Goal: Task Accomplishment & Management: Manage account settings

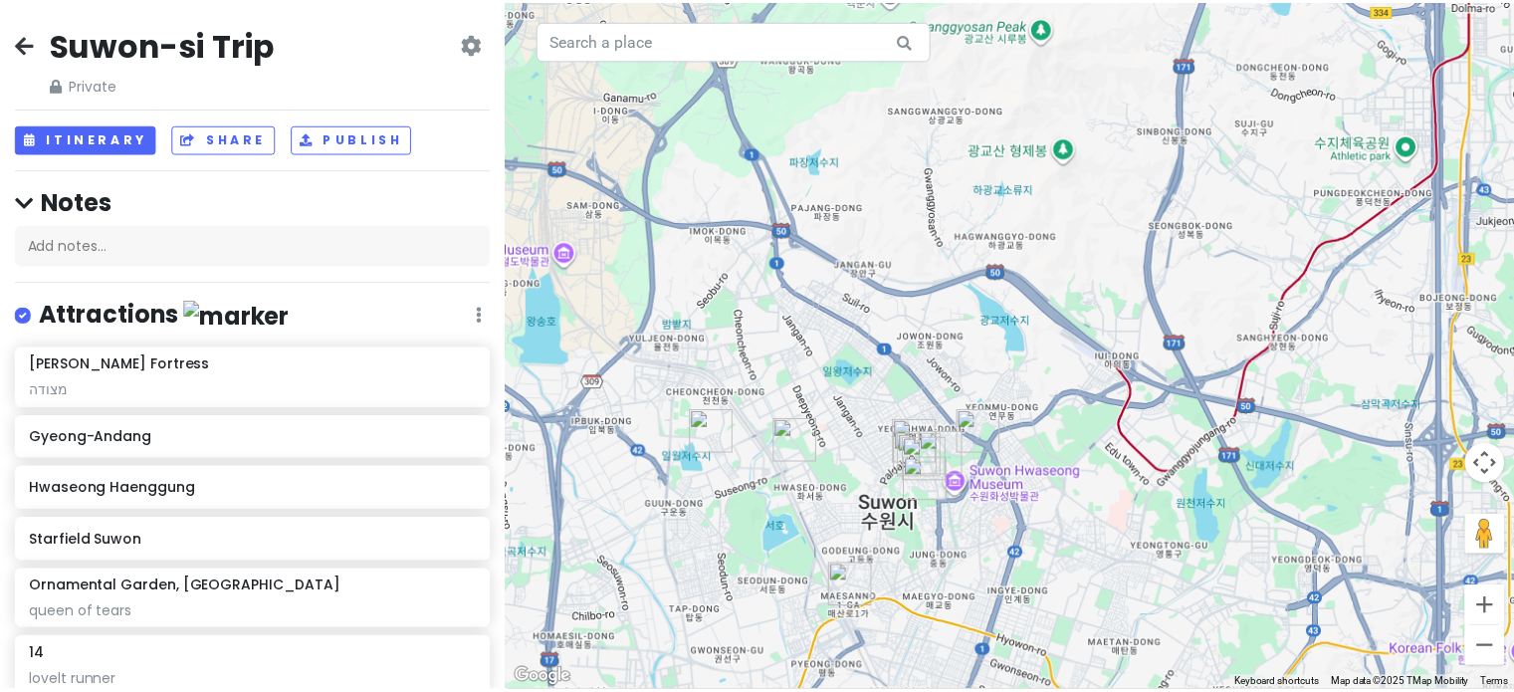
scroll to position [626, 0]
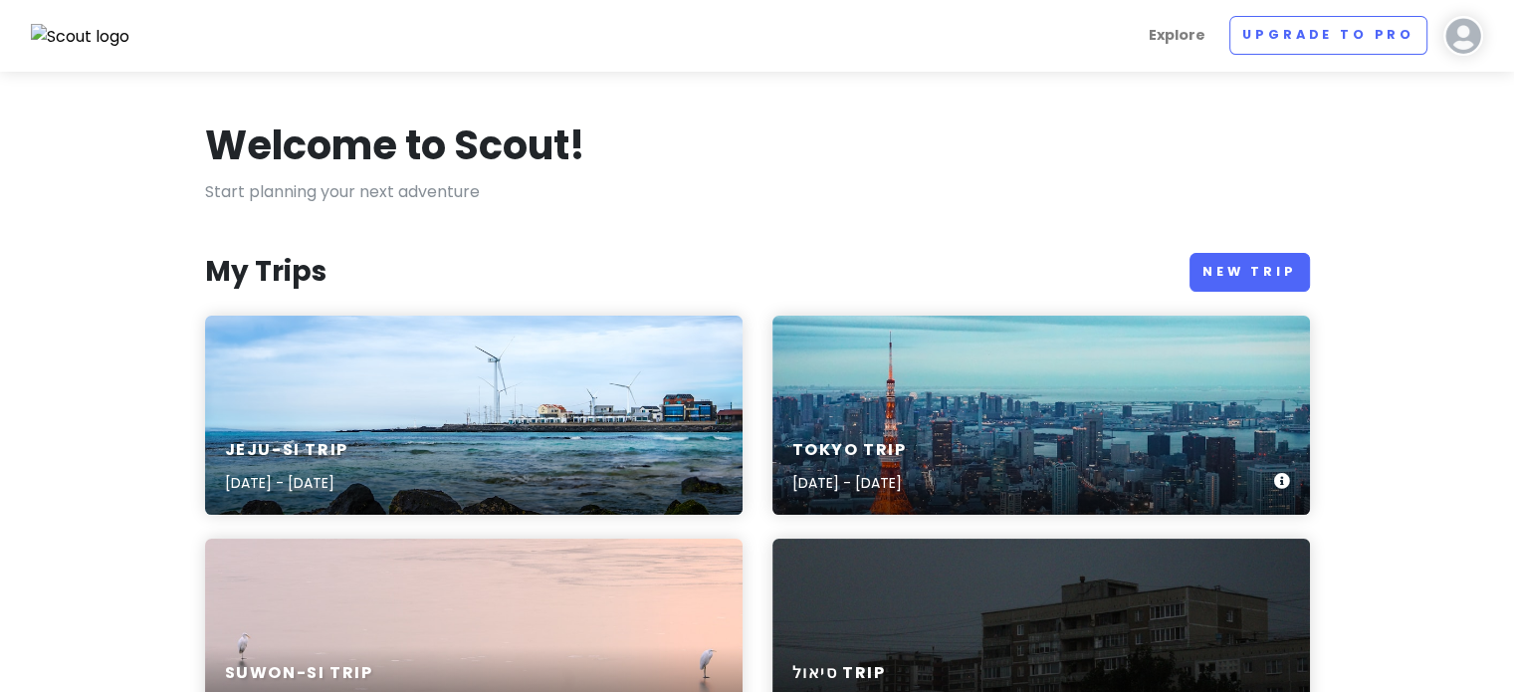
scroll to position [100, 0]
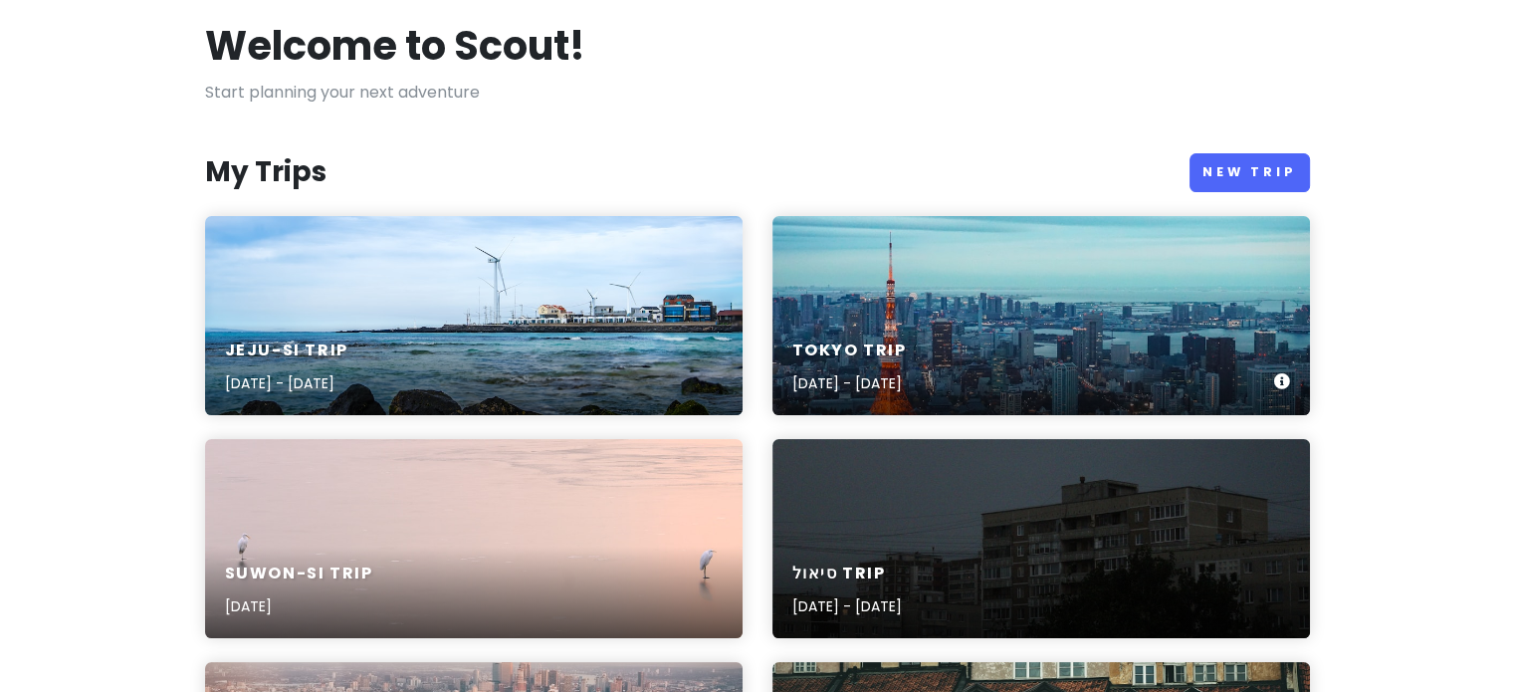
click at [1084, 274] on div "Tokyo Trip [DATE] - [DATE]" at bounding box center [1042, 315] width 538 height 199
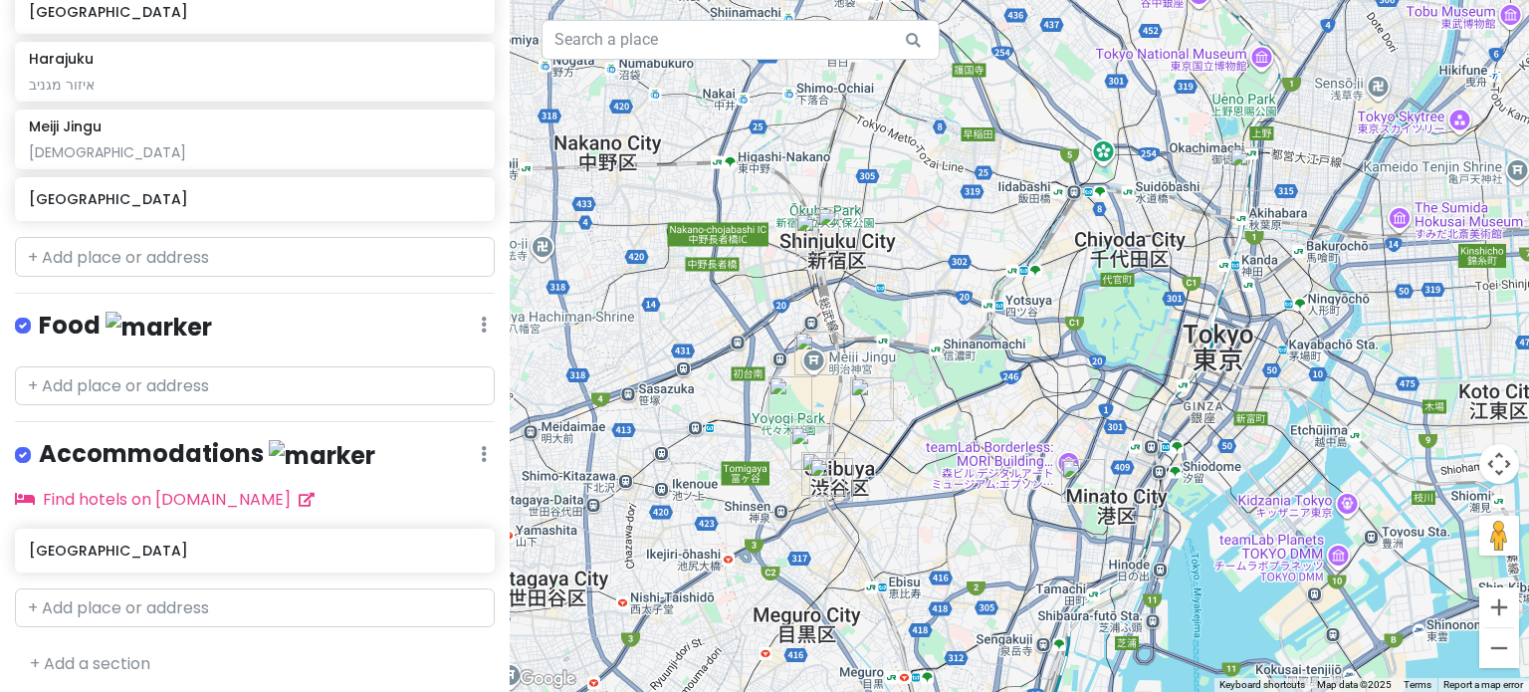
scroll to position [667, 0]
click at [188, 596] on input "text" at bounding box center [255, 606] width 480 height 40
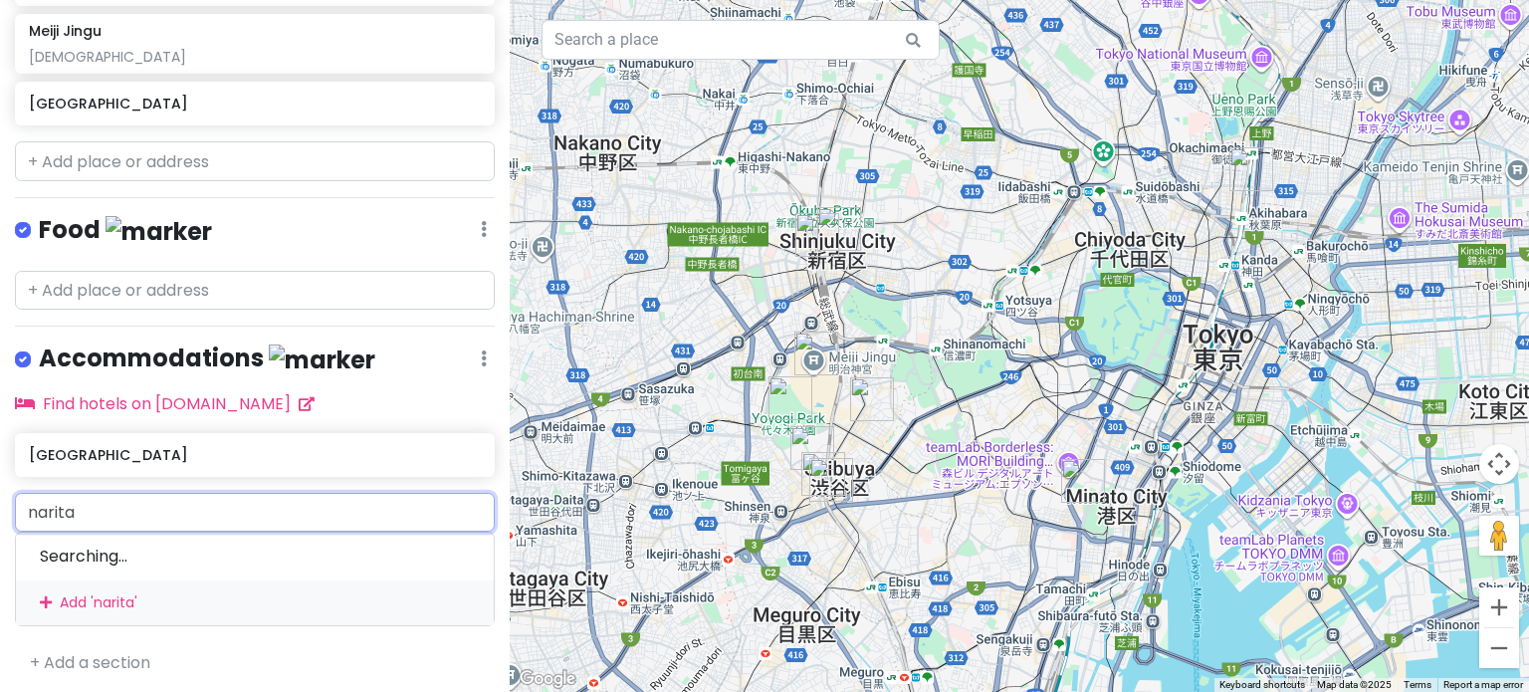
scroll to position [866, 0]
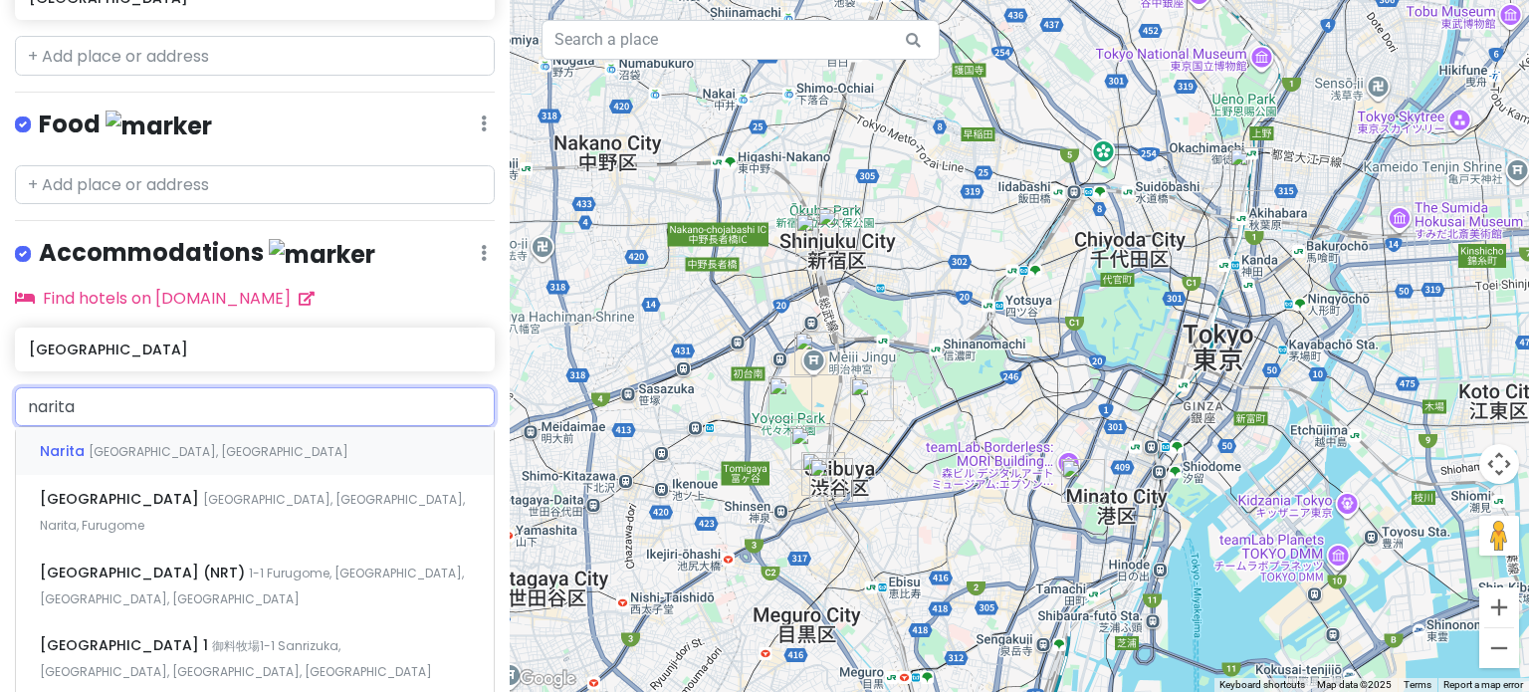
type input "narita a"
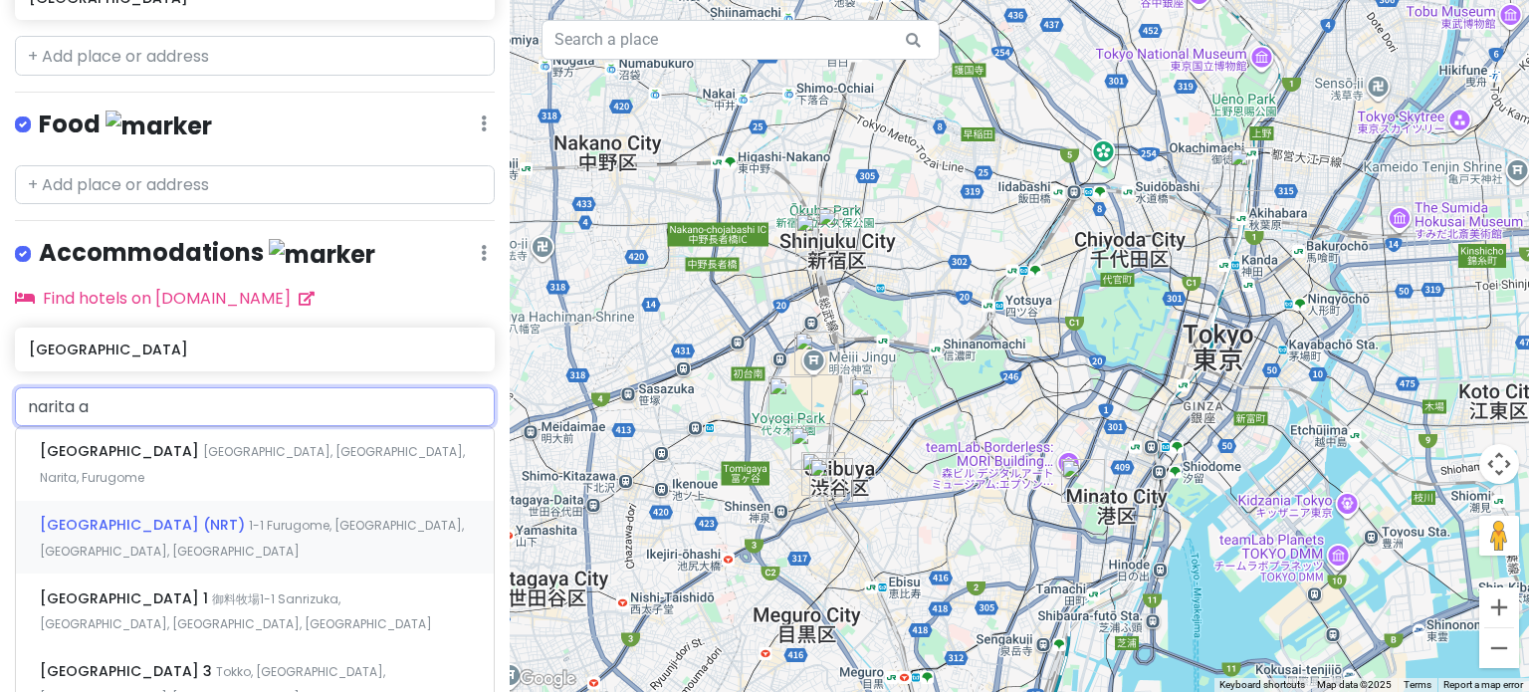
click at [312, 501] on div "[GEOGRAPHIC_DATA] (NRT) 1-1 Furugome, [GEOGRAPHIC_DATA], [GEOGRAPHIC_DATA], [GE…" at bounding box center [255, 538] width 478 height 74
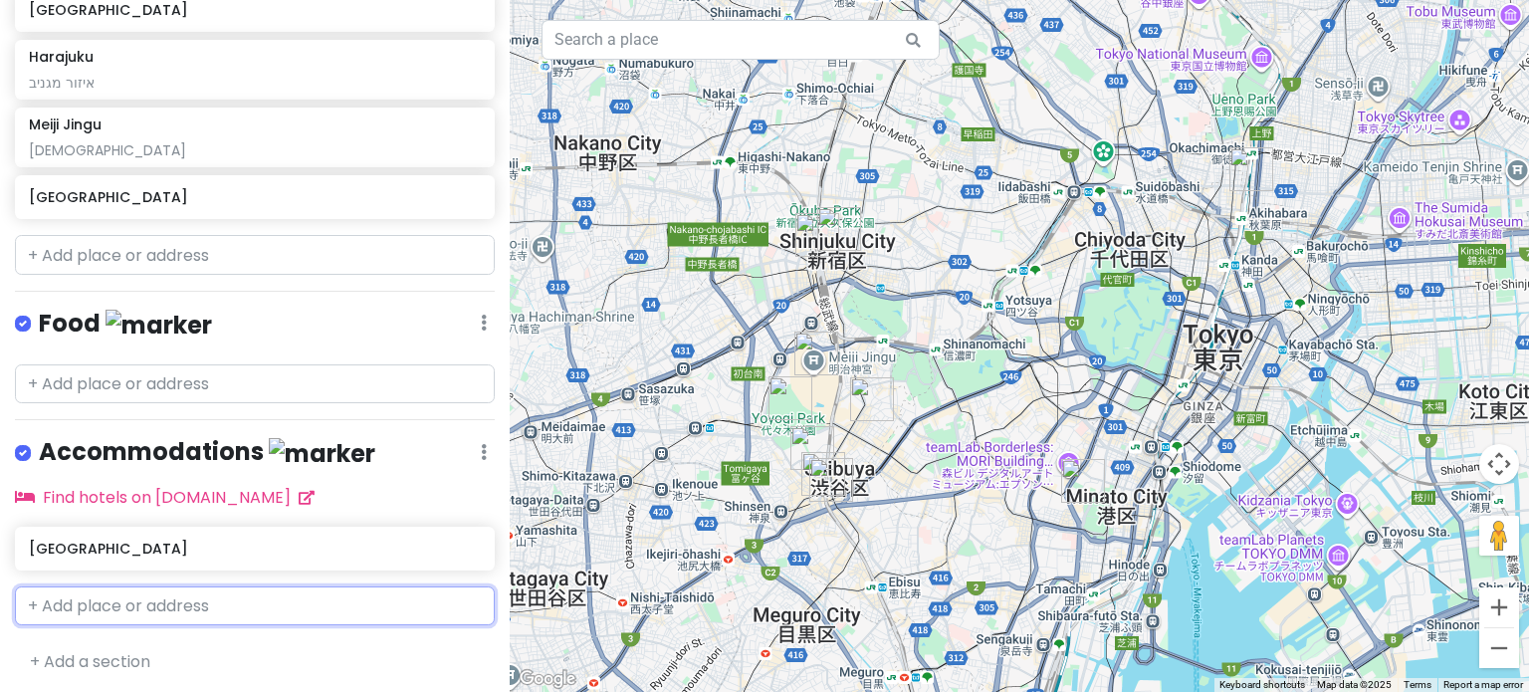
scroll to position [719, 0]
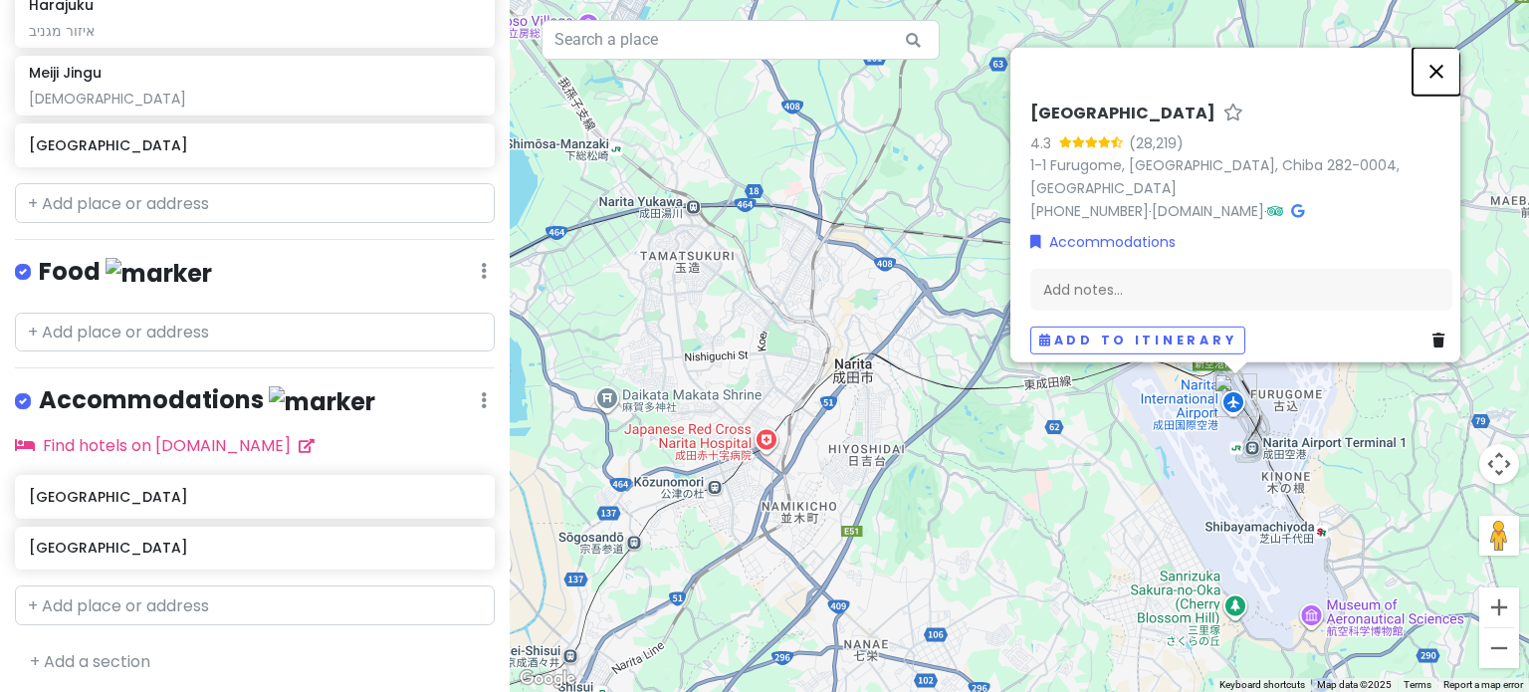
click at [1454, 85] on button "Close" at bounding box center [1437, 71] width 48 height 48
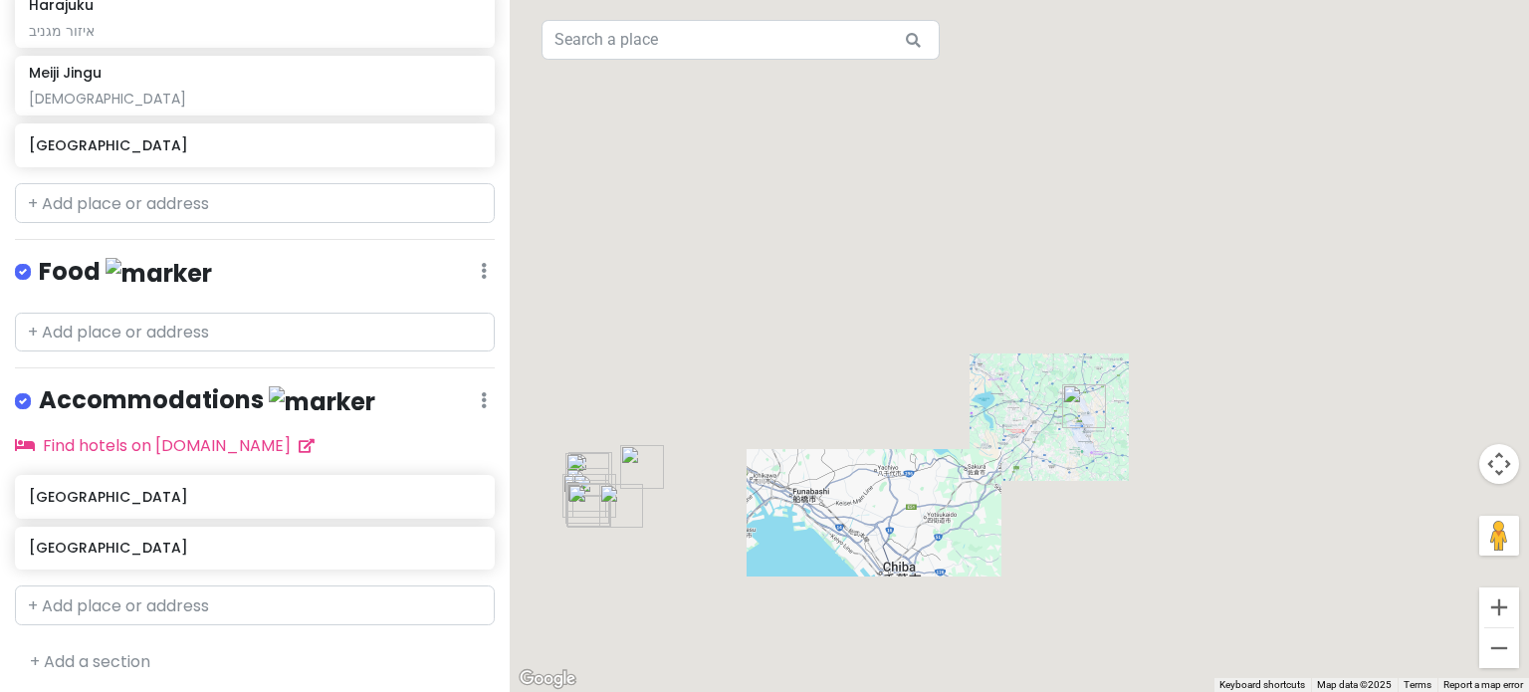
click at [918, 505] on div at bounding box center [1020, 346] width 1020 height 692
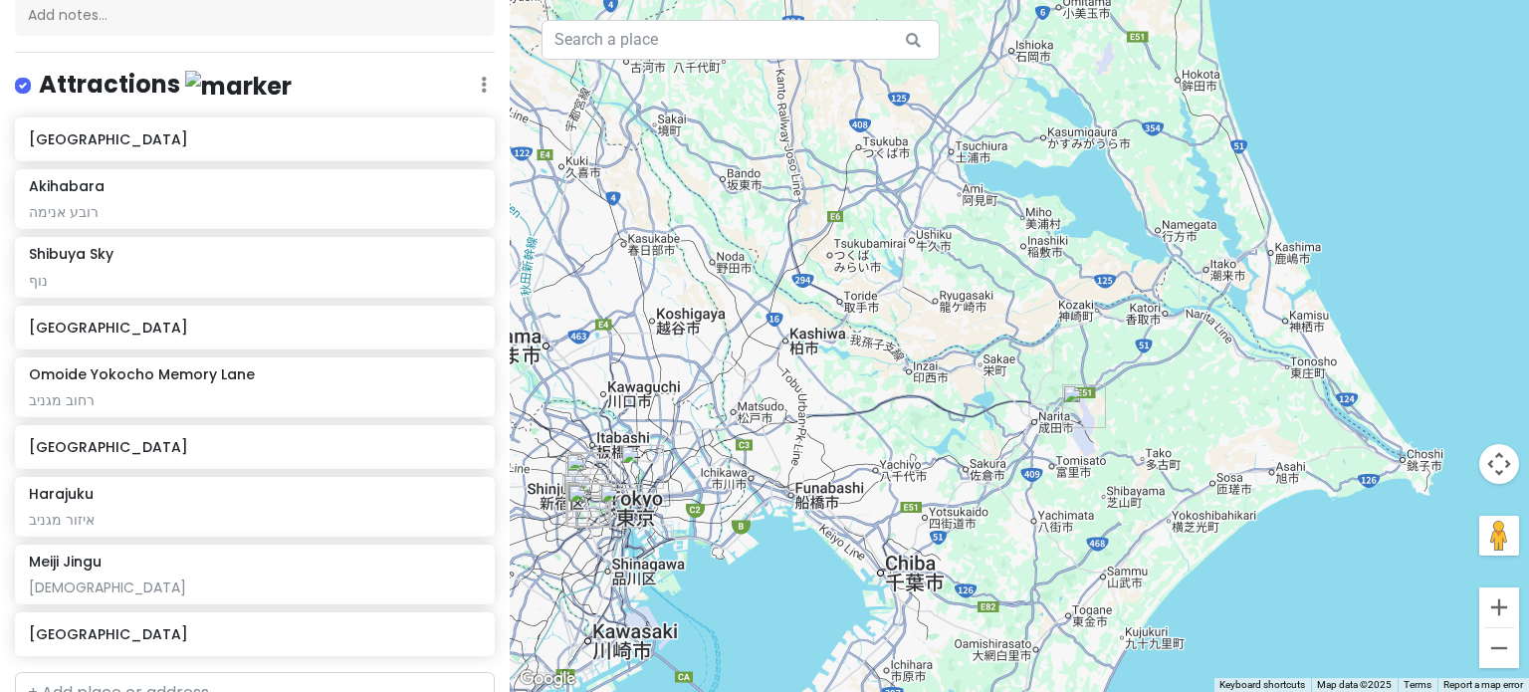
scroll to position [221, 0]
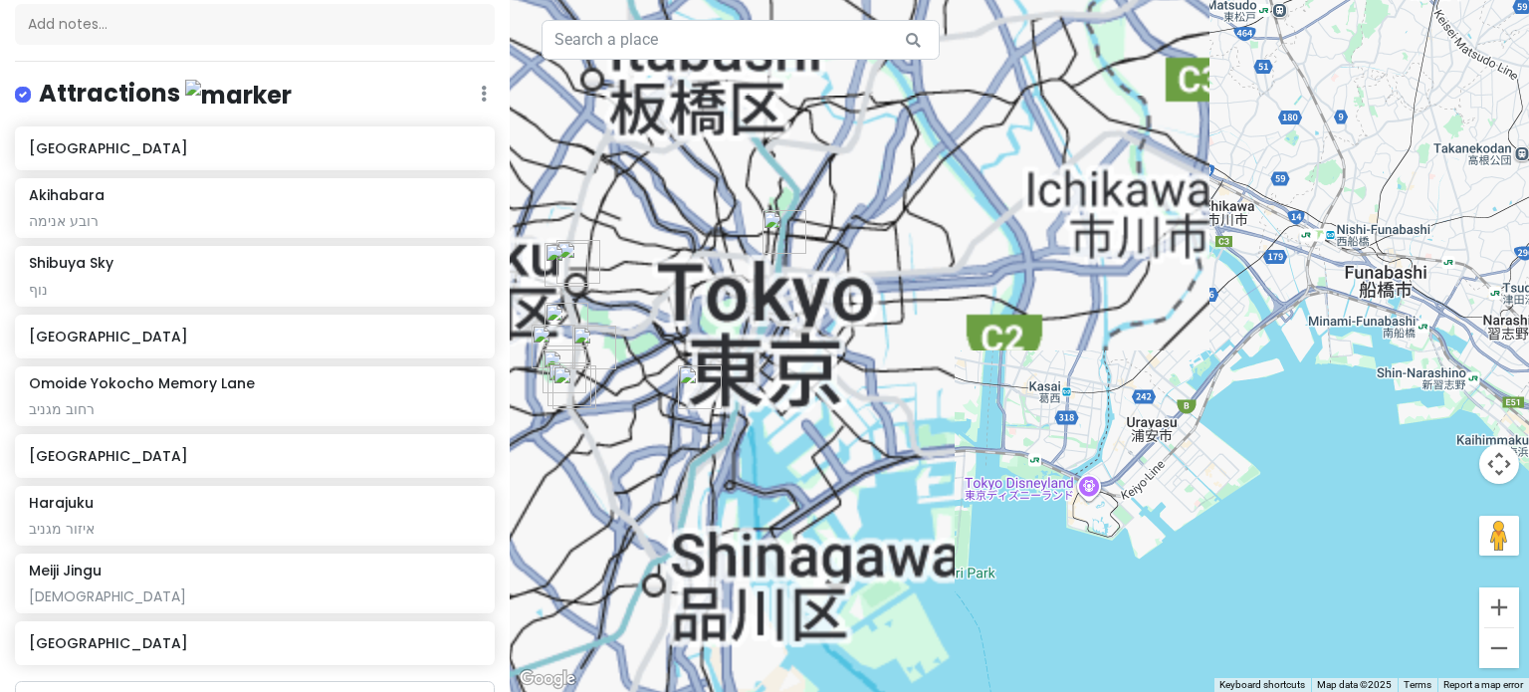
drag, startPoint x: 794, startPoint y: 450, endPoint x: 1449, endPoint y: 519, distance: 658.7
click at [1449, 519] on div at bounding box center [1020, 346] width 1020 height 692
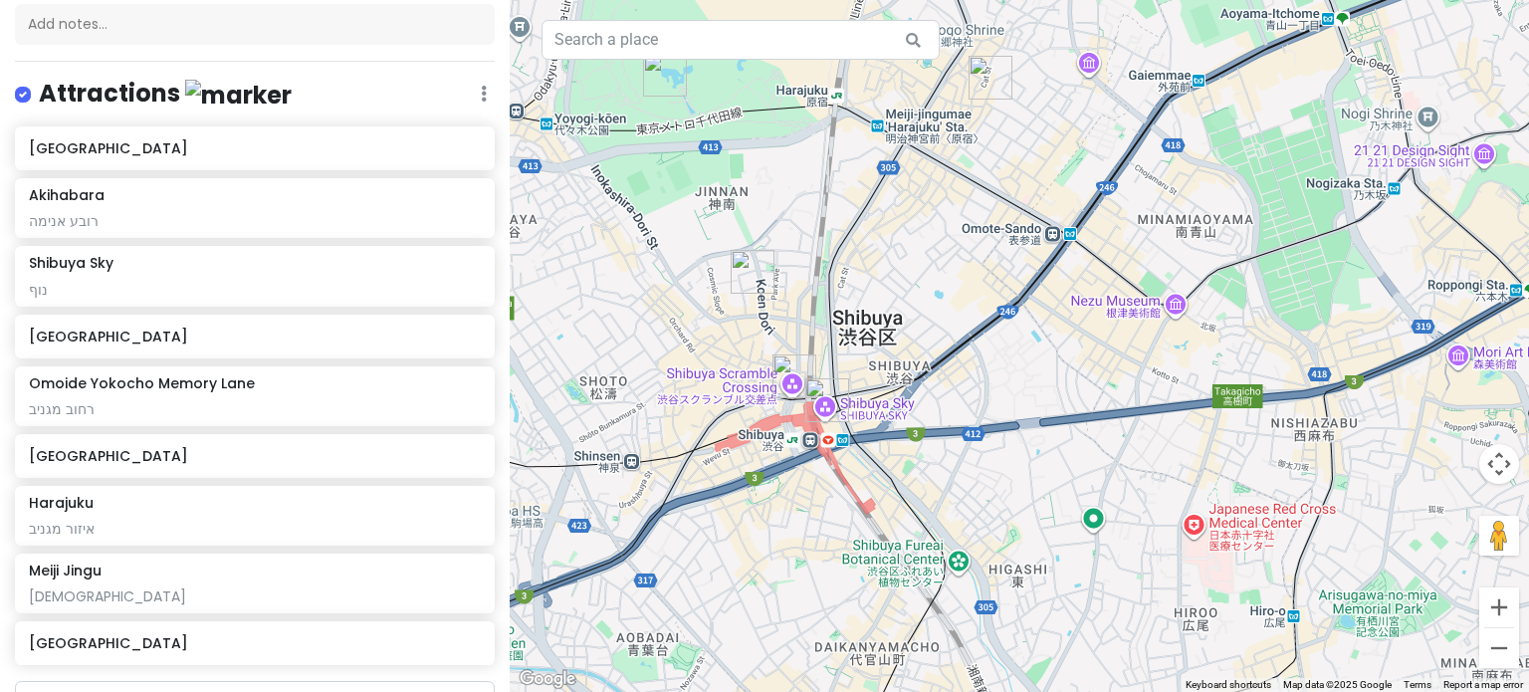
drag, startPoint x: 697, startPoint y: 450, endPoint x: 960, endPoint y: 471, distance: 263.7
click at [960, 471] on div at bounding box center [1020, 346] width 1020 height 692
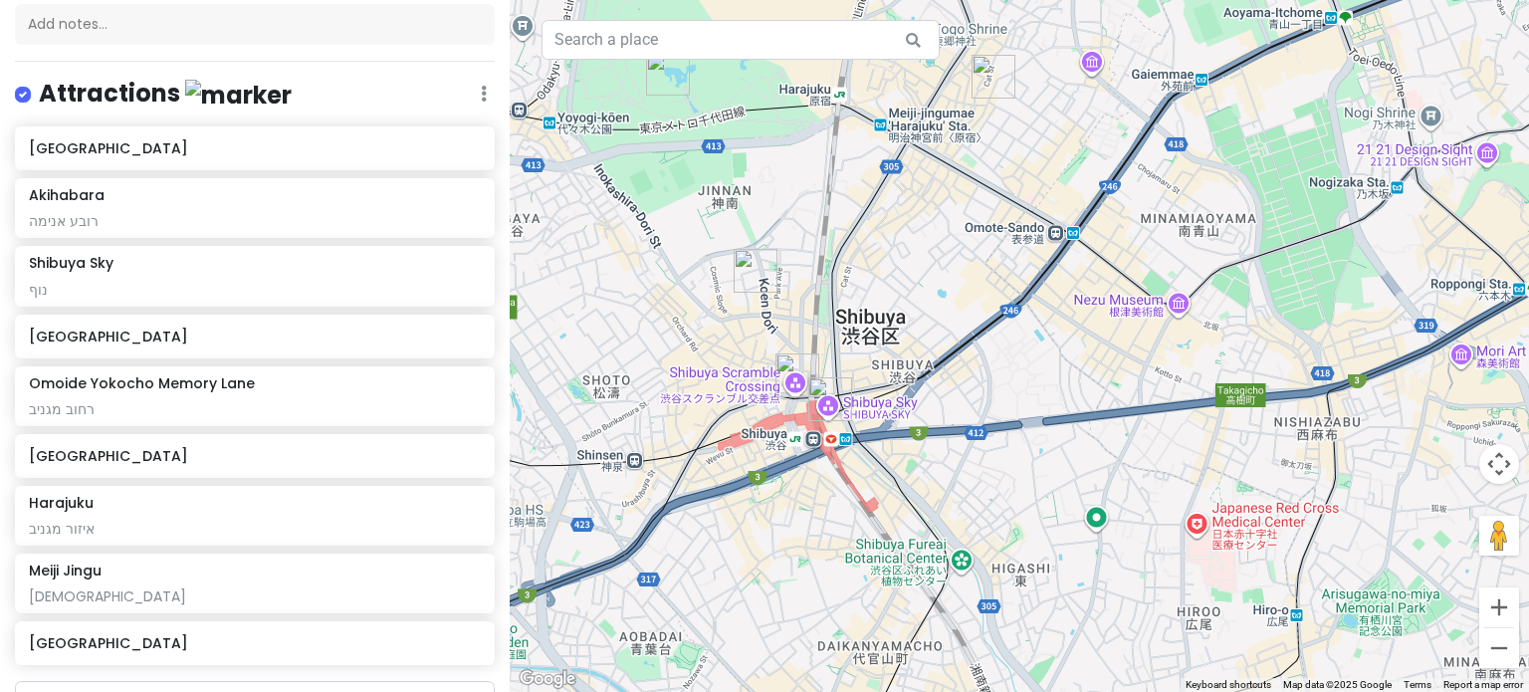
click at [791, 374] on img "Shibuya Scramble Crossing" at bounding box center [798, 375] width 44 height 44
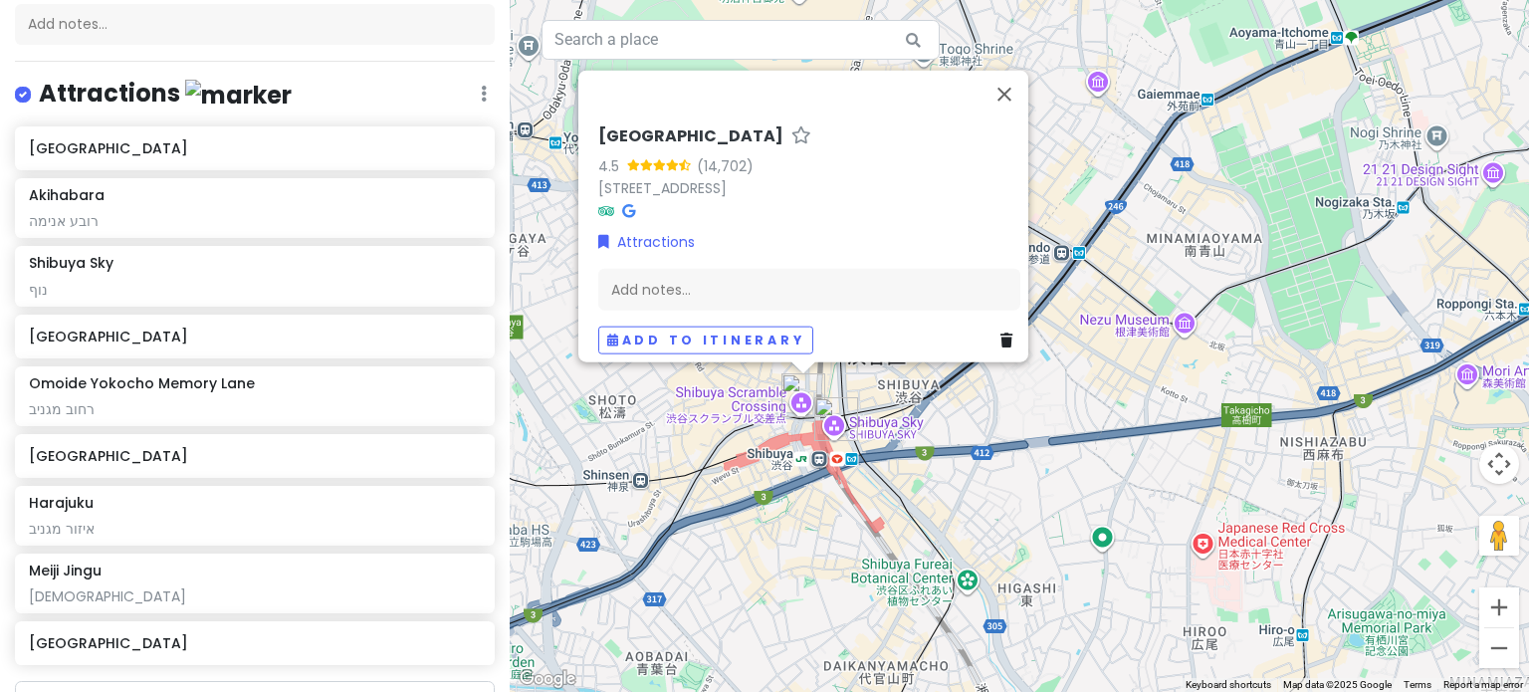
click at [836, 408] on img "Shibuya Sky" at bounding box center [836, 419] width 44 height 44
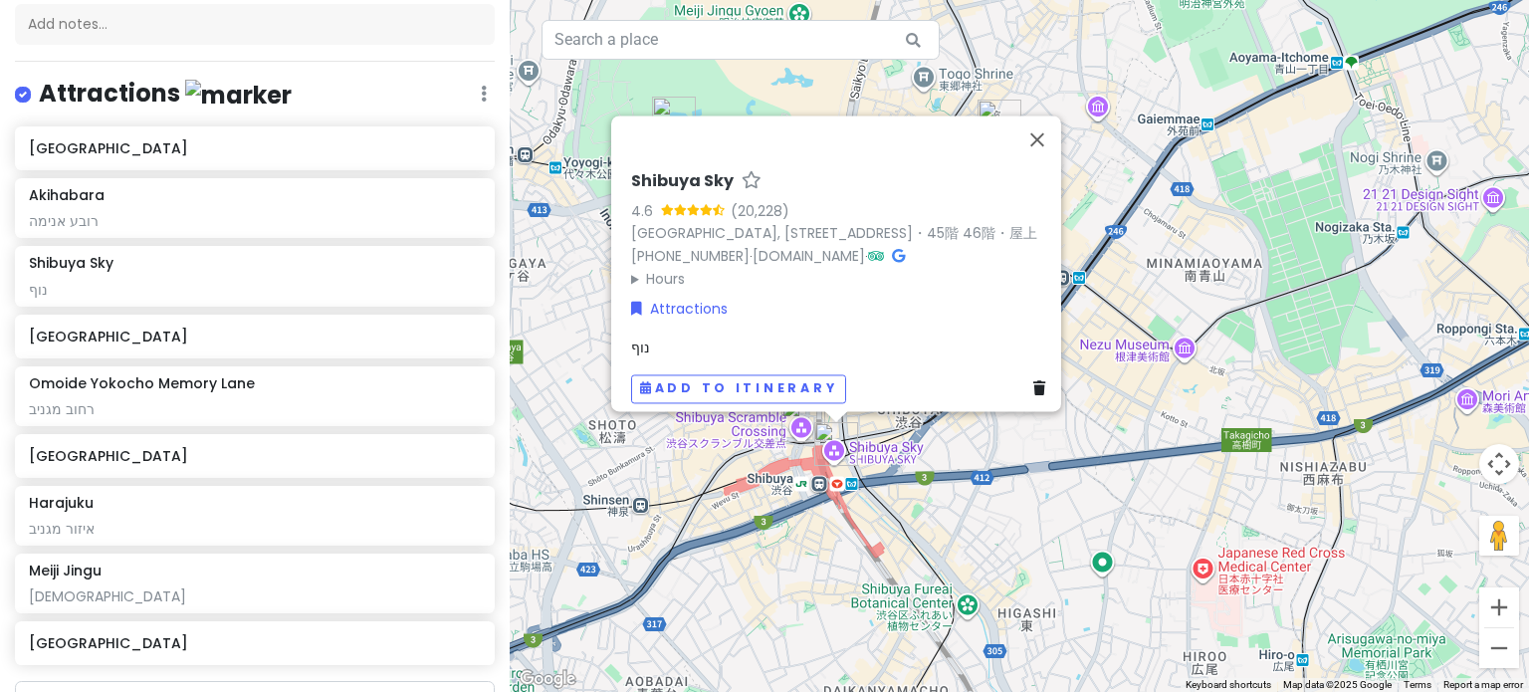
click at [812, 564] on div "Shibuya Sky 4.6 (20,228) [GEOGRAPHIC_DATA], [STREET_ADDRESS] スクランブルスクエア 14階・45階…" at bounding box center [1020, 346] width 1020 height 692
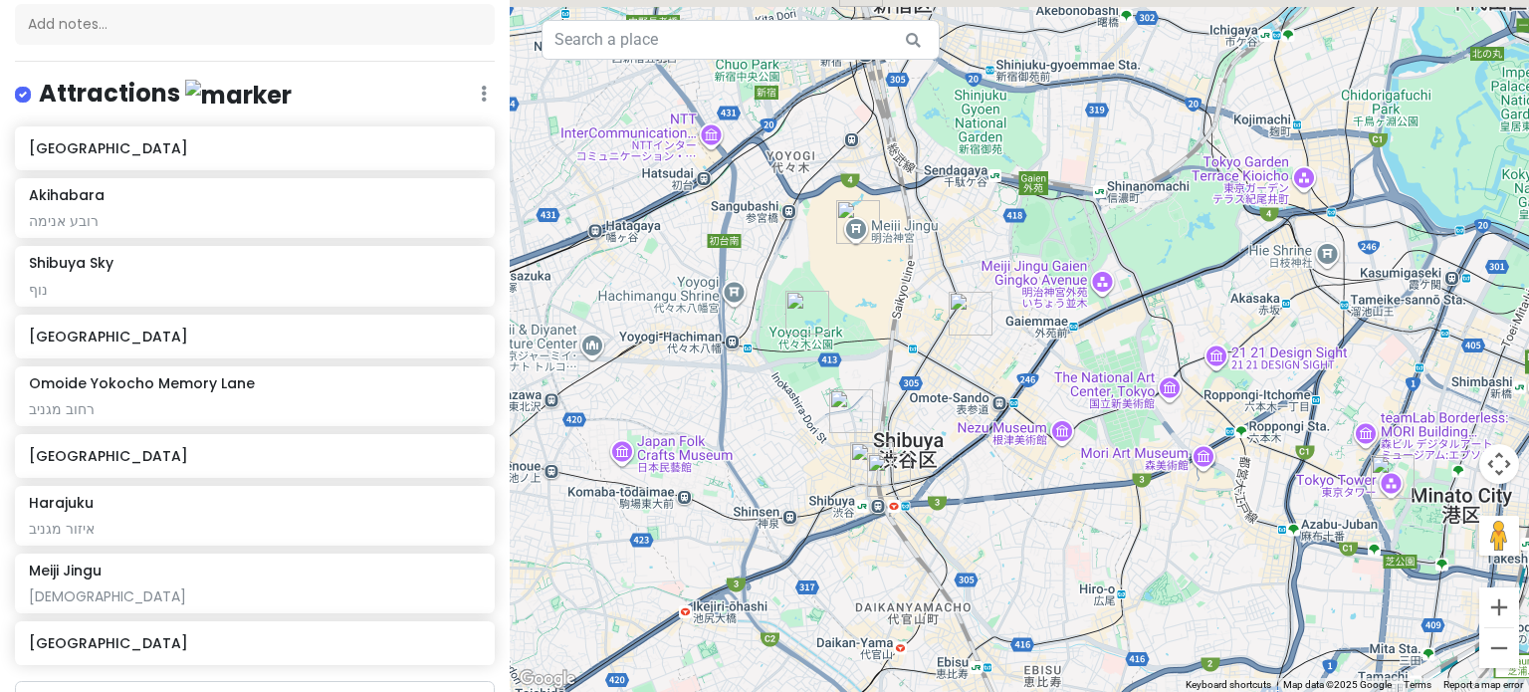
drag, startPoint x: 980, startPoint y: 280, endPoint x: 956, endPoint y: 423, distance: 145.4
click at [956, 423] on div at bounding box center [1020, 346] width 1020 height 692
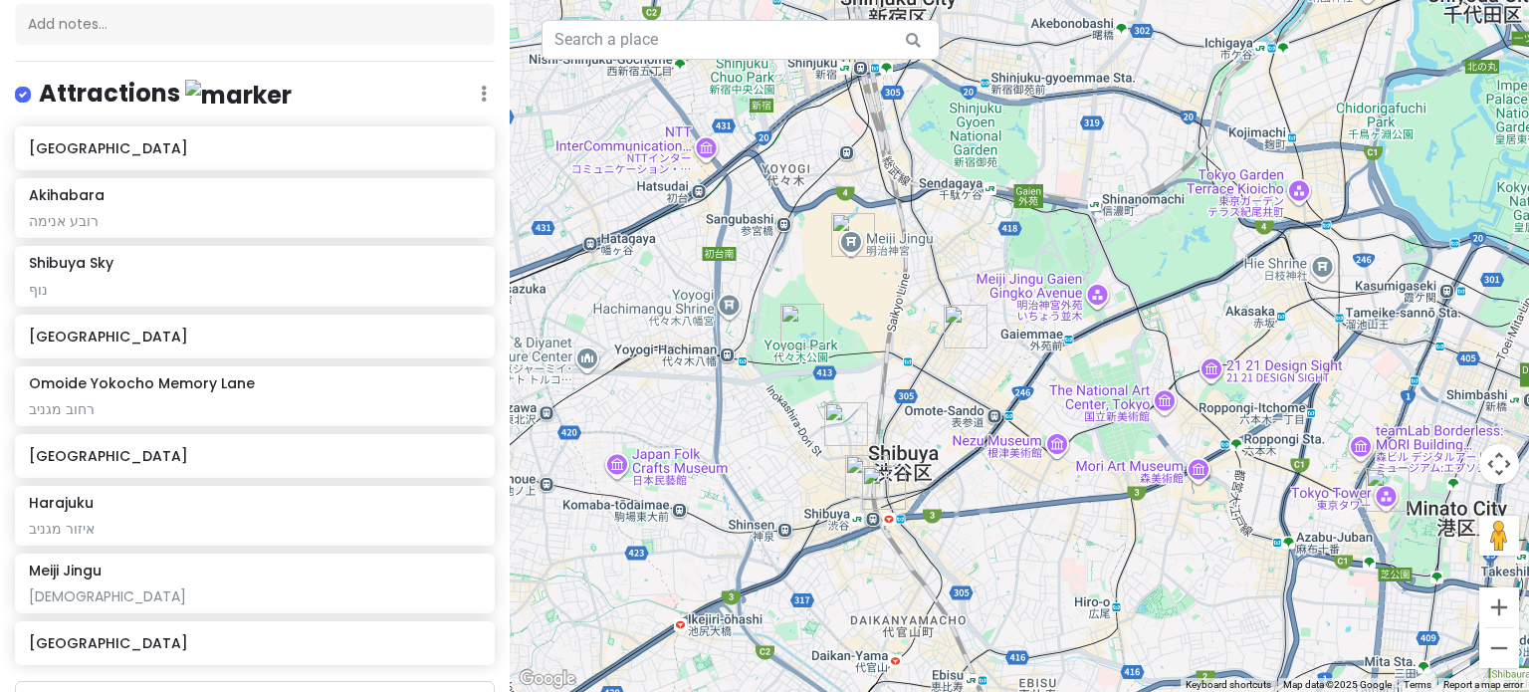
click at [965, 329] on img "Harajuku" at bounding box center [966, 327] width 44 height 44
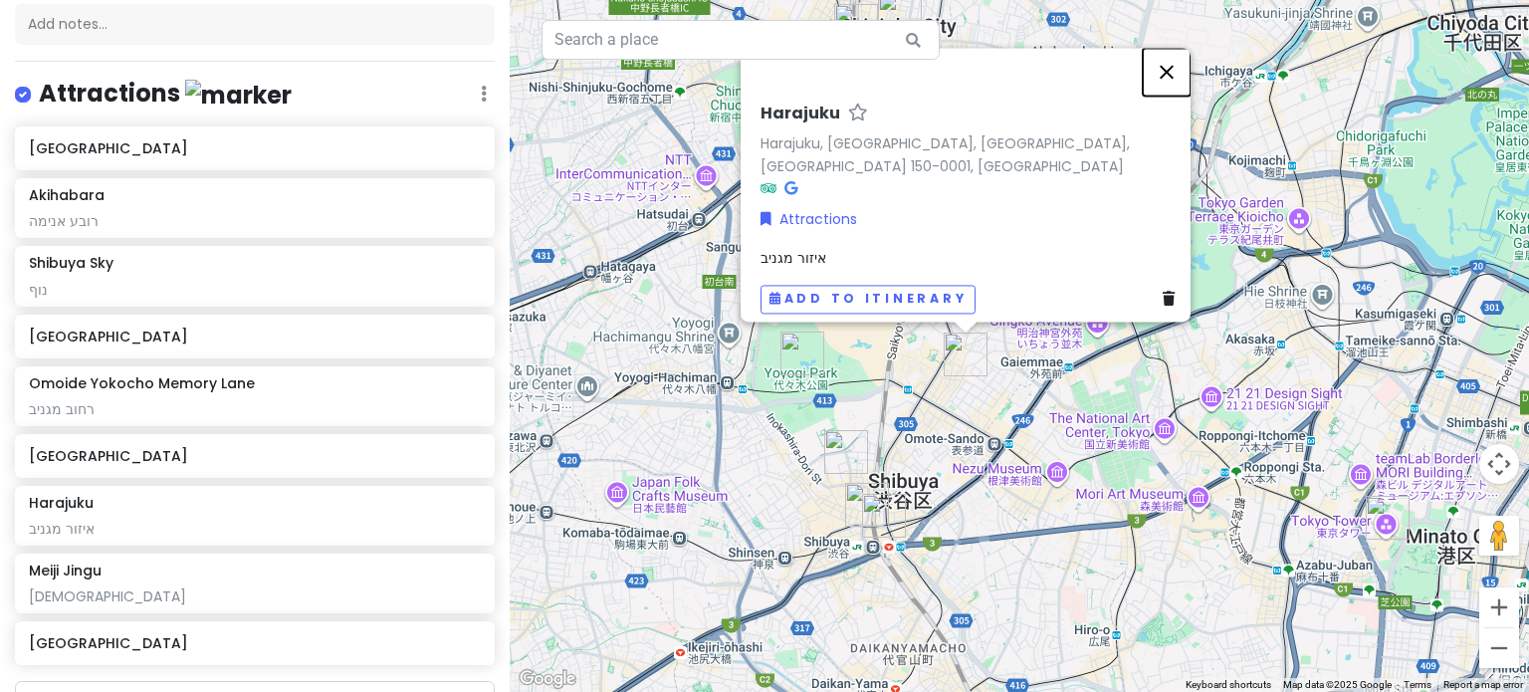
click at [1170, 87] on button "Close" at bounding box center [1167, 72] width 48 height 48
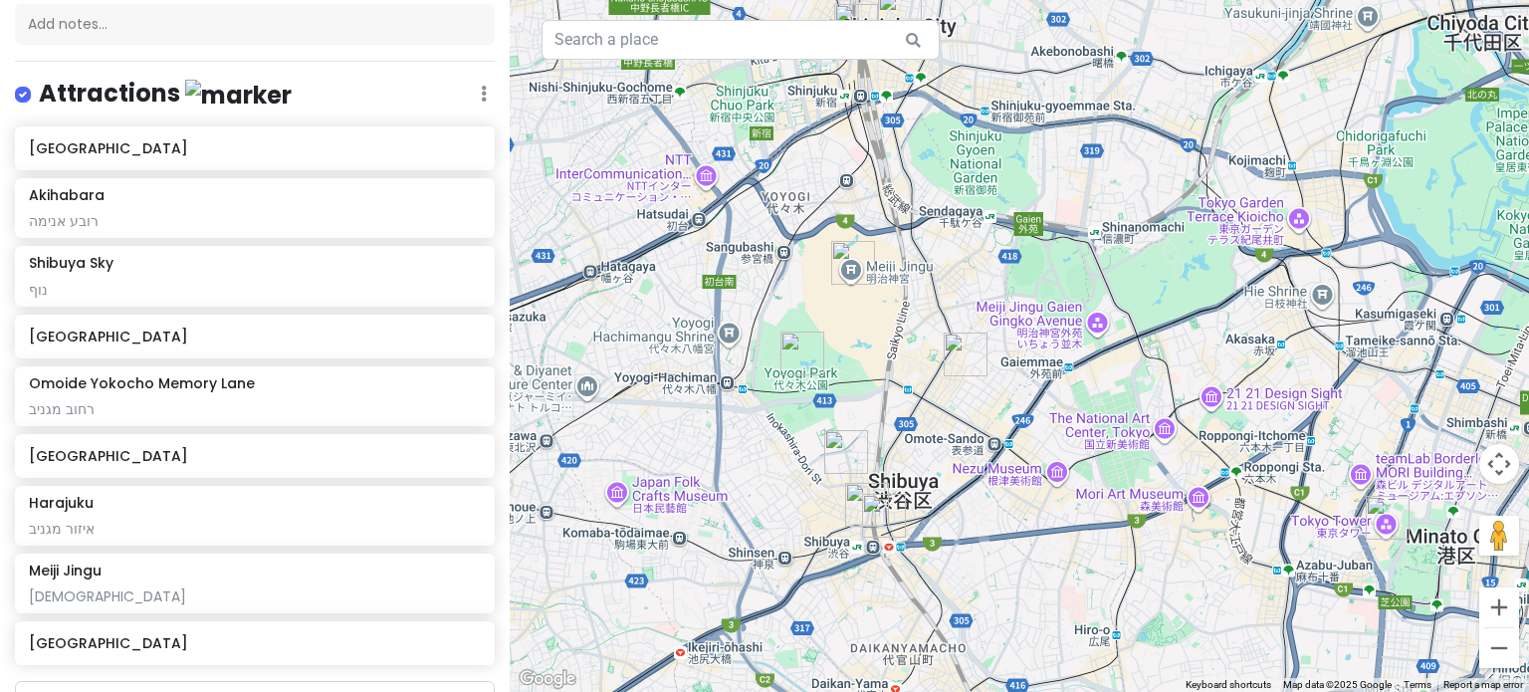
click at [848, 250] on img "Meiji Jingu" at bounding box center [853, 263] width 44 height 44
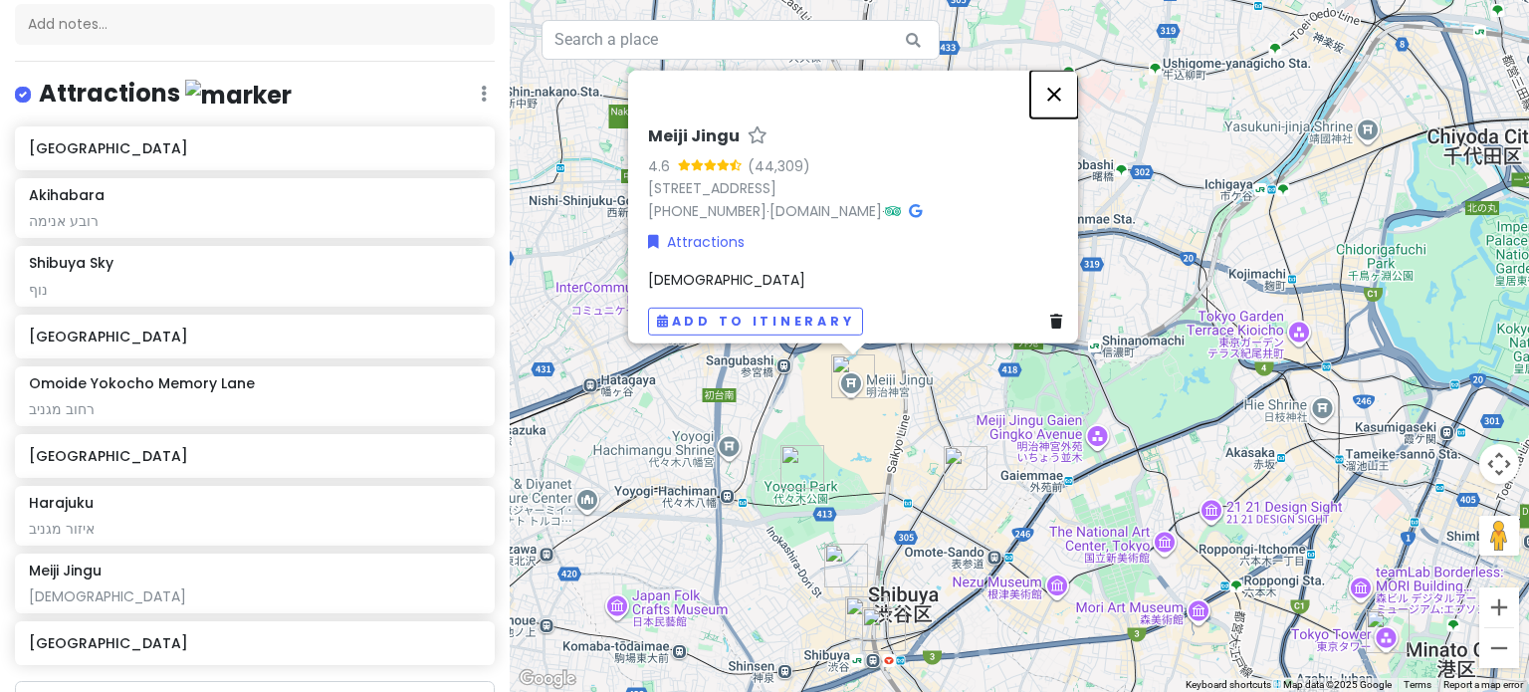
click at [1051, 78] on button "Close" at bounding box center [1055, 94] width 48 height 48
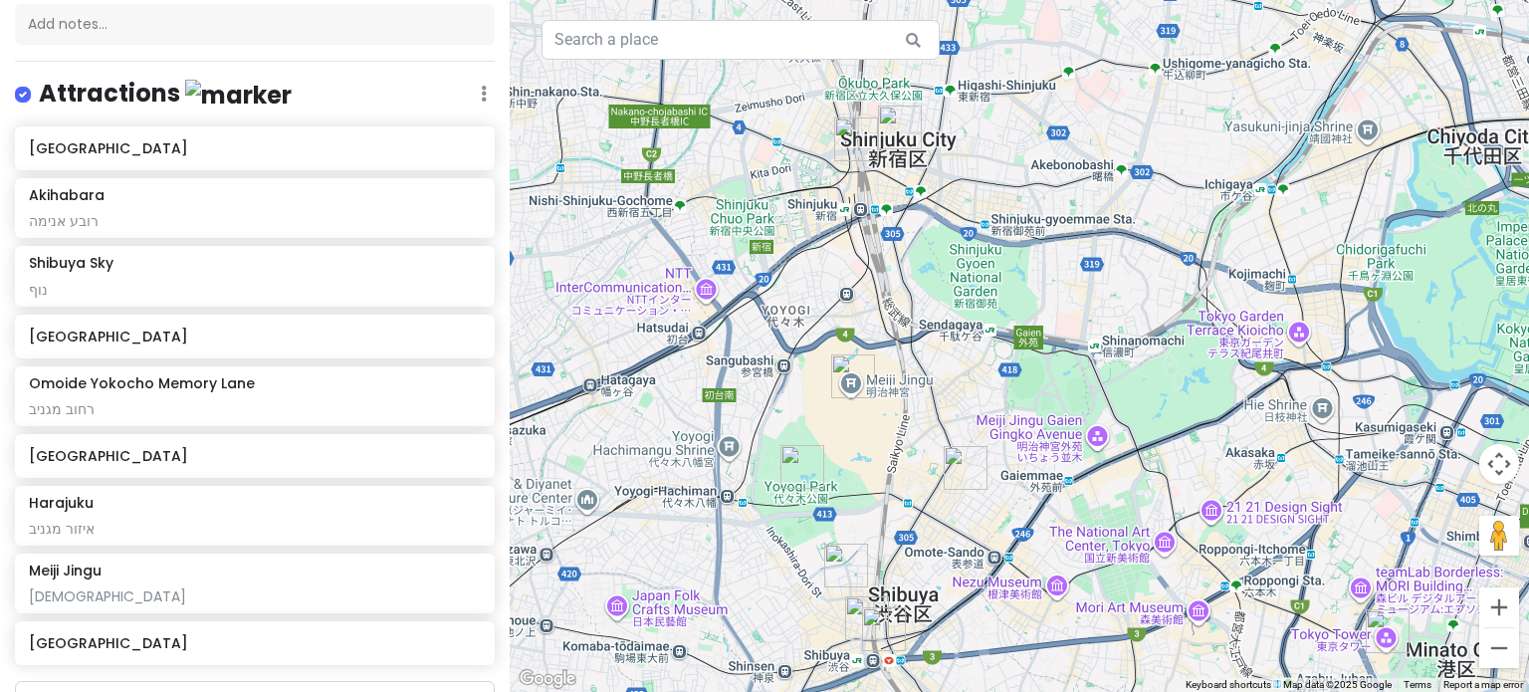
click at [800, 469] on img "Yoyogi Park" at bounding box center [803, 467] width 44 height 44
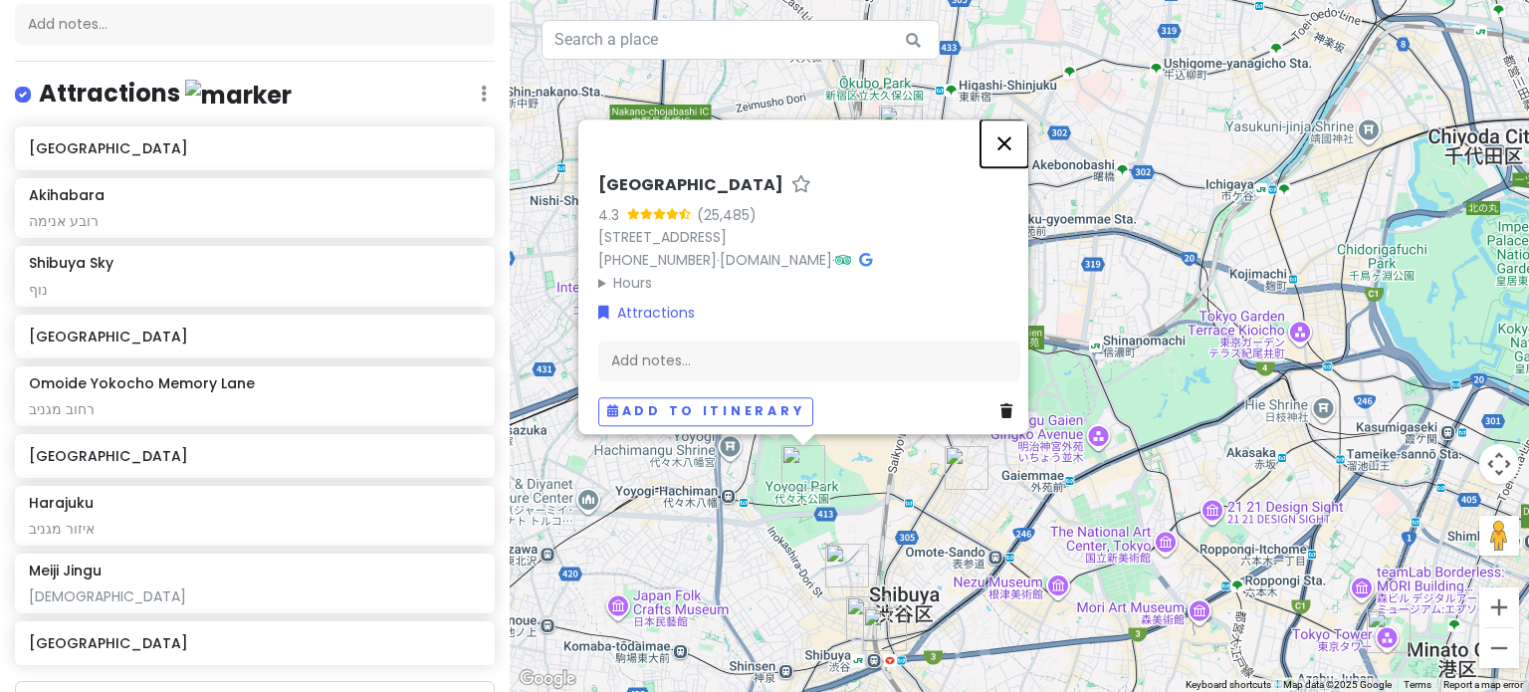
click at [1021, 126] on button "Close" at bounding box center [1005, 143] width 48 height 48
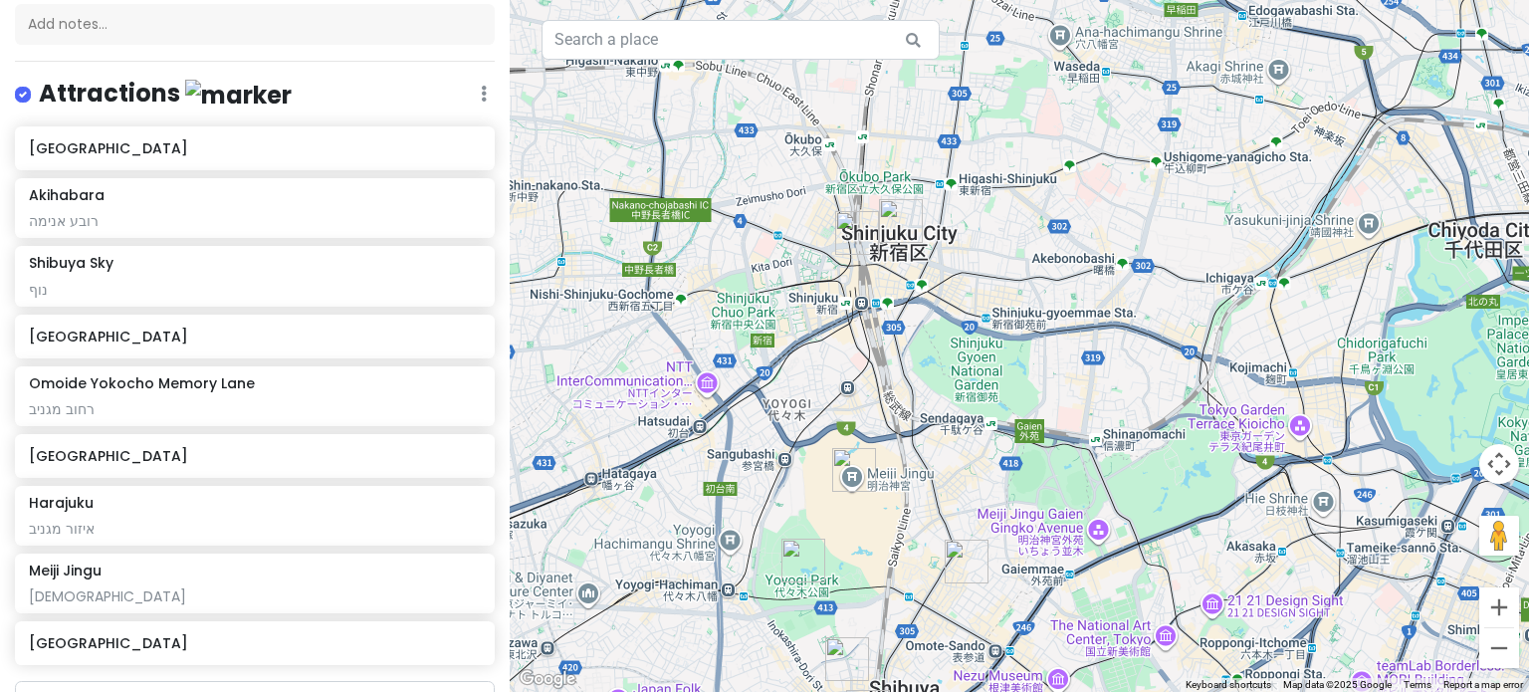
drag, startPoint x: 852, startPoint y: 231, endPoint x: 852, endPoint y: 311, distance: 79.7
click at [852, 311] on div at bounding box center [1020, 346] width 1020 height 692
click at [859, 226] on img "Omoide Yokocho Memory Lane" at bounding box center [857, 233] width 44 height 44
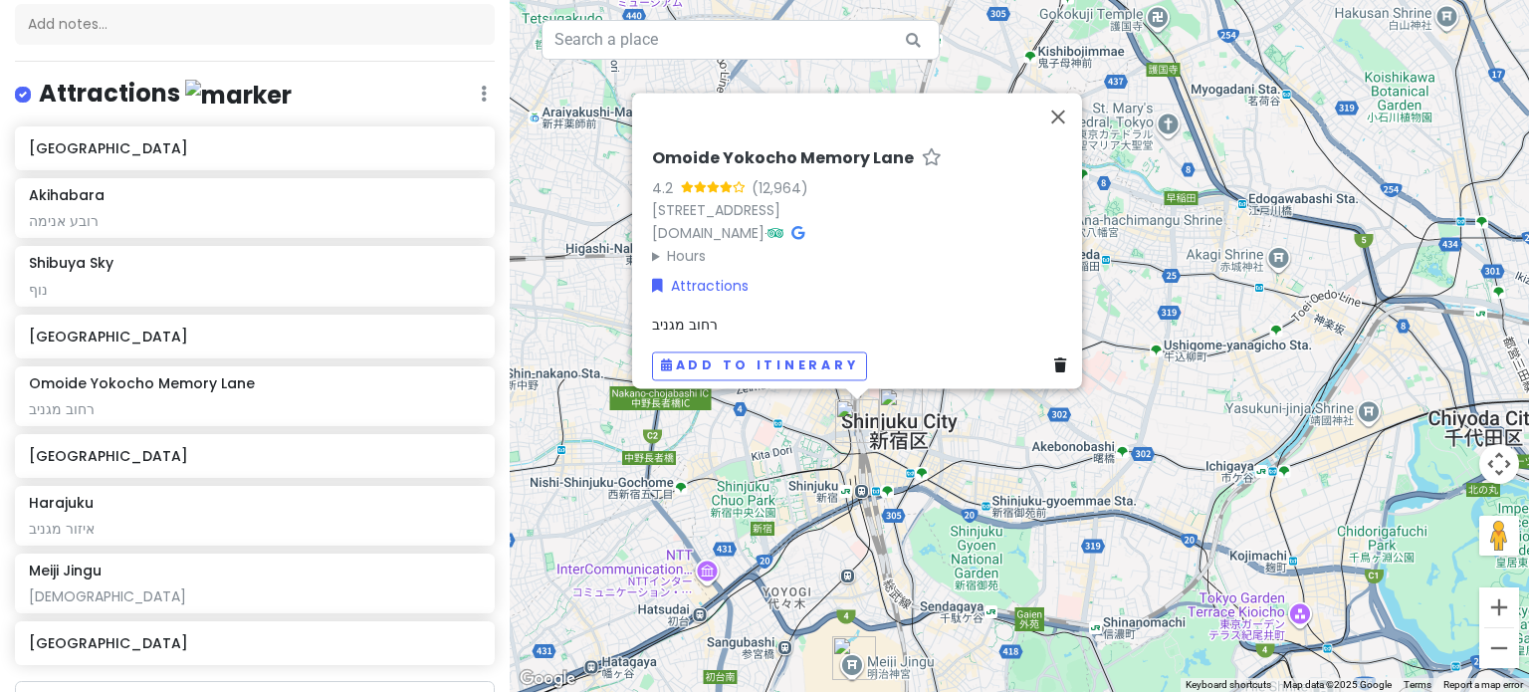
click at [901, 402] on img "Shinjuku City" at bounding box center [901, 409] width 44 height 44
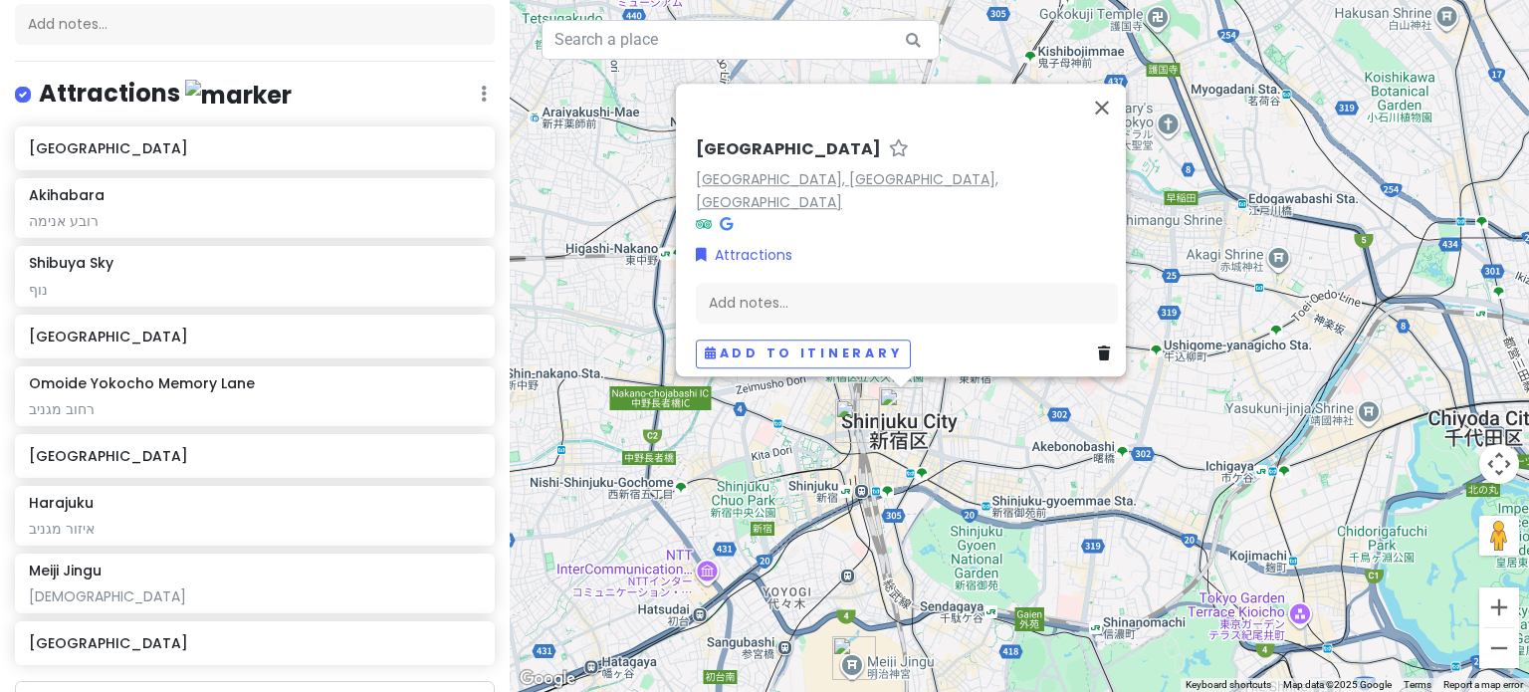
click at [752, 197] on link "[GEOGRAPHIC_DATA], [GEOGRAPHIC_DATA], [GEOGRAPHIC_DATA]" at bounding box center [847, 190] width 303 height 43
click at [1101, 115] on button "Close" at bounding box center [1102, 108] width 48 height 48
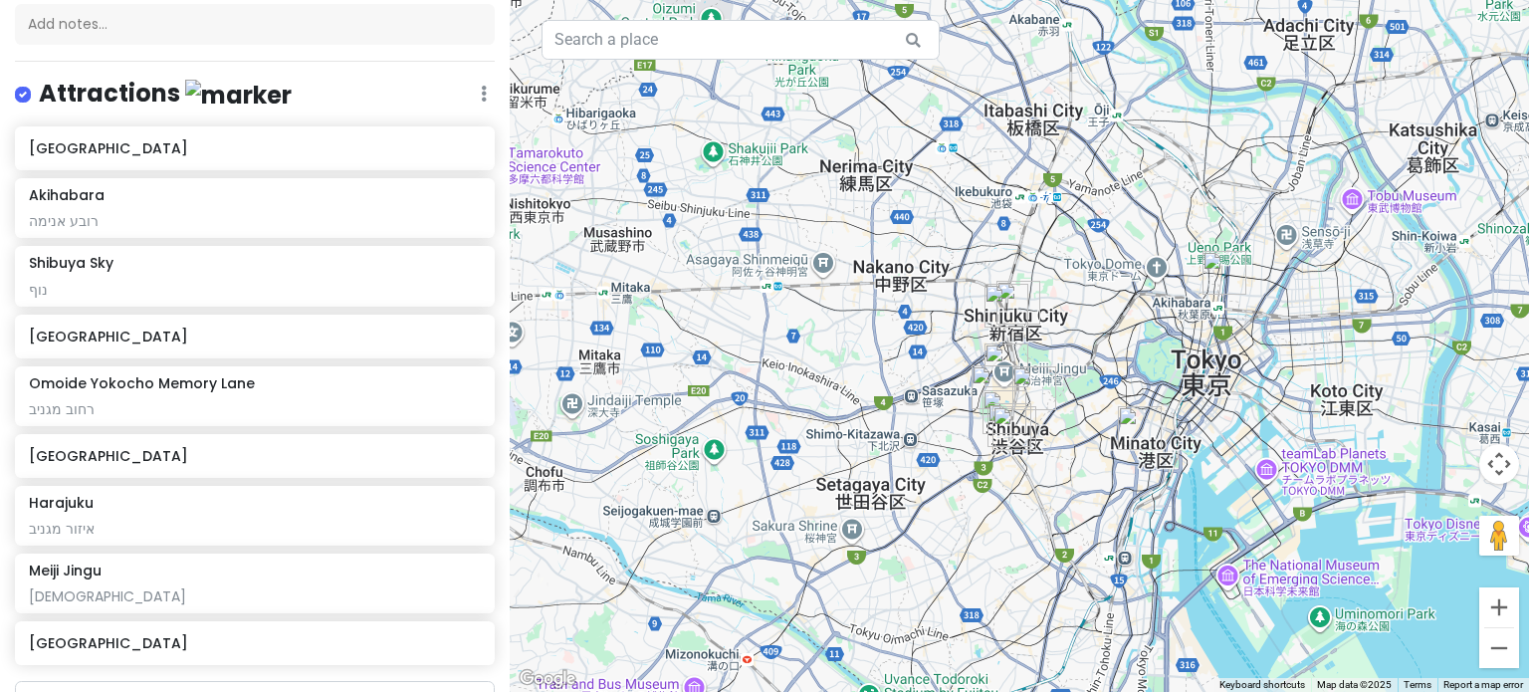
click at [1139, 425] on img "Tokyo Tower" at bounding box center [1140, 428] width 44 height 44
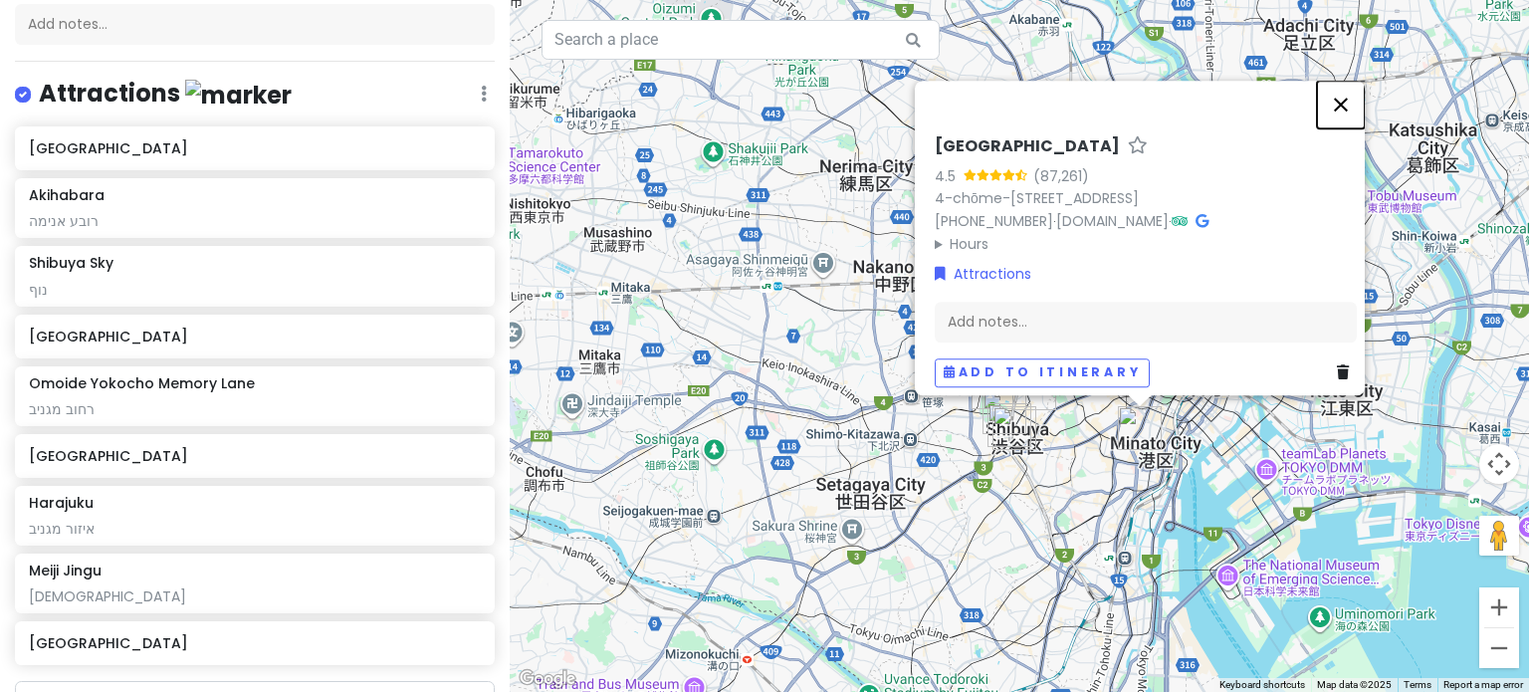
click at [1342, 89] on button "Close" at bounding box center [1341, 105] width 48 height 48
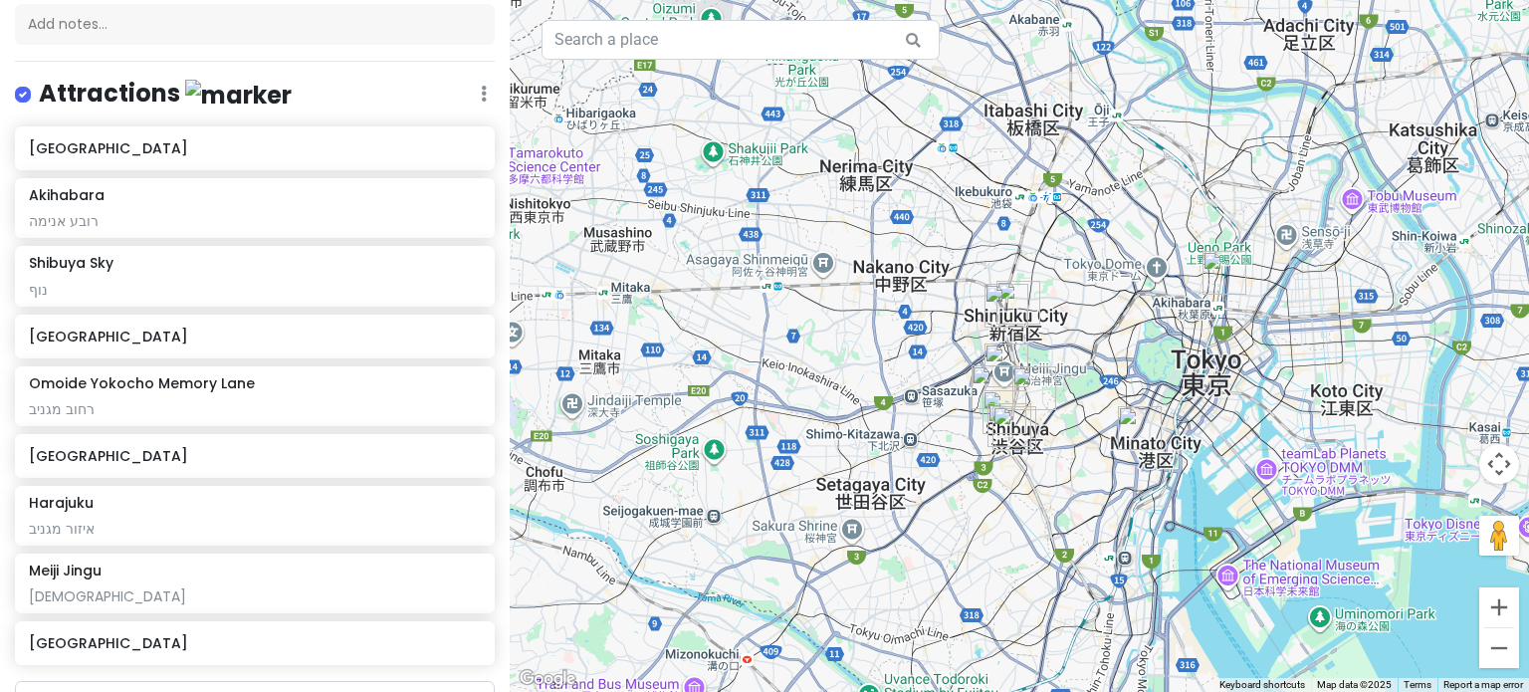
click at [1011, 413] on img "Shibuya Sky" at bounding box center [1015, 428] width 44 height 44
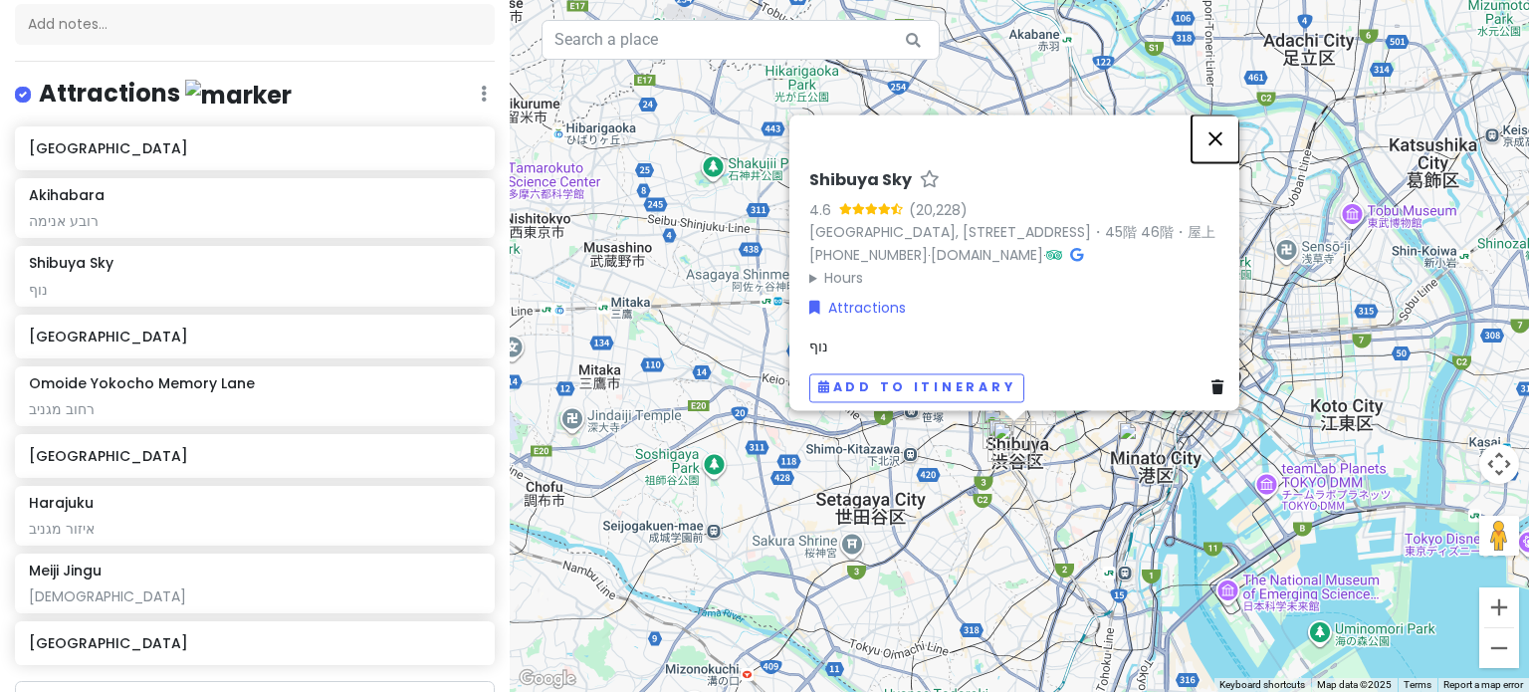
click at [1218, 115] on button "Close" at bounding box center [1216, 139] width 48 height 48
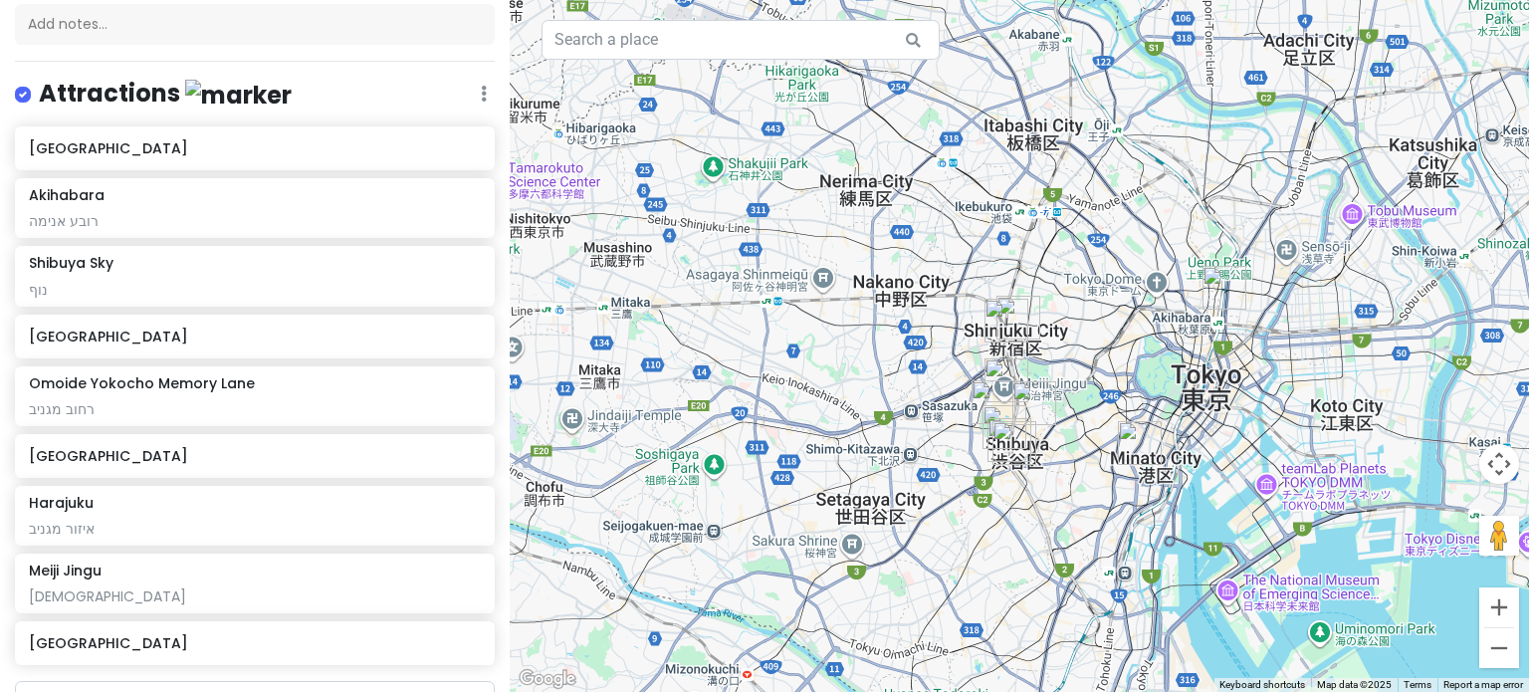
click at [1215, 303] on img "Akihabara" at bounding box center [1225, 288] width 44 height 44
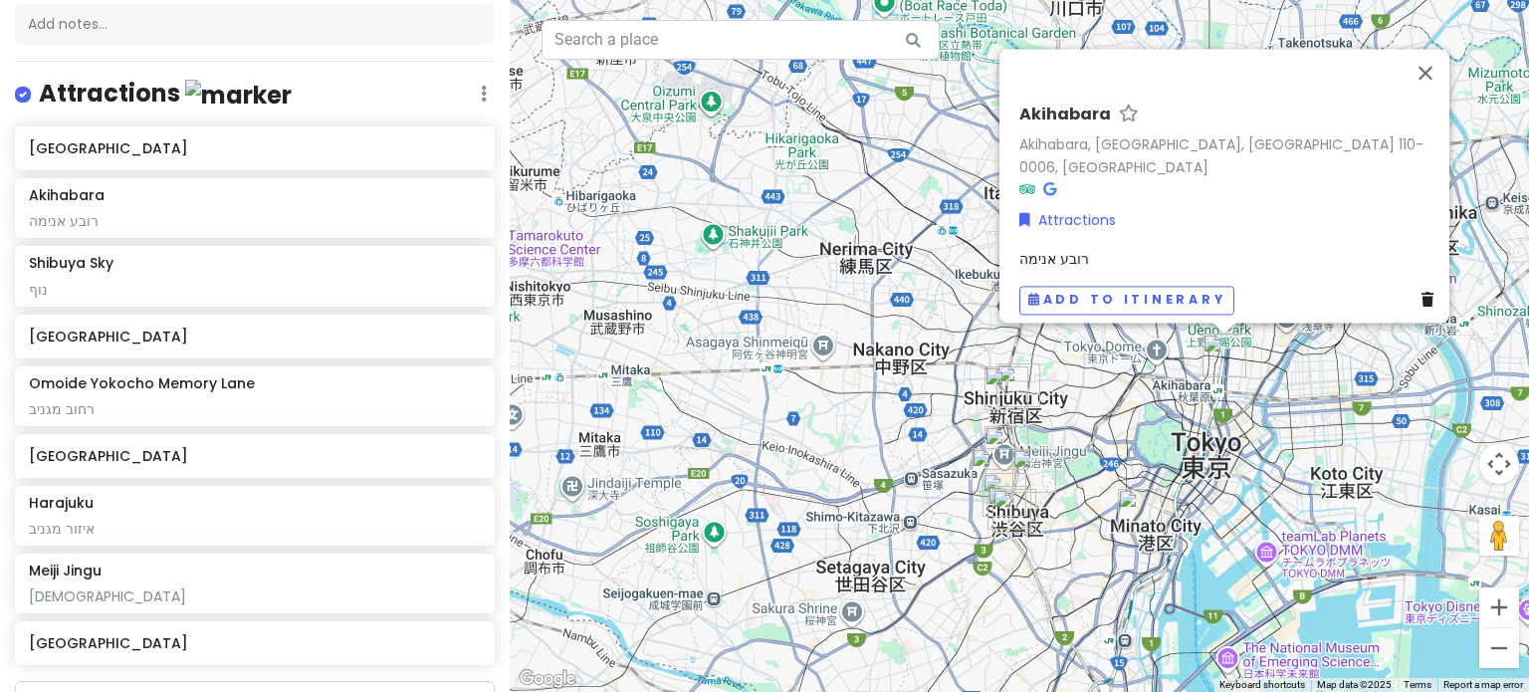
click at [1059, 133] on div "Akihabara" at bounding box center [1231, 119] width 422 height 29
click at [1064, 151] on link "Akihabara, [GEOGRAPHIC_DATA], [GEOGRAPHIC_DATA] 110-0006, [GEOGRAPHIC_DATA]" at bounding box center [1222, 155] width 404 height 43
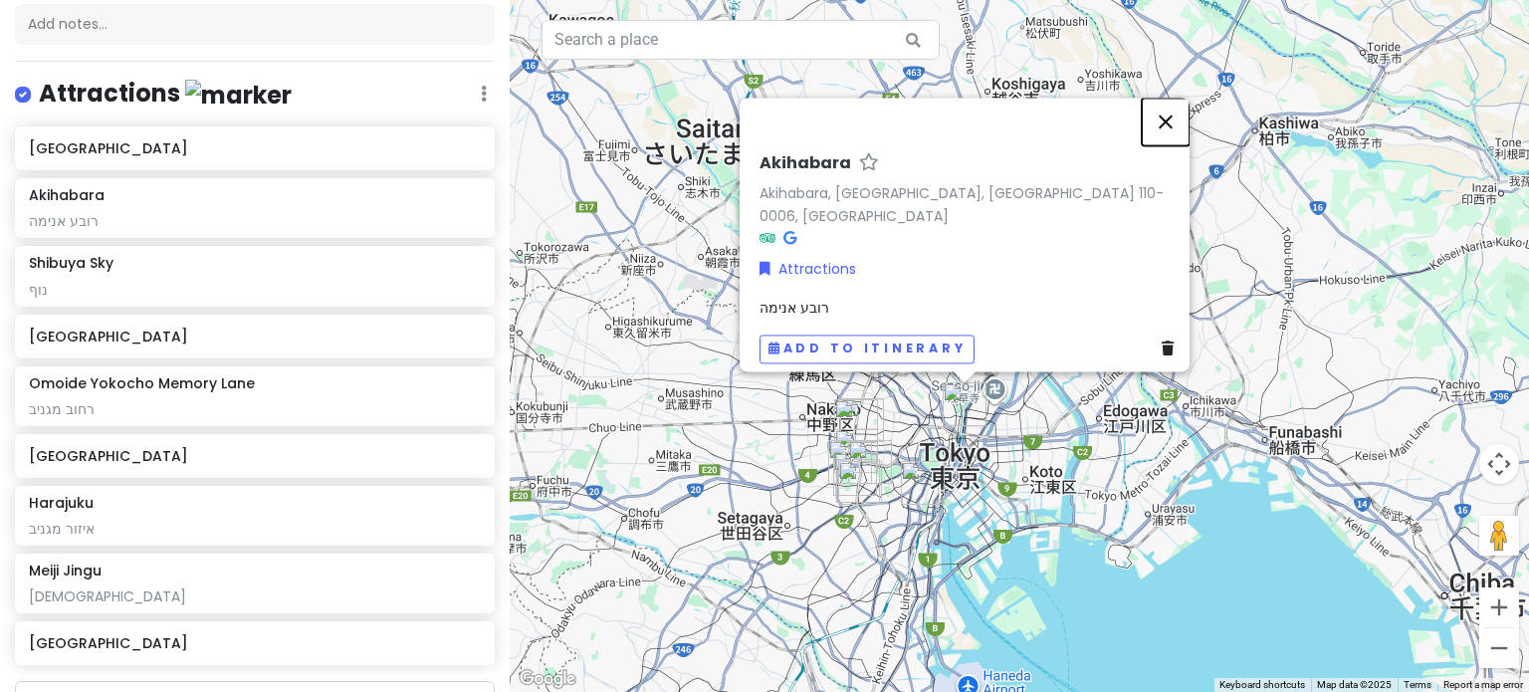
click at [1175, 126] on button "Close" at bounding box center [1166, 122] width 48 height 48
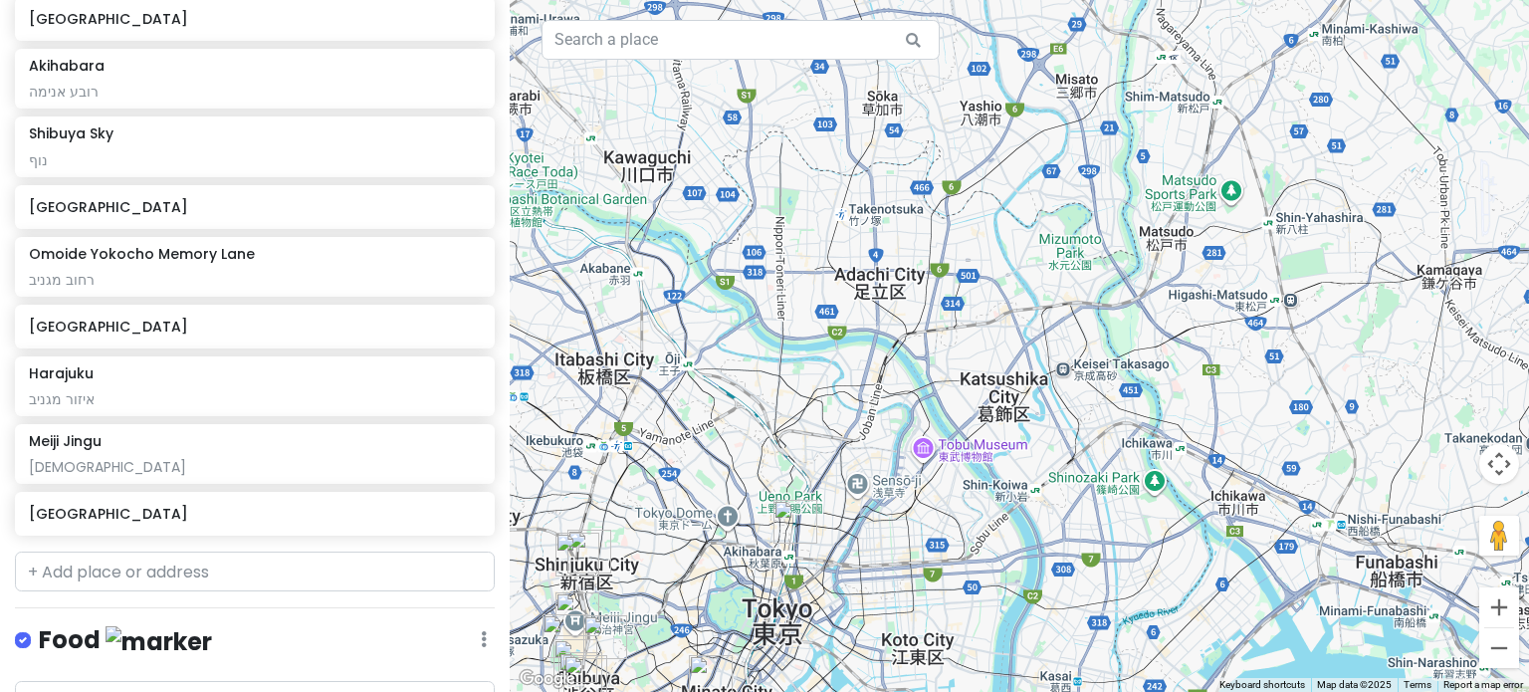
scroll to position [420, 0]
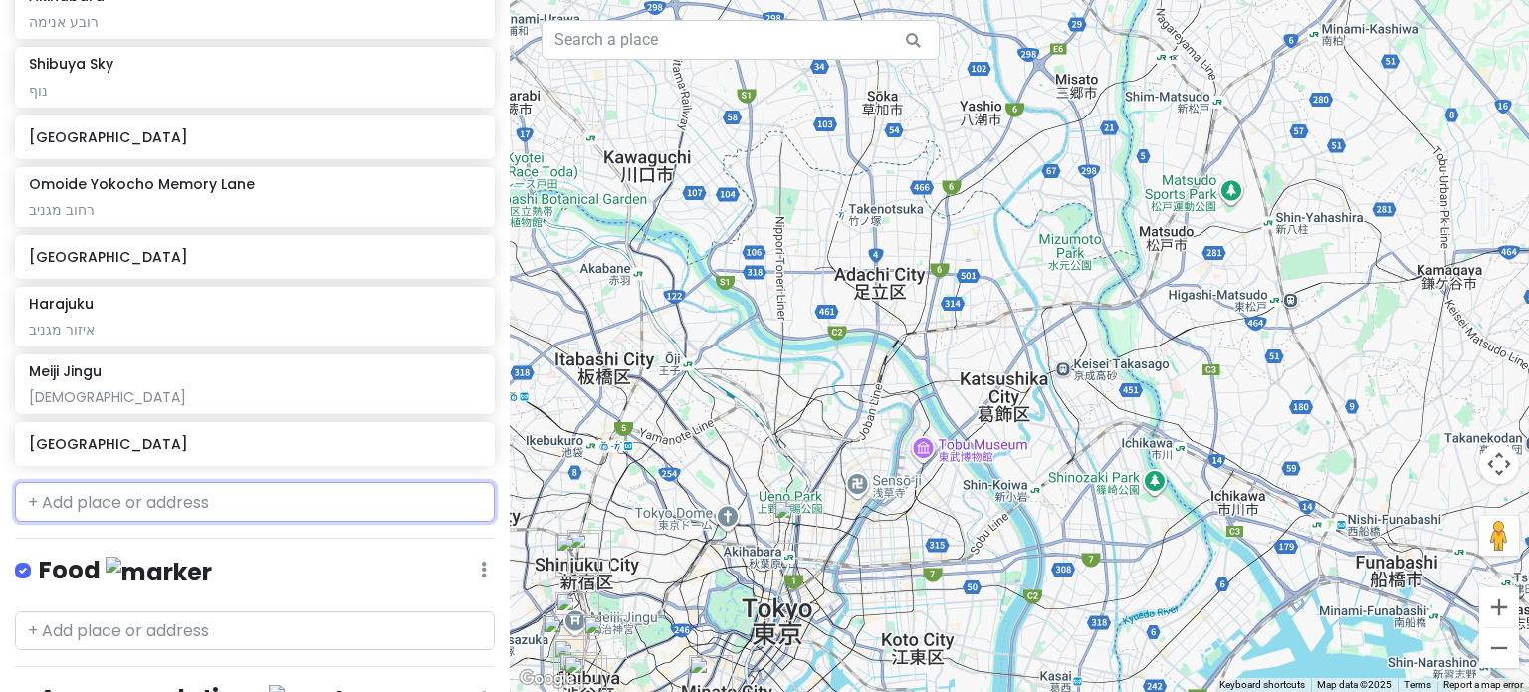
click at [207, 498] on input "text" at bounding box center [255, 502] width 480 height 40
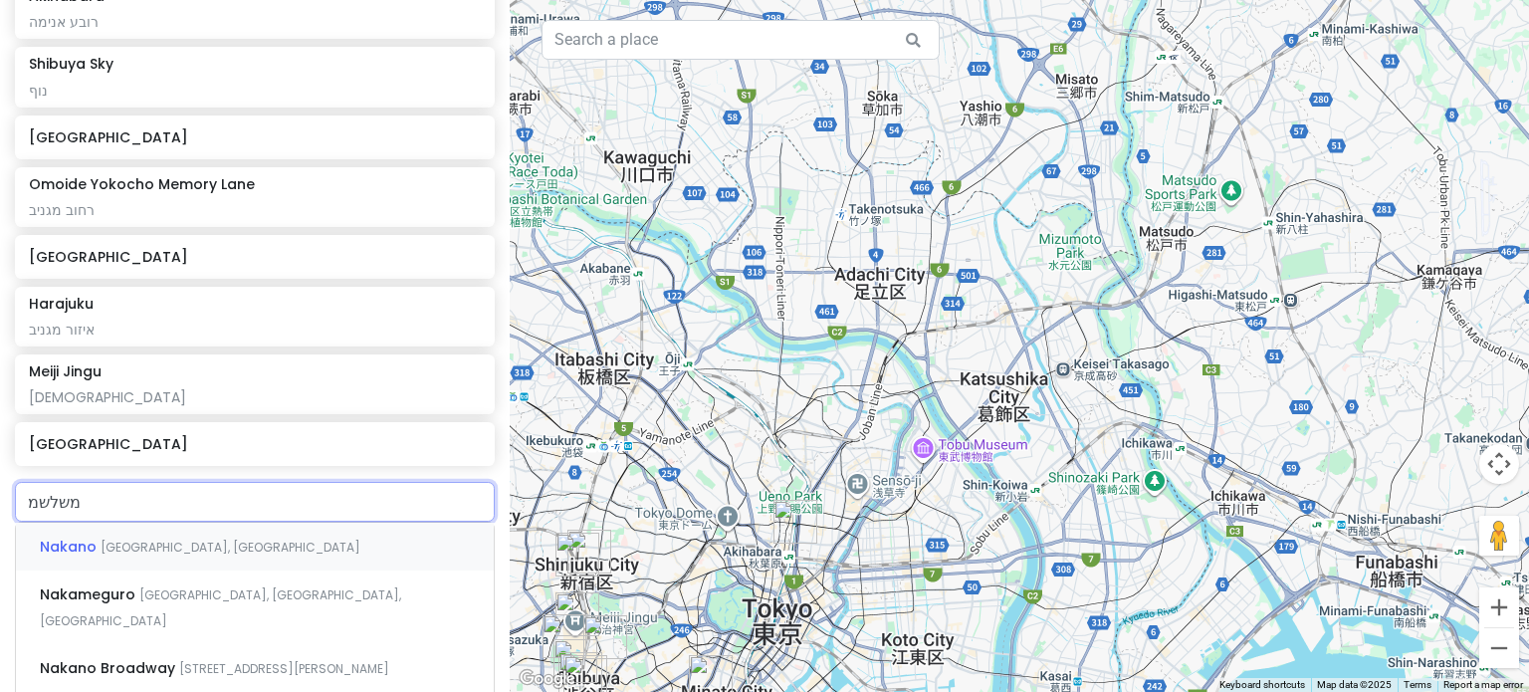
type input "משלשמם"
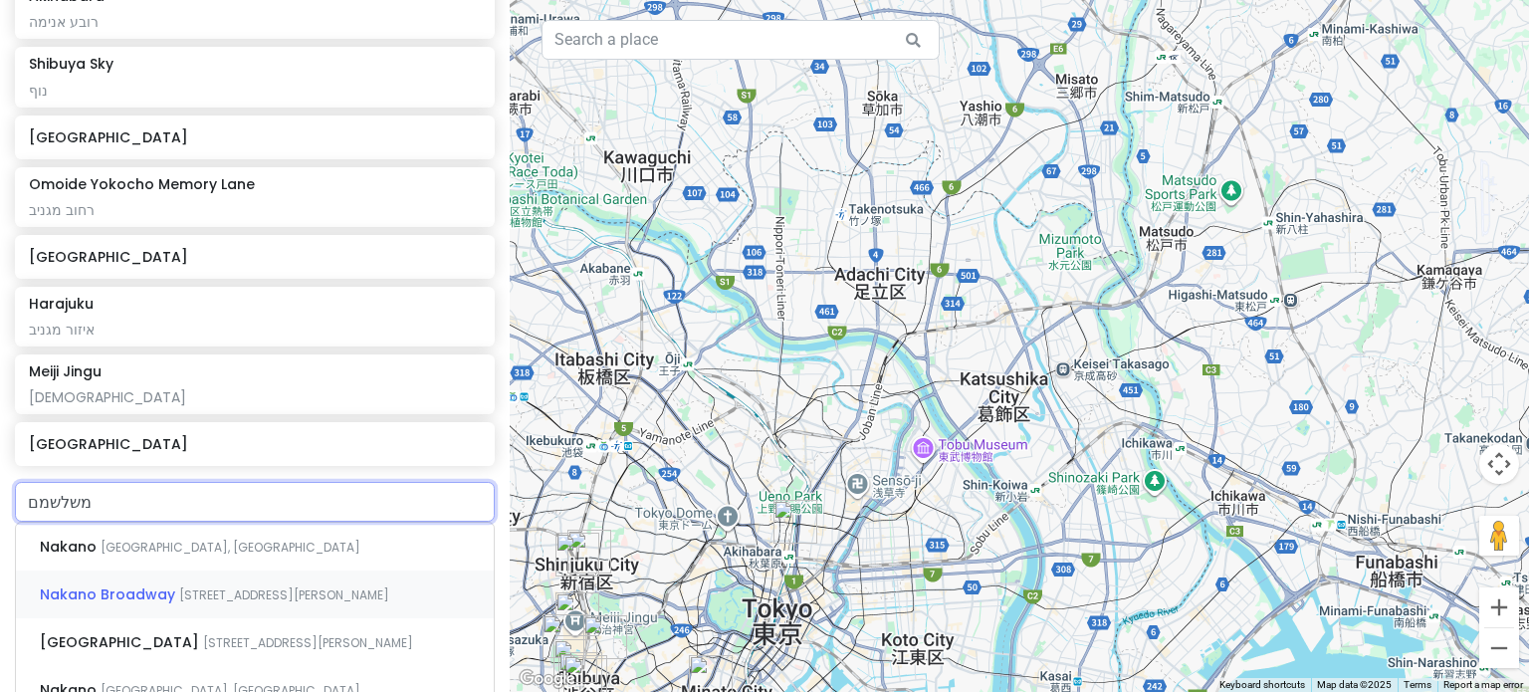
click at [212, 587] on span "[STREET_ADDRESS][PERSON_NAME]" at bounding box center [284, 594] width 210 height 17
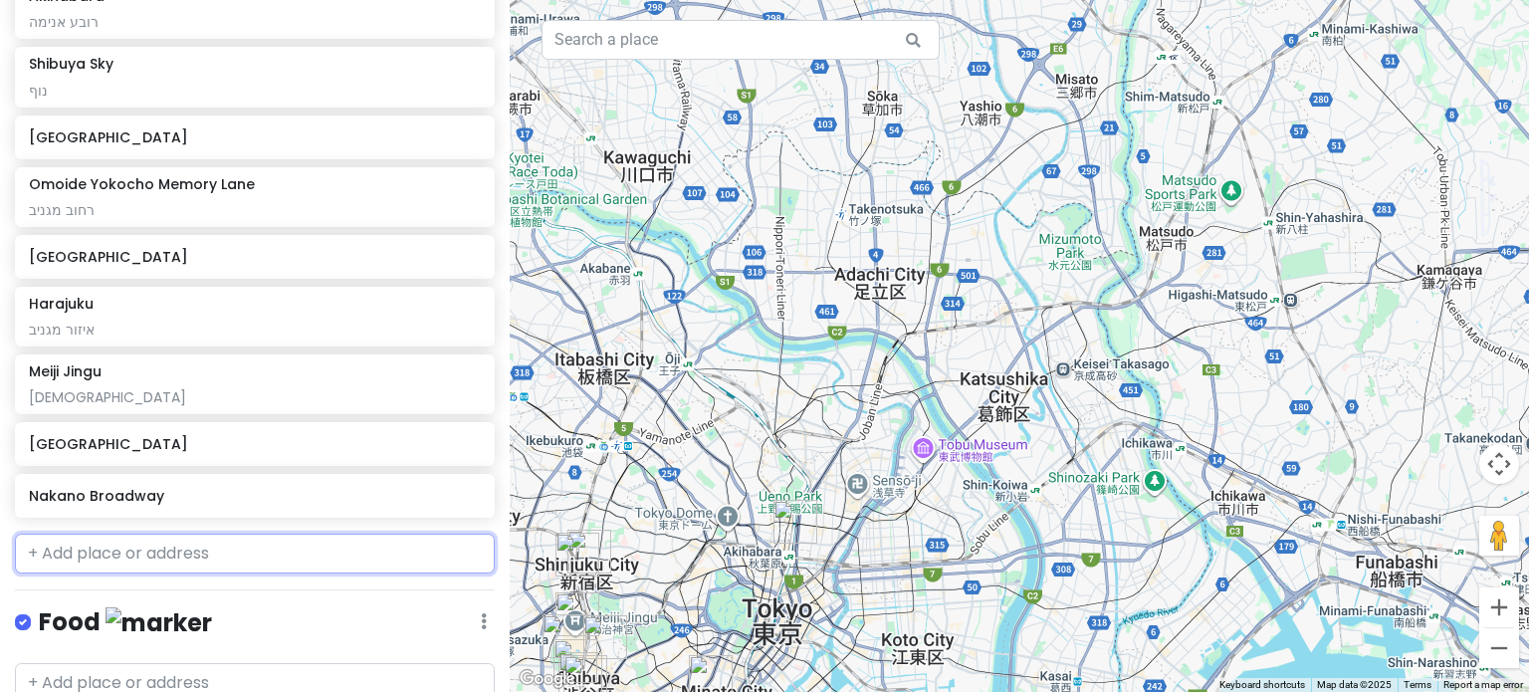
scroll to position [472, 0]
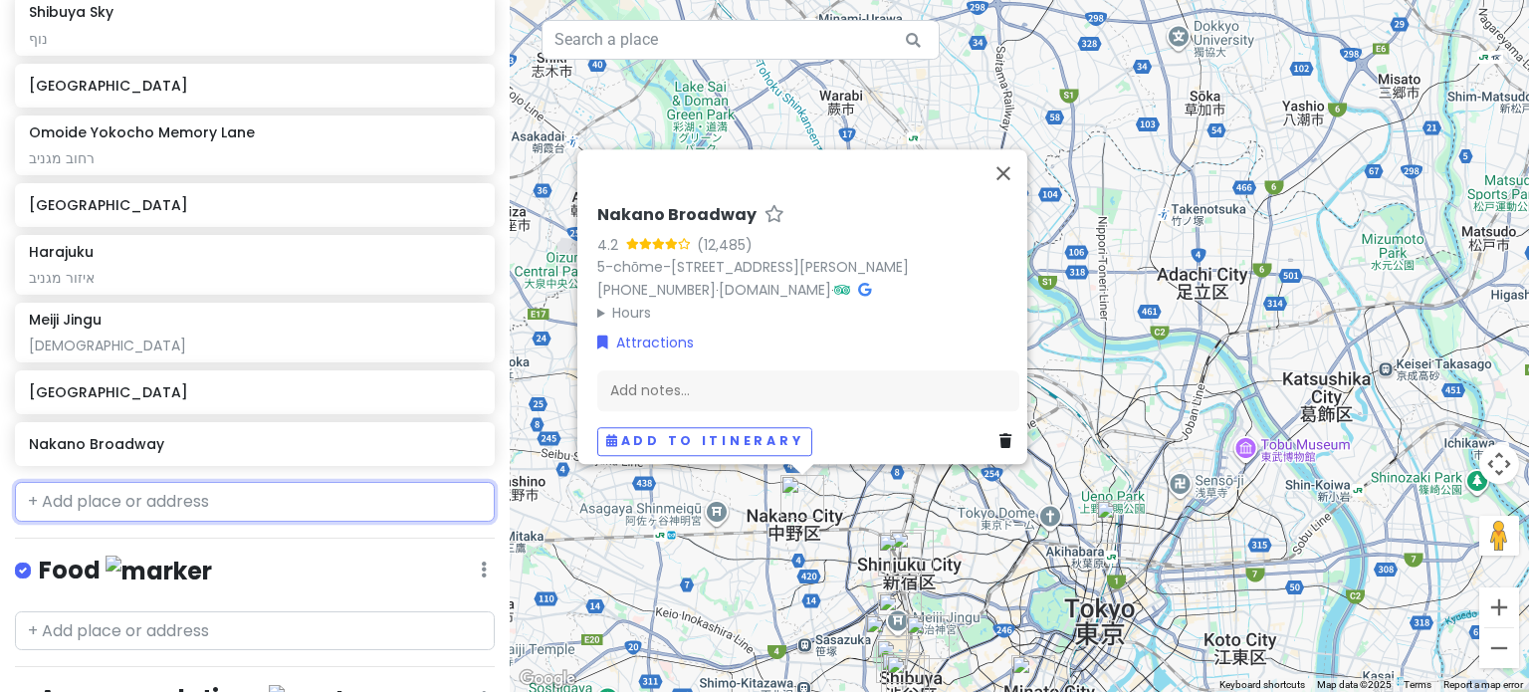
click at [161, 502] on input "text" at bounding box center [255, 502] width 480 height 40
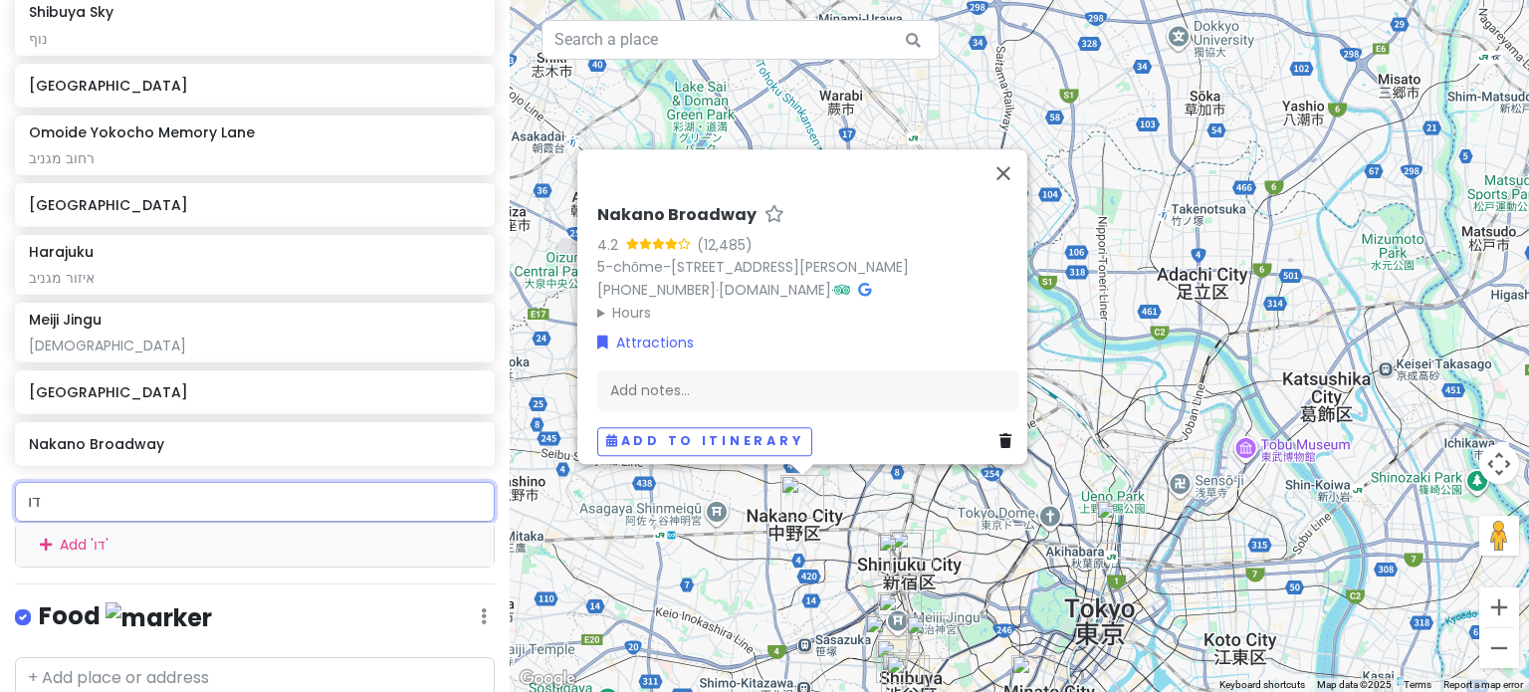
type input "ד"
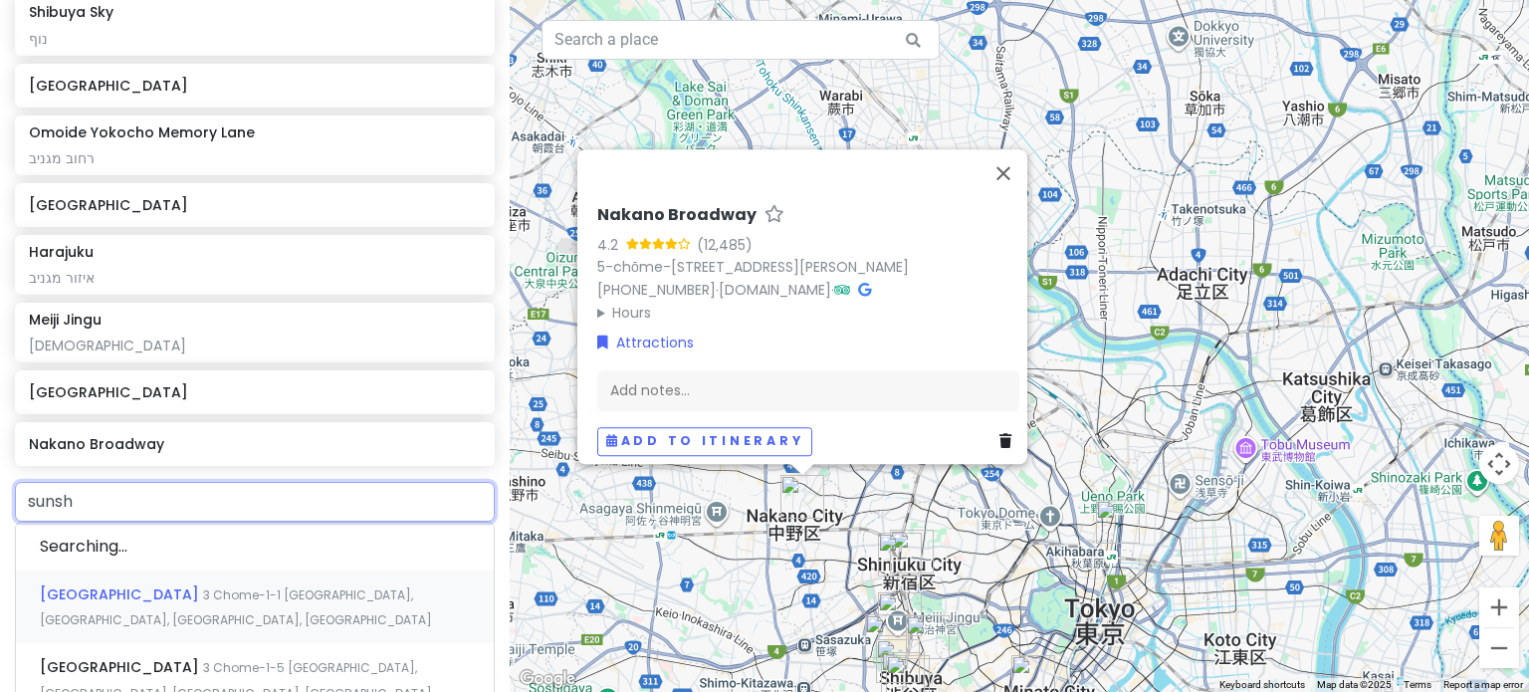
type input "sunshi"
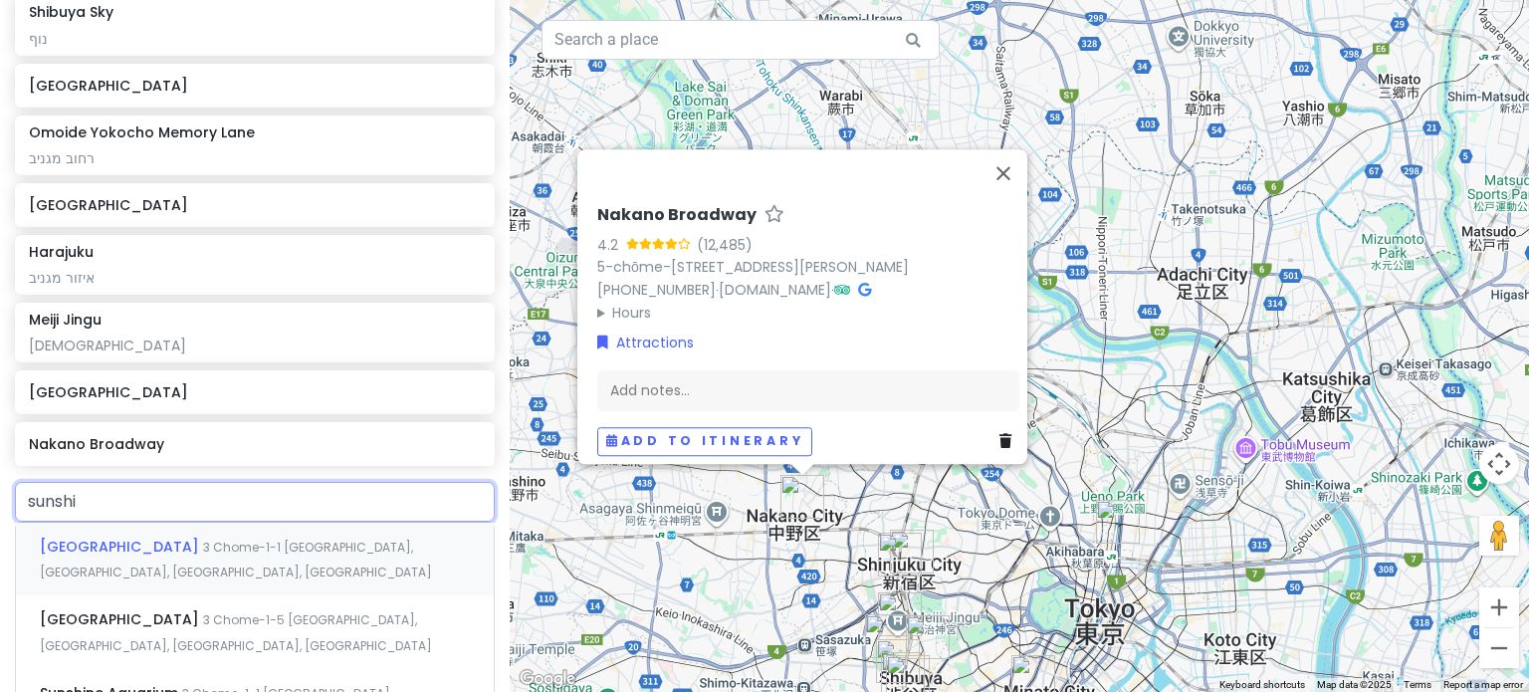
click at [220, 561] on div "[GEOGRAPHIC_DATA] 3 Chome-1-1 [GEOGRAPHIC_DATA], [GEOGRAPHIC_DATA], [GEOGRAPHIC…" at bounding box center [255, 560] width 478 height 74
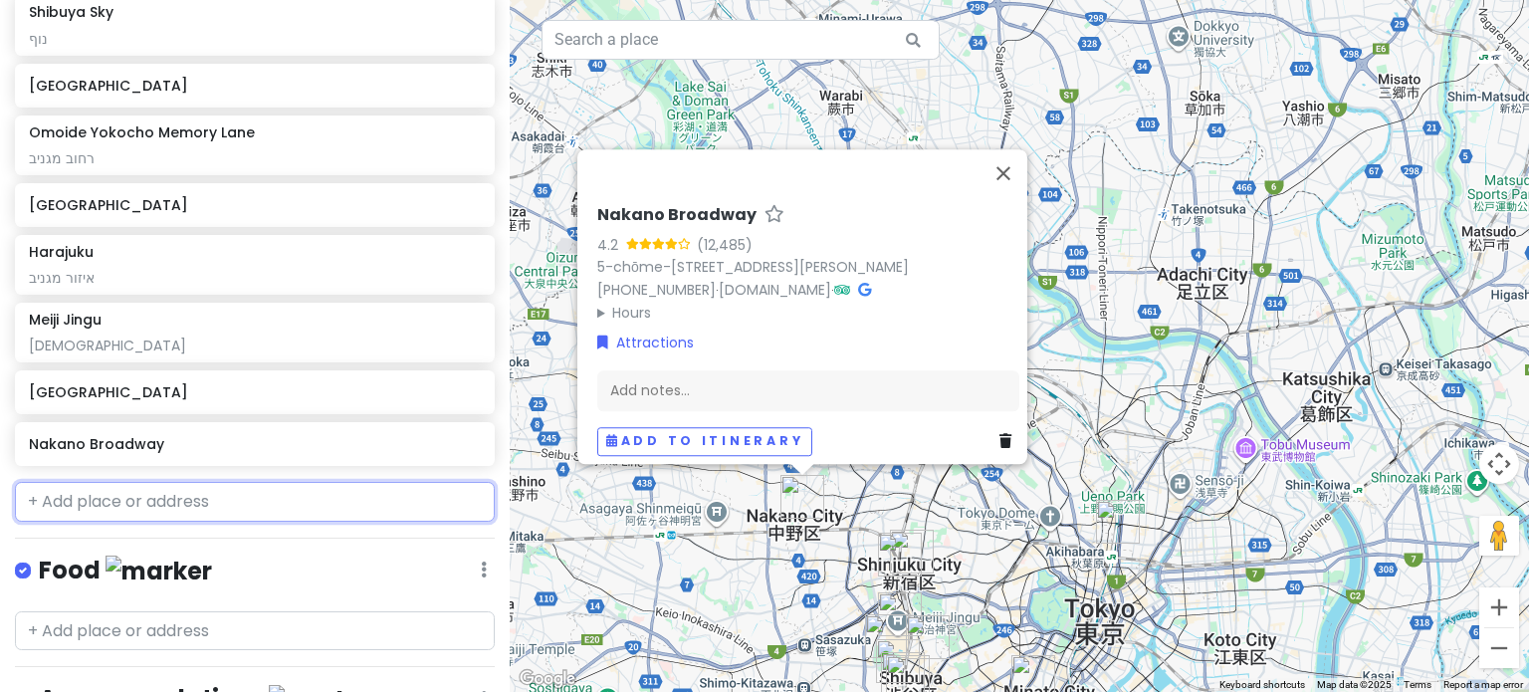
scroll to position [523, 0]
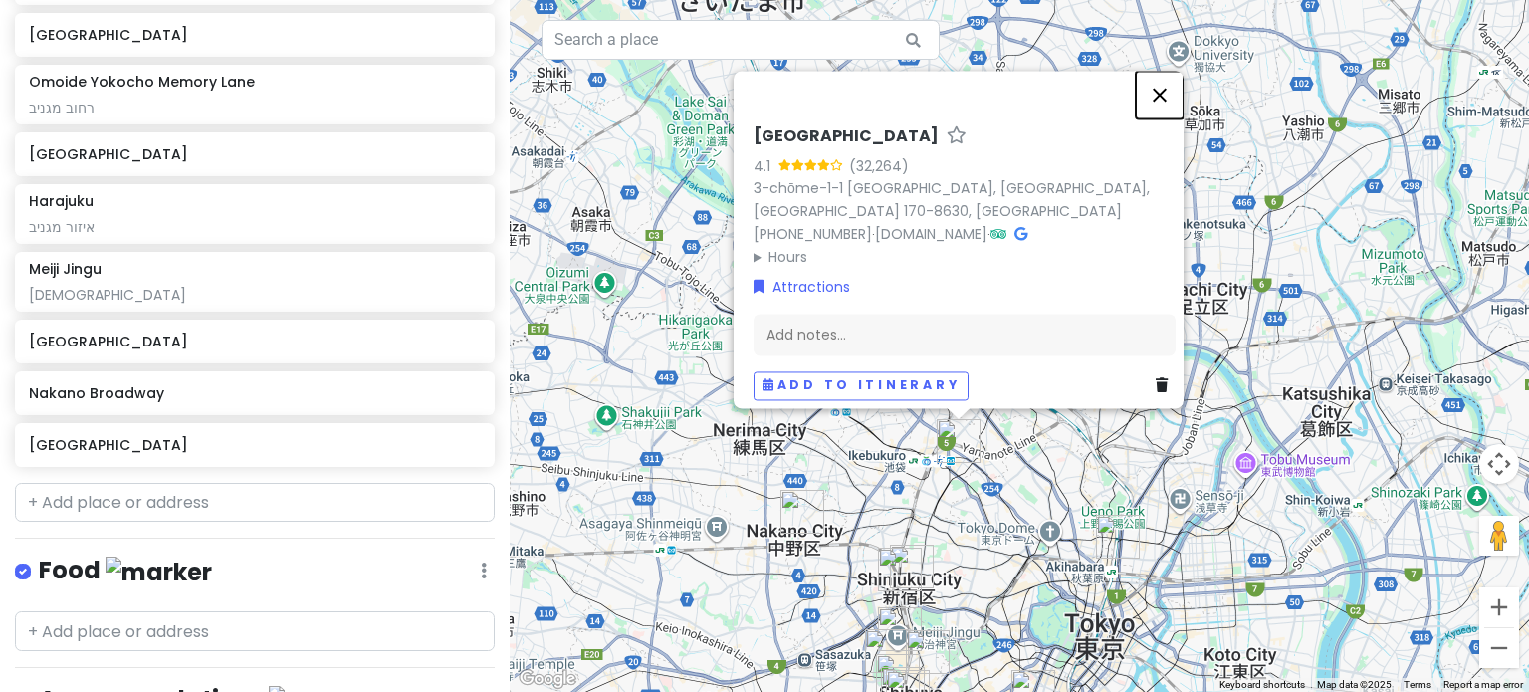
click at [1162, 95] on button "Close" at bounding box center [1160, 95] width 48 height 48
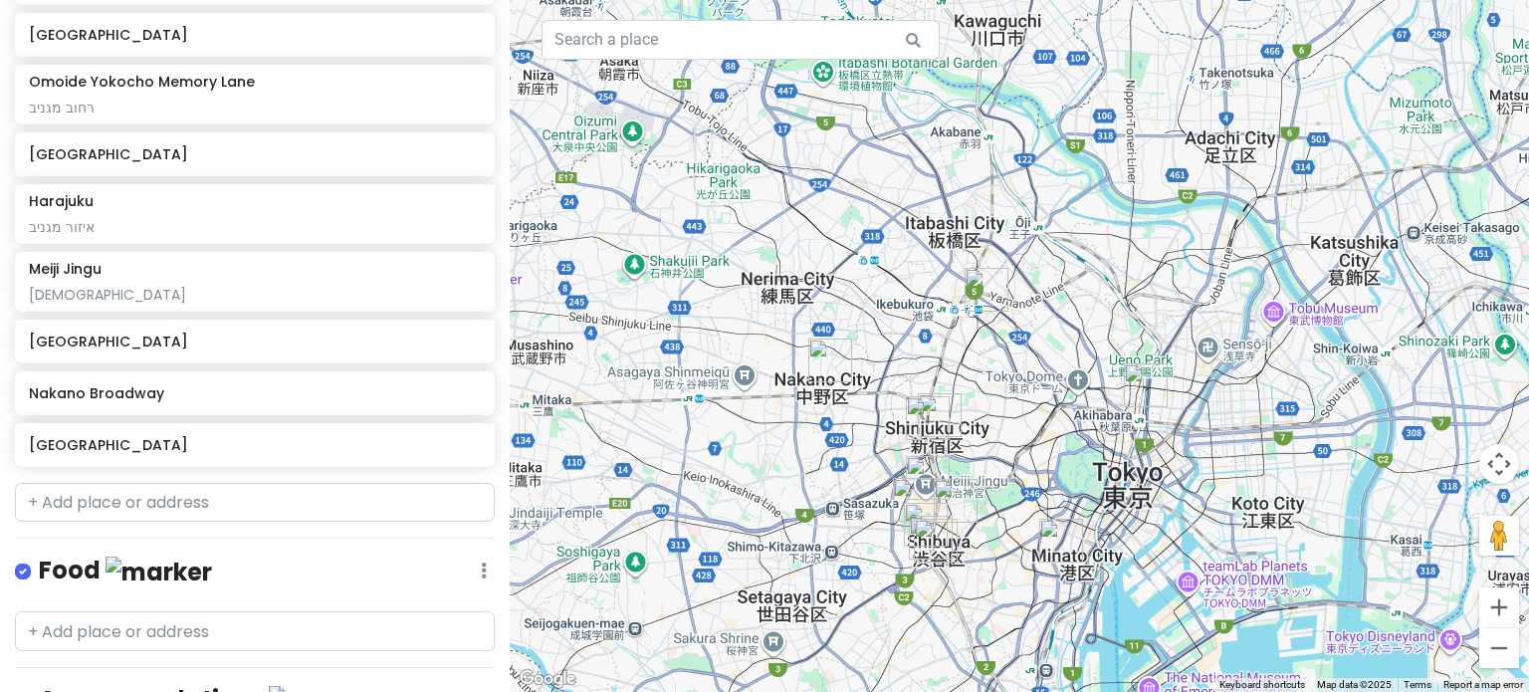
drag, startPoint x: 1032, startPoint y: 445, endPoint x: 1044, endPoint y: 373, distance: 72.8
click at [1044, 373] on div at bounding box center [1020, 346] width 1020 height 692
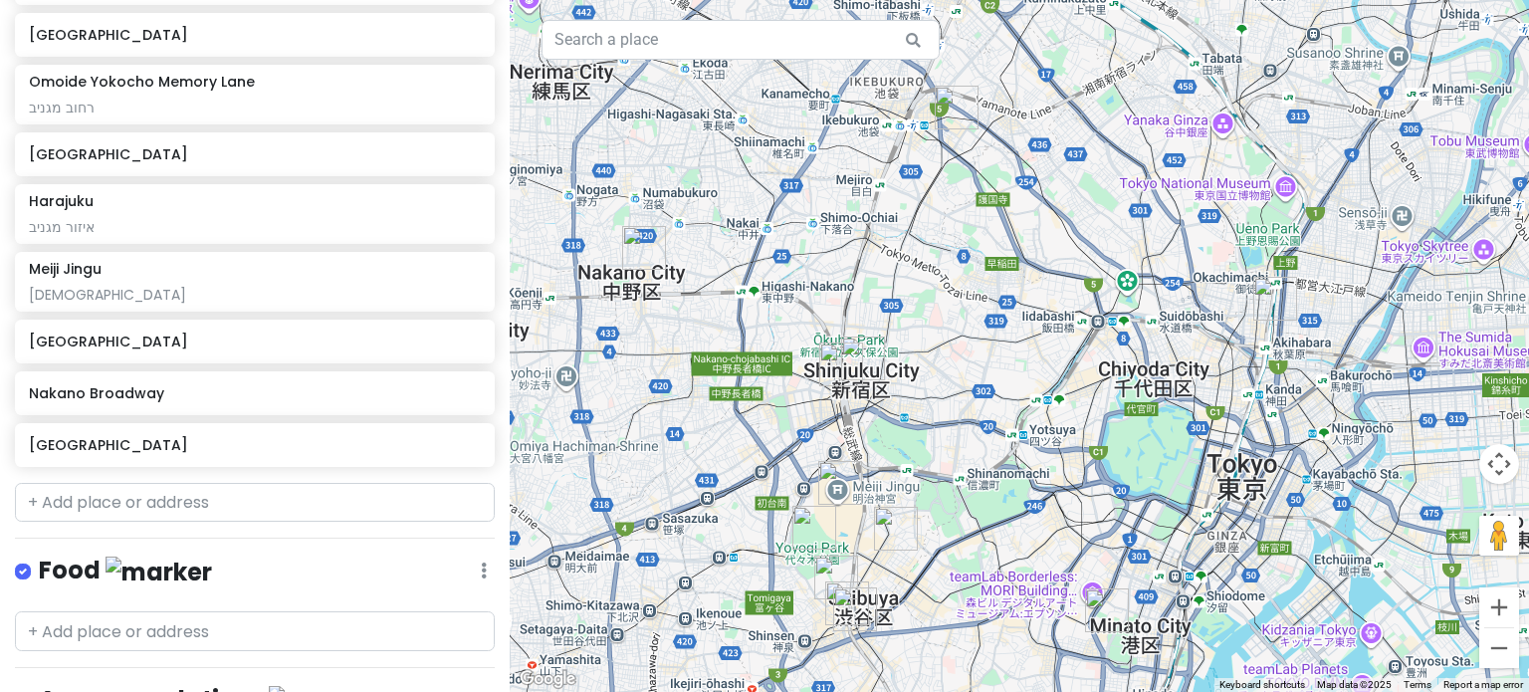
drag, startPoint x: 948, startPoint y: 489, endPoint x: 969, endPoint y: 408, distance: 83.3
click at [969, 408] on div at bounding box center [1020, 346] width 1020 height 692
click at [1266, 299] on img "Akihabara" at bounding box center [1276, 299] width 44 height 44
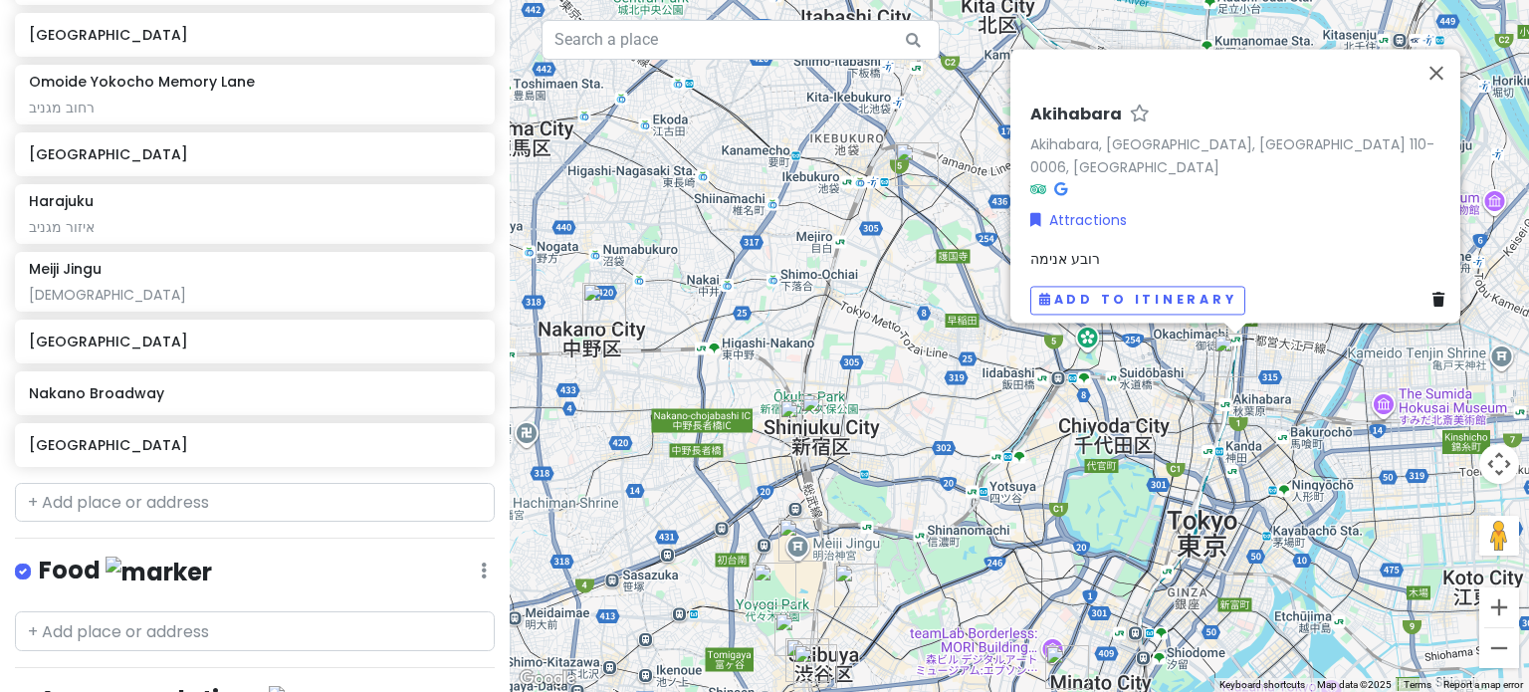
click at [906, 160] on img "Sunshine City" at bounding box center [917, 164] width 44 height 44
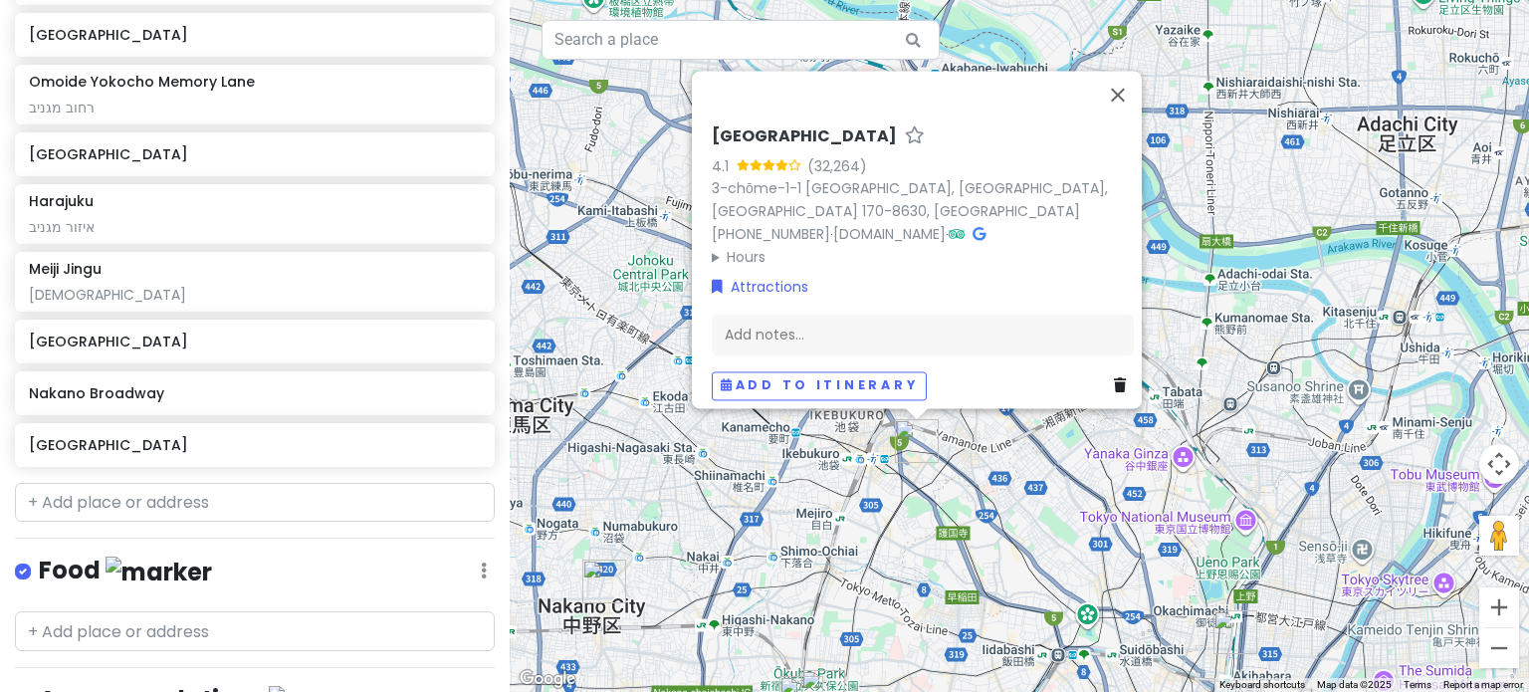
drag, startPoint x: 597, startPoint y: 574, endPoint x: 664, endPoint y: 566, distance: 67.2
click at [597, 575] on img "Nakano Broadway" at bounding box center [604, 582] width 44 height 44
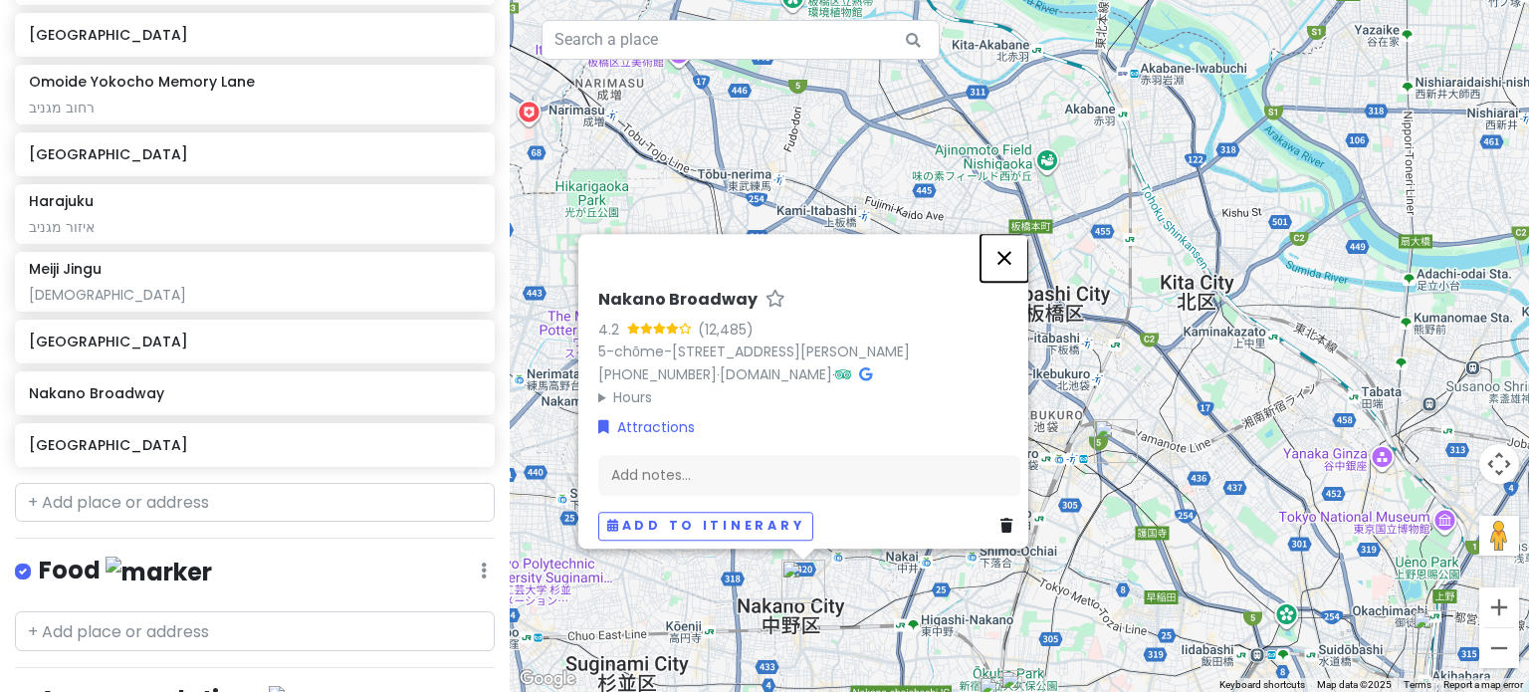
click at [1012, 241] on button "Close" at bounding box center [1005, 258] width 48 height 48
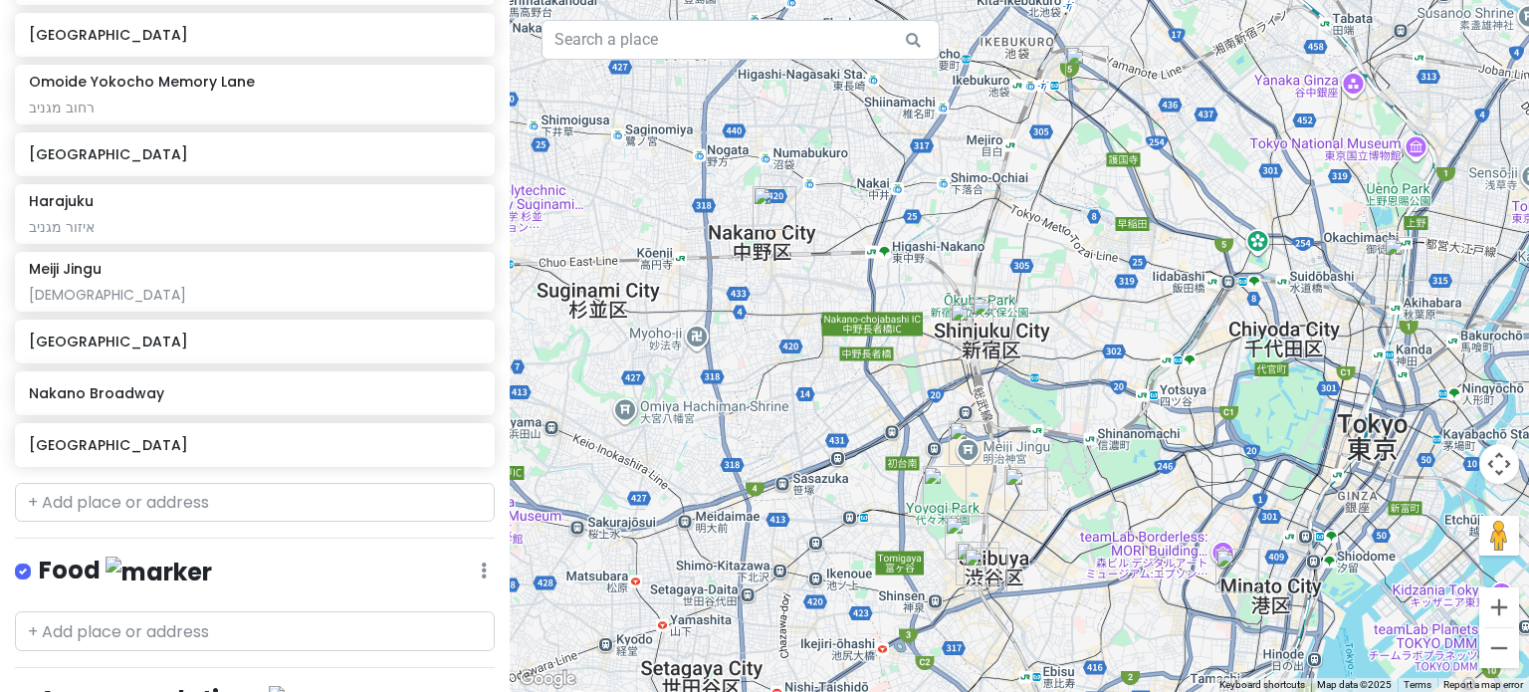
drag, startPoint x: 1075, startPoint y: 384, endPoint x: 1031, endPoint y: 166, distance: 222.6
click at [1031, 166] on div at bounding box center [1020, 346] width 1020 height 692
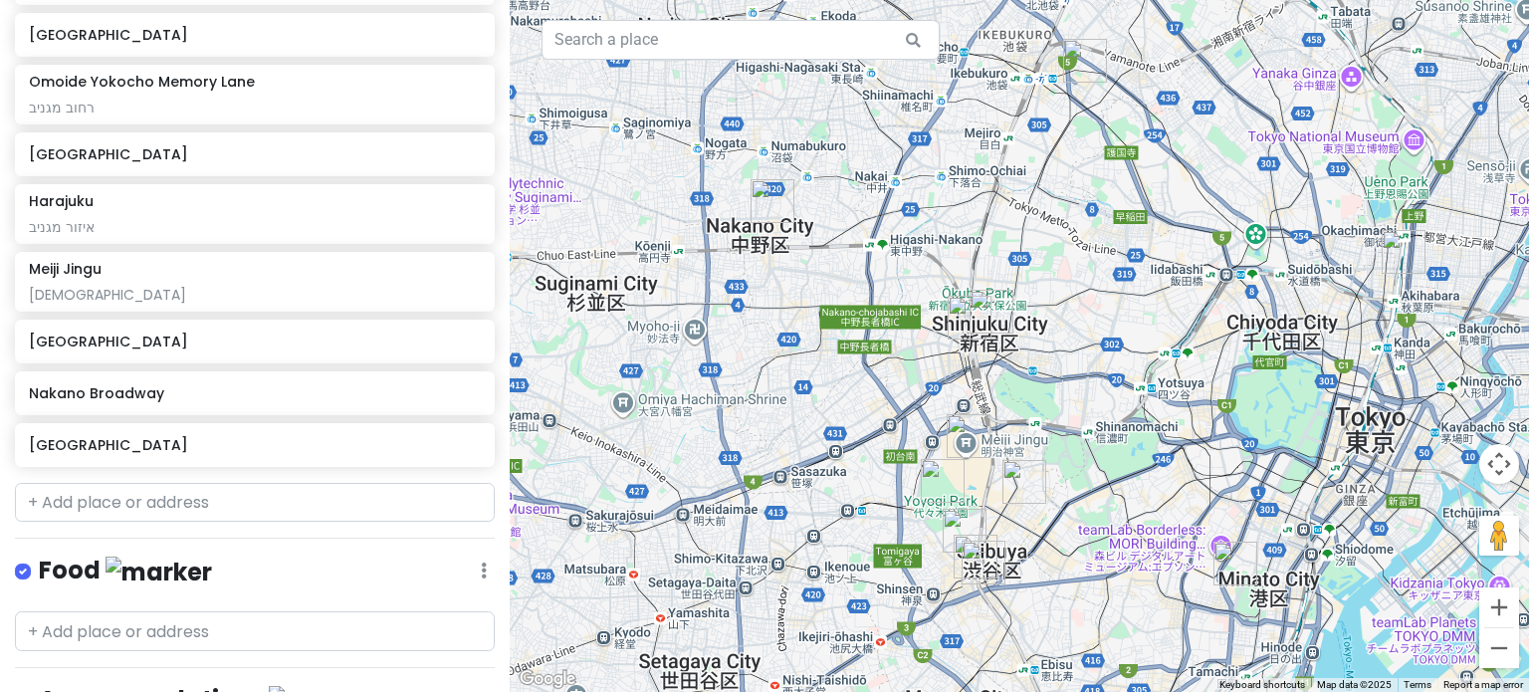
click at [1223, 563] on img "Tokyo Tower" at bounding box center [1236, 564] width 44 height 44
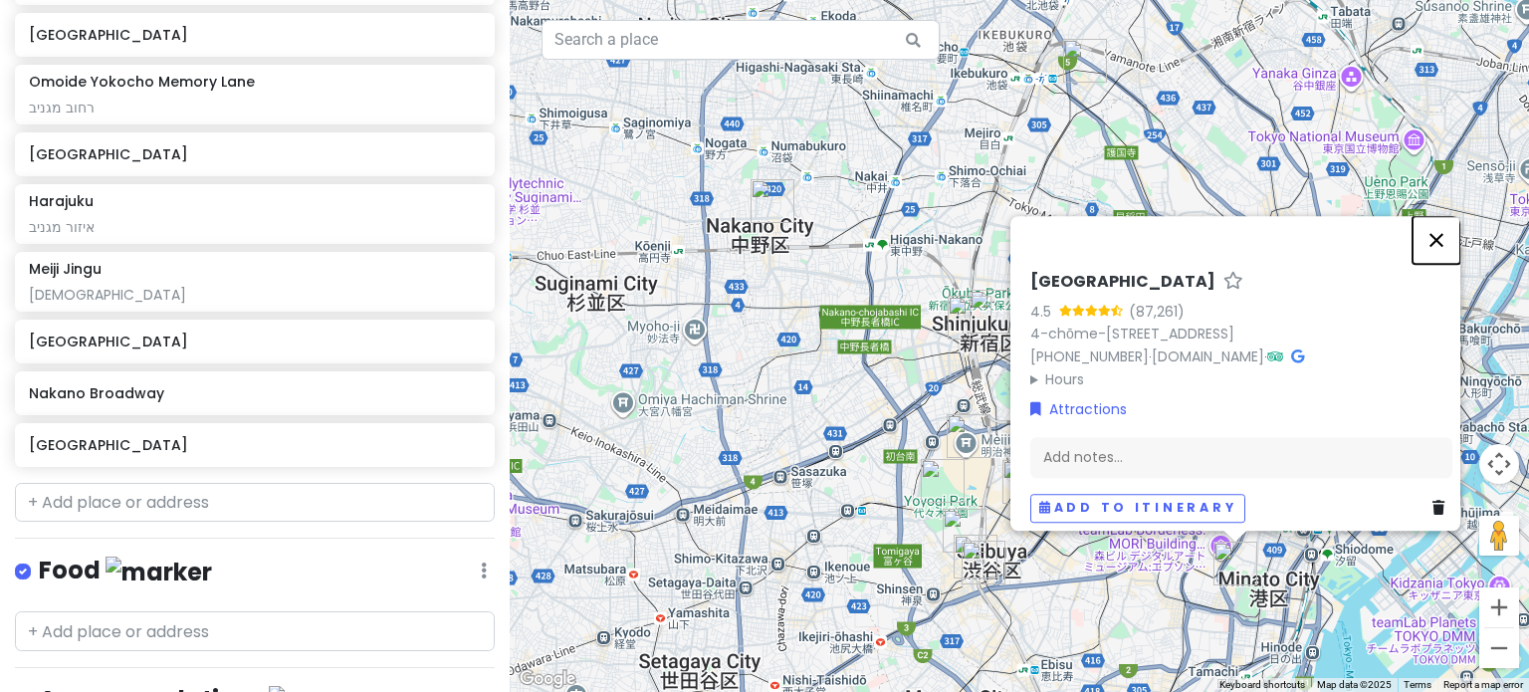
click at [1444, 232] on button "Close" at bounding box center [1437, 240] width 48 height 48
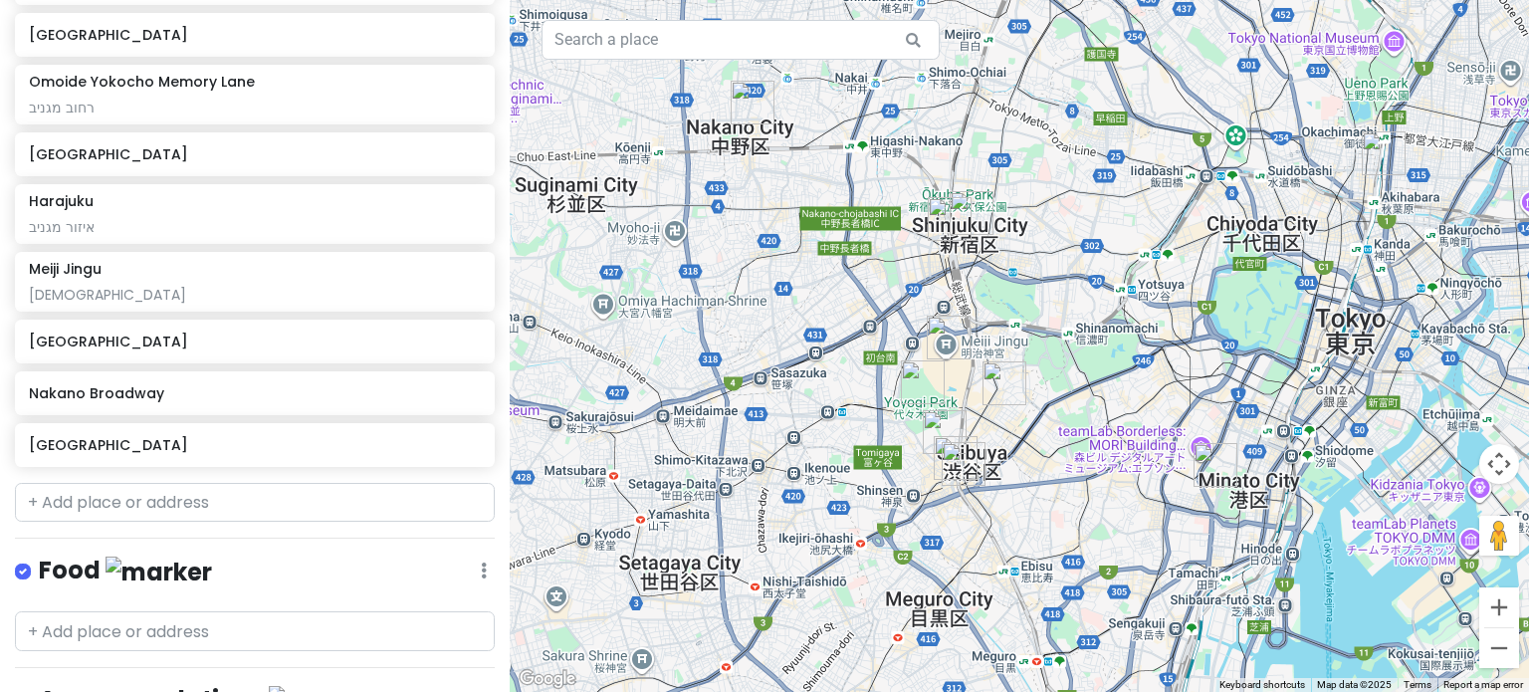
drag, startPoint x: 1136, startPoint y: 429, endPoint x: 1115, endPoint y: 326, distance: 105.6
click at [1115, 326] on div at bounding box center [1020, 346] width 1020 height 692
click at [948, 327] on img "Meiji Jingu" at bounding box center [949, 338] width 44 height 44
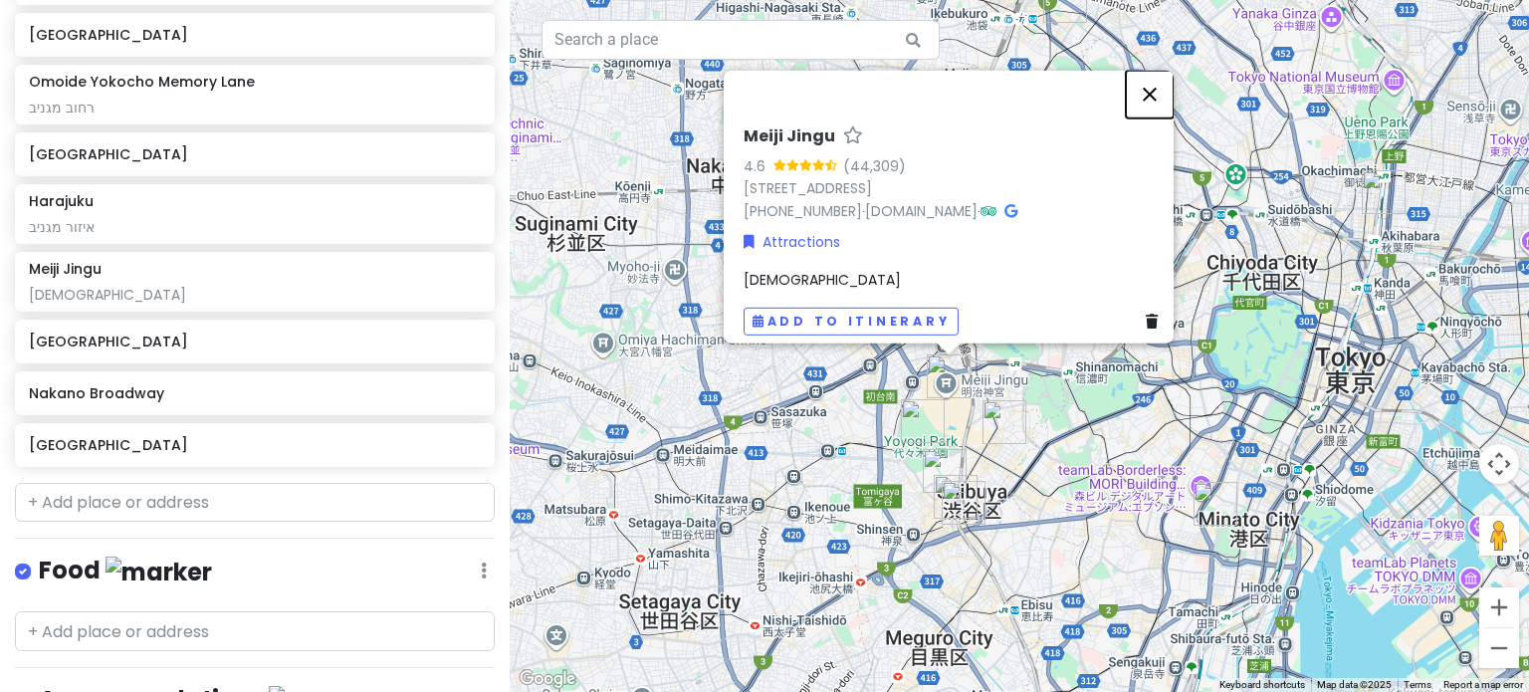
click at [1150, 79] on button "Close" at bounding box center [1150, 94] width 48 height 48
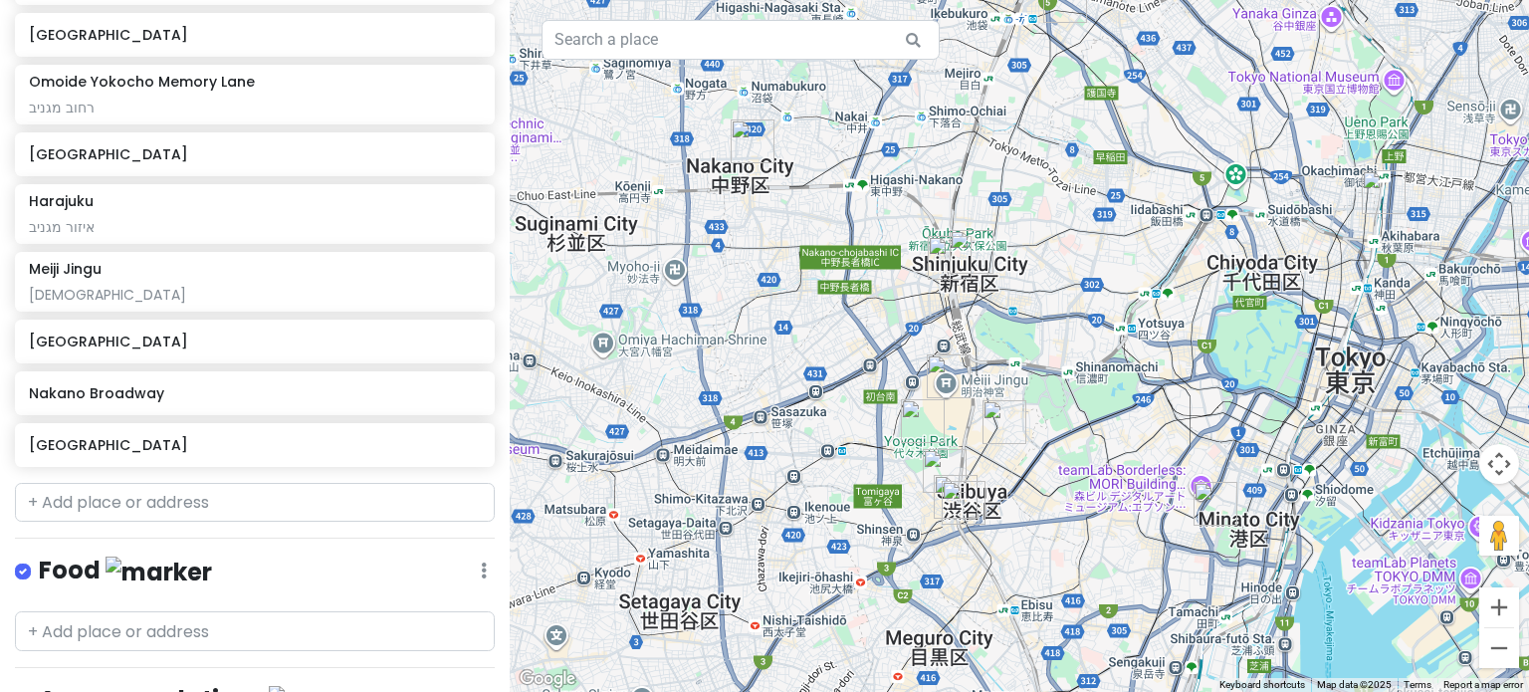
click at [951, 258] on img "Omoide Yokocho Memory Lane" at bounding box center [950, 258] width 44 height 44
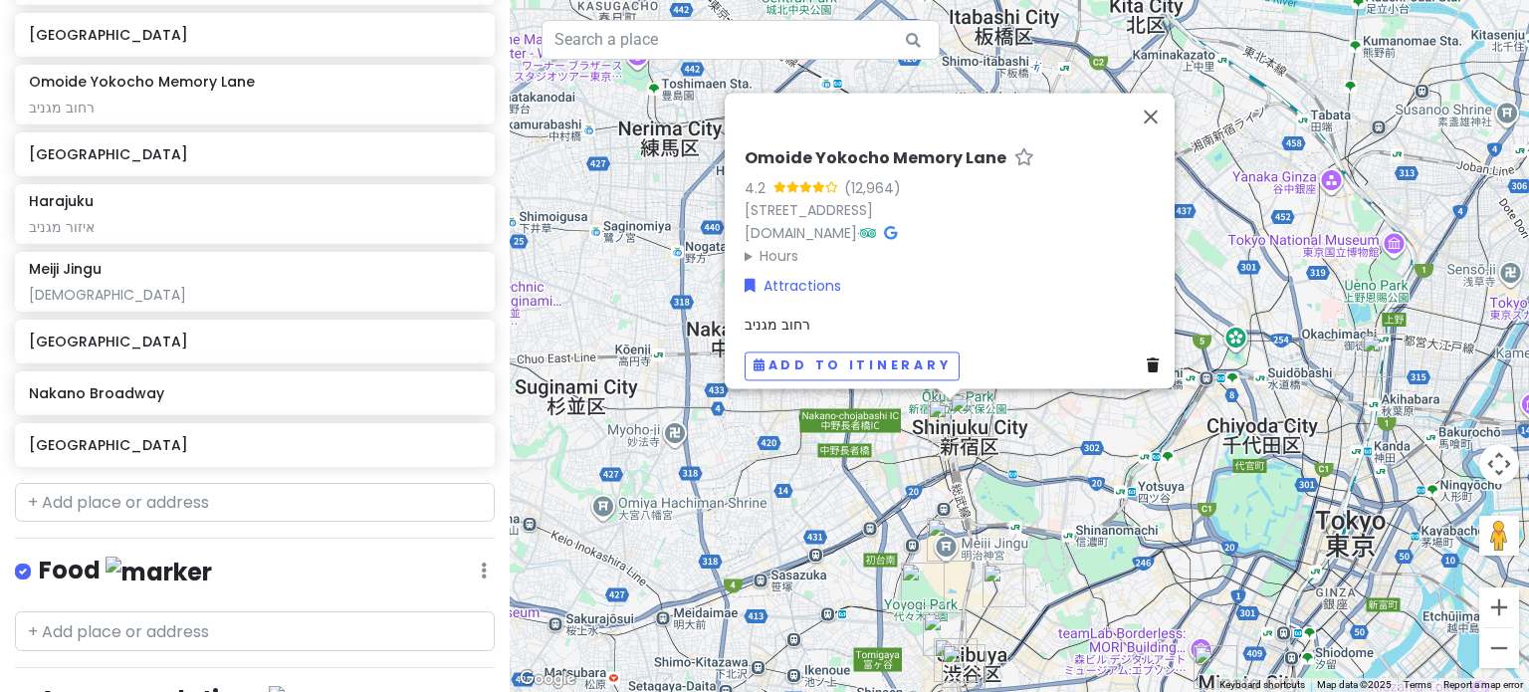
click at [955, 148] on h6 "Omoide Yokocho Memory Lane" at bounding box center [876, 158] width 262 height 21
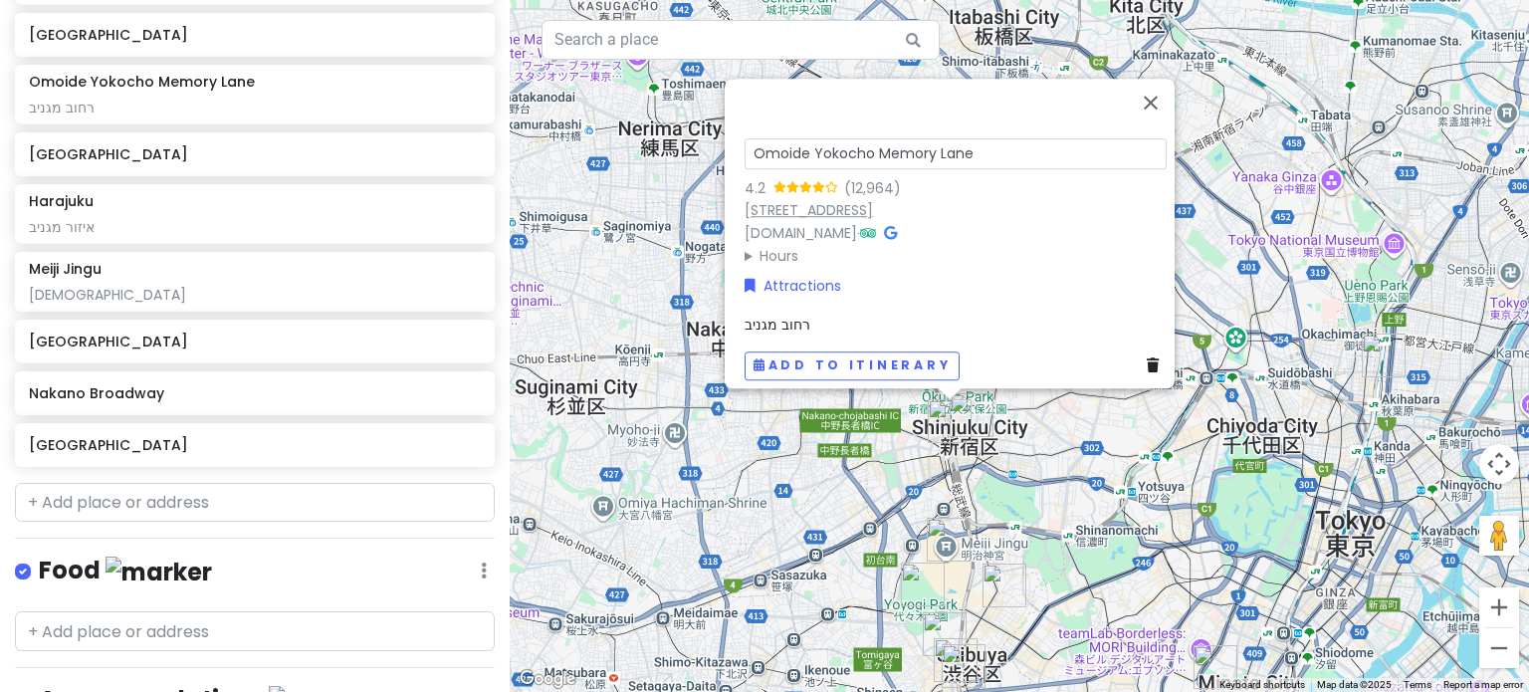
click at [873, 200] on link "[STREET_ADDRESS]" at bounding box center [809, 210] width 128 height 20
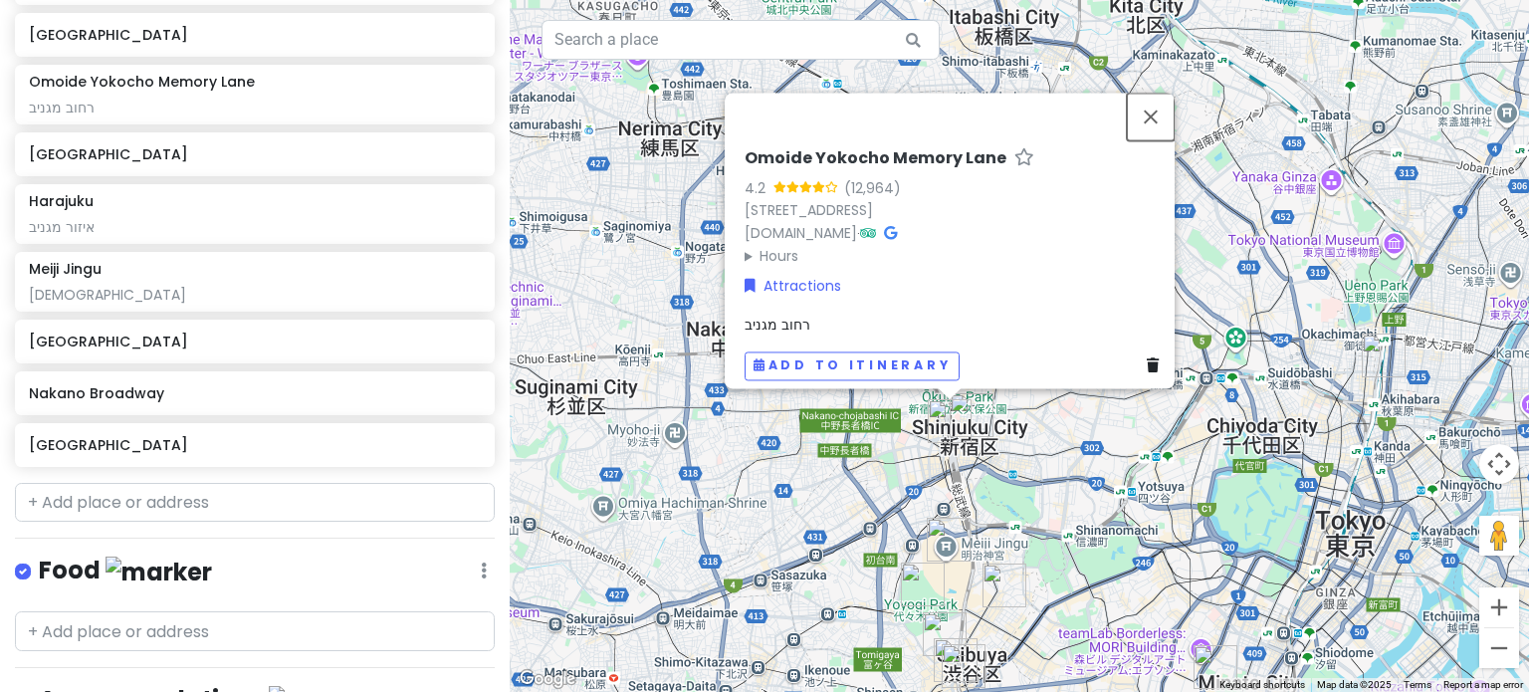
drag, startPoint x: 1164, startPoint y: 80, endPoint x: 1148, endPoint y: 95, distance: 21.8
click at [1164, 93] on button "Close" at bounding box center [1151, 117] width 48 height 48
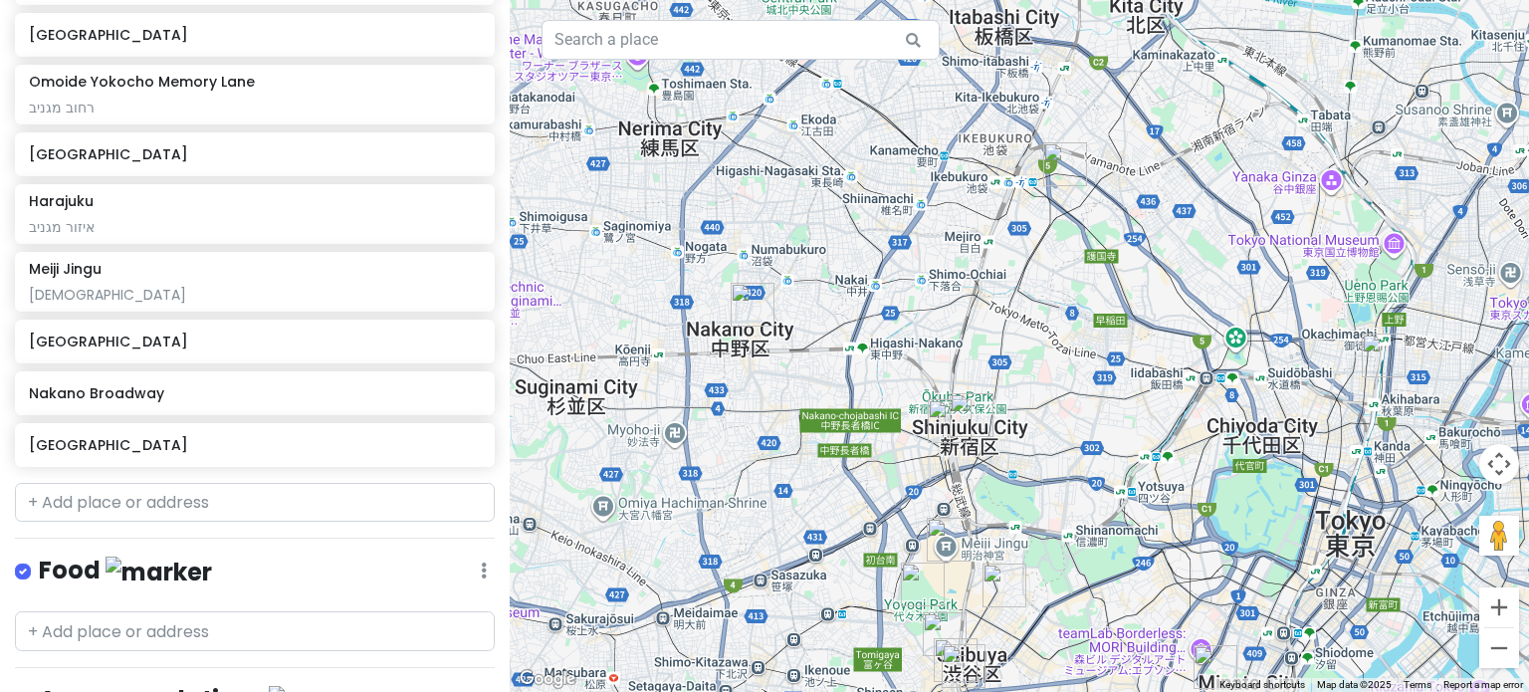
click at [972, 413] on img "Shinjuku City" at bounding box center [972, 415] width 44 height 44
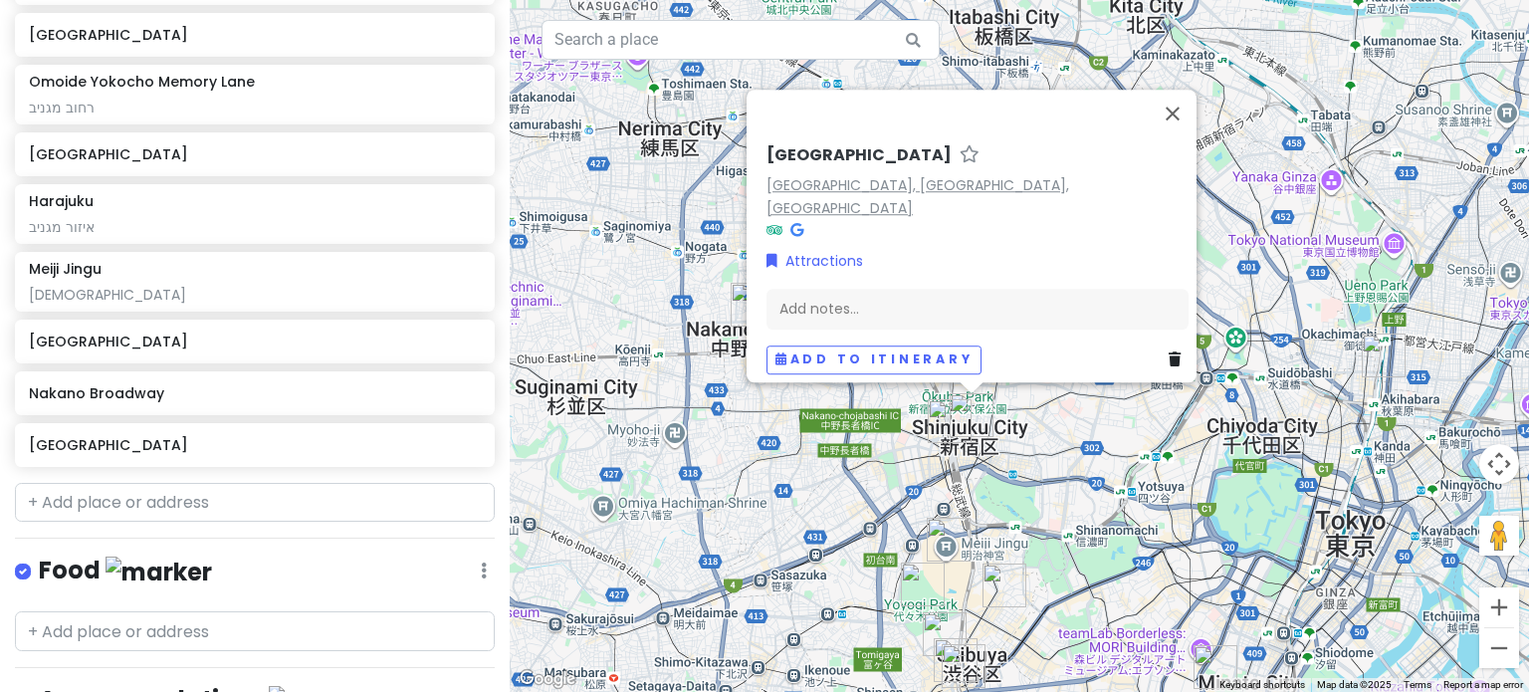
click at [828, 196] on link "[GEOGRAPHIC_DATA], [GEOGRAPHIC_DATA], [GEOGRAPHIC_DATA]" at bounding box center [918, 196] width 303 height 43
click at [1187, 131] on button "Close" at bounding box center [1173, 114] width 48 height 48
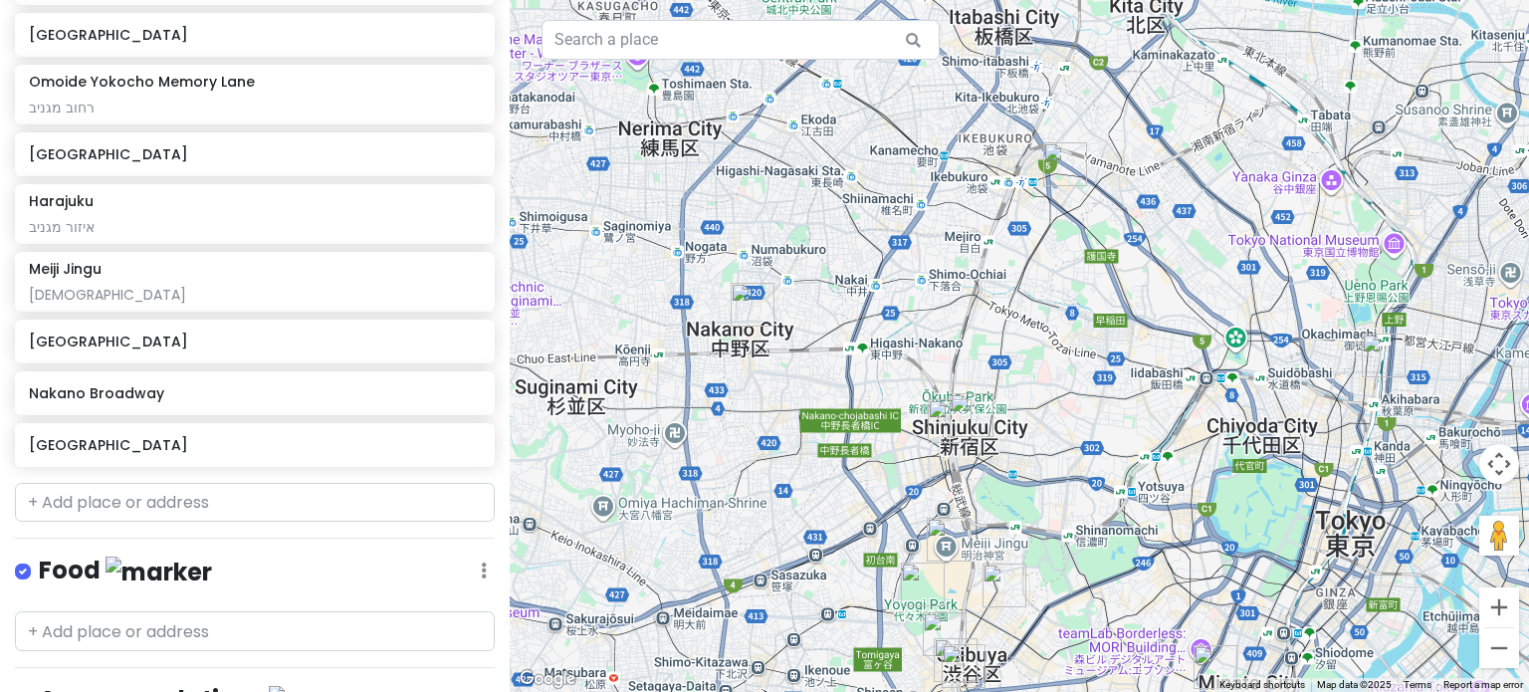
click at [974, 417] on img "Shinjuku City" at bounding box center [972, 415] width 44 height 44
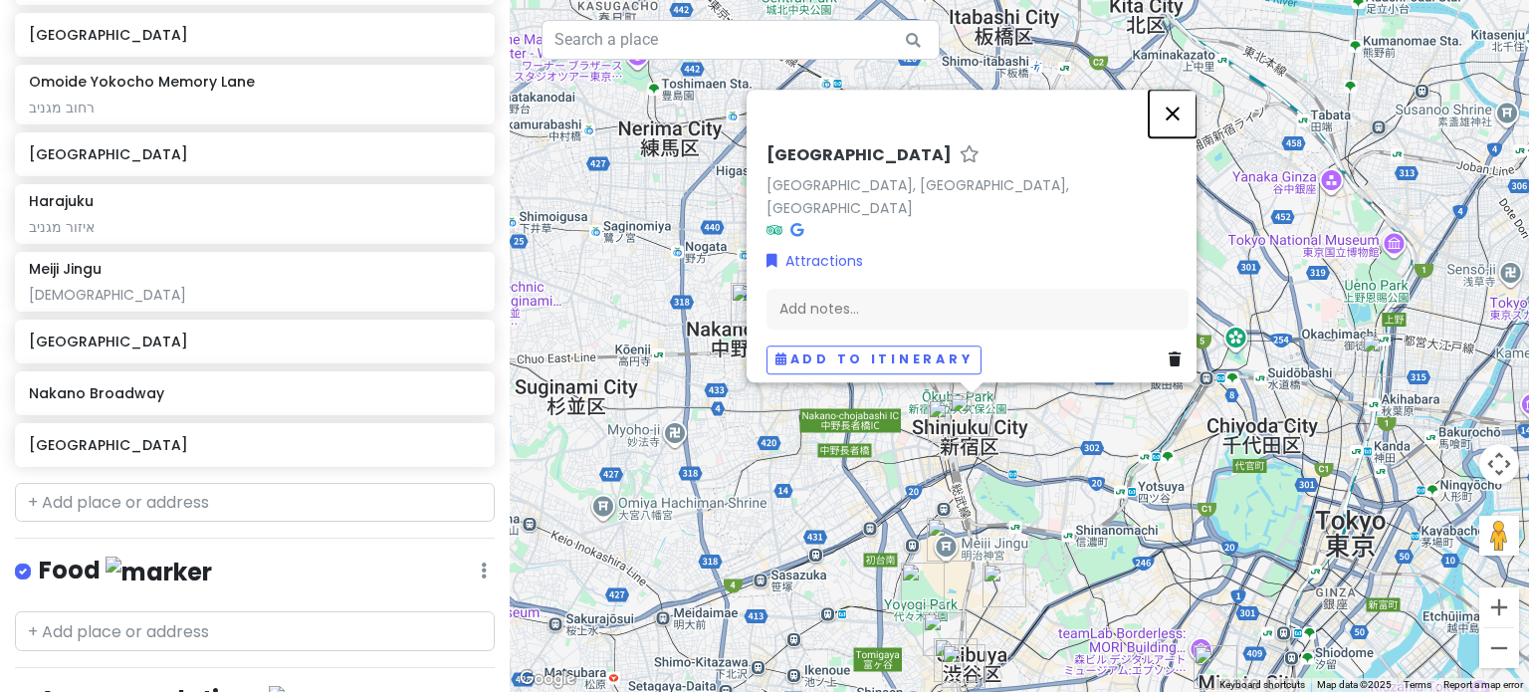
click at [1179, 112] on button "Close" at bounding box center [1173, 114] width 48 height 48
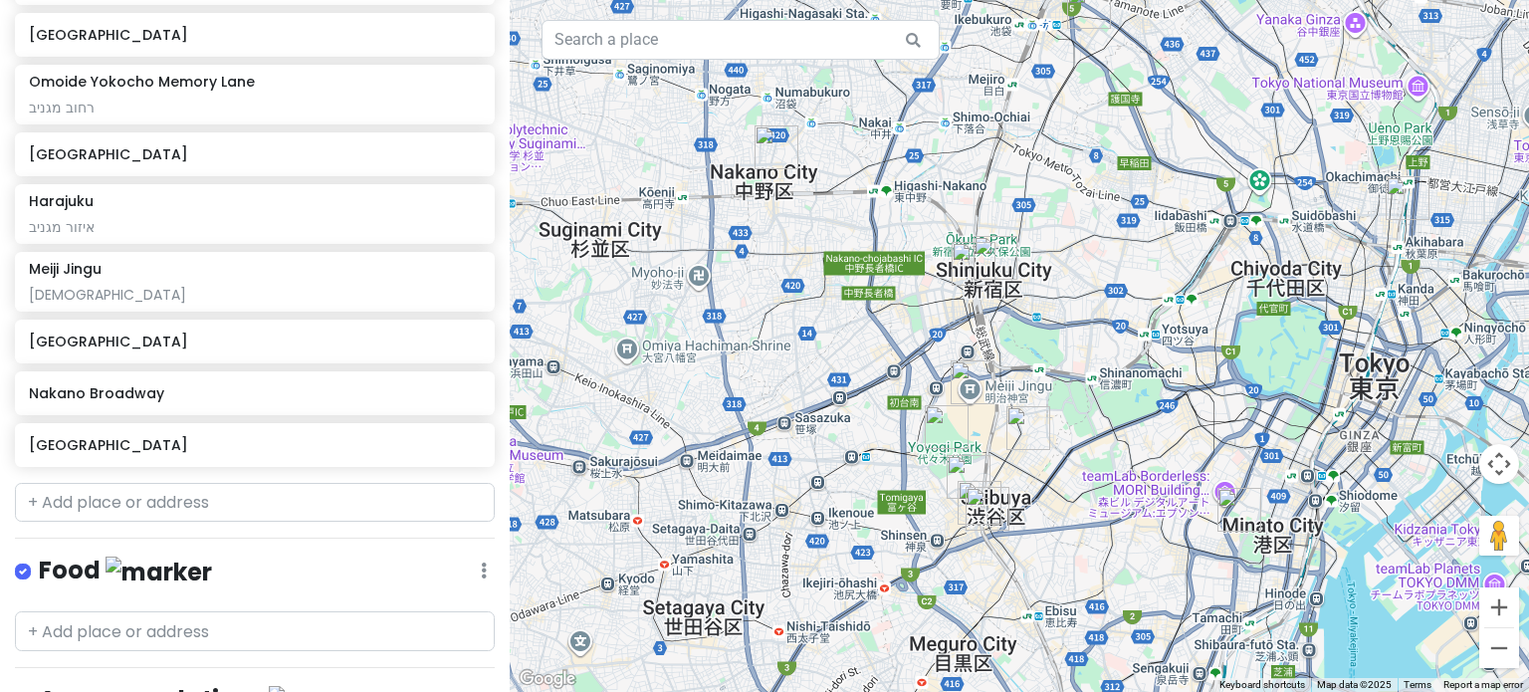
drag, startPoint x: 1028, startPoint y: 458, endPoint x: 1051, endPoint y: 298, distance: 162.1
click at [1051, 298] on div at bounding box center [1020, 346] width 1020 height 692
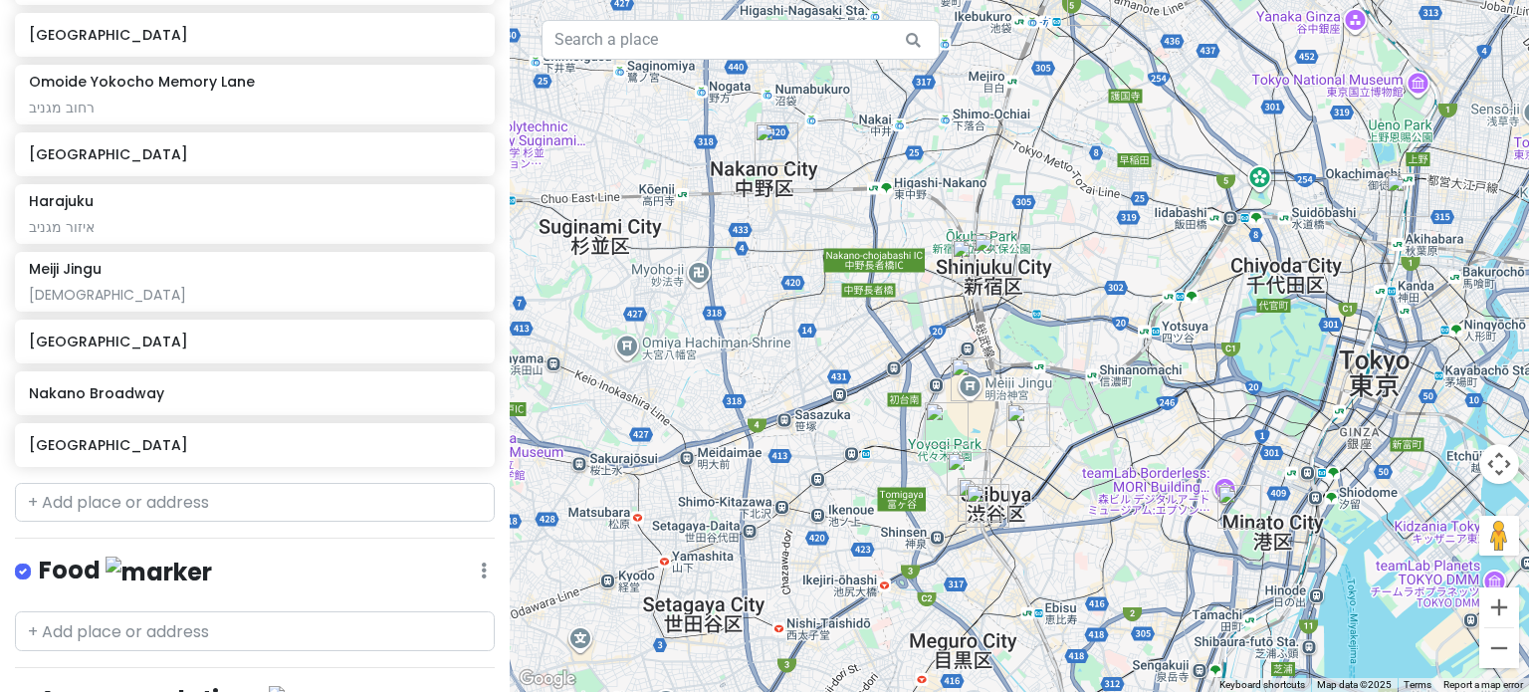
click at [966, 487] on img "Shibuya Sky" at bounding box center [988, 506] width 44 height 44
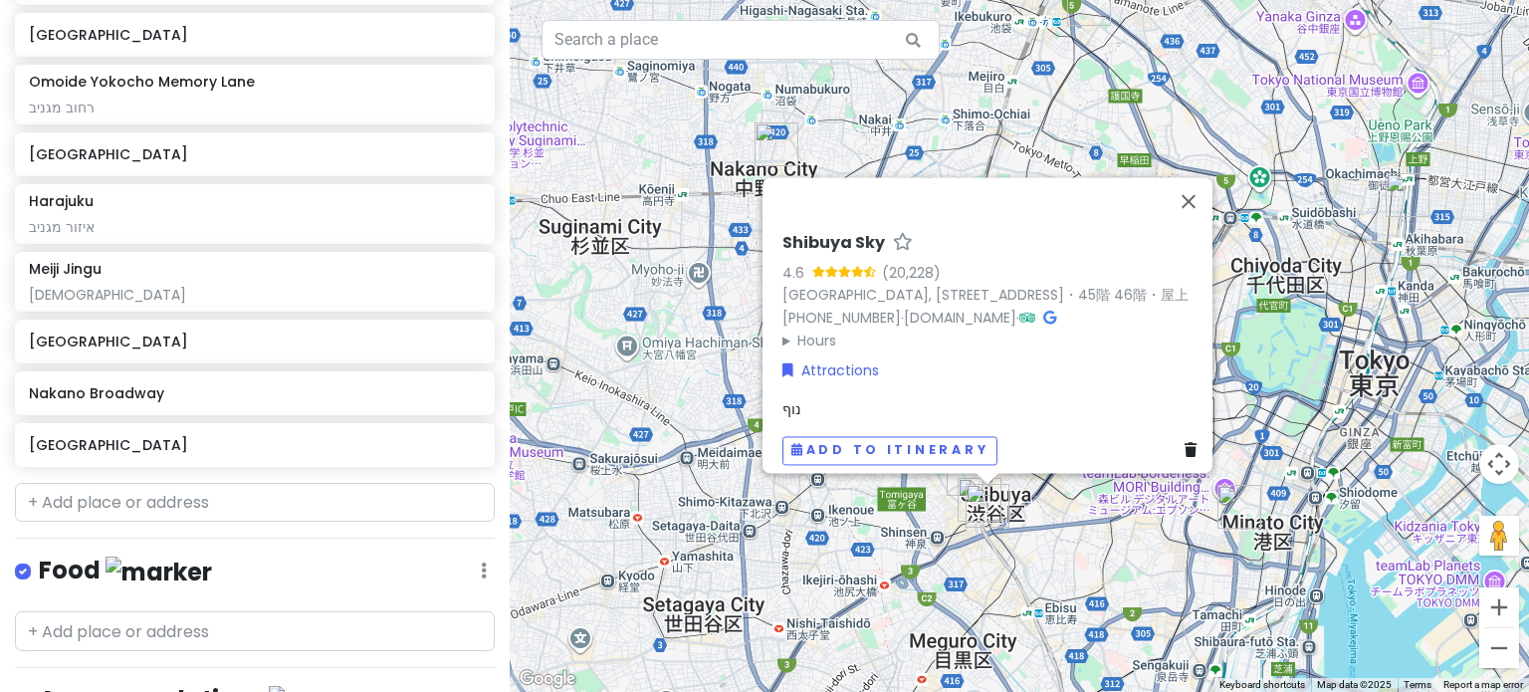
click at [976, 503] on img "Shibuya Sky" at bounding box center [988, 506] width 44 height 44
click at [1203, 177] on button "Close" at bounding box center [1189, 201] width 48 height 48
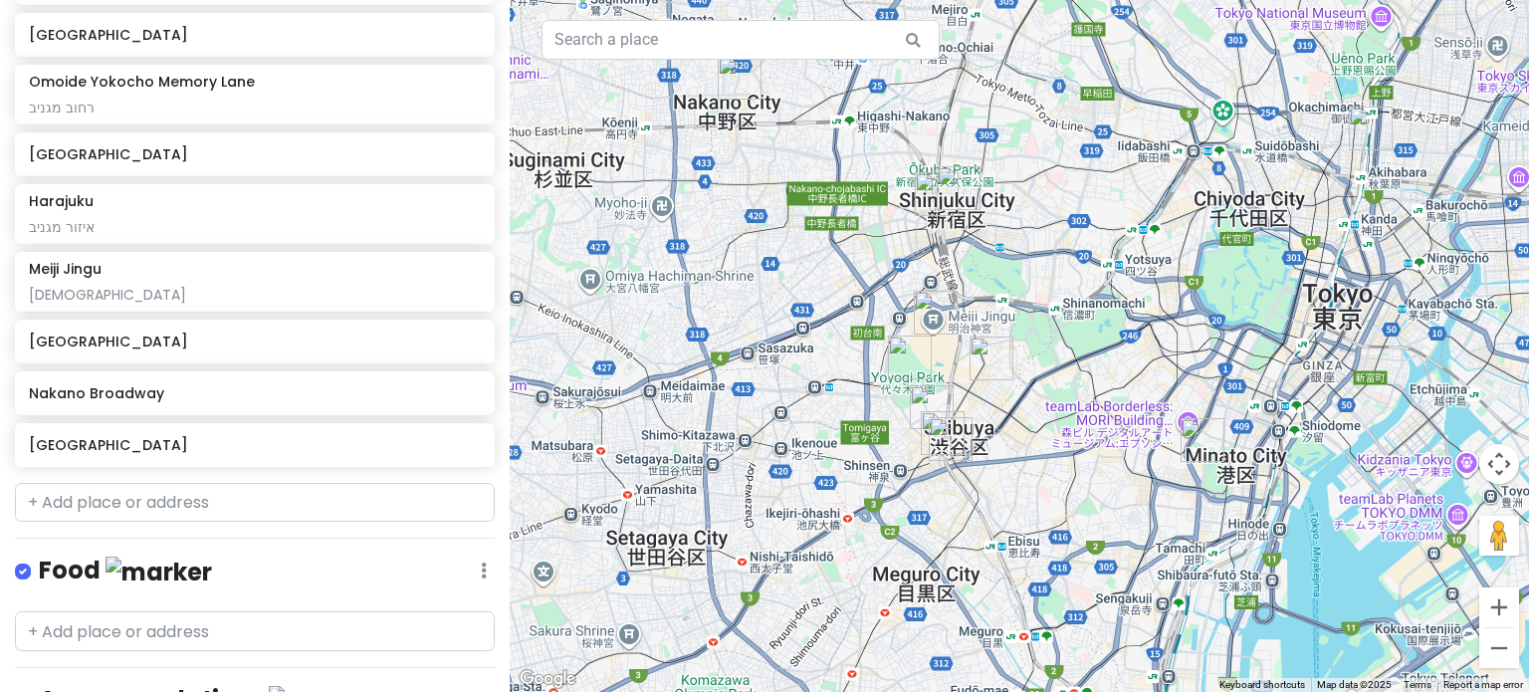
click at [936, 306] on img "Meiji Jingu" at bounding box center [936, 313] width 44 height 44
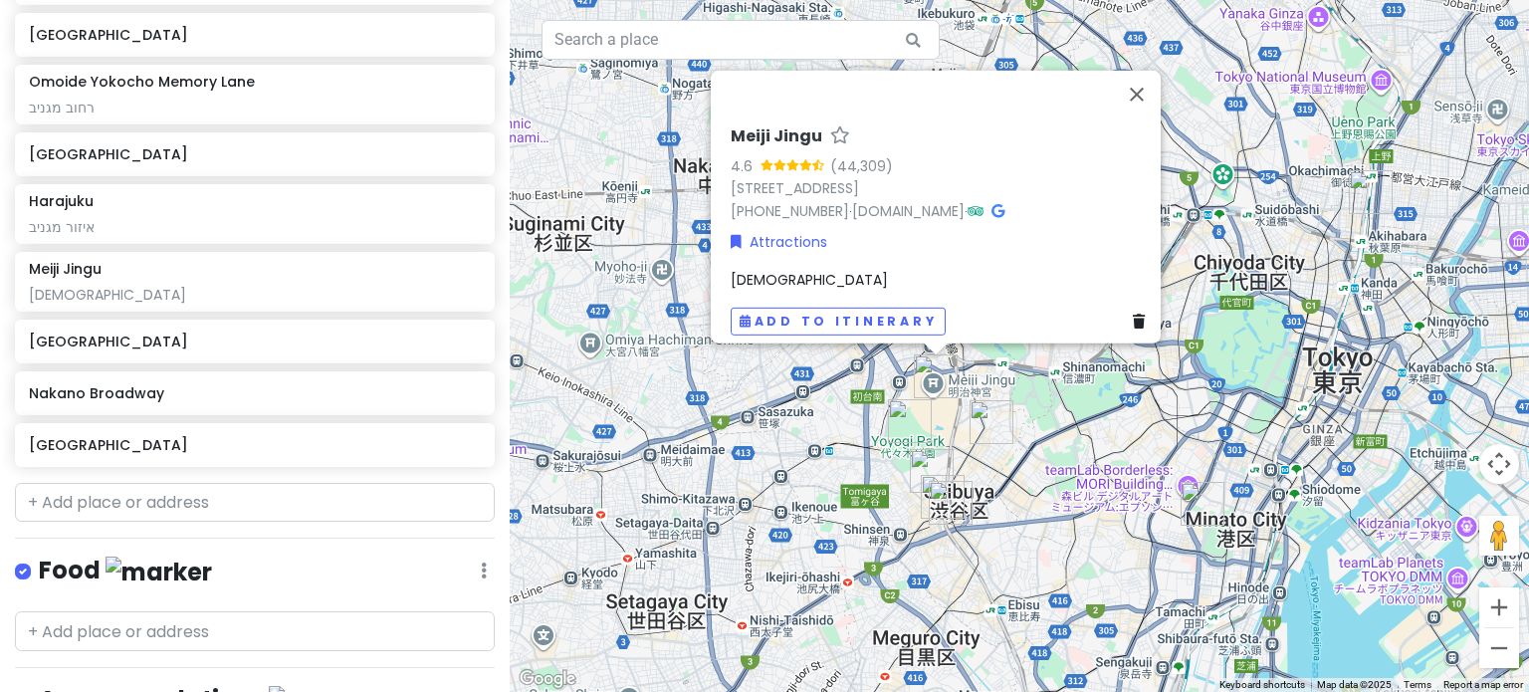
click at [902, 414] on img "Yoyogi Park" at bounding box center [910, 421] width 44 height 44
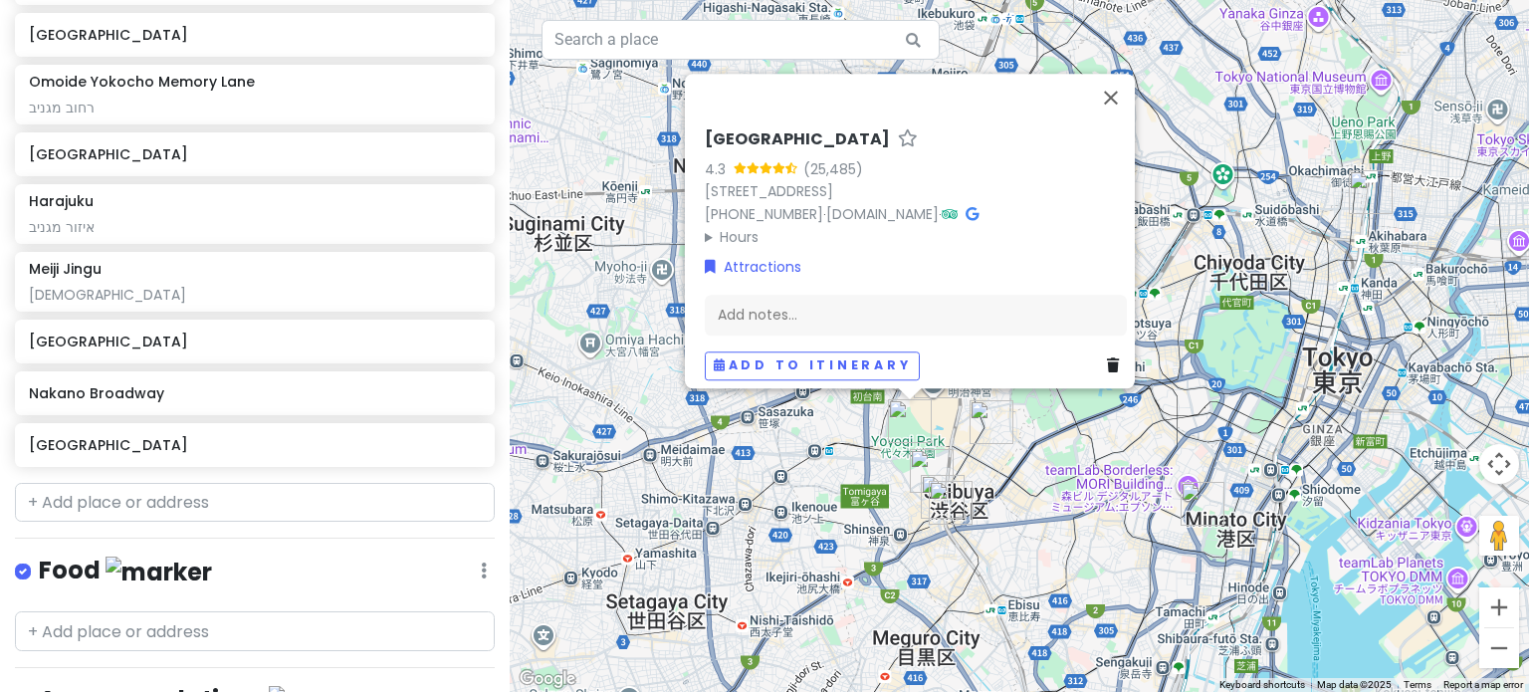
click at [987, 419] on img "Harajuku" at bounding box center [992, 422] width 44 height 44
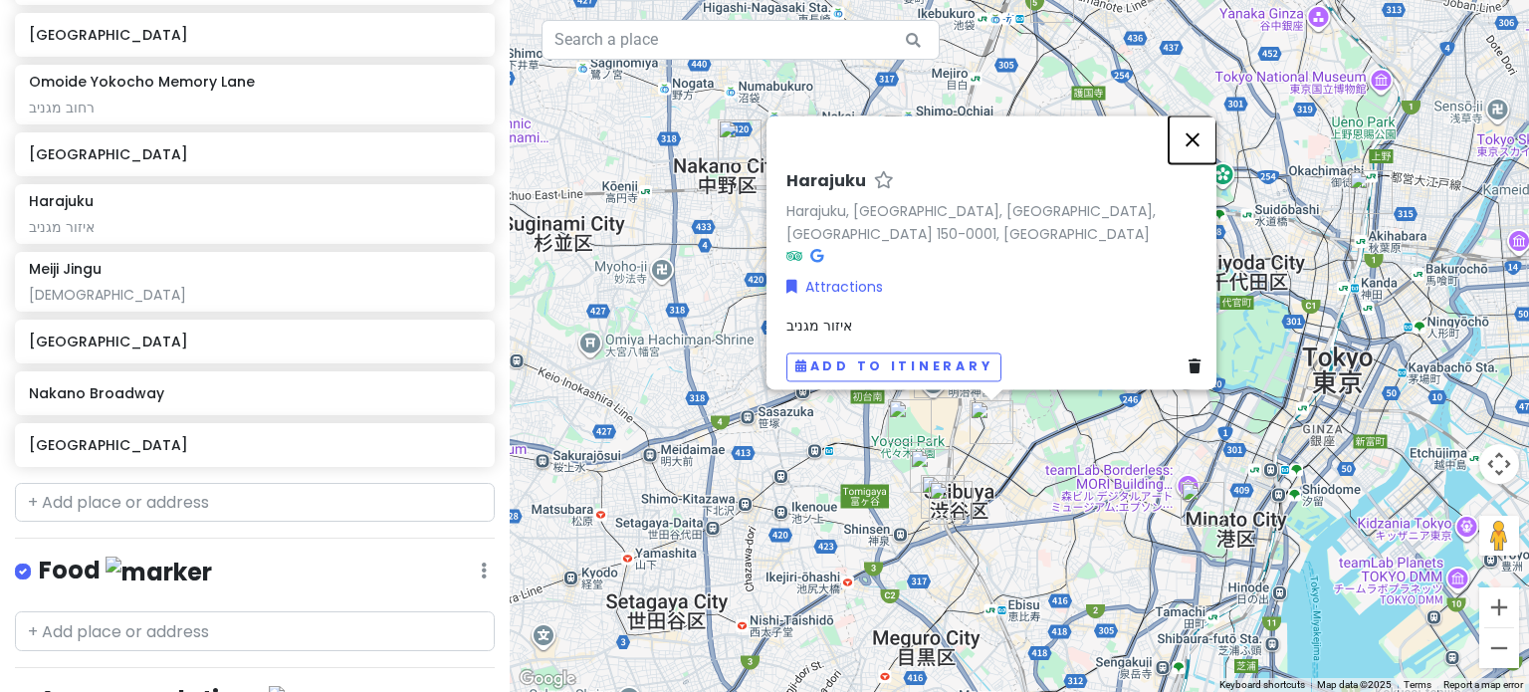
click at [1199, 152] on button "Close" at bounding box center [1193, 139] width 48 height 48
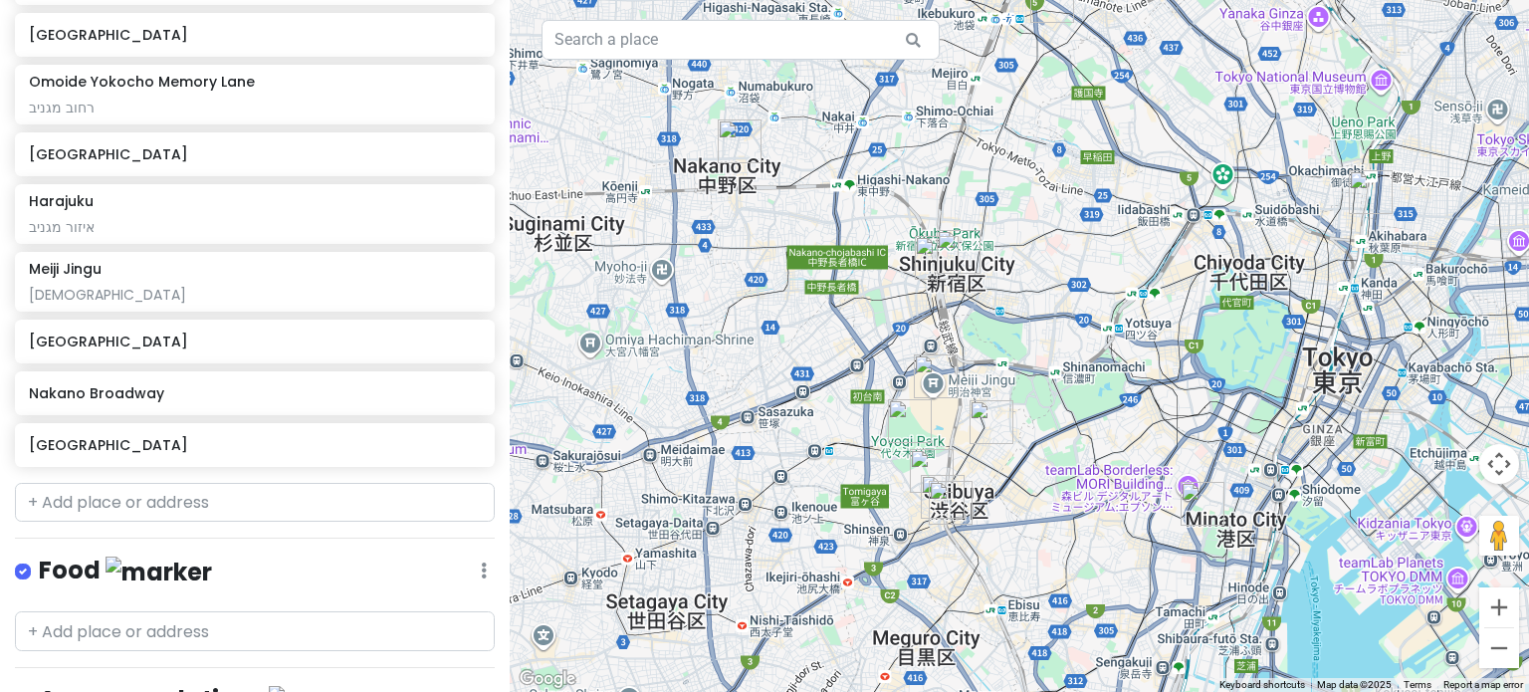
click at [1369, 186] on img "Akihabara" at bounding box center [1371, 192] width 44 height 44
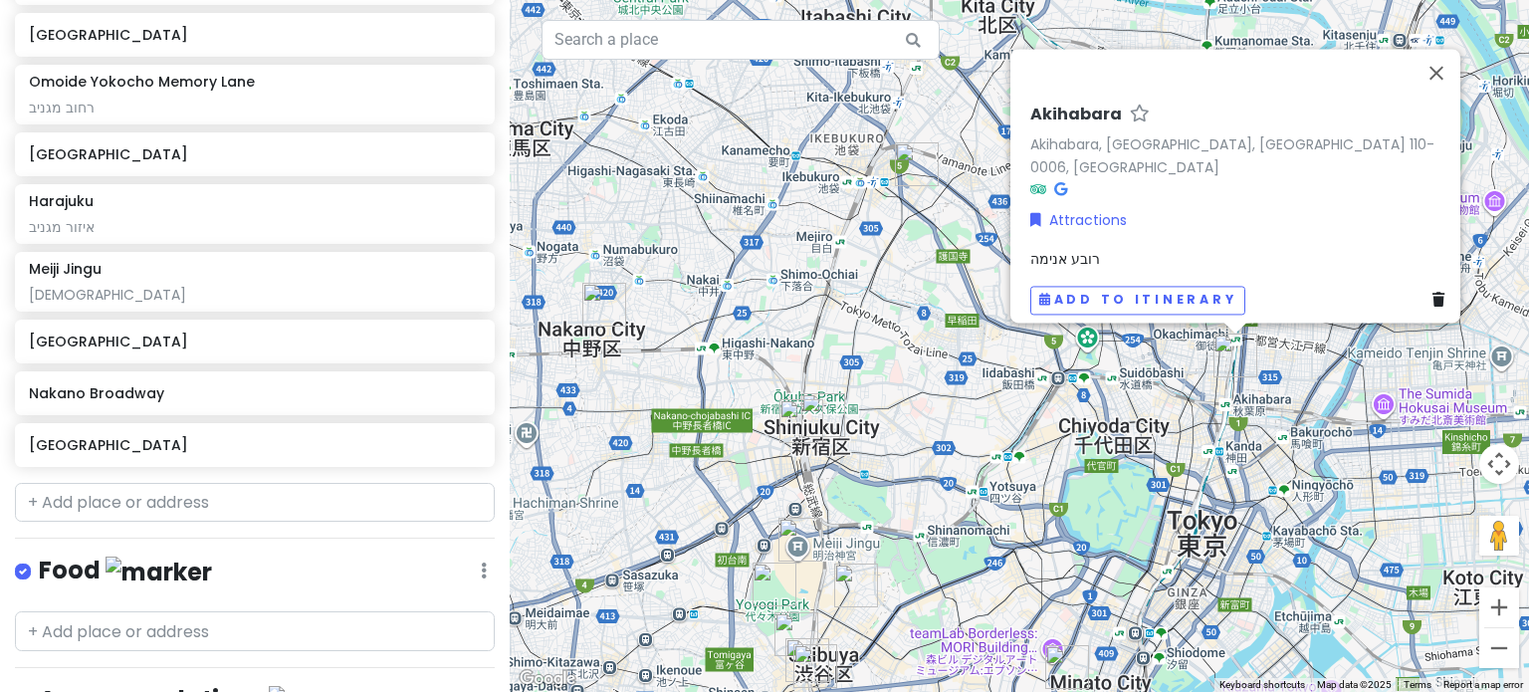
click at [920, 154] on img "Sunshine City" at bounding box center [917, 164] width 44 height 44
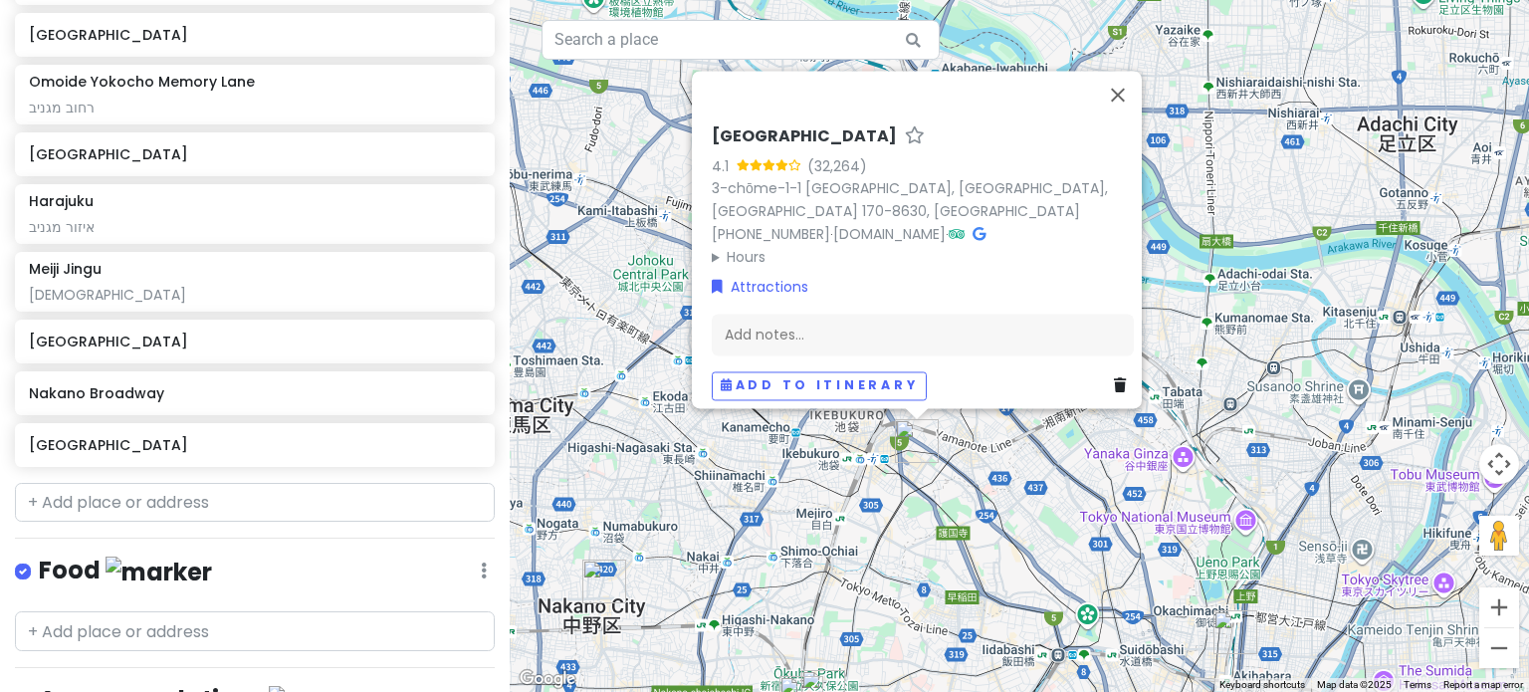
click at [590, 576] on img "Nakano Broadway" at bounding box center [604, 582] width 44 height 44
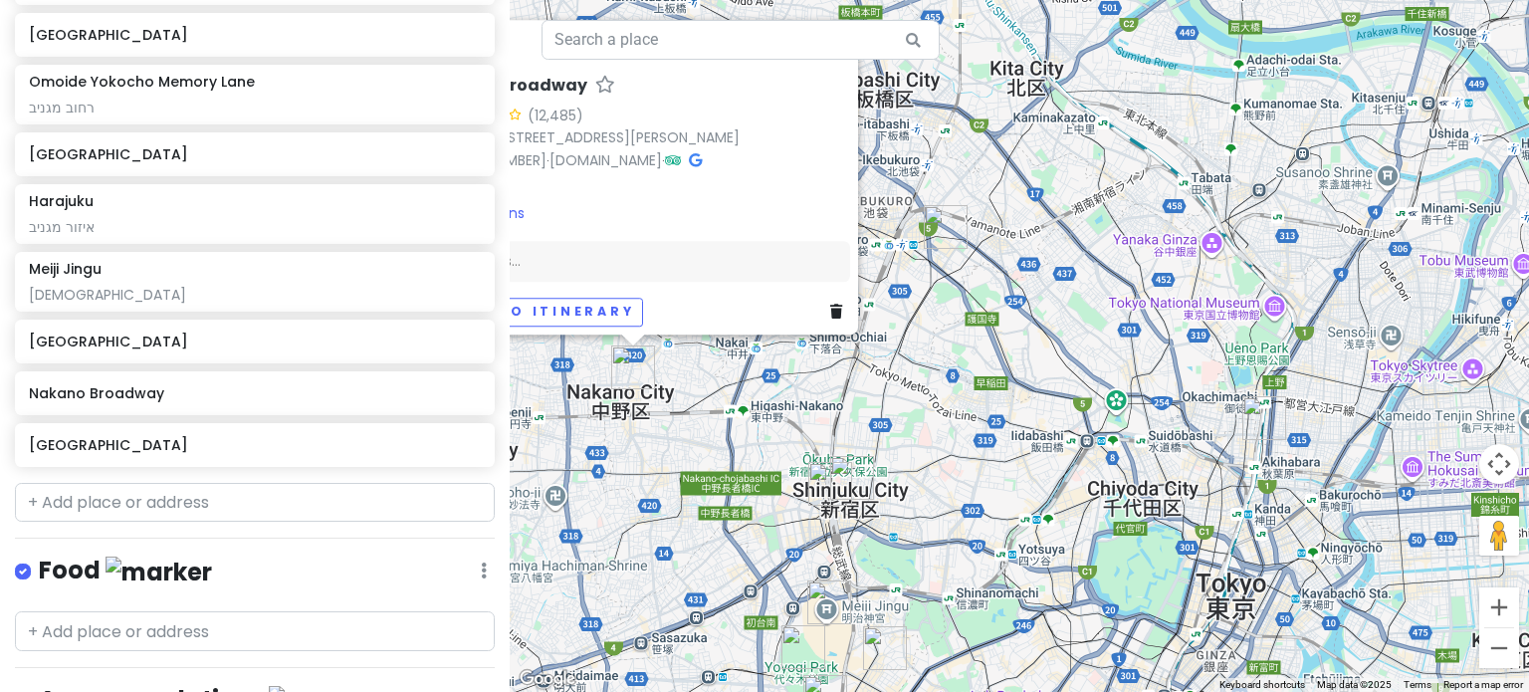
drag, startPoint x: 1402, startPoint y: 401, endPoint x: 1227, endPoint y: 182, distance: 280.5
click at [1227, 182] on div "Nakano Broadway 4.2 (12,485) 5-chōme-52-15 [PERSON_NAME], [GEOGRAPHIC_DATA], [G…" at bounding box center [1020, 346] width 1020 height 692
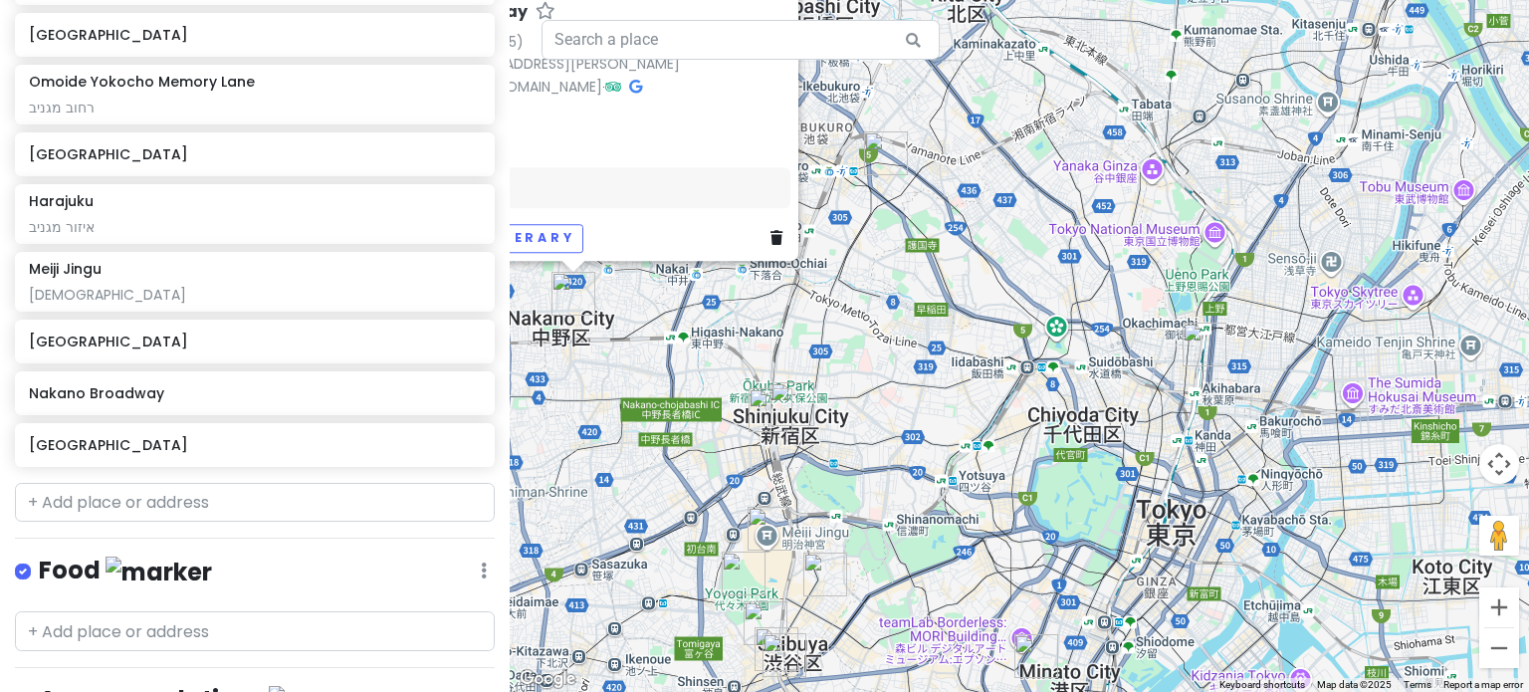
click at [1191, 335] on img "Akihabara" at bounding box center [1205, 345] width 44 height 44
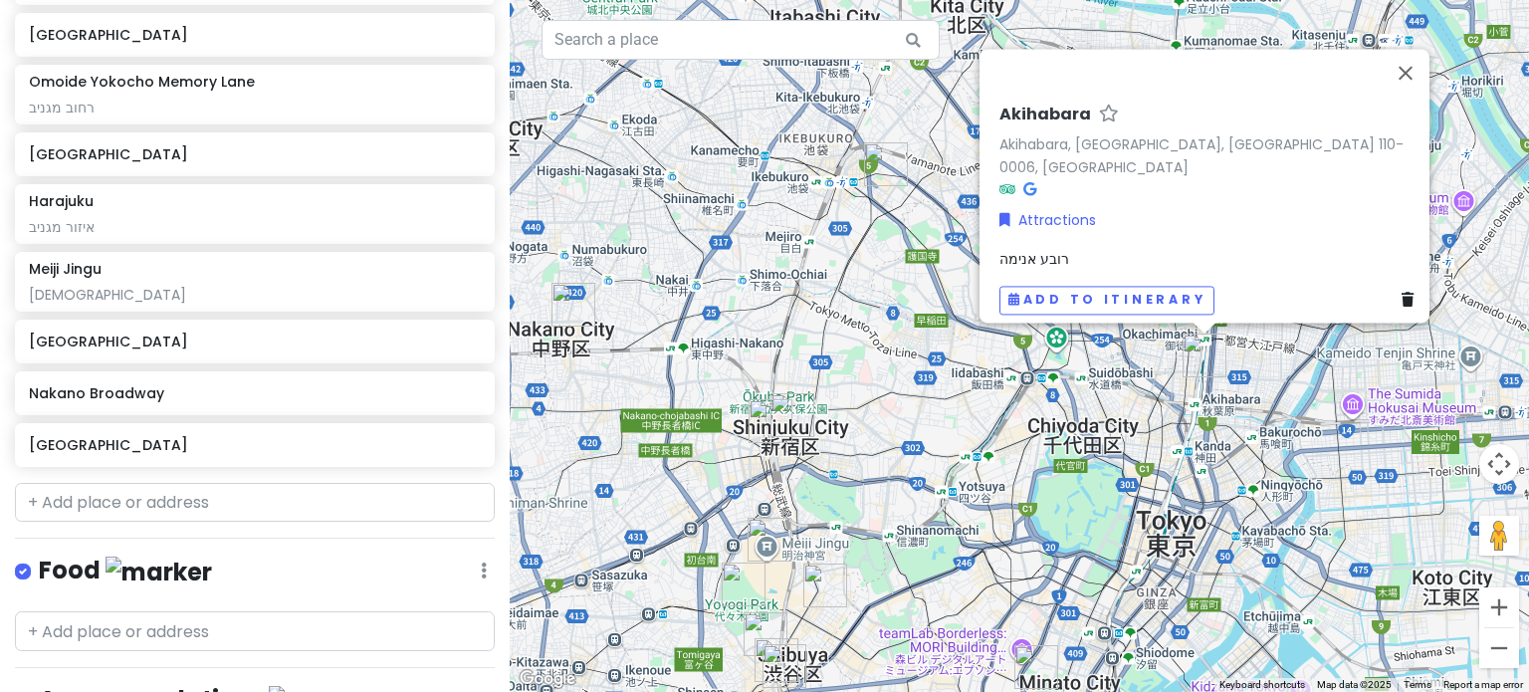
click at [868, 167] on img "Sunshine City" at bounding box center [886, 164] width 44 height 44
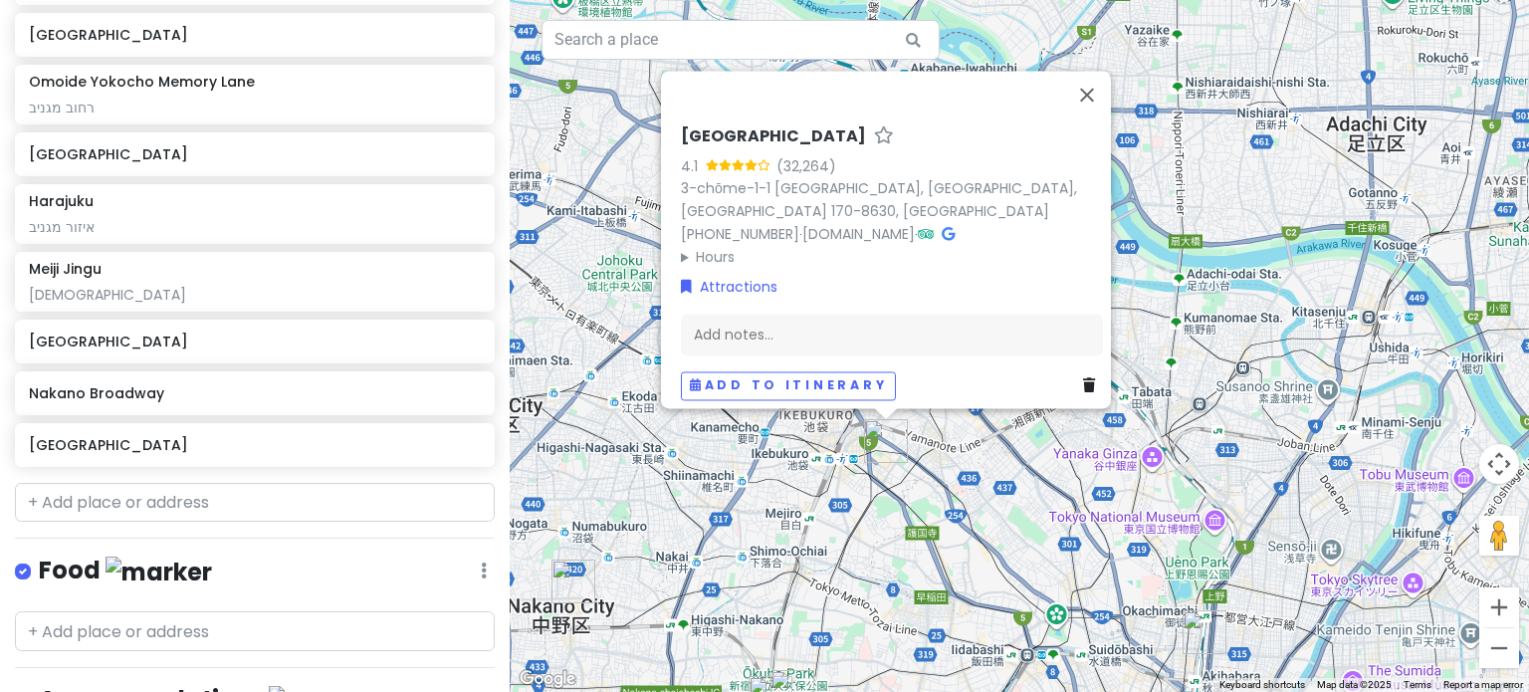
click at [569, 590] on img "Nakano Broadway" at bounding box center [574, 582] width 44 height 44
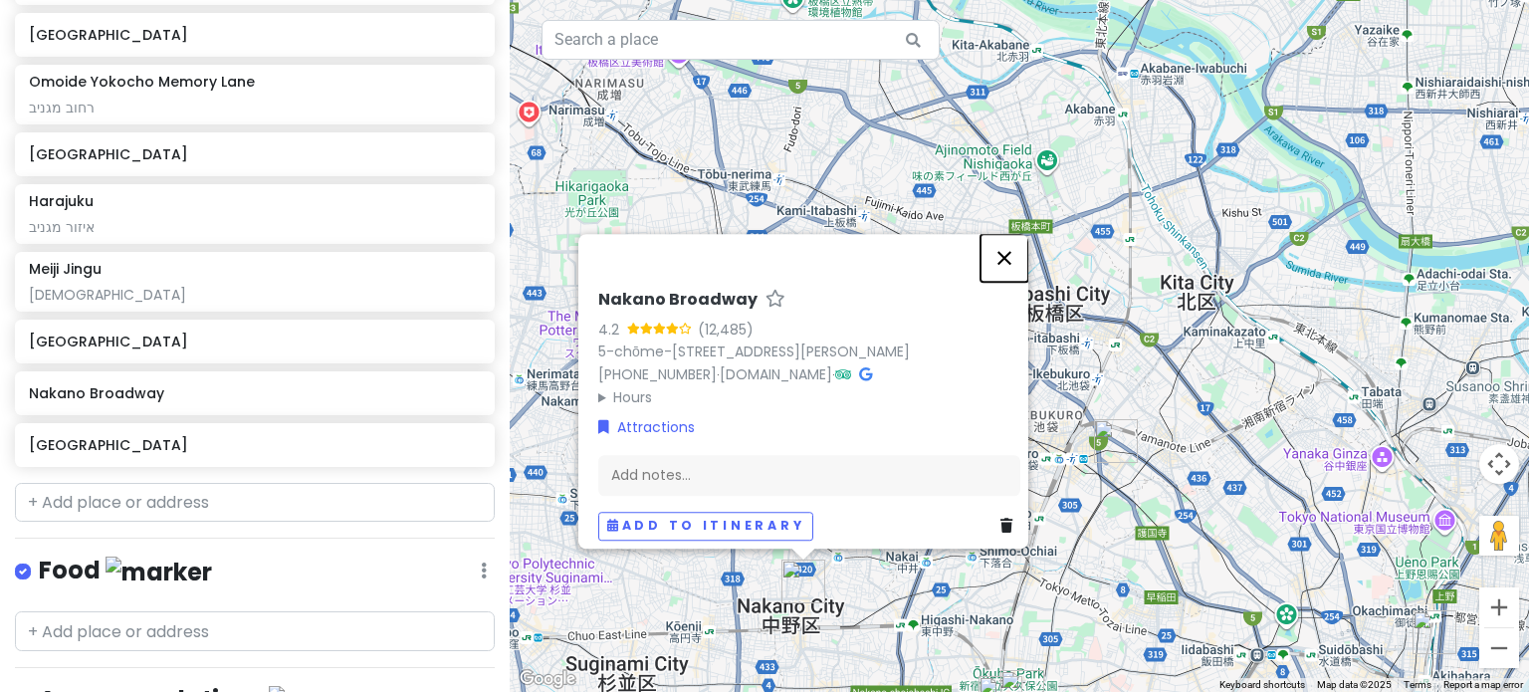
click at [1011, 241] on button "Close" at bounding box center [1005, 258] width 48 height 48
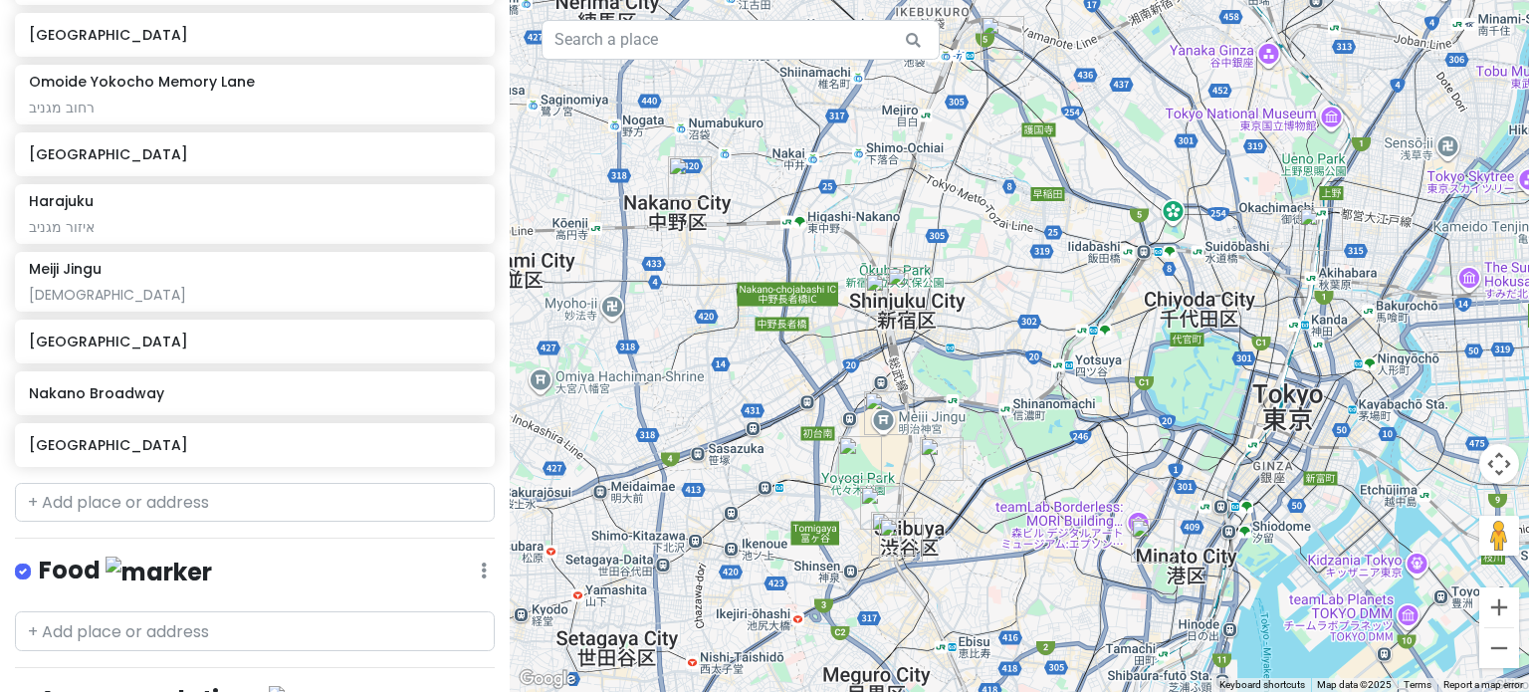
drag, startPoint x: 1017, startPoint y: 507, endPoint x: 905, endPoint y: 107, distance: 415.5
click at [905, 109] on div at bounding box center [1020, 346] width 1020 height 692
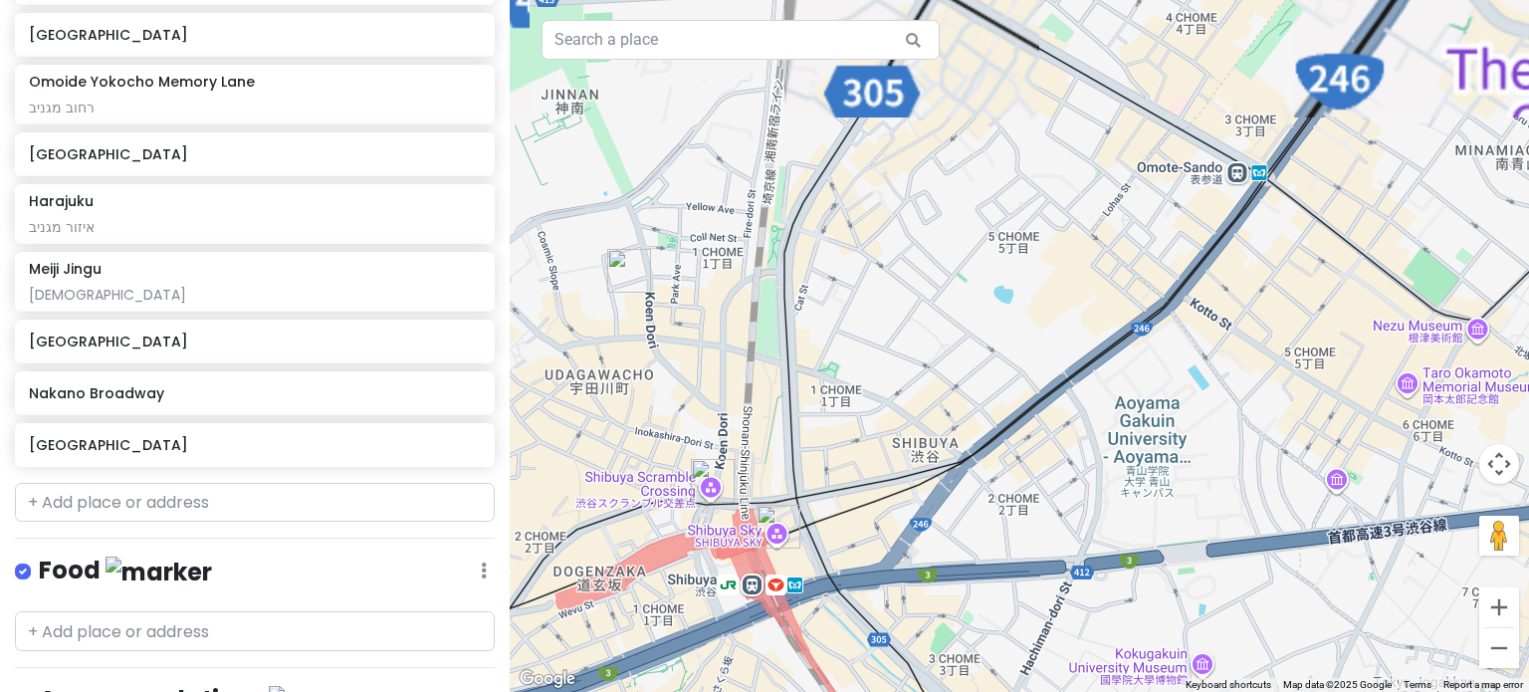
drag, startPoint x: 817, startPoint y: 566, endPoint x: 881, endPoint y: 506, distance: 87.3
click at [881, 506] on div at bounding box center [1020, 346] width 1020 height 692
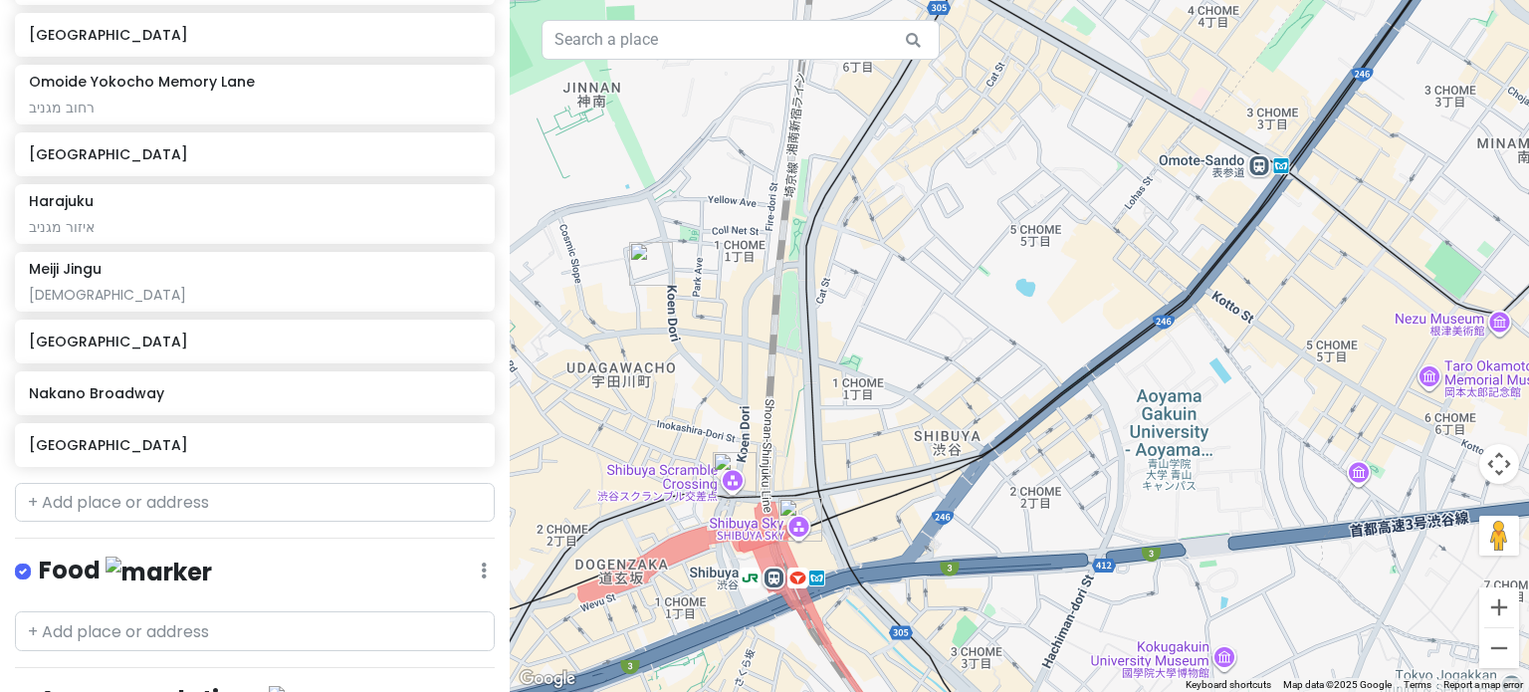
click at [730, 477] on img "Shibuya Scramble Crossing" at bounding box center [735, 474] width 44 height 44
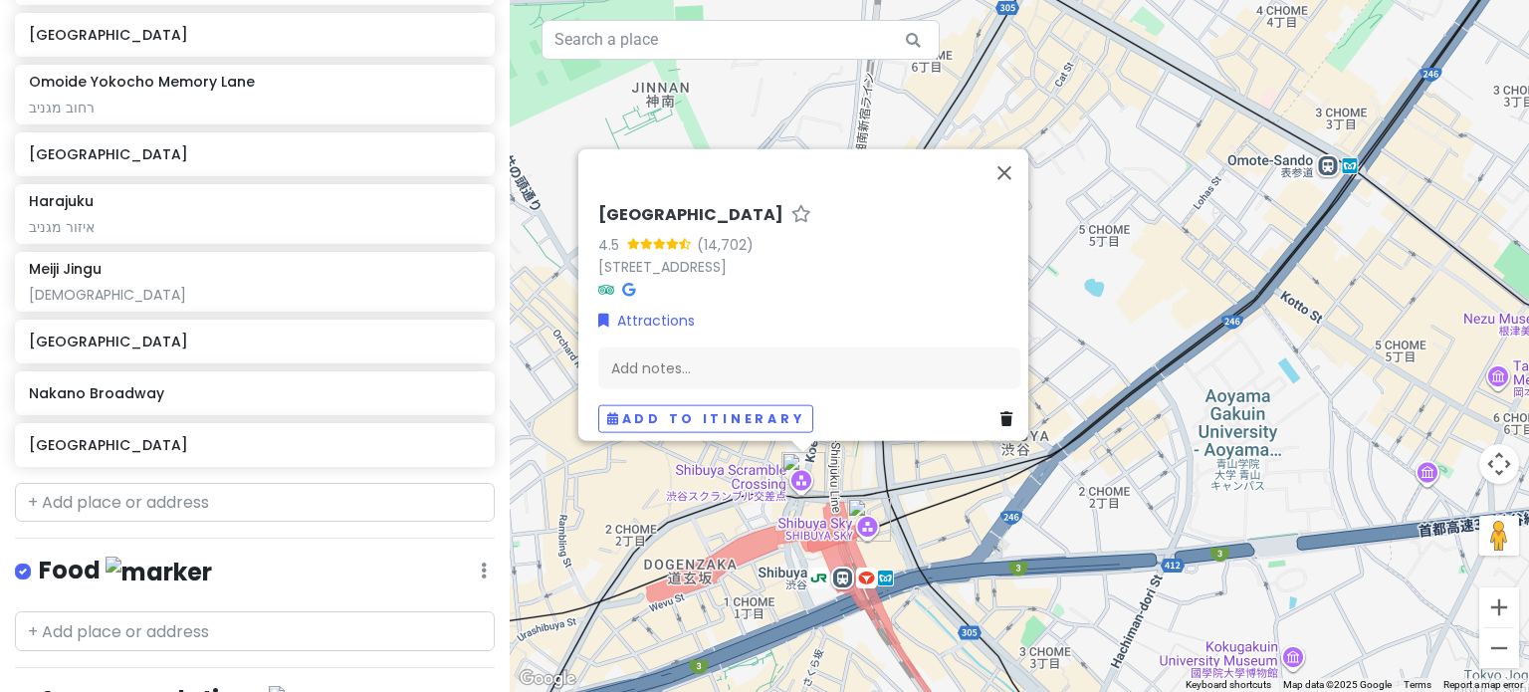
click at [871, 522] on img "Shibuya Sky" at bounding box center [869, 520] width 44 height 44
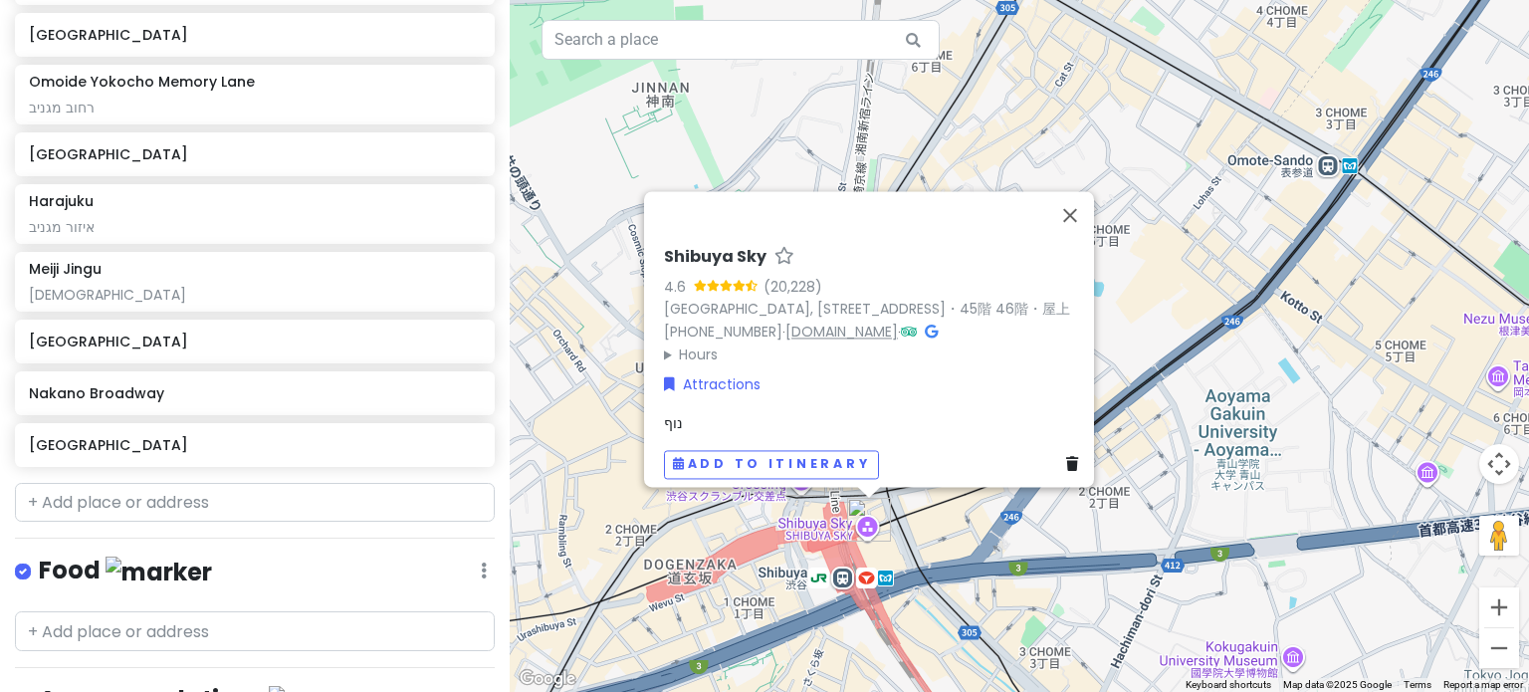
click at [850, 322] on link "[DOMAIN_NAME]" at bounding box center [842, 332] width 113 height 20
click at [1085, 191] on button "Close" at bounding box center [1070, 215] width 48 height 48
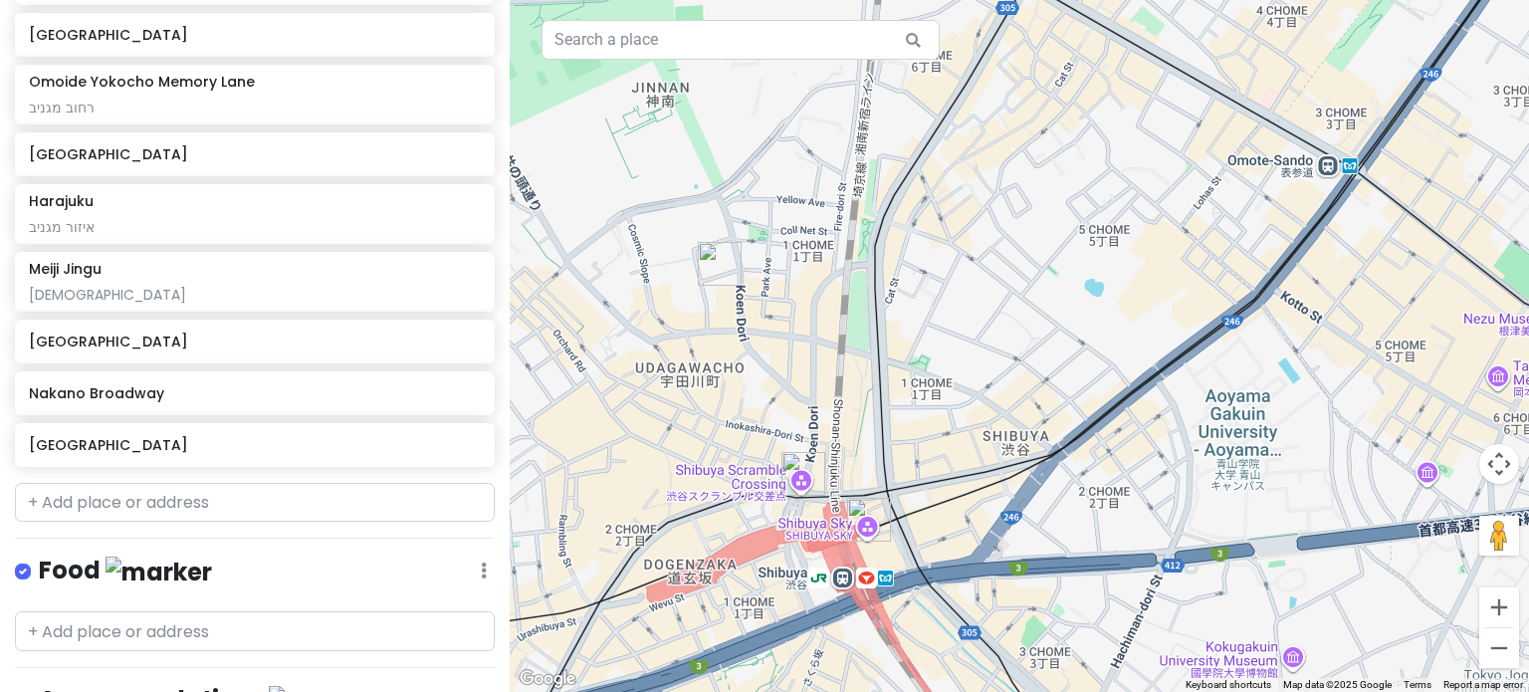
click at [800, 481] on img "Shibuya Scramble Crossing" at bounding box center [804, 474] width 44 height 44
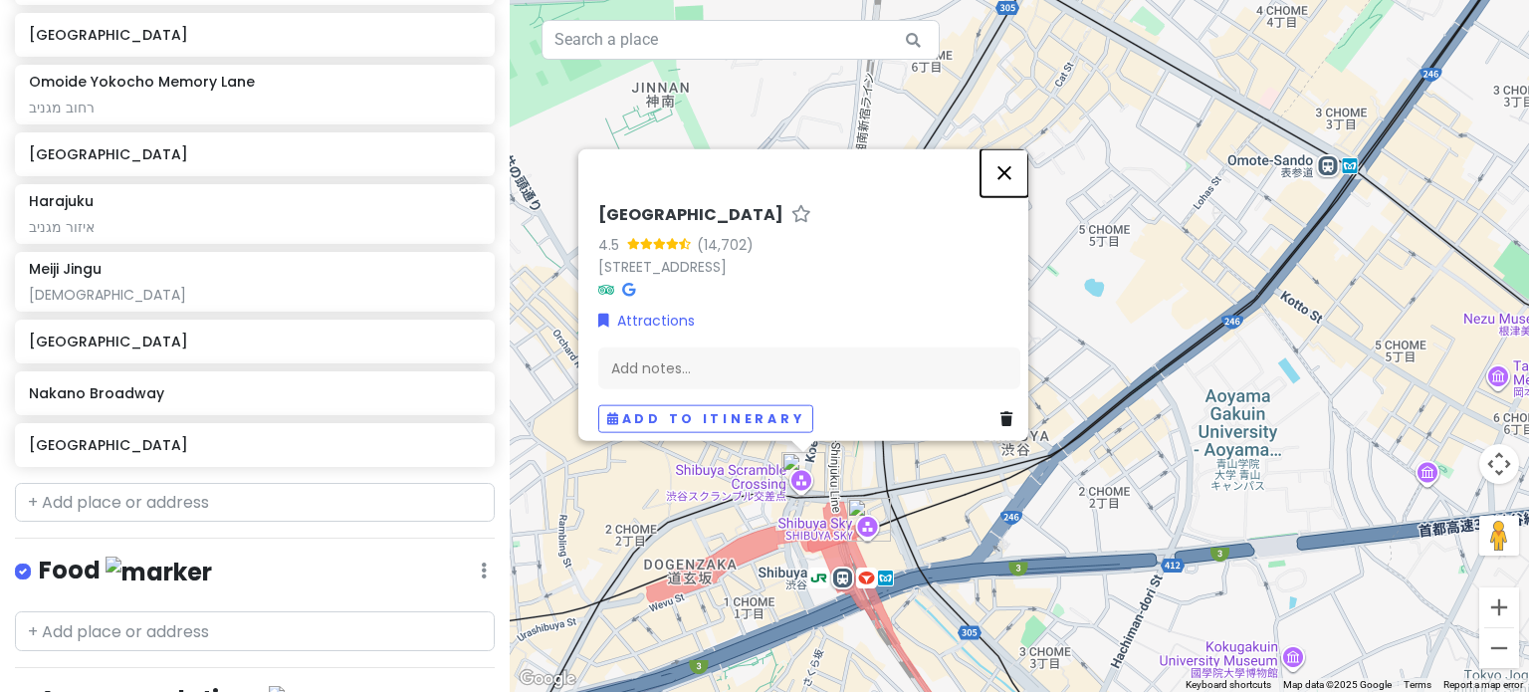
click at [1008, 161] on button "Close" at bounding box center [1005, 172] width 48 height 48
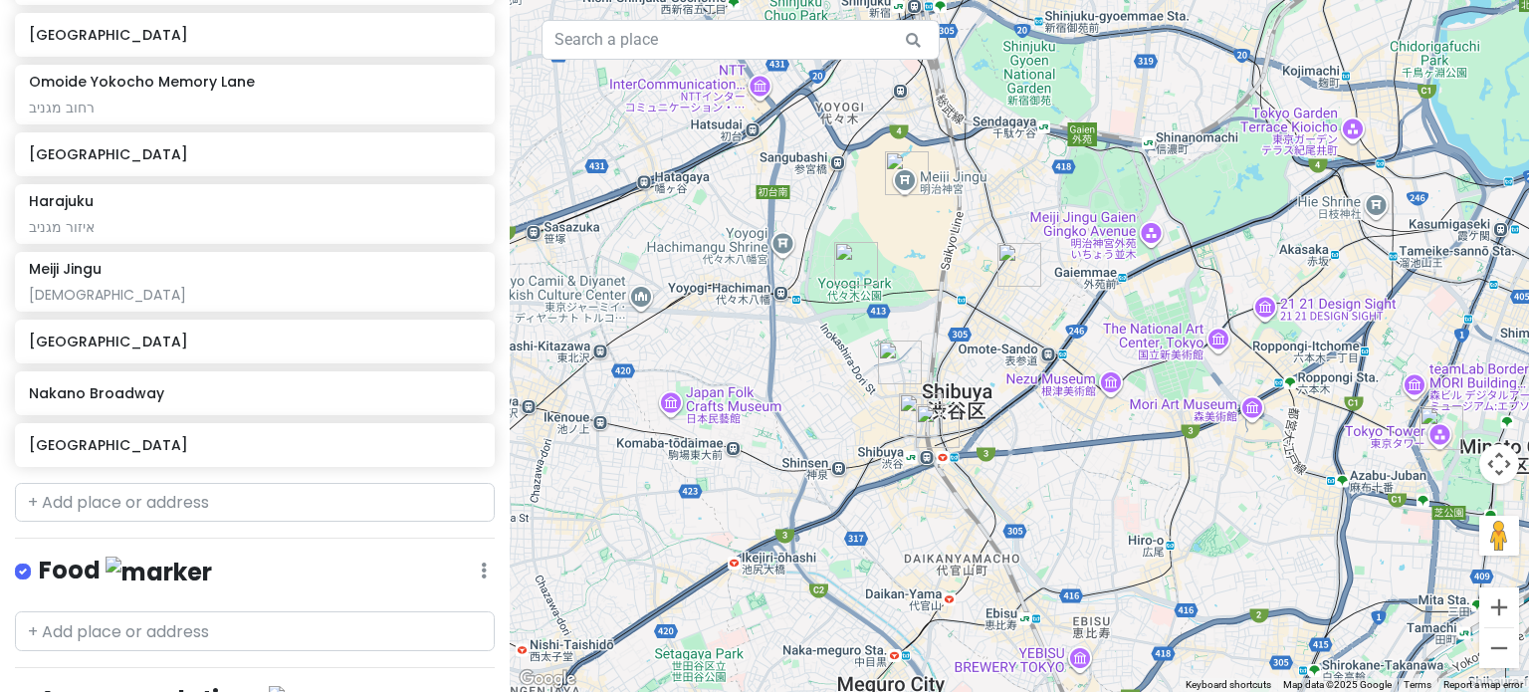
click at [1018, 254] on img "Harajuku" at bounding box center [1020, 265] width 44 height 44
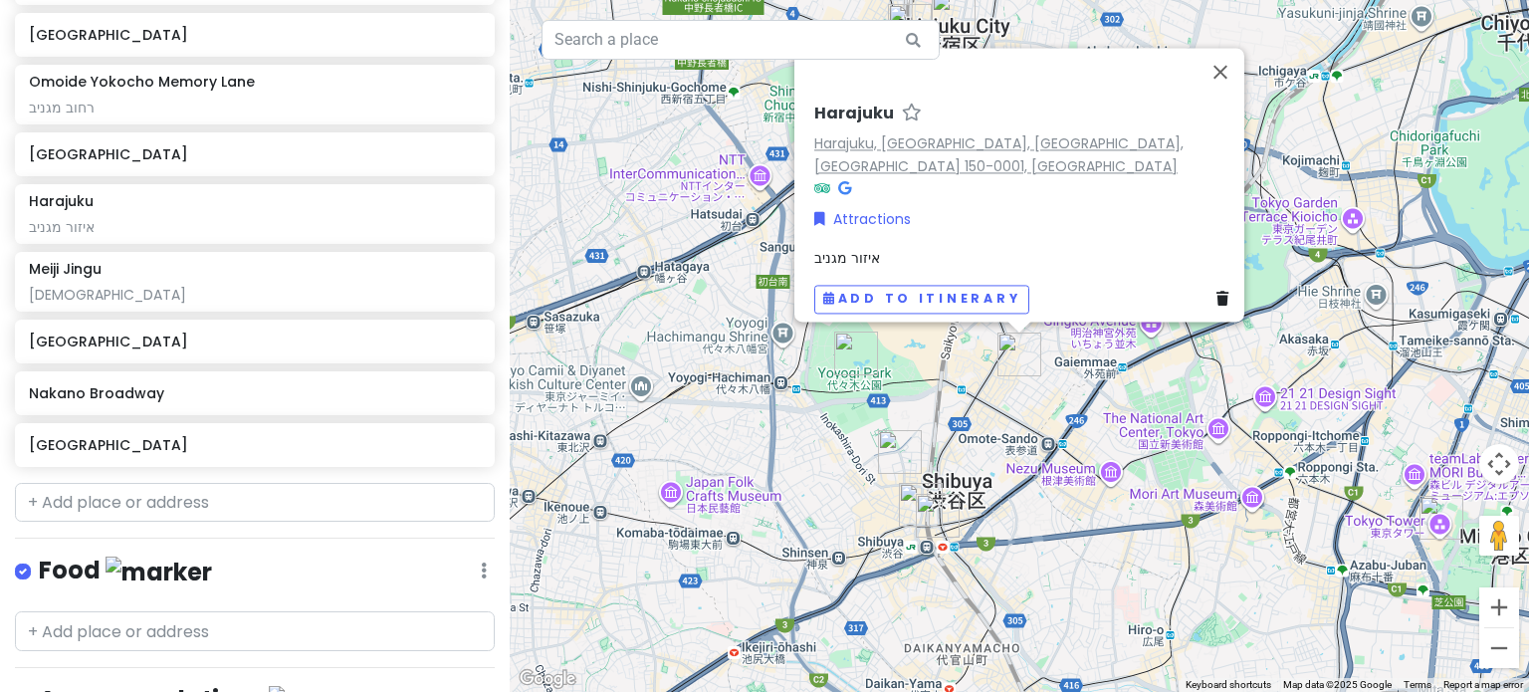
click at [1101, 157] on link "Harajuku, [GEOGRAPHIC_DATA], [GEOGRAPHIC_DATA], [GEOGRAPHIC_DATA] 150-0001, [GE…" at bounding box center [998, 154] width 369 height 43
click at [1229, 79] on button "Close" at bounding box center [1221, 72] width 48 height 48
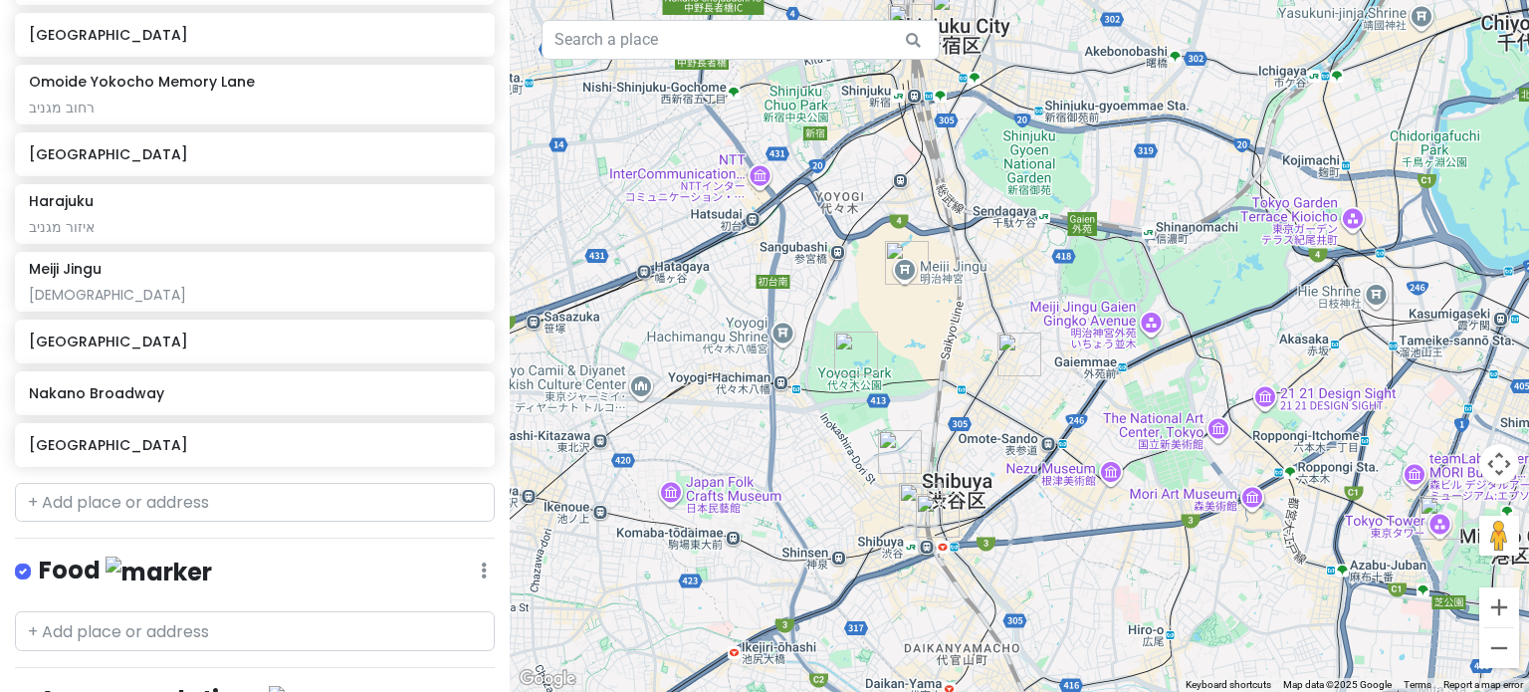
click at [904, 254] on img "Meiji Jingu" at bounding box center [907, 263] width 44 height 44
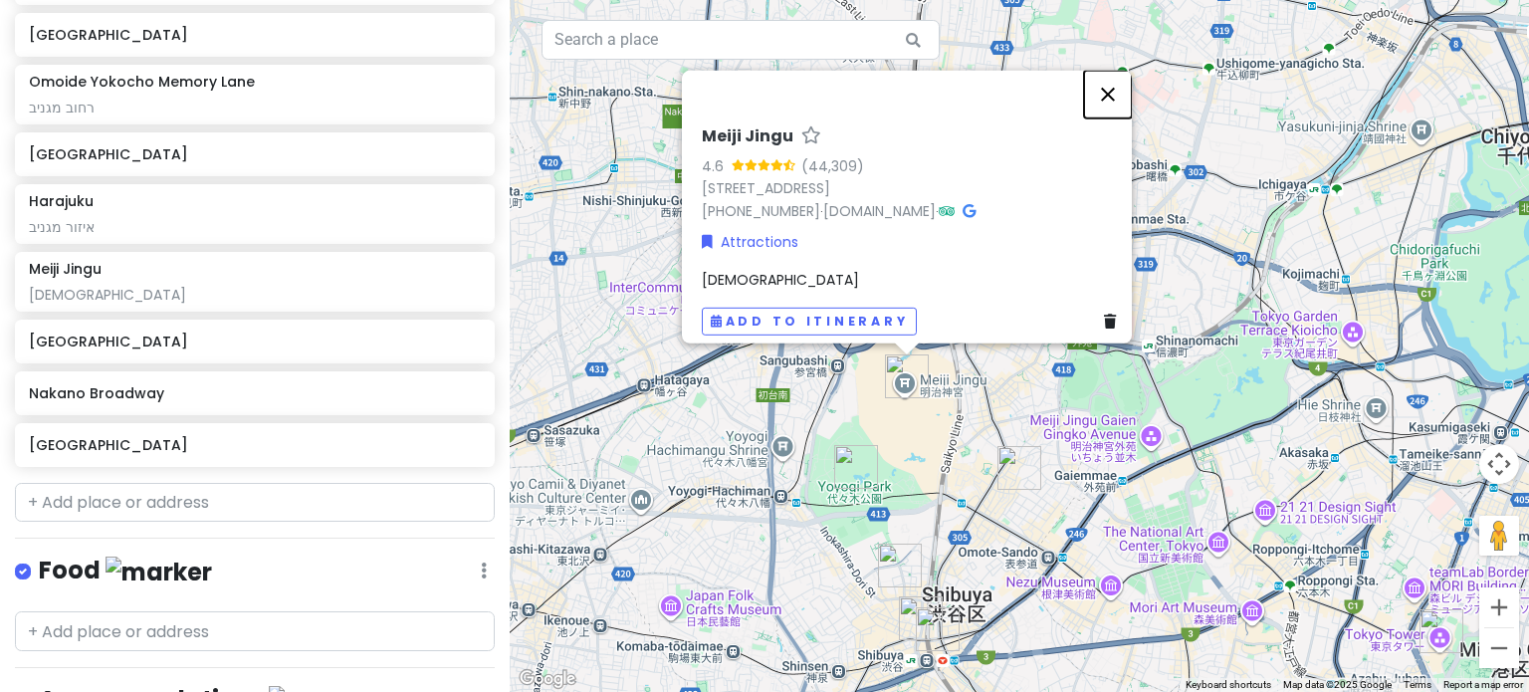
click at [1115, 89] on button "Close" at bounding box center [1108, 94] width 48 height 48
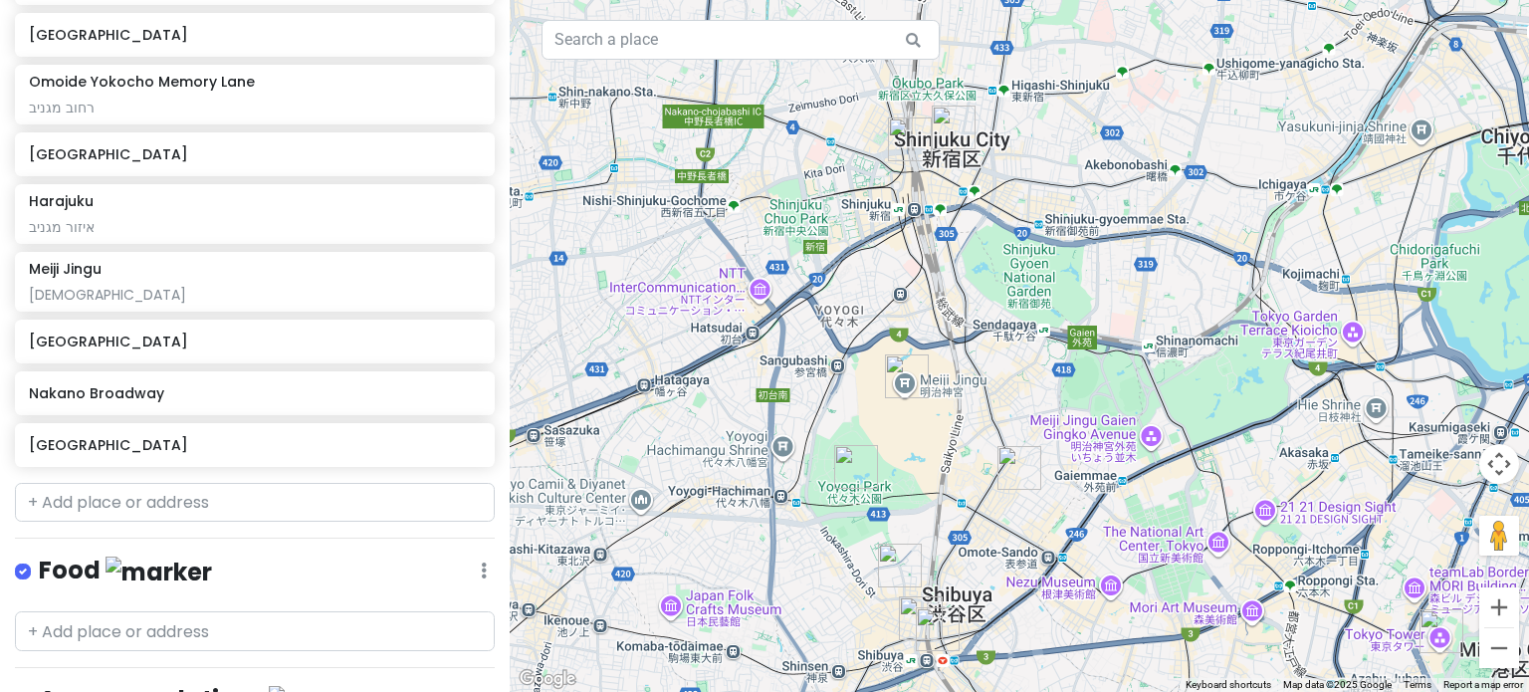
click at [846, 467] on img "Yoyogi Park" at bounding box center [856, 467] width 44 height 44
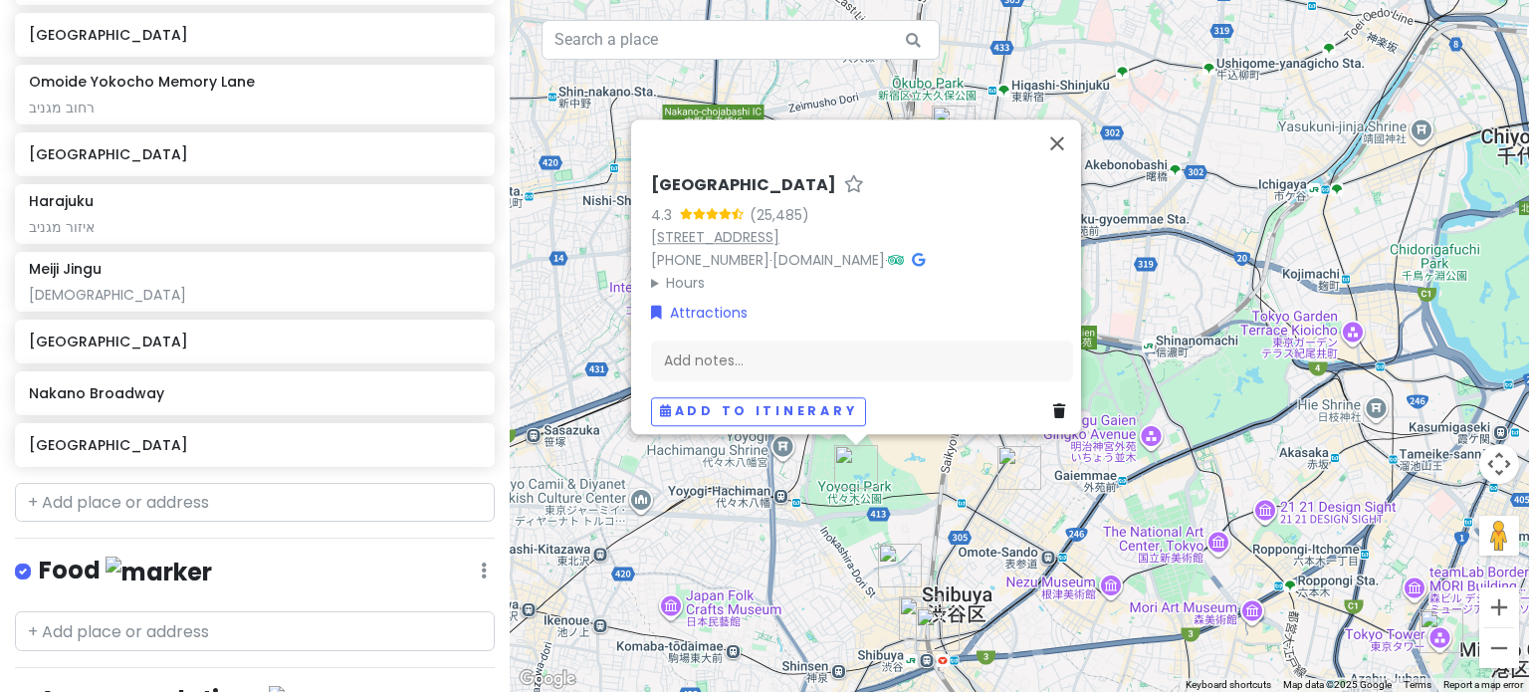
click at [764, 227] on link "[STREET_ADDRESS]" at bounding box center [715, 237] width 128 height 20
click at [1060, 127] on button "Close" at bounding box center [1058, 143] width 48 height 48
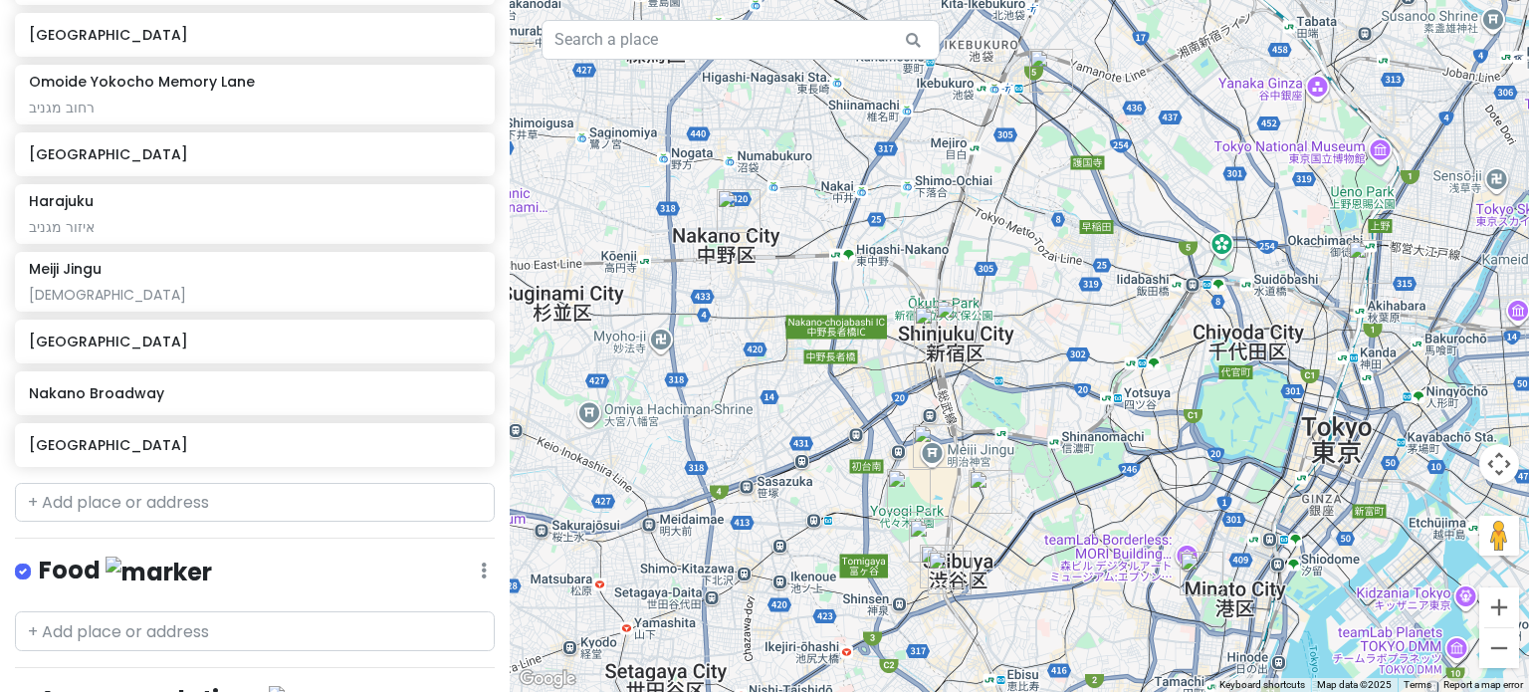
click at [955, 315] on img "Omoide Yokocho Memory Lane" at bounding box center [936, 328] width 44 height 44
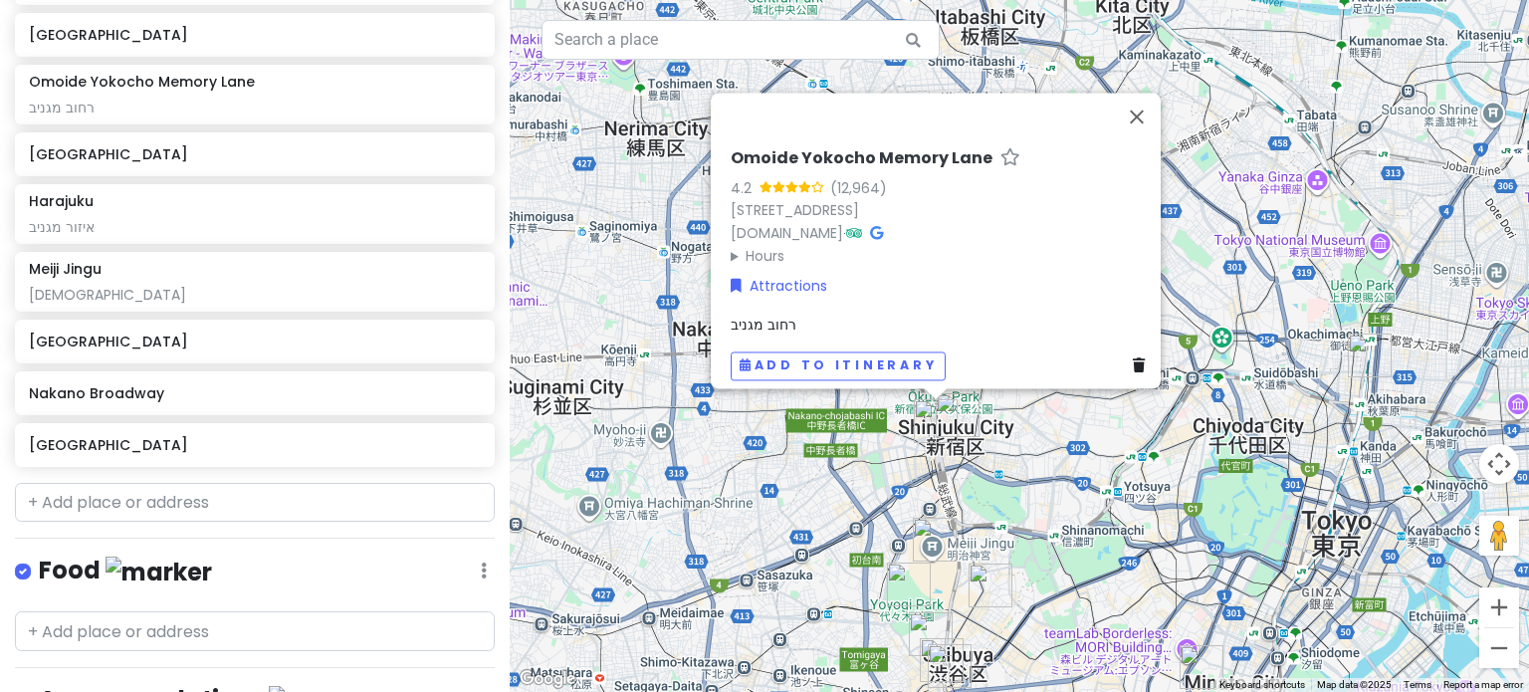
click at [932, 426] on img "Omoide Yokocho Memory Lane" at bounding box center [936, 421] width 44 height 44
click at [954, 417] on img "Omoide Yokocho Memory Lane" at bounding box center [936, 421] width 44 height 44
click at [1151, 93] on button "Close" at bounding box center [1137, 117] width 48 height 48
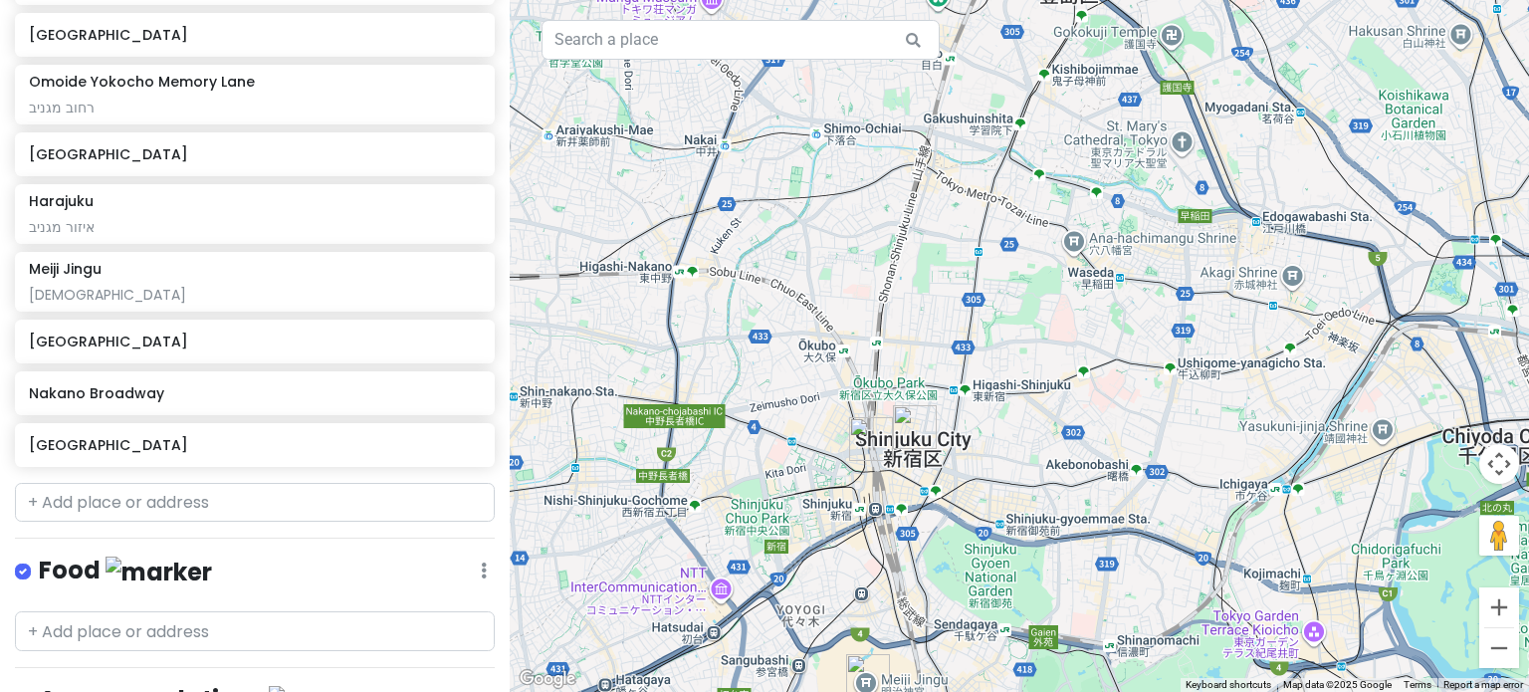
click at [912, 419] on img "Shinjuku City" at bounding box center [915, 427] width 44 height 44
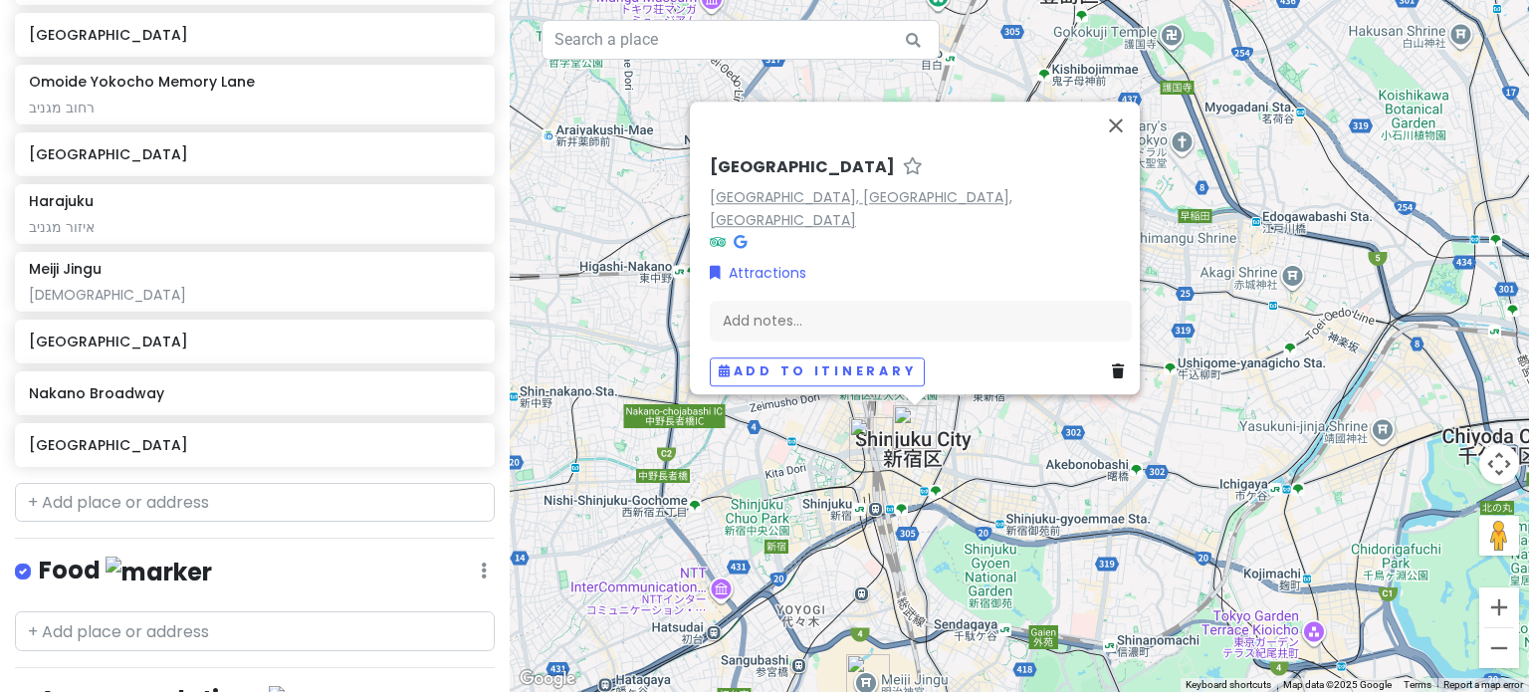
click at [769, 208] on link "[GEOGRAPHIC_DATA], [GEOGRAPHIC_DATA], [GEOGRAPHIC_DATA]" at bounding box center [861, 208] width 303 height 43
click at [1131, 135] on button "Close" at bounding box center [1116, 126] width 48 height 48
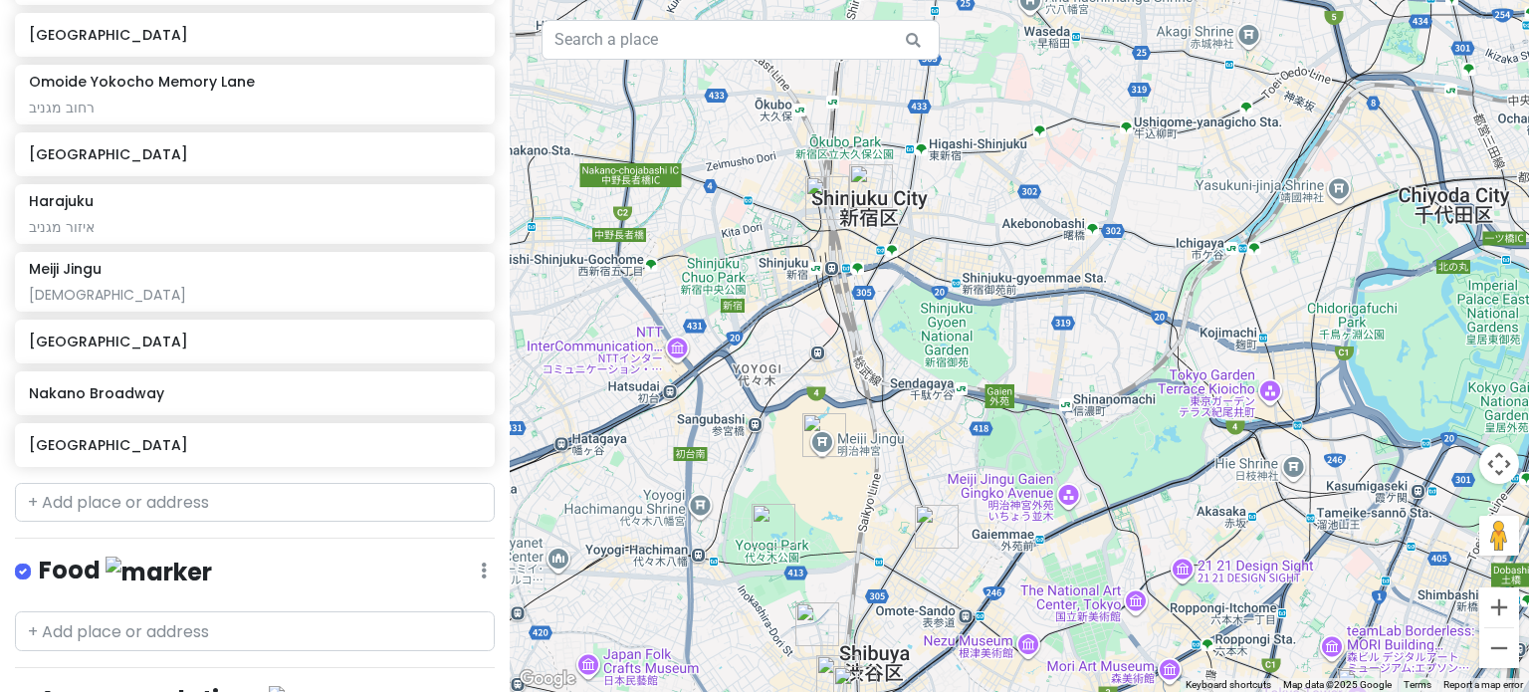
drag, startPoint x: 1037, startPoint y: 545, endPoint x: 968, endPoint y: 331, distance: 225.1
click at [968, 331] on div at bounding box center [1020, 346] width 1020 height 692
click at [935, 529] on img "Harajuku" at bounding box center [937, 526] width 44 height 44
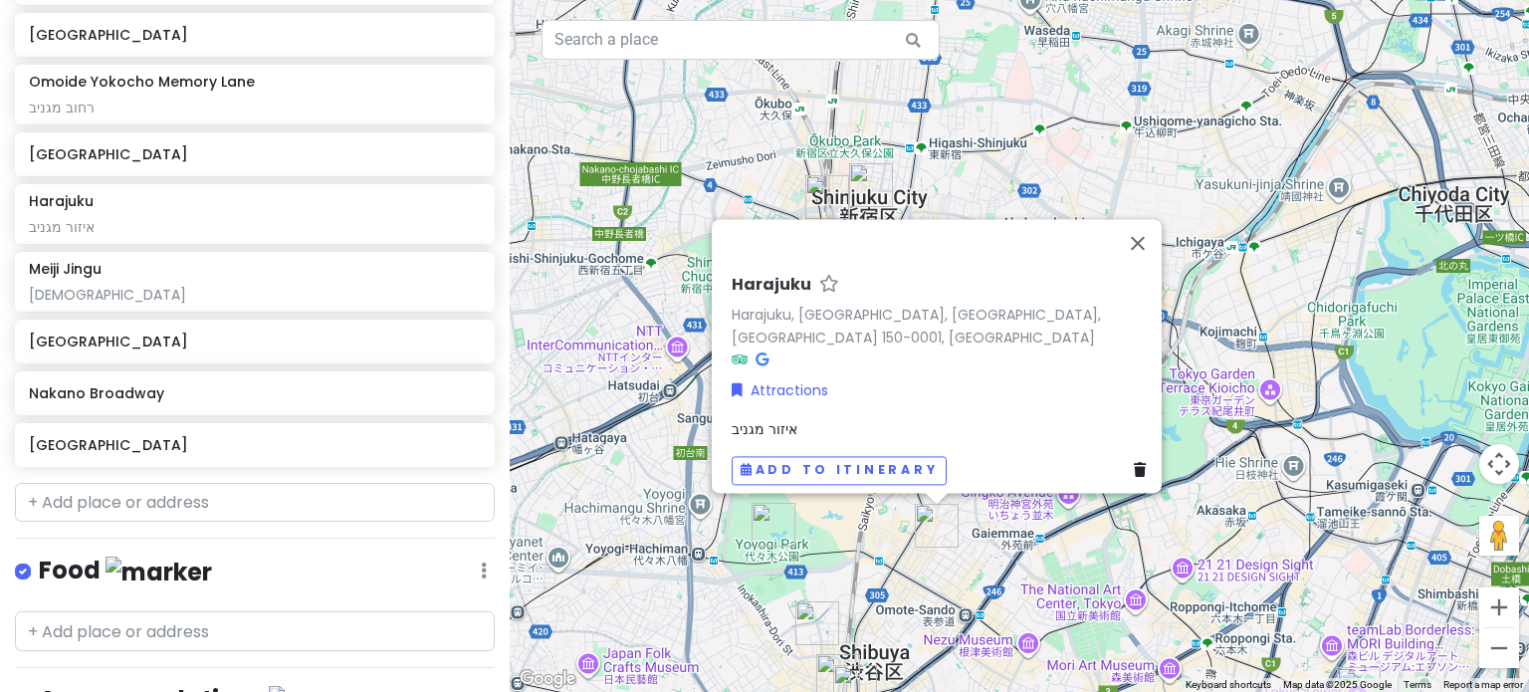
click at [861, 176] on img "Shinjuku City" at bounding box center [871, 185] width 44 height 44
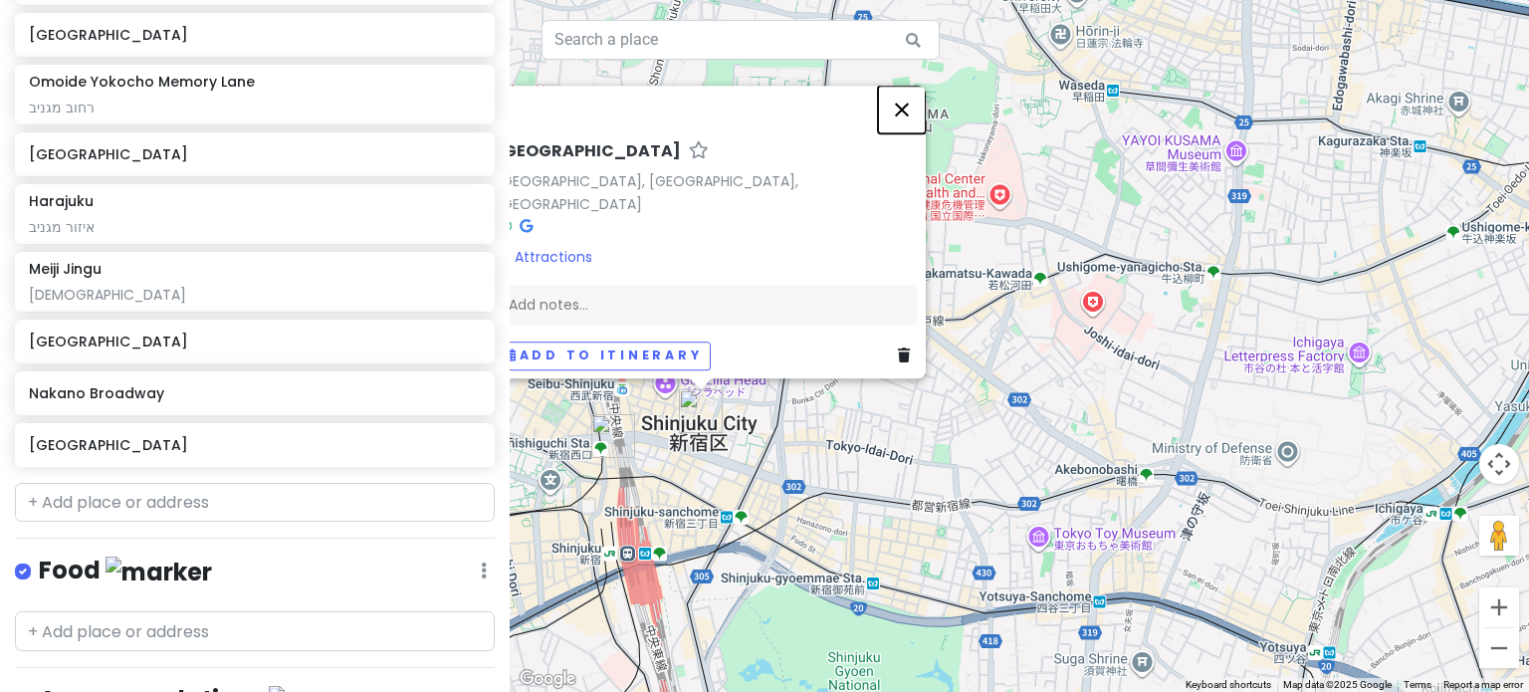
click at [905, 121] on button "Close" at bounding box center [902, 110] width 48 height 48
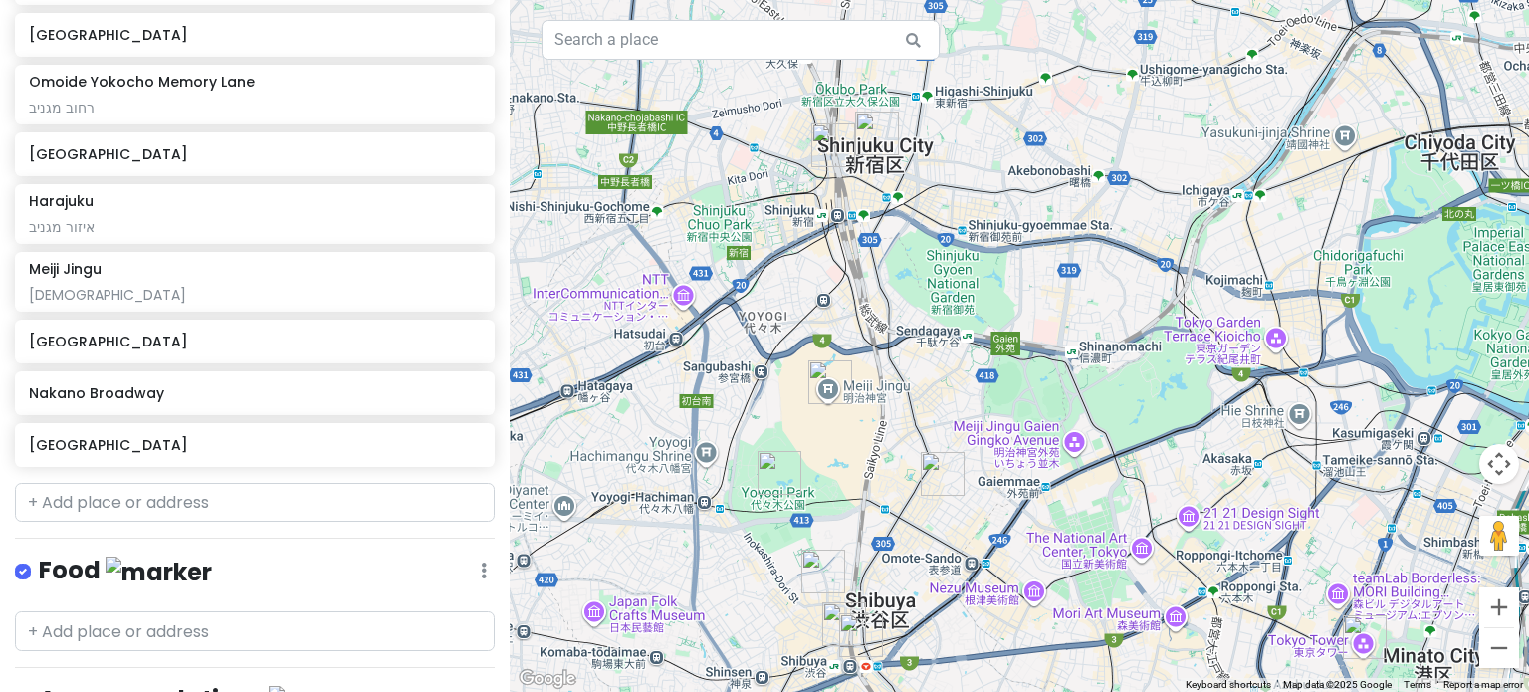
drag, startPoint x: 864, startPoint y: 489, endPoint x: 924, endPoint y: 274, distance: 223.2
click at [924, 274] on div at bounding box center [1020, 346] width 1020 height 692
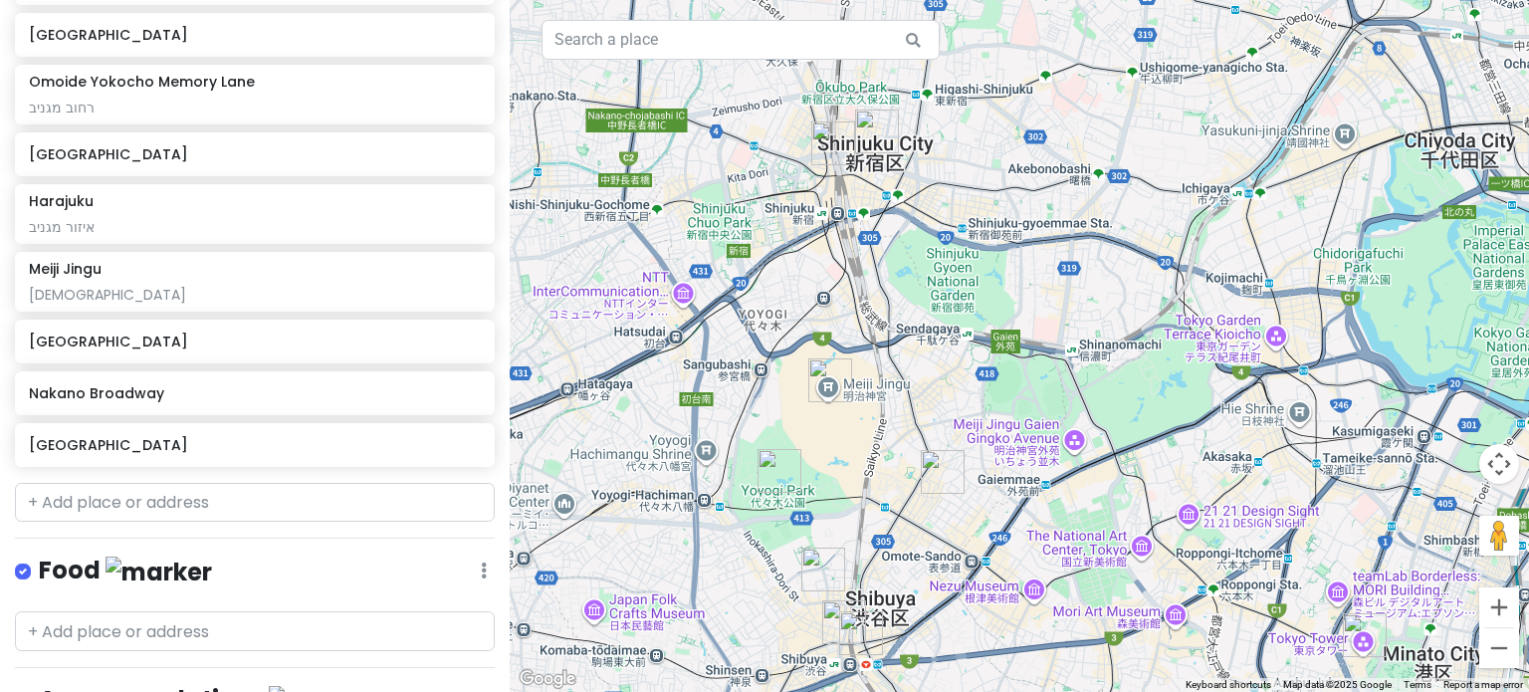
click at [828, 380] on img "Meiji Jingu" at bounding box center [830, 380] width 44 height 44
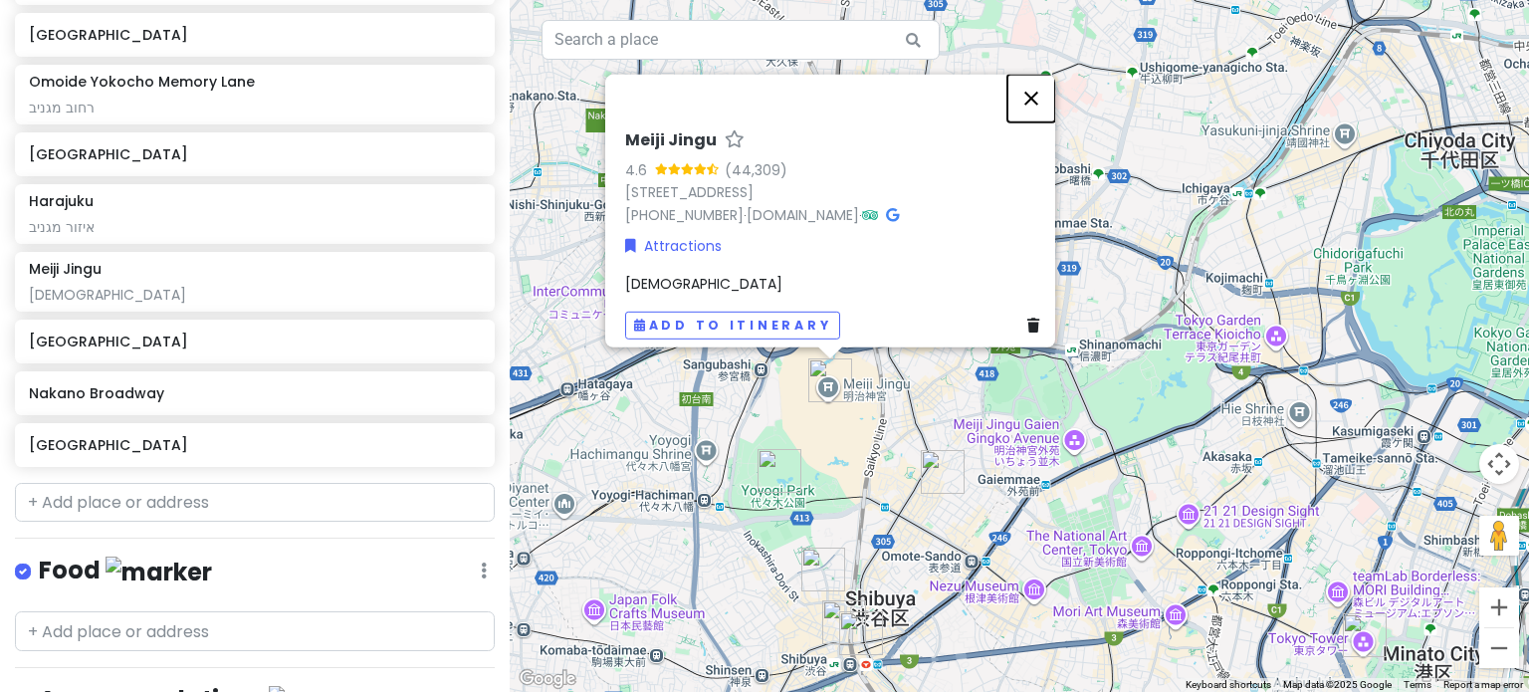
click at [1040, 88] on button "Close" at bounding box center [1032, 98] width 48 height 48
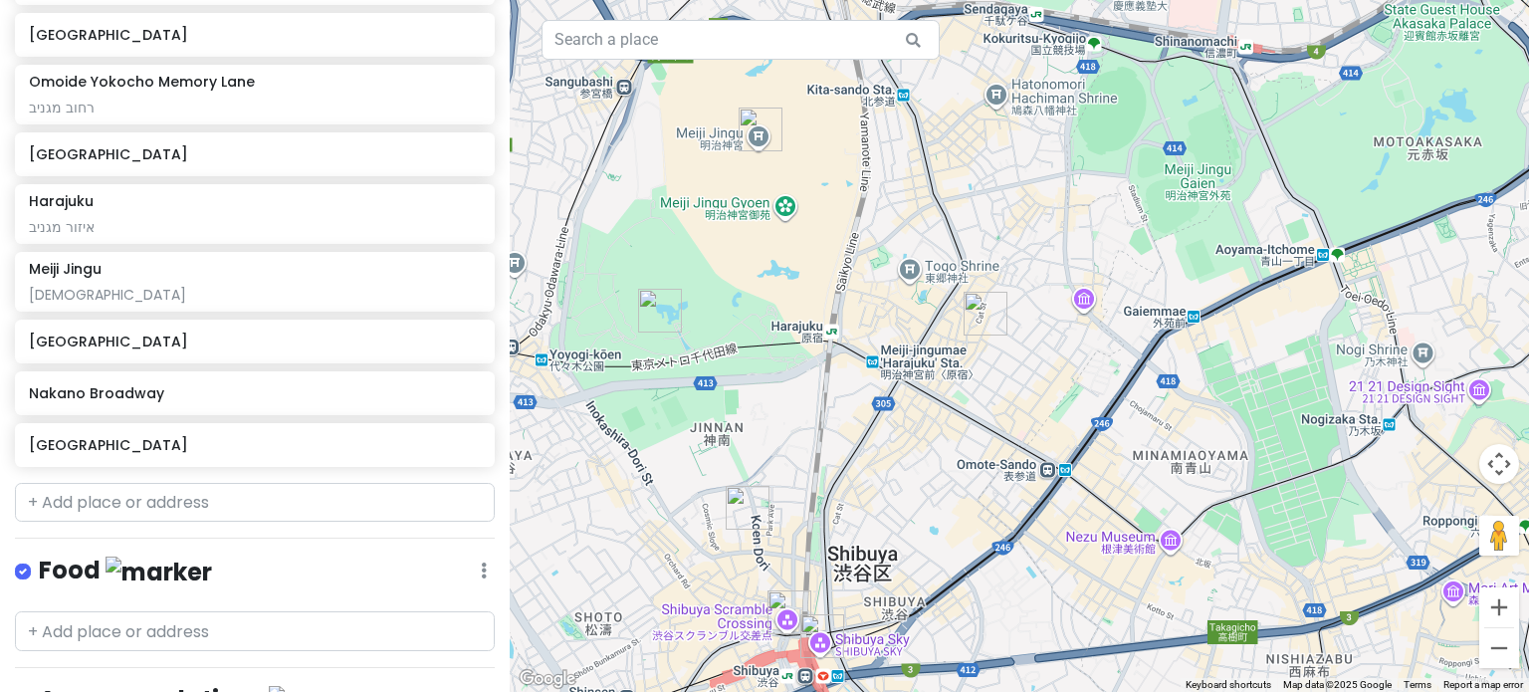
click at [777, 613] on img "Shibuya Scramble Crossing" at bounding box center [790, 612] width 44 height 44
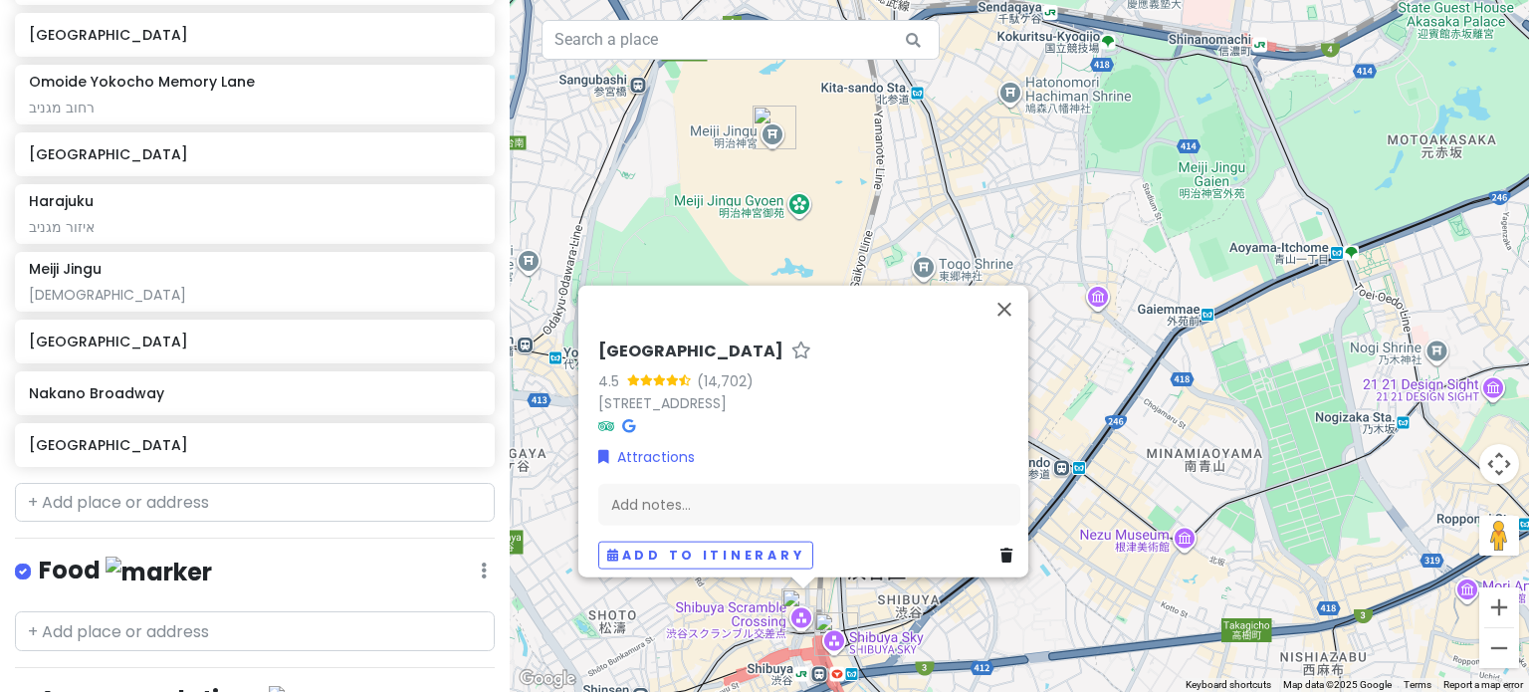
click at [844, 631] on img "Shibuya Sky" at bounding box center [836, 634] width 44 height 44
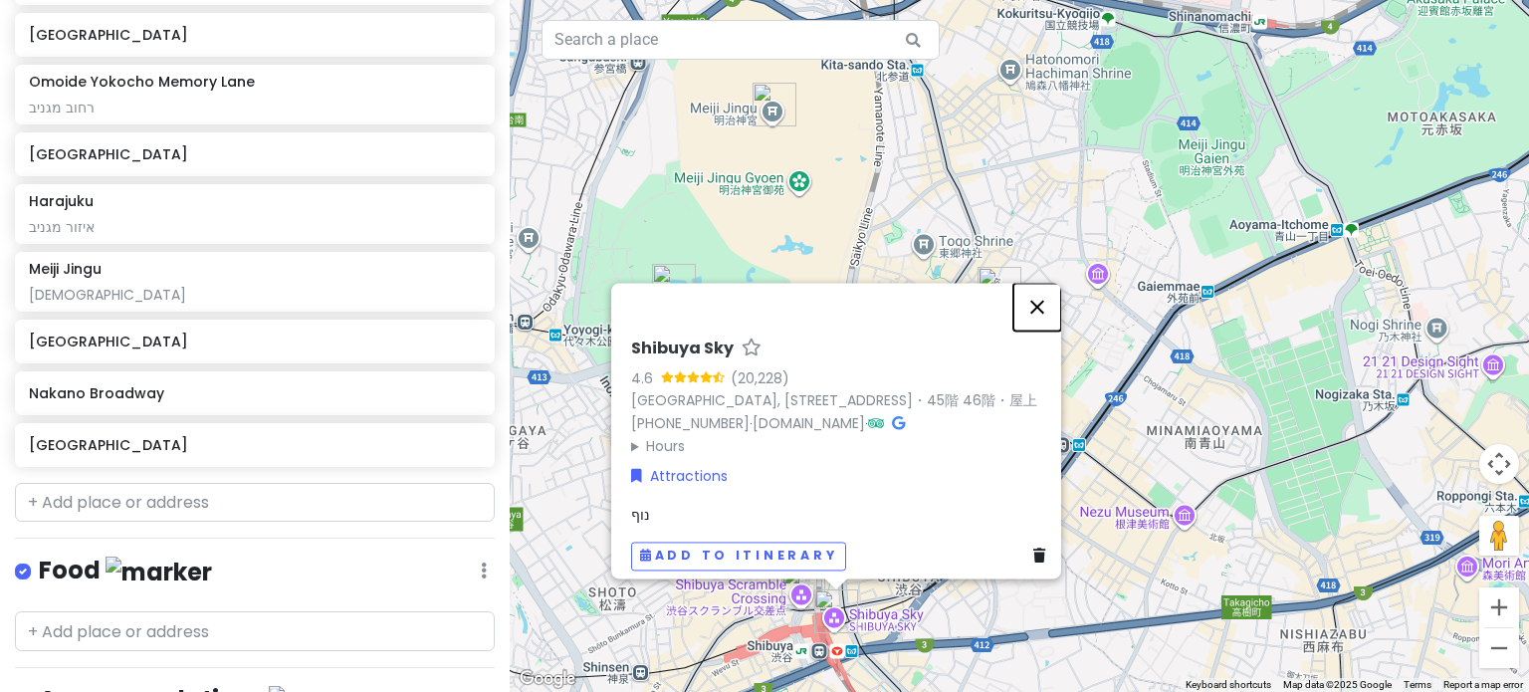
click at [1036, 283] on button "Close" at bounding box center [1038, 307] width 48 height 48
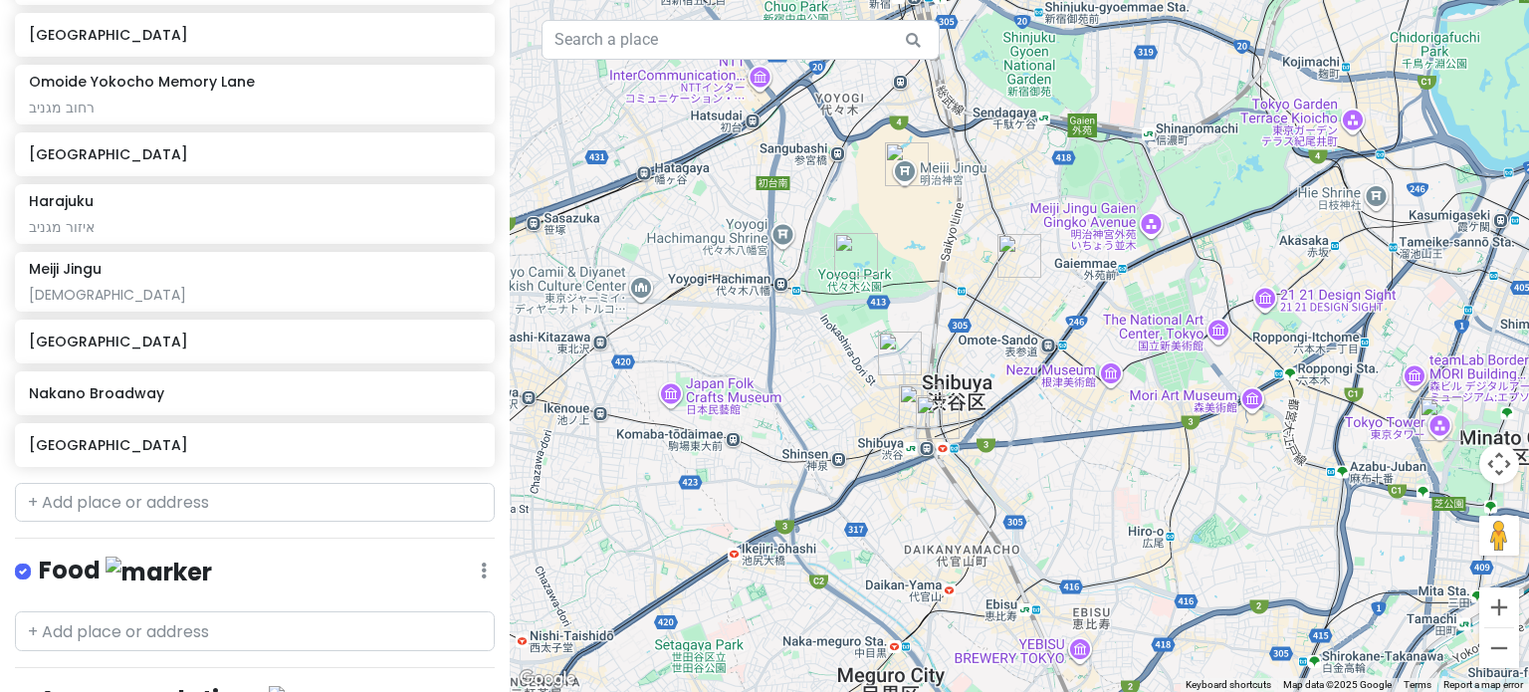
click at [1019, 246] on img "Harajuku" at bounding box center [1020, 256] width 44 height 44
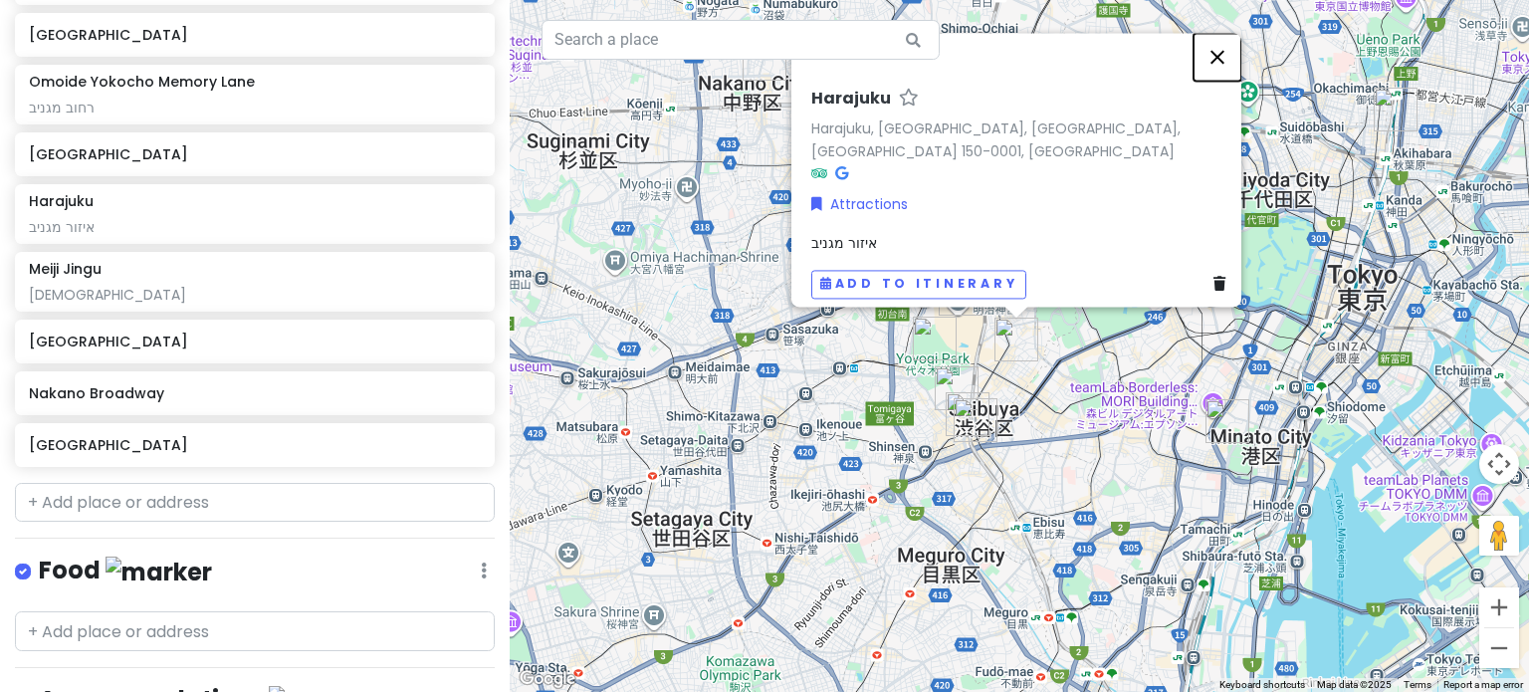
click at [1221, 58] on button "Close" at bounding box center [1218, 57] width 48 height 48
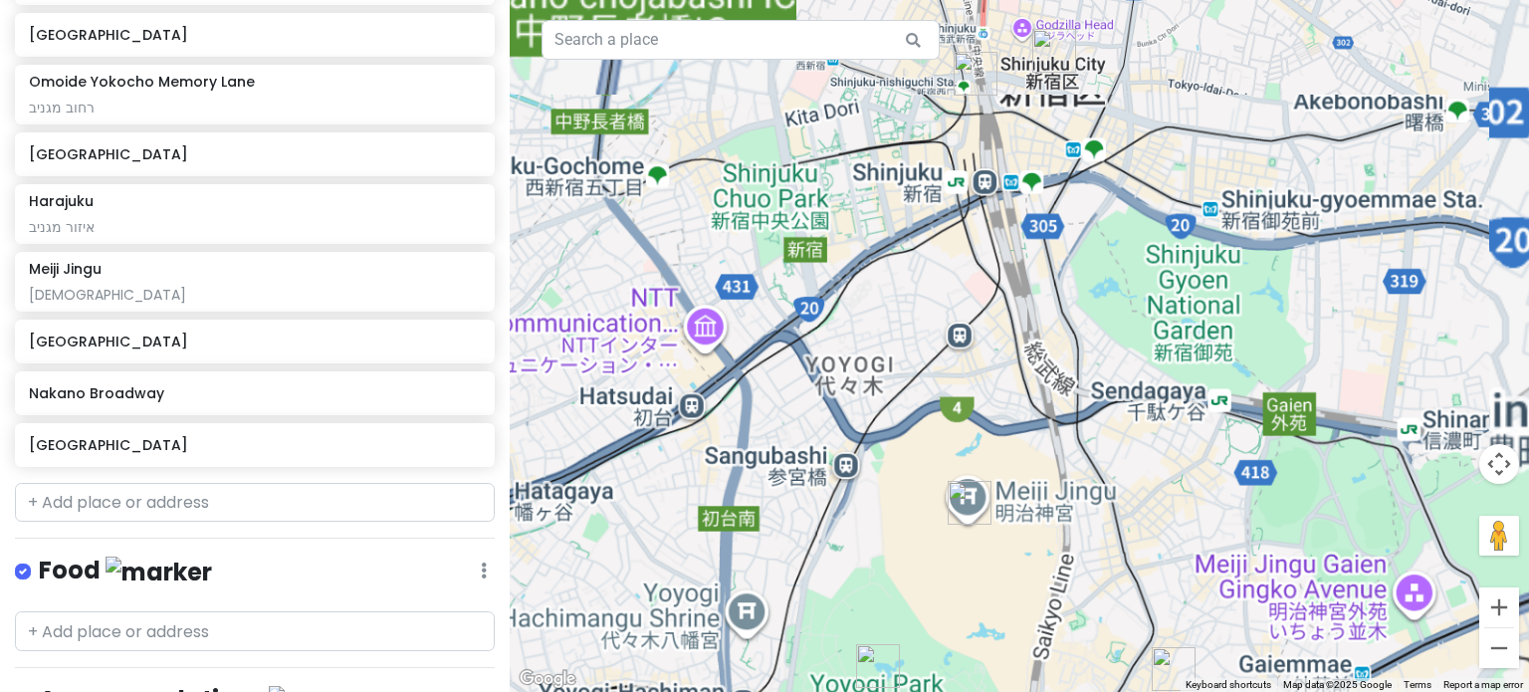
drag, startPoint x: 1011, startPoint y: 170, endPoint x: 965, endPoint y: 348, distance: 184.0
click at [965, 348] on div at bounding box center [1020, 346] width 1020 height 692
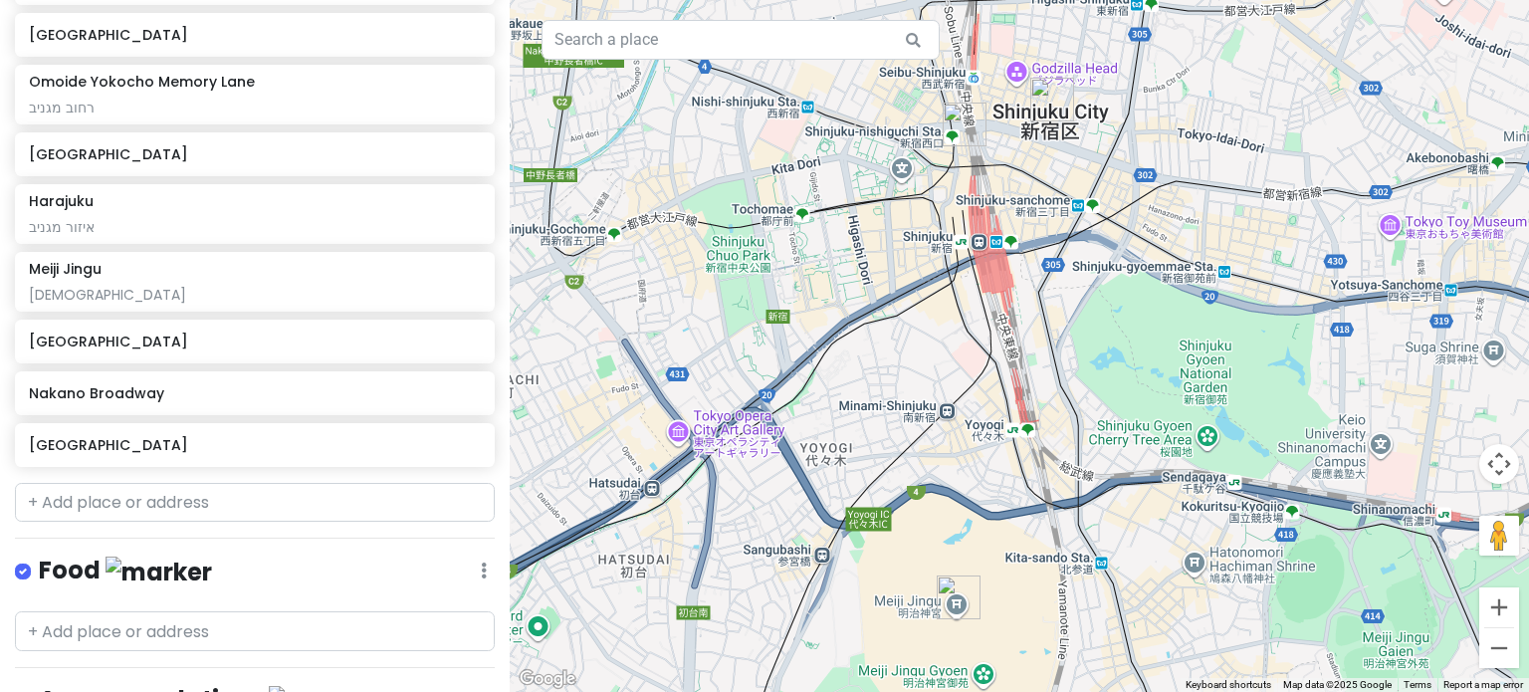
click at [965, 133] on img "Omoide Yokocho Memory Lane" at bounding box center [965, 125] width 44 height 44
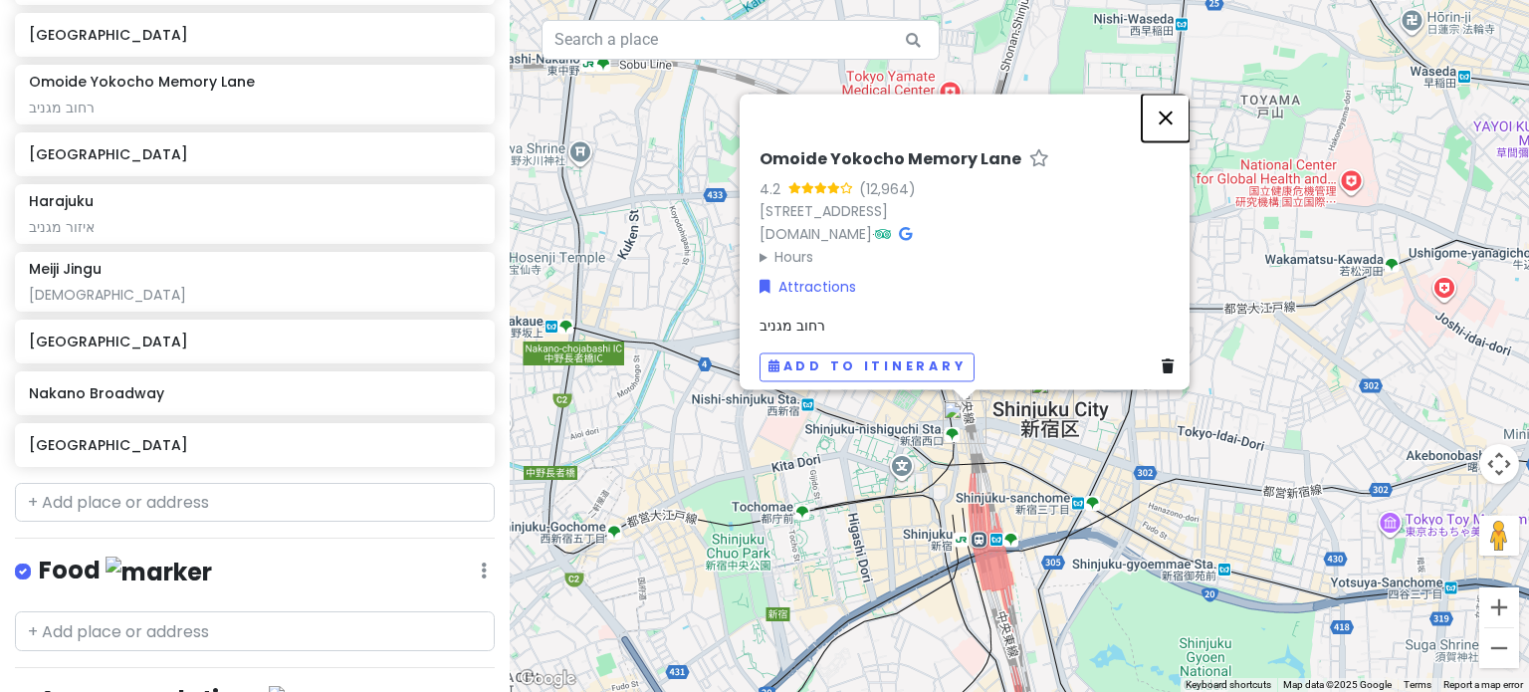
click at [1167, 94] on button "Close" at bounding box center [1166, 118] width 48 height 48
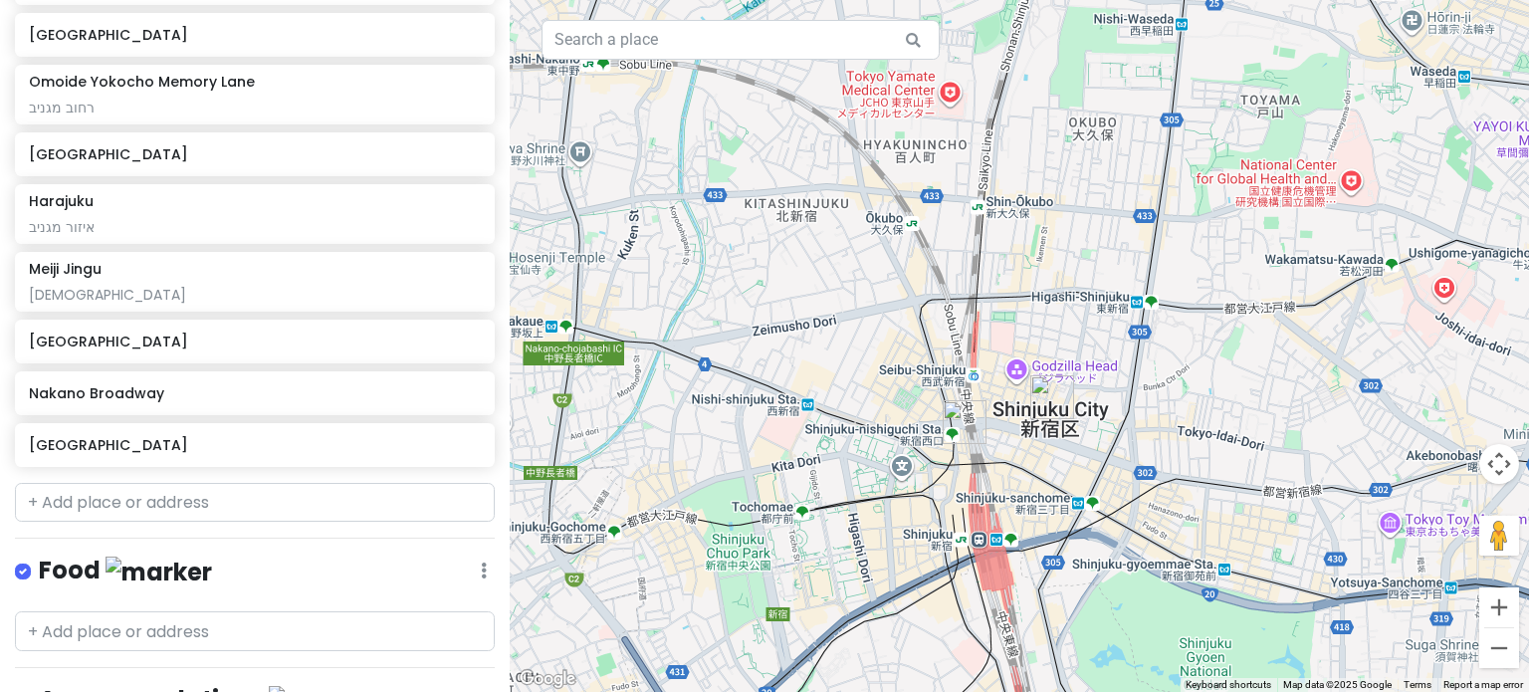
click at [1057, 401] on img "Shinjuku City" at bounding box center [1053, 397] width 44 height 44
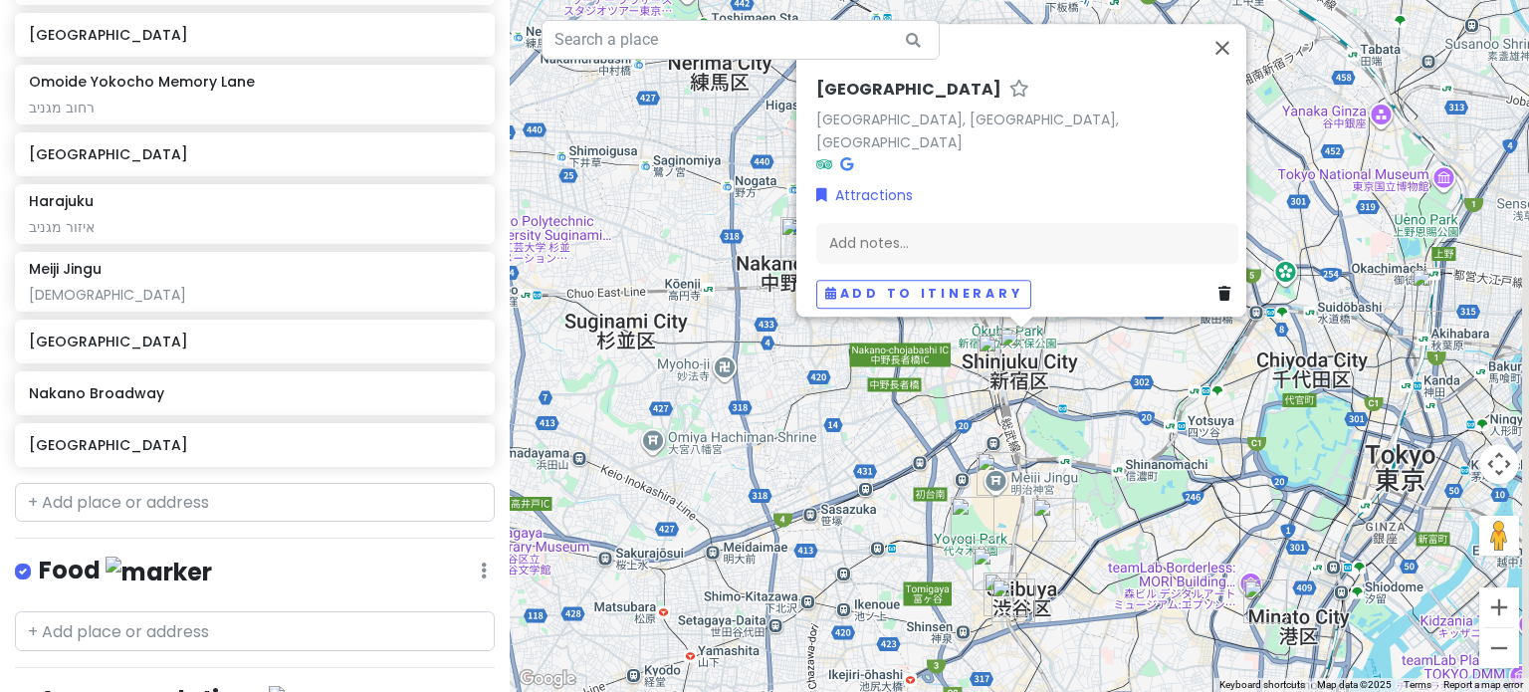
drag, startPoint x: 1059, startPoint y: 457, endPoint x: 1013, endPoint y: 413, distance: 64.1
click at [1013, 413] on div "[GEOGRAPHIC_DATA], [GEOGRAPHIC_DATA], [GEOGRAPHIC_DATA] Attractions Add notes..…" at bounding box center [1020, 346] width 1020 height 692
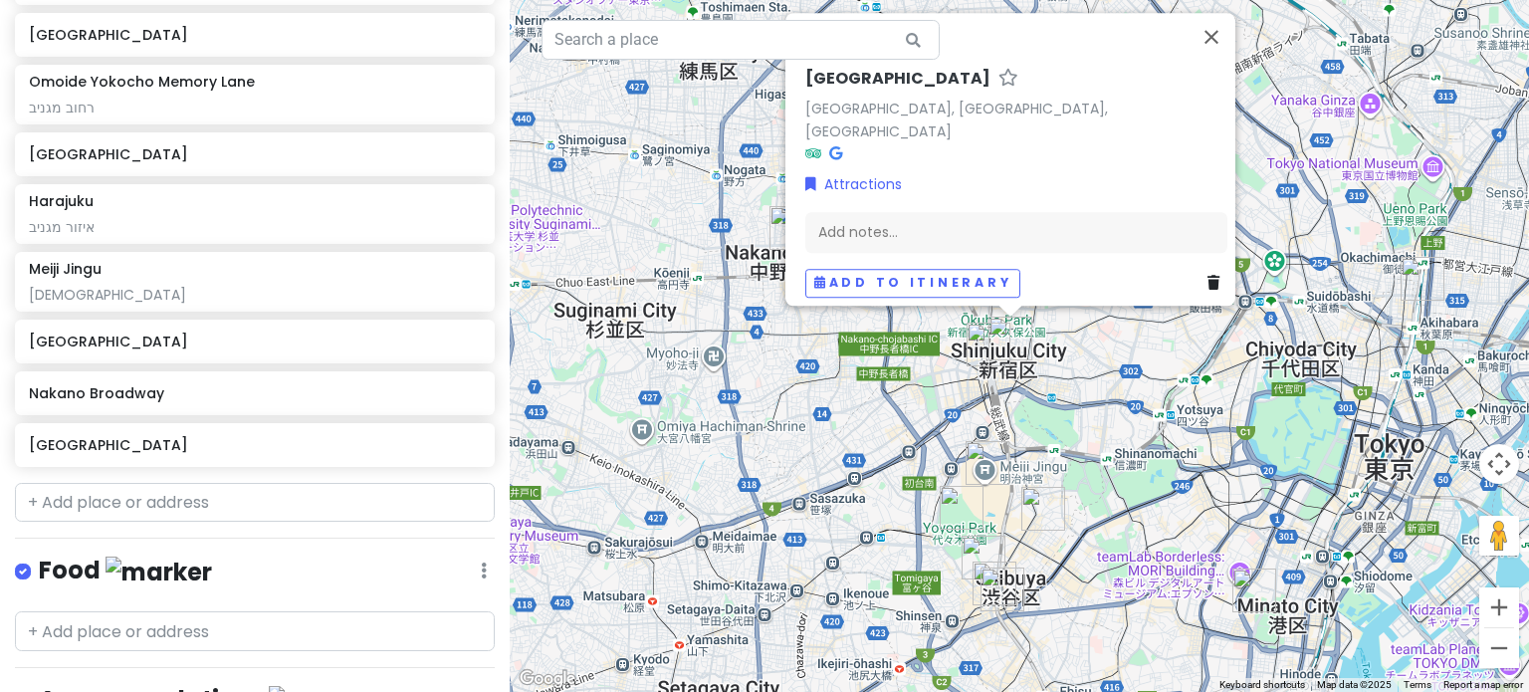
click at [988, 461] on img "Meiji Jingu" at bounding box center [988, 463] width 44 height 44
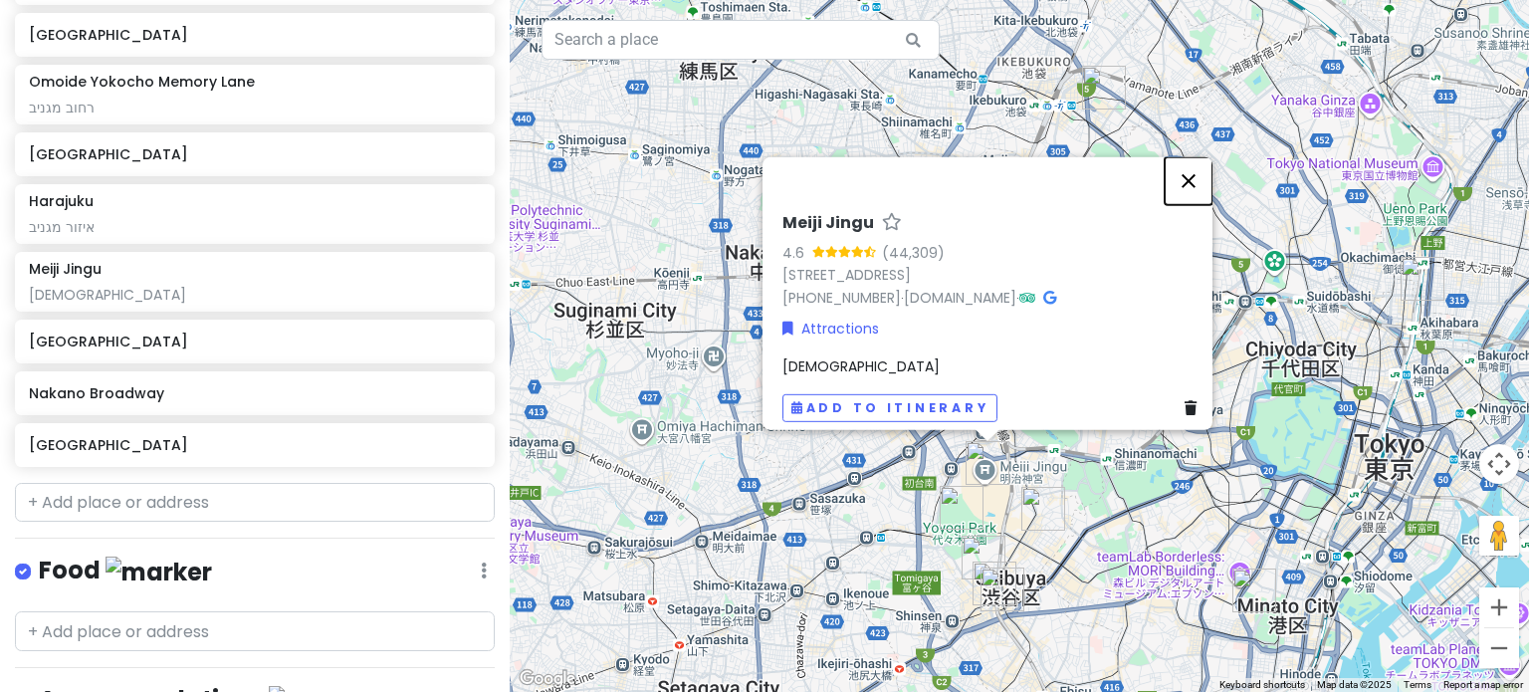
click at [1208, 181] on button "Close" at bounding box center [1189, 180] width 48 height 48
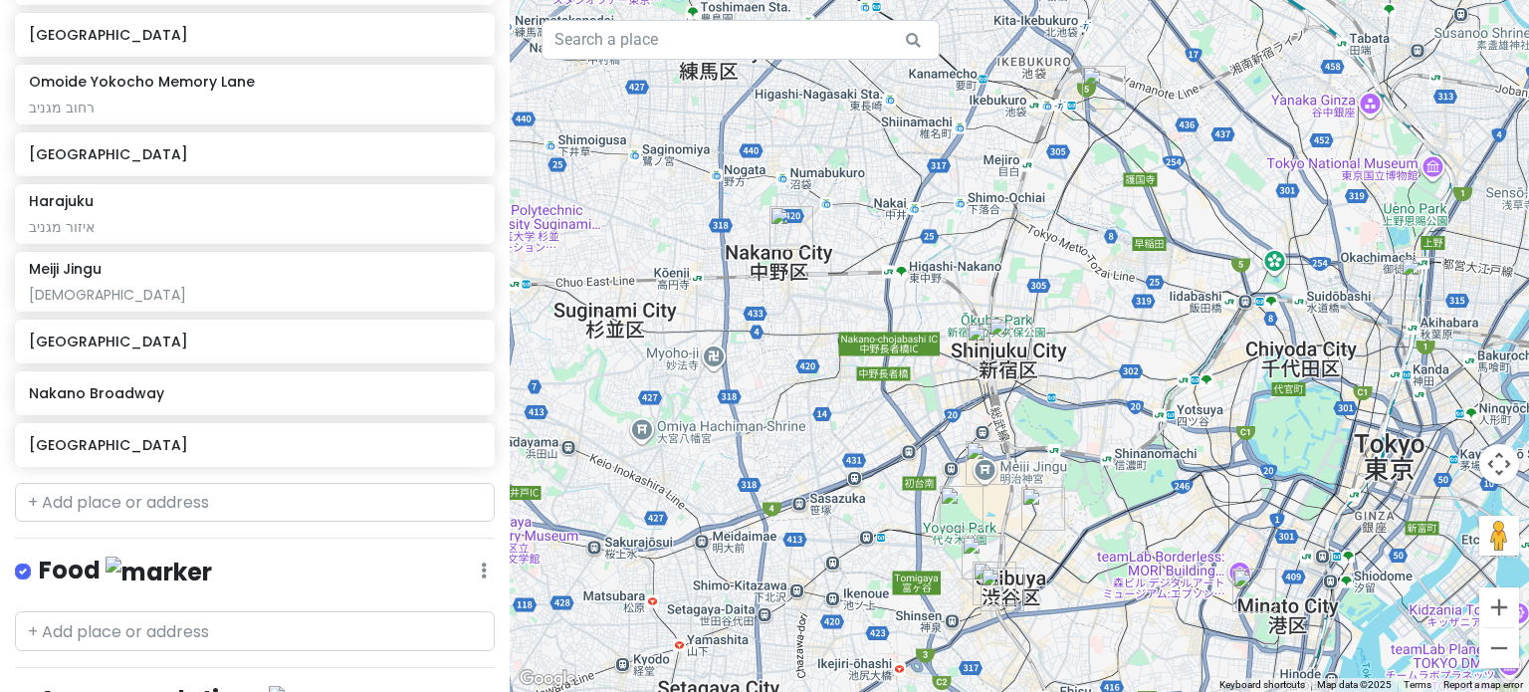
click at [1418, 281] on img "Akihabara" at bounding box center [1423, 279] width 44 height 44
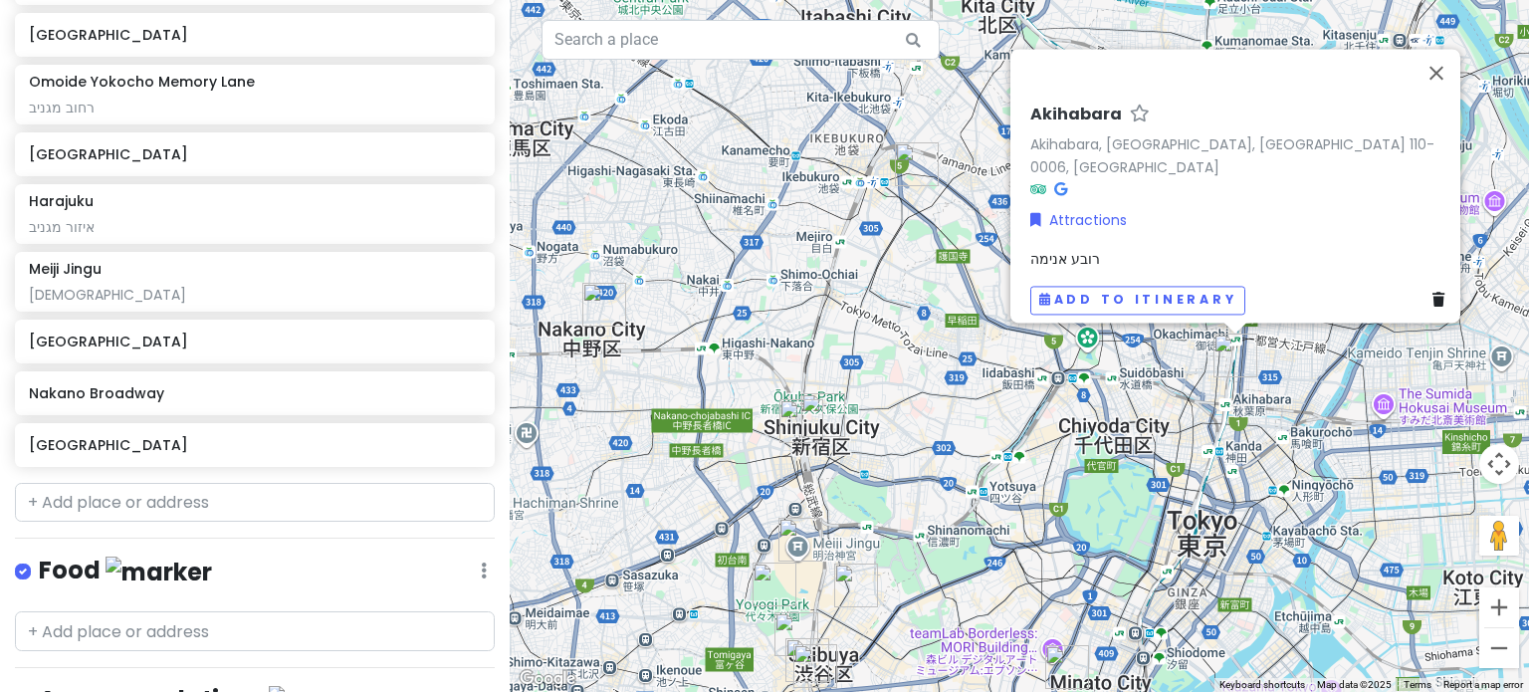
click at [783, 532] on img "Meiji Jingu" at bounding box center [801, 540] width 44 height 44
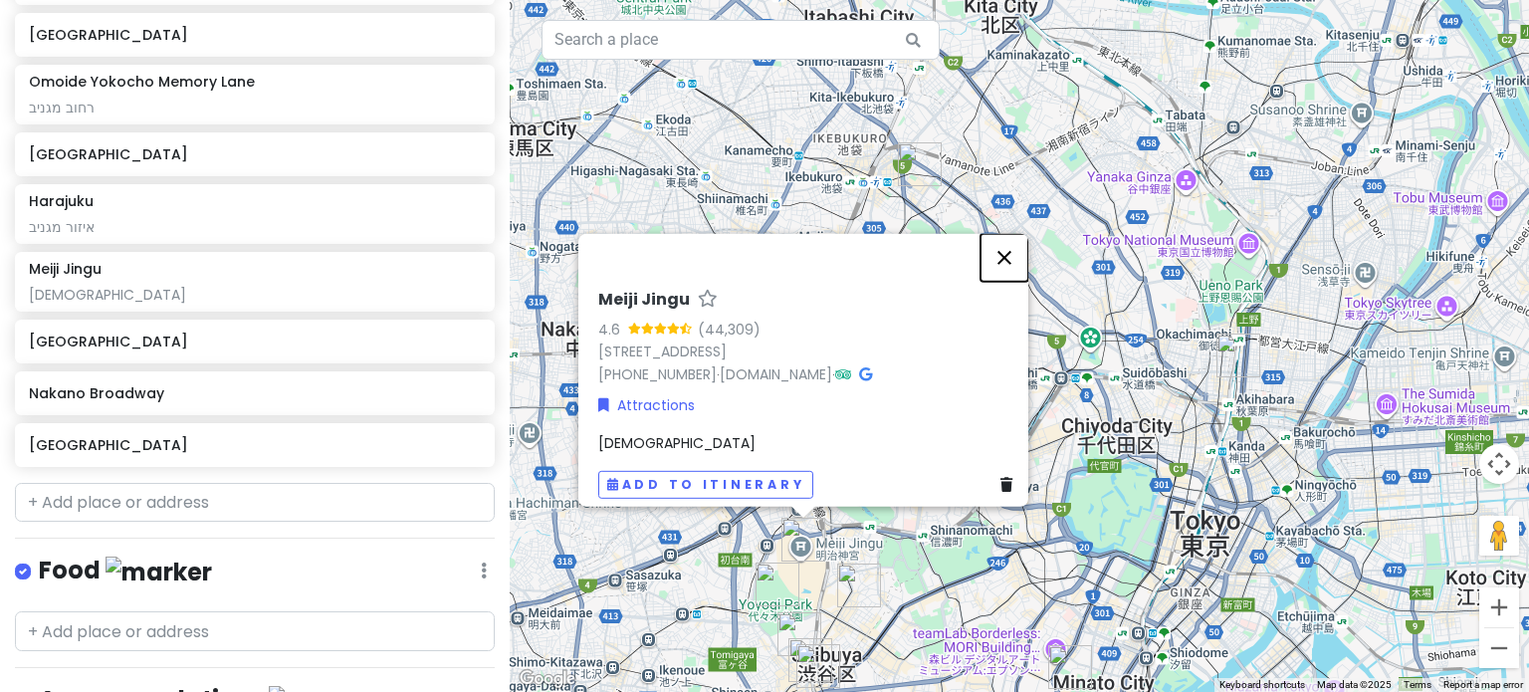
click at [1017, 259] on button "Close" at bounding box center [1005, 257] width 48 height 48
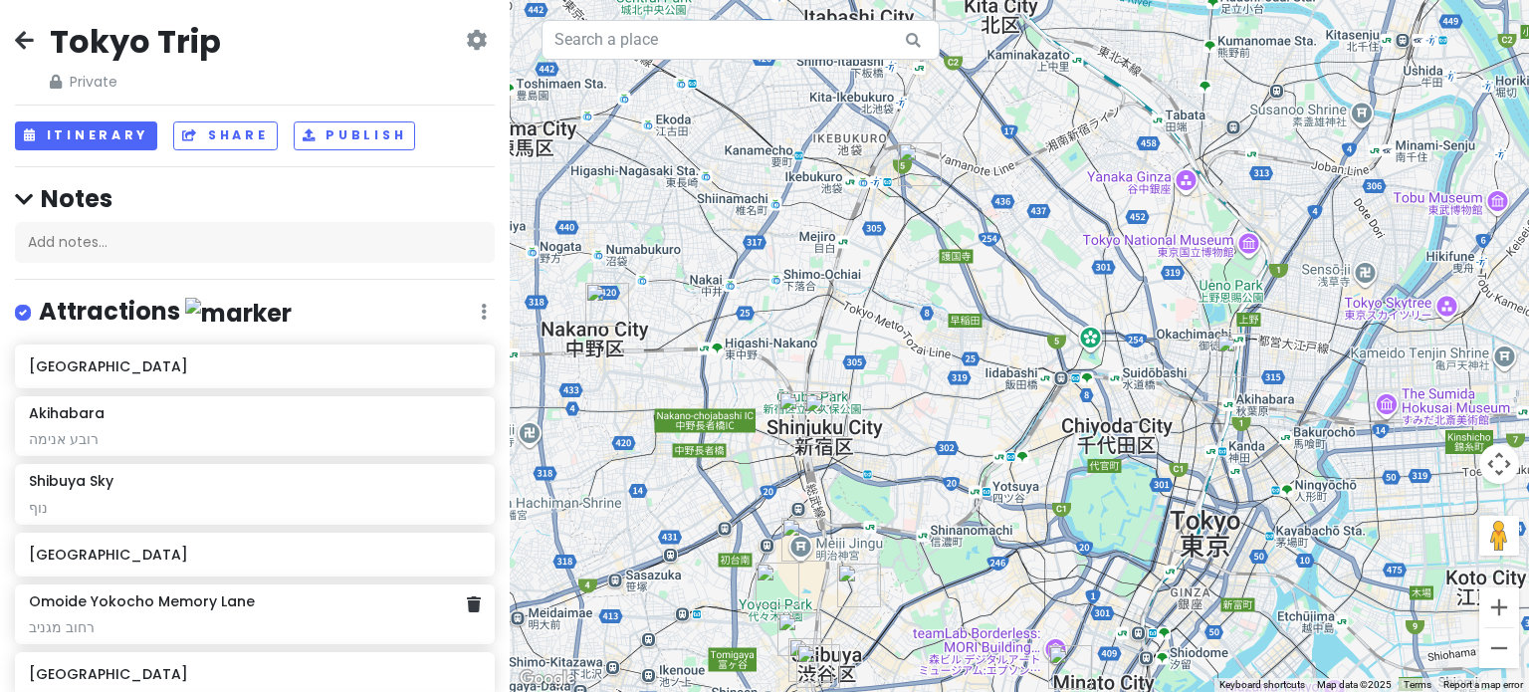
scroll to position [0, 0]
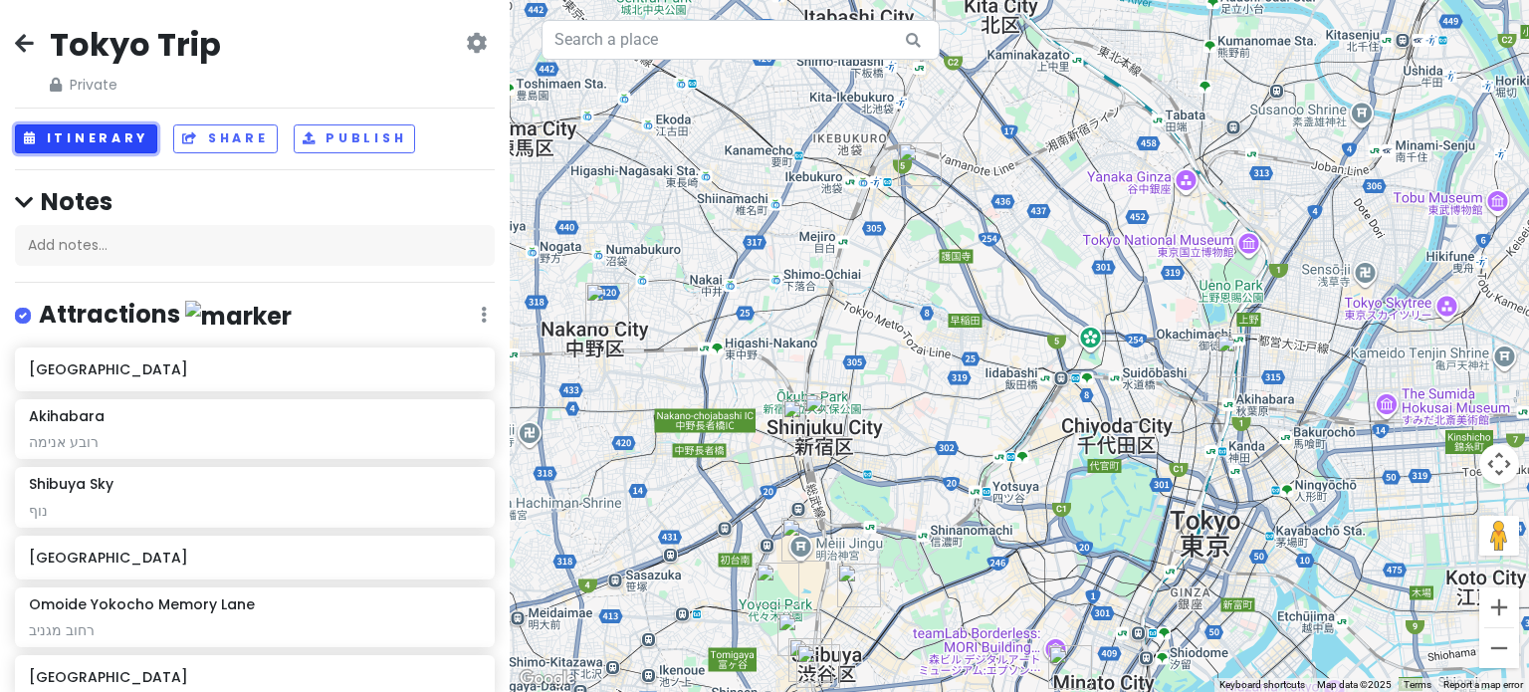
click at [99, 136] on button "Itinerary" at bounding box center [86, 138] width 142 height 29
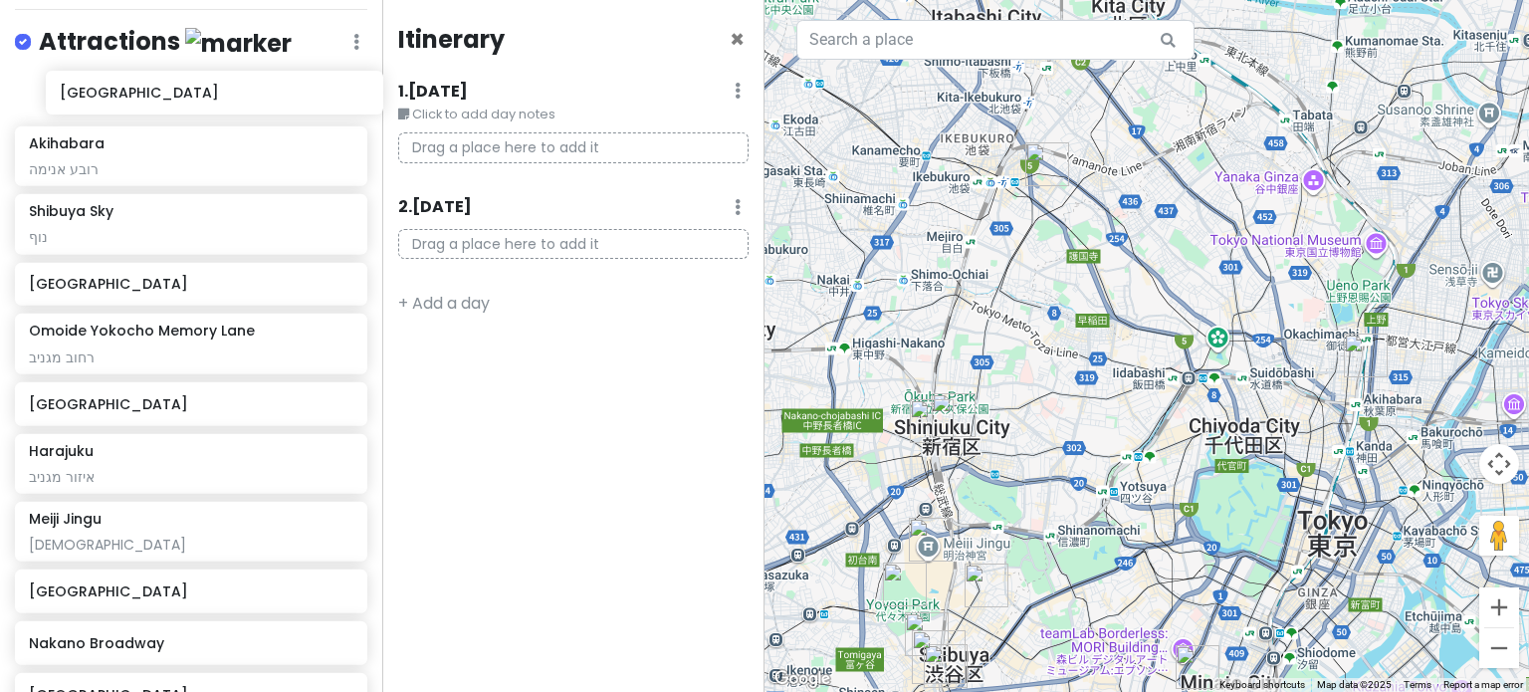
scroll to position [284, 0]
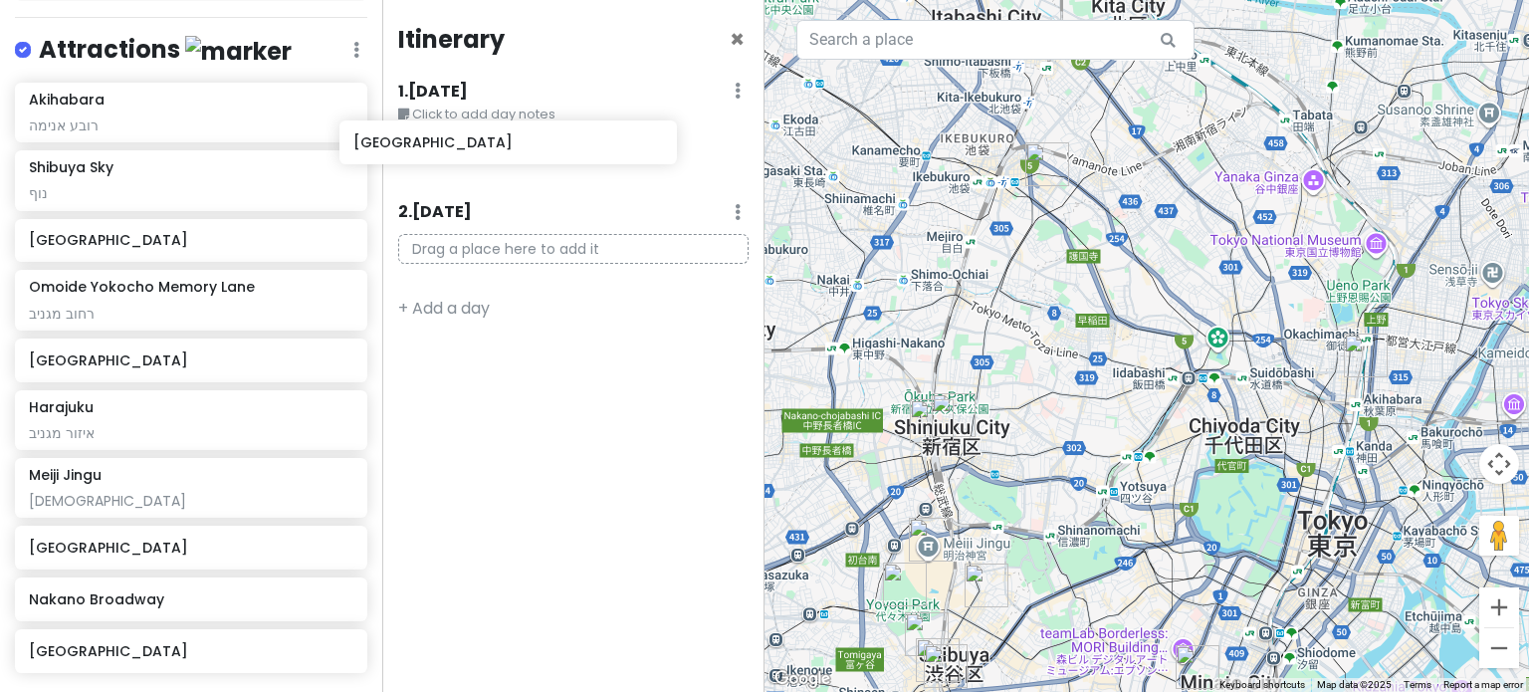
drag, startPoint x: 117, startPoint y: 83, endPoint x: 452, endPoint y: 139, distance: 339.3
click at [452, 139] on div "Tokyo Trip Private Change Dates Make a Copy Delete Trip Go Pro ⚡️ Give Feedback…" at bounding box center [764, 346] width 1529 height 692
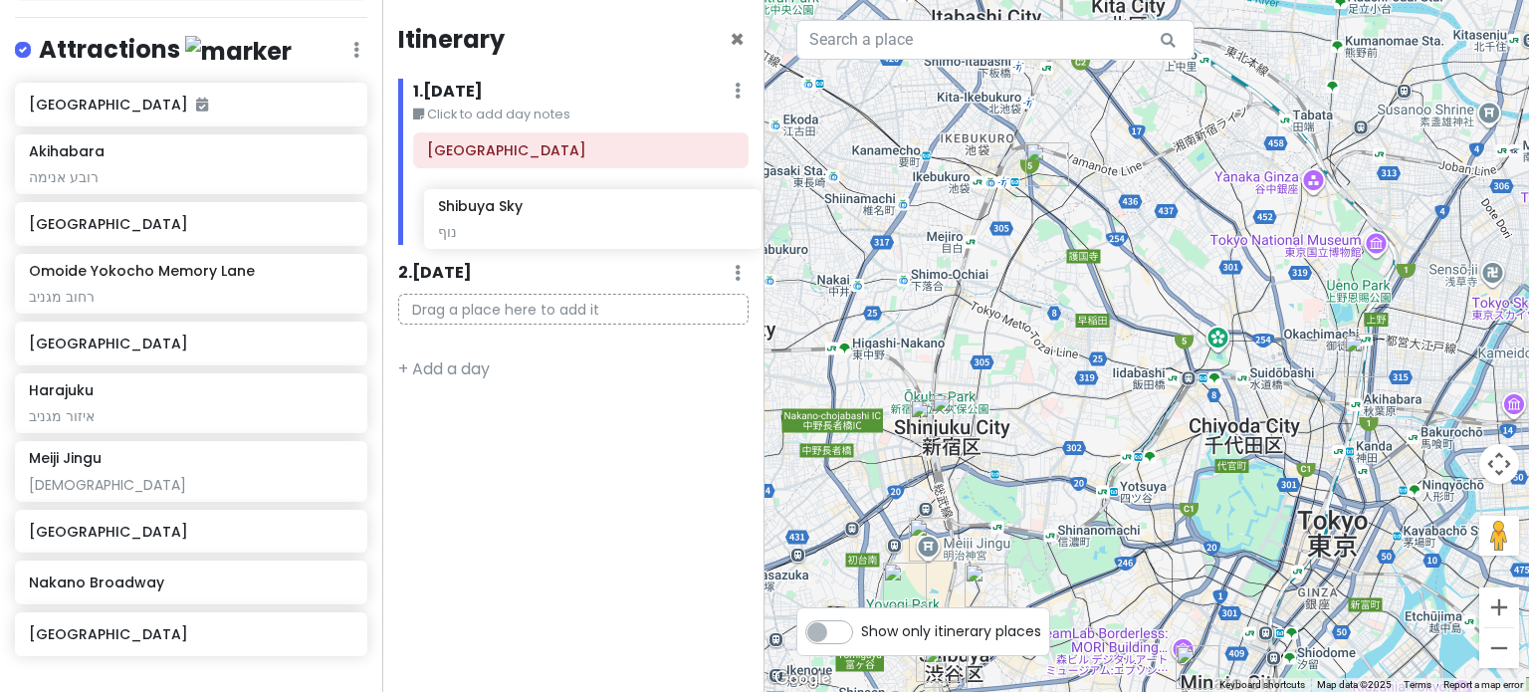
drag, startPoint x: 152, startPoint y: 244, endPoint x: 562, endPoint y: 234, distance: 409.3
click at [562, 234] on div "Tokyo Trip Private Change Dates Make a Copy Delete Trip Go Pro ⚡️ Give Feedback…" at bounding box center [764, 346] width 1529 height 692
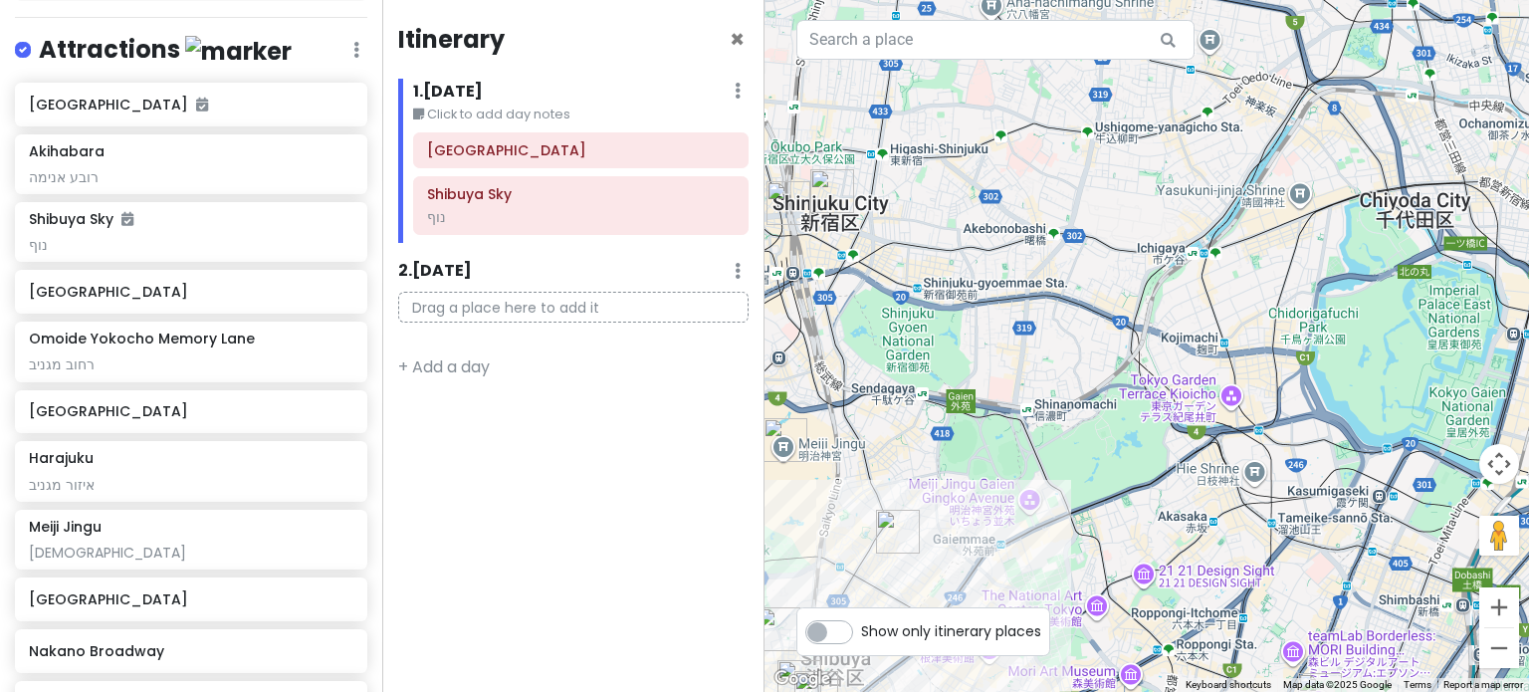
drag, startPoint x: 973, startPoint y: 545, endPoint x: 973, endPoint y: 350, distance: 194.2
click at [973, 350] on div at bounding box center [1147, 346] width 765 height 692
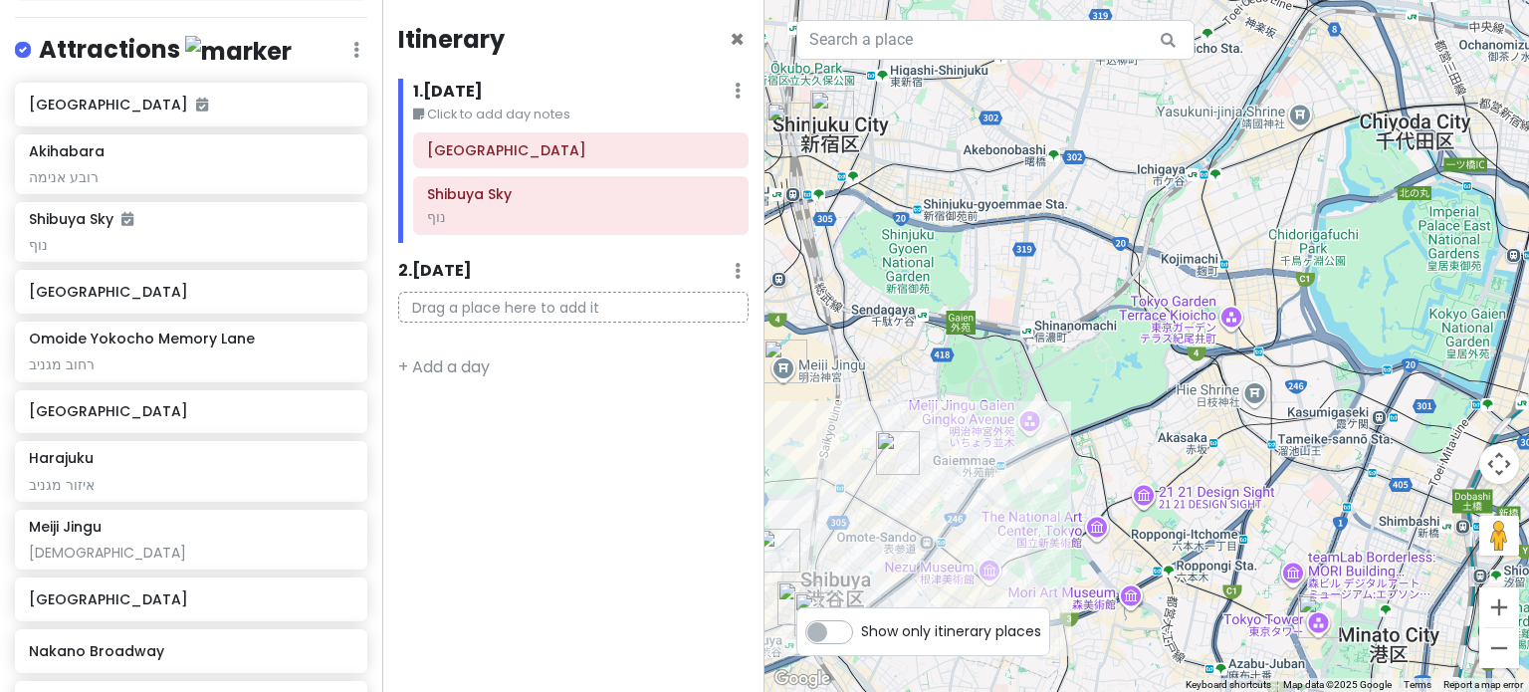
click at [887, 455] on img "Harajuku" at bounding box center [898, 453] width 44 height 44
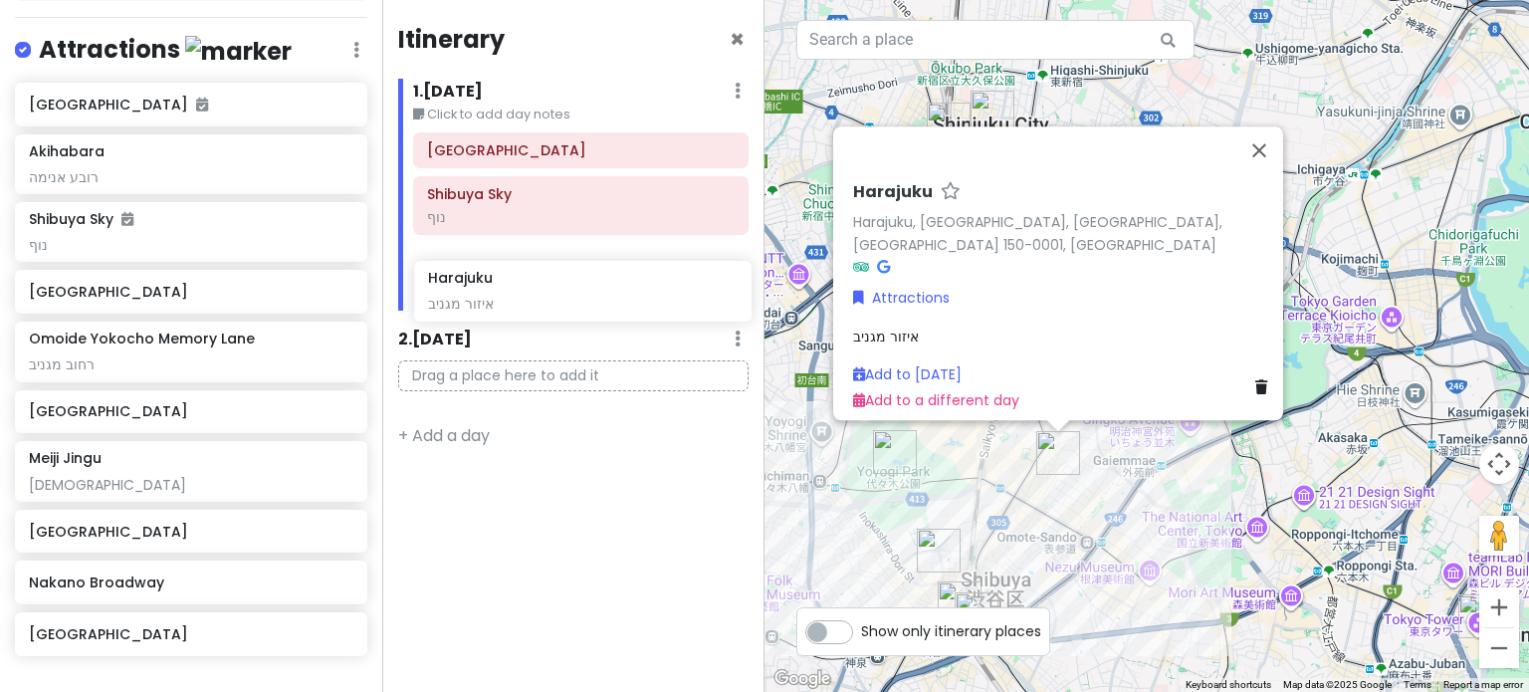
drag, startPoint x: 195, startPoint y: 474, endPoint x: 594, endPoint y: 297, distance: 436.8
click at [594, 297] on div "Tokyo Trip Private Change Dates Make a Copy Delete Trip Go Pro ⚡️ Give Feedback…" at bounding box center [764, 346] width 1529 height 692
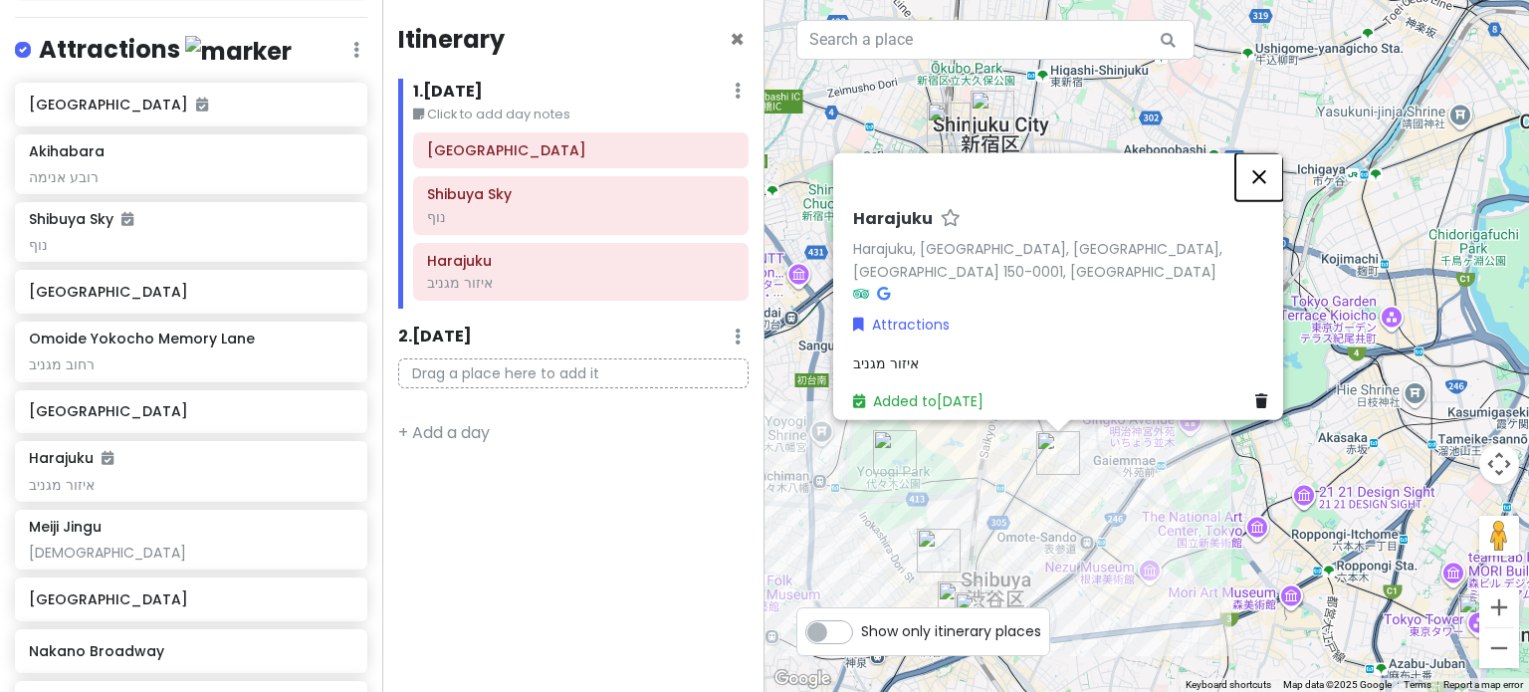
click at [1259, 184] on button "Close" at bounding box center [1260, 176] width 48 height 48
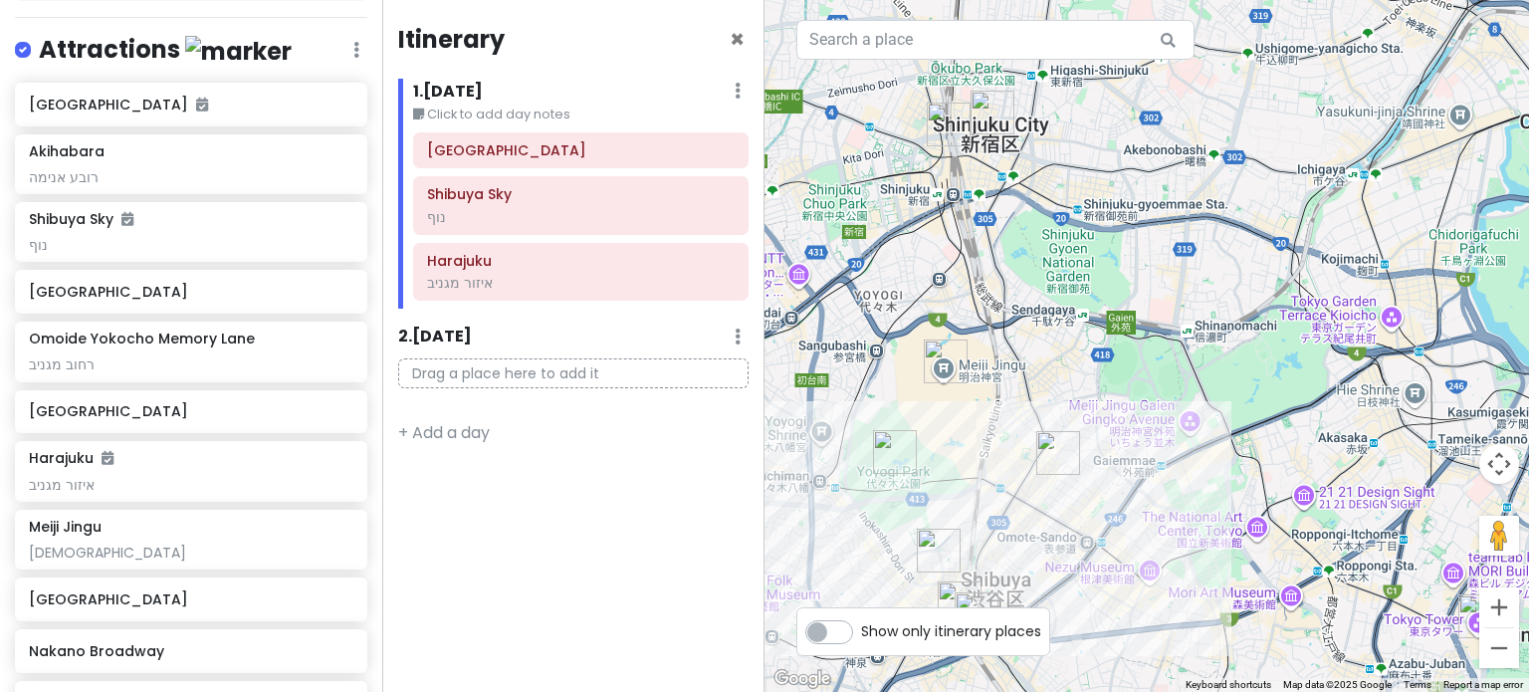
click at [988, 101] on img "Shinjuku City" at bounding box center [993, 113] width 44 height 44
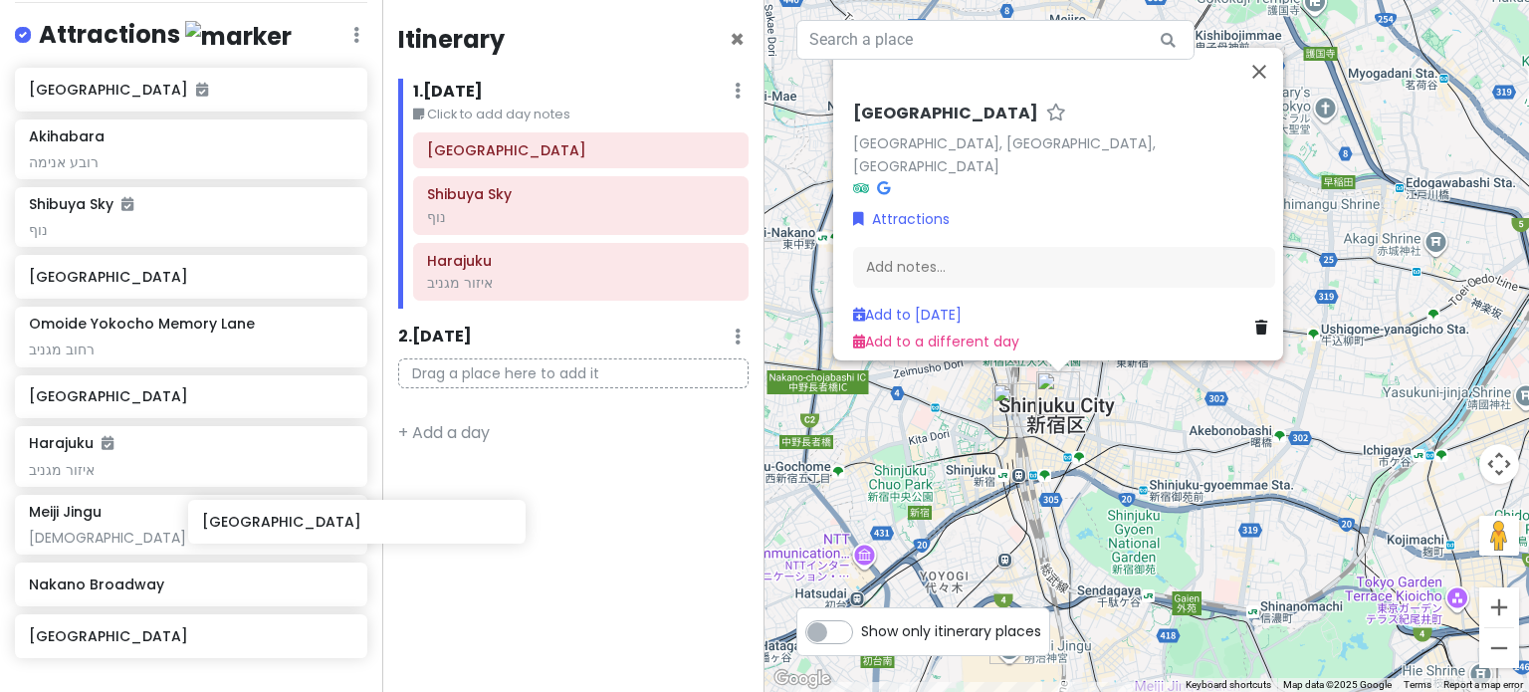
scroll to position [307, 0]
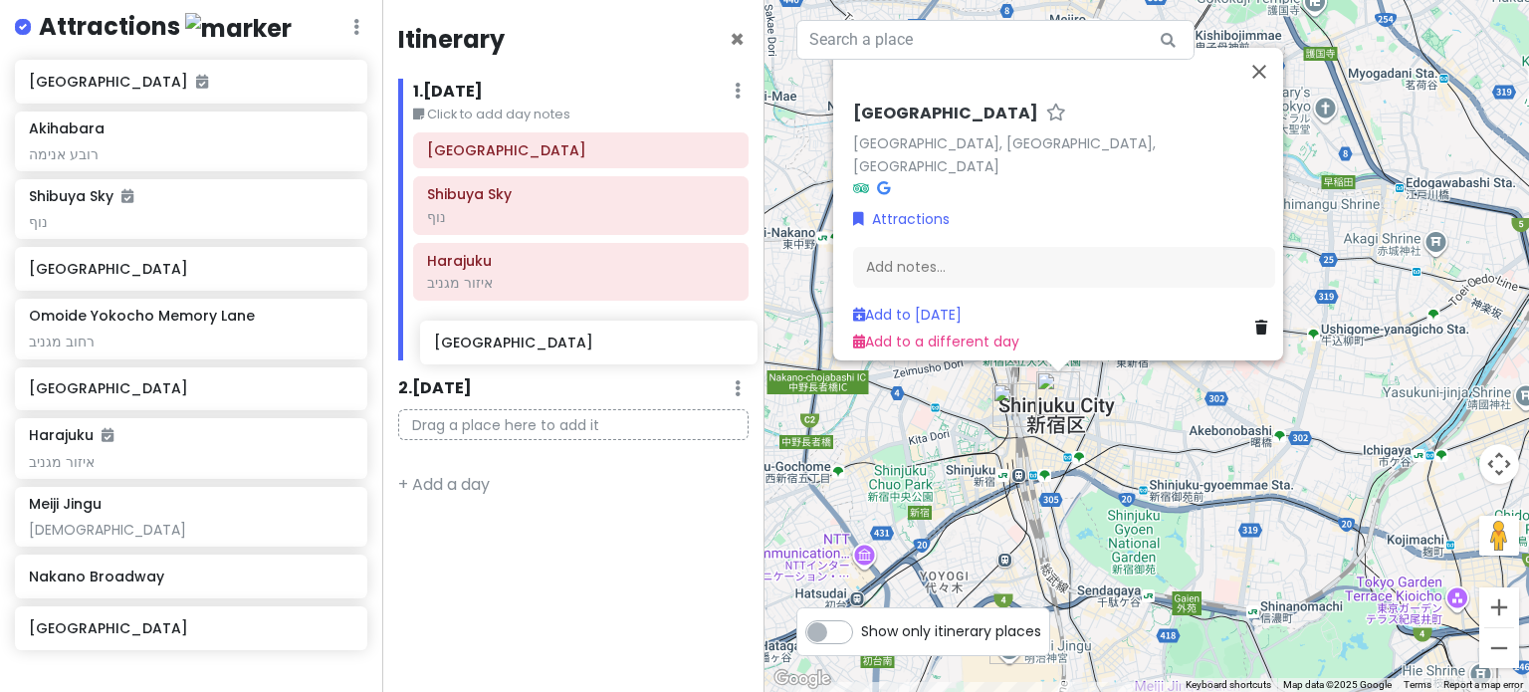
drag, startPoint x: 155, startPoint y: 603, endPoint x: 561, endPoint y: 349, distance: 478.2
click at [561, 349] on div "Tokyo Trip Private Change Dates Make a Copy Delete Trip Go Pro ⚡️ Give Feedback…" at bounding box center [764, 346] width 1529 height 692
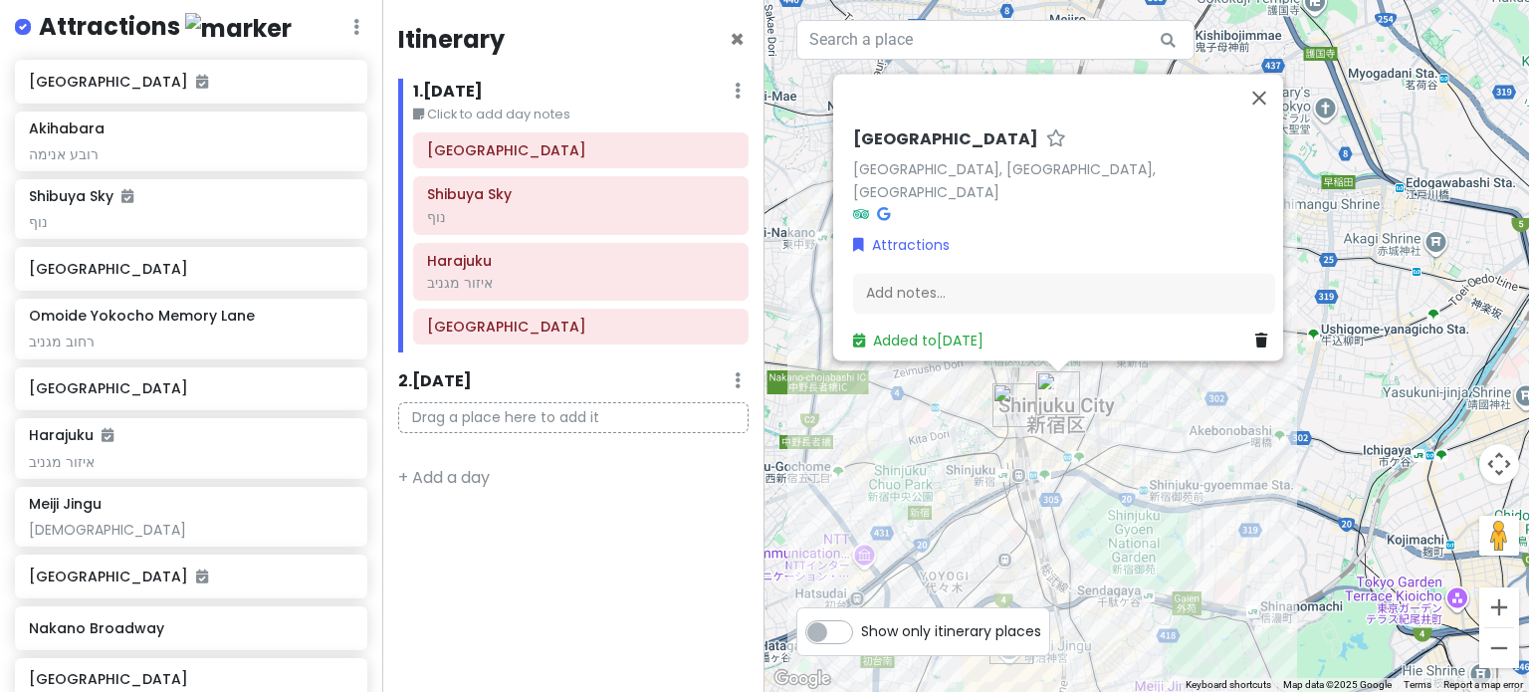
click at [1005, 398] on img "Omoide Yokocho Memory Lane" at bounding box center [1015, 405] width 44 height 44
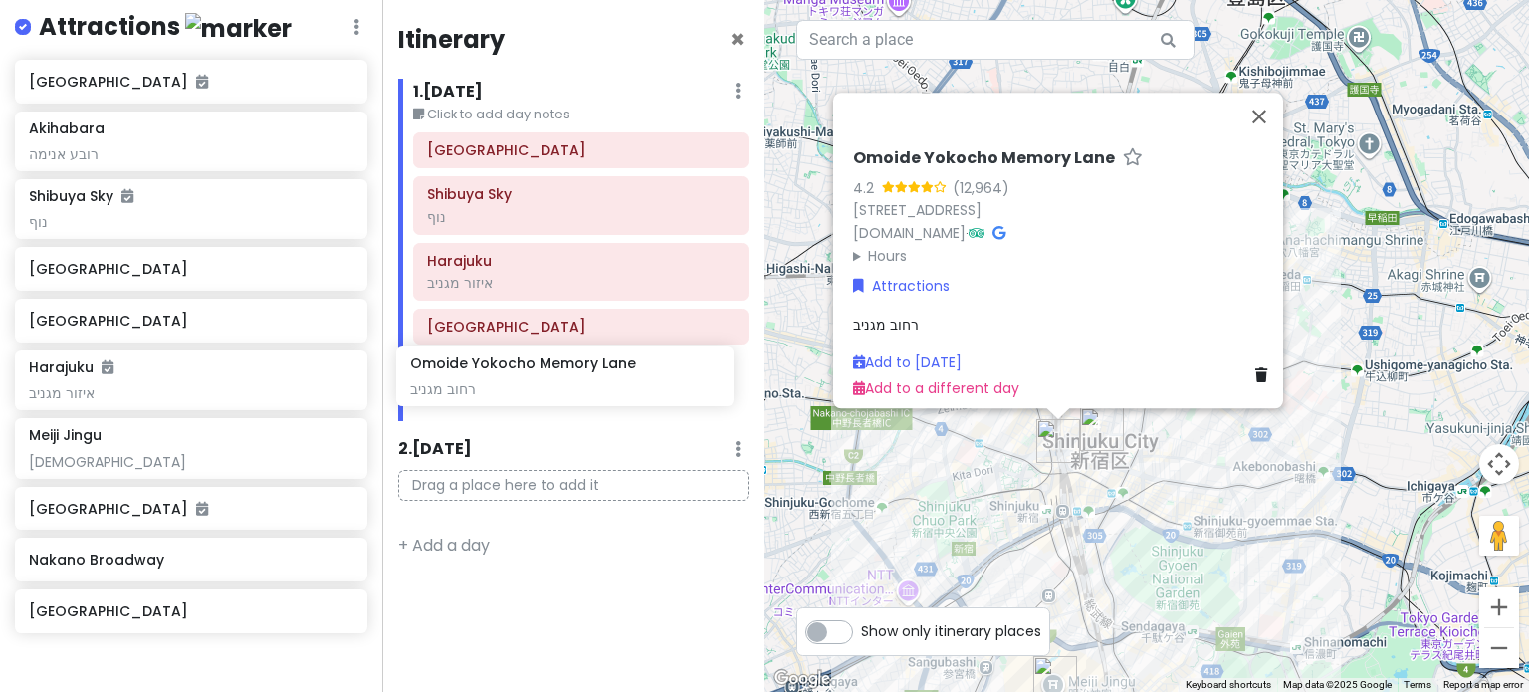
drag, startPoint x: 143, startPoint y: 332, endPoint x: 525, endPoint y: 381, distance: 384.6
click at [525, 381] on div "Tokyo Trip Private Change Dates Make a Copy Delete Trip Go Pro ⚡️ Give Feedback…" at bounding box center [764, 346] width 1529 height 692
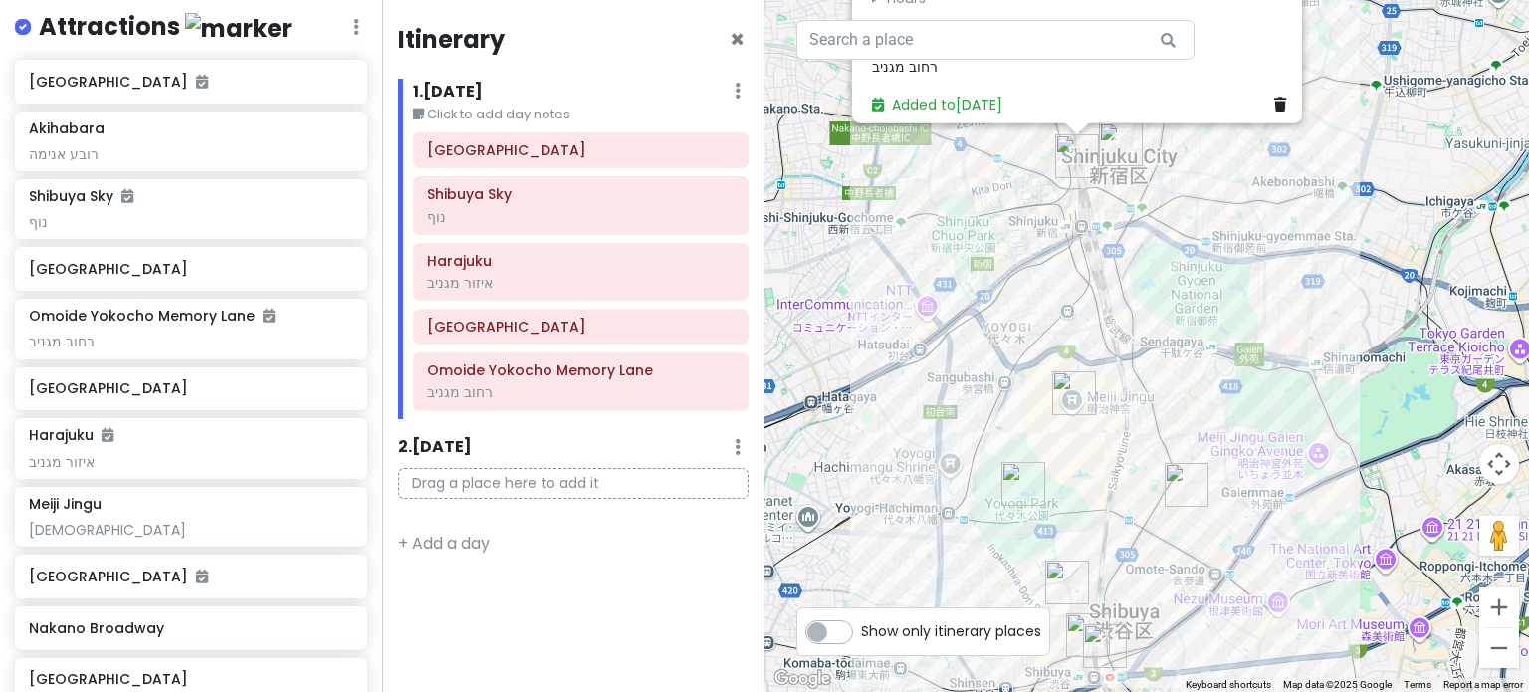
drag, startPoint x: 1036, startPoint y: 555, endPoint x: 1066, endPoint y: 280, distance: 276.5
click at [1066, 280] on div "Omoide Yokocho Memory Lane 4.2 (12,964) [STREET_ADDRESS] [DOMAIN_NAME] · Hours …" at bounding box center [1147, 346] width 765 height 692
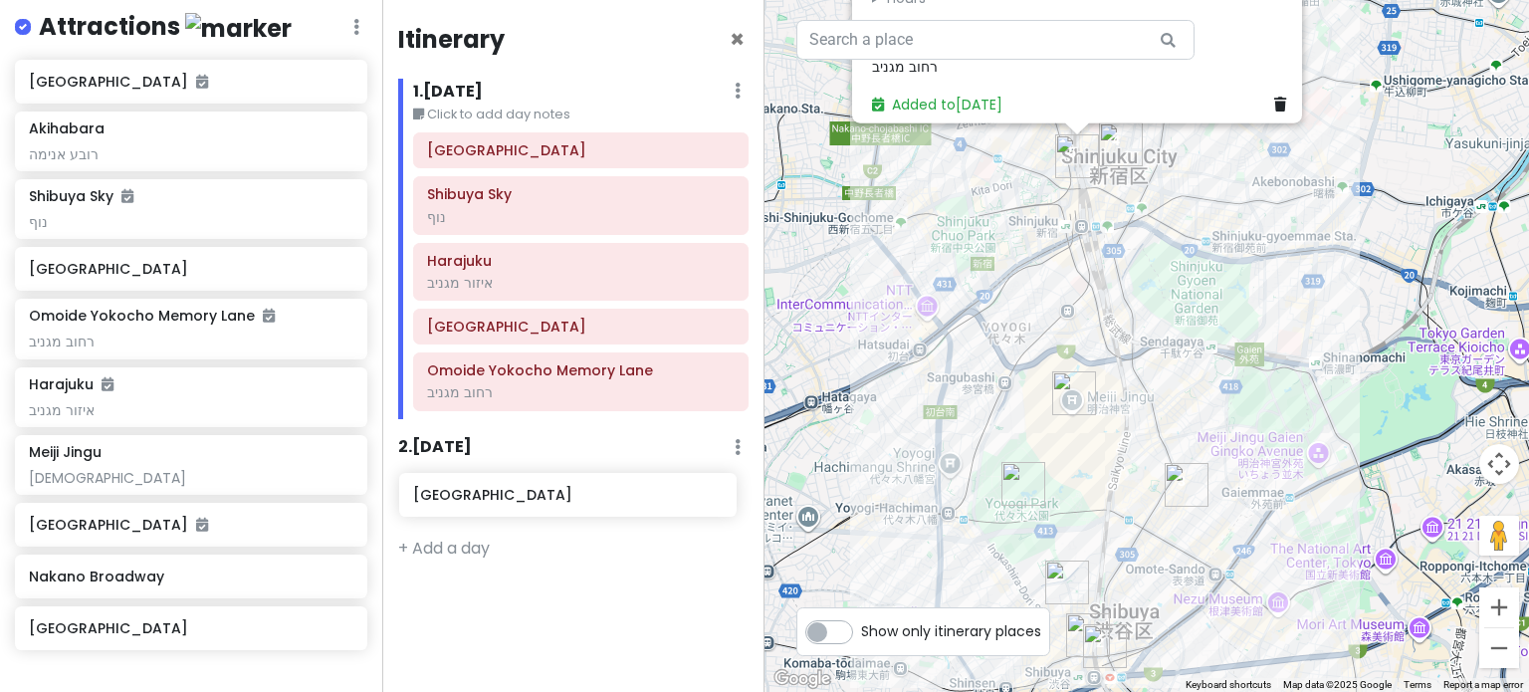
drag, startPoint x: 216, startPoint y: 400, endPoint x: 604, endPoint y: 509, distance: 403.2
click at [604, 509] on div "Tokyo Trip Private Change Dates Make a Copy Delete Trip Go Pro ⚡️ Give Feedback…" at bounding box center [764, 346] width 1529 height 692
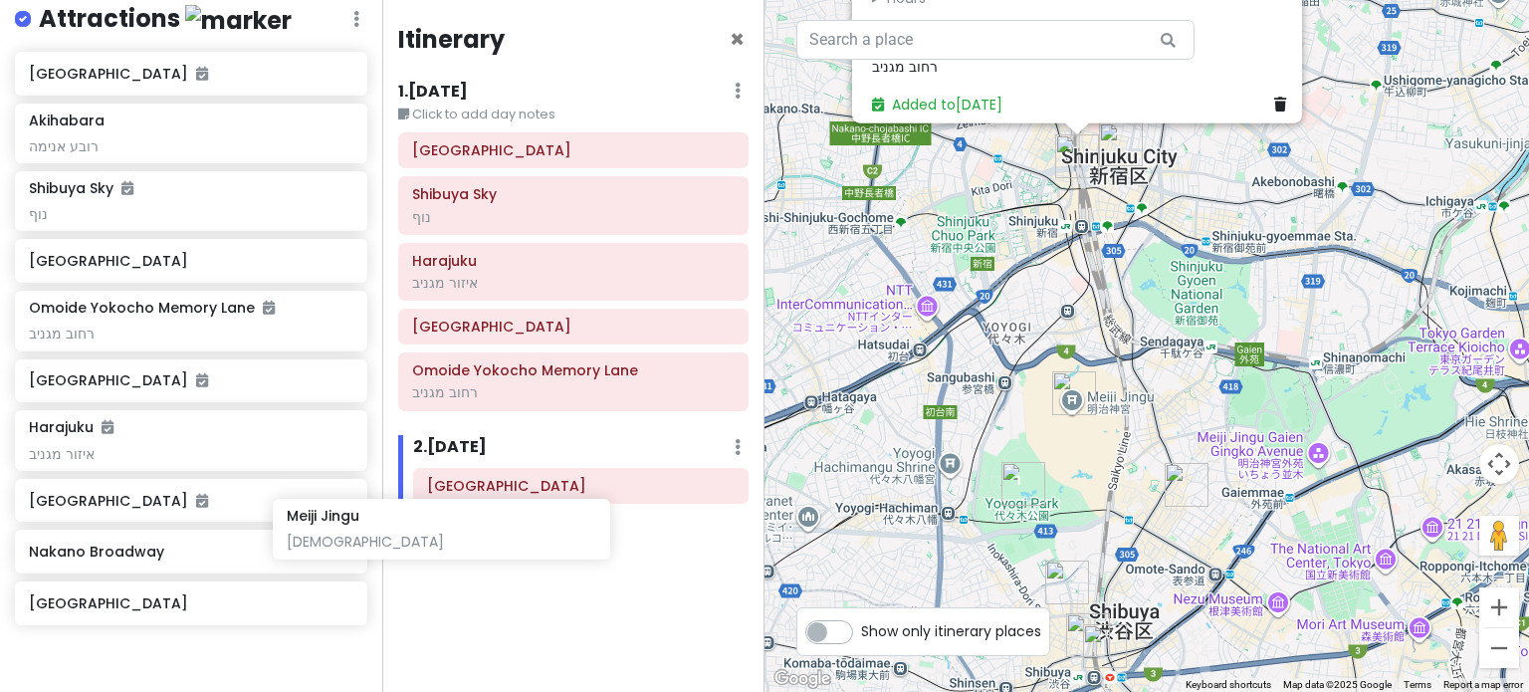
scroll to position [319, 0]
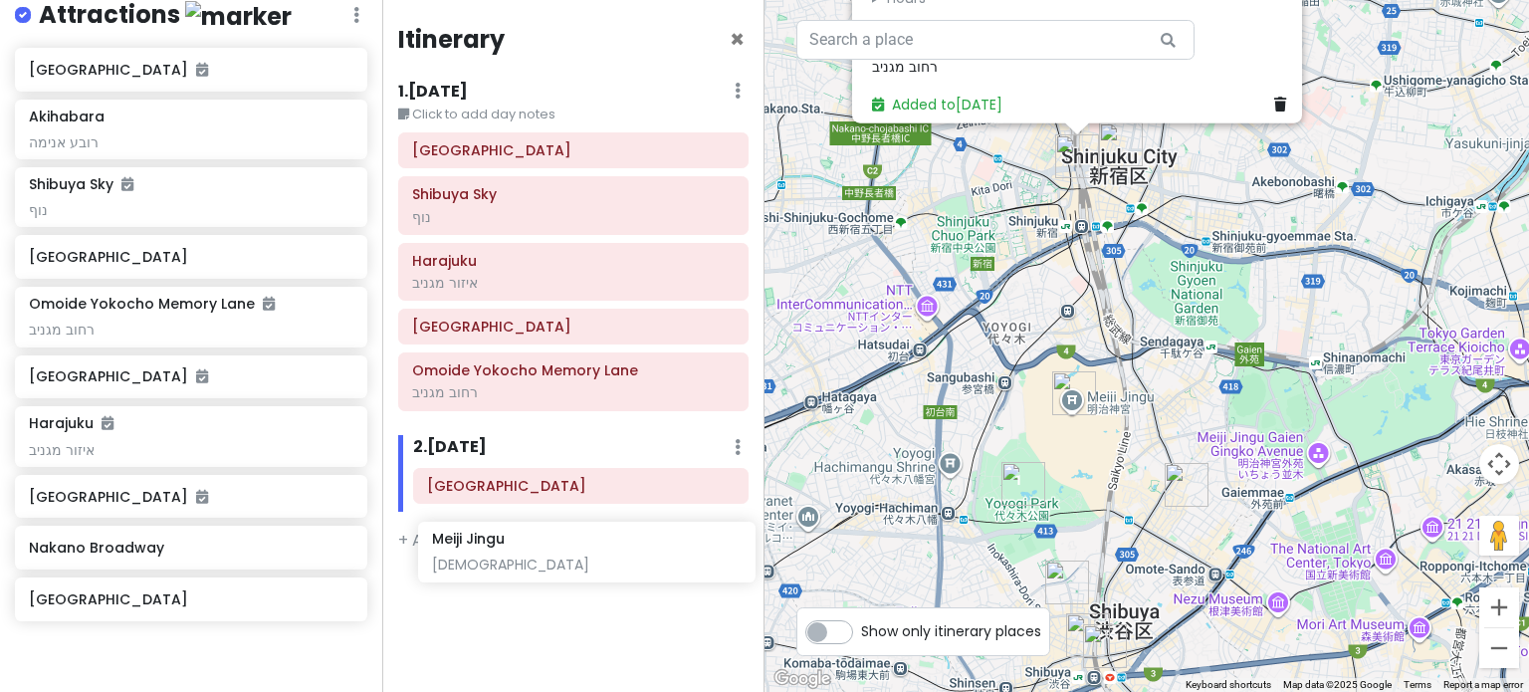
drag, startPoint x: 174, startPoint y: 529, endPoint x: 577, endPoint y: 567, distance: 405.0
click at [577, 567] on div "Tokyo Trip Private Change Dates Make a Copy Delete Trip Go Pro ⚡️ Give Feedback…" at bounding box center [764, 346] width 1529 height 692
drag, startPoint x: 190, startPoint y: 506, endPoint x: 615, endPoint y: 549, distance: 427.3
click at [615, 549] on div "Tokyo Trip Private Change Dates Make a Copy Delete Trip Go Pro ⚡️ Give Feedback…" at bounding box center [764, 346] width 1529 height 692
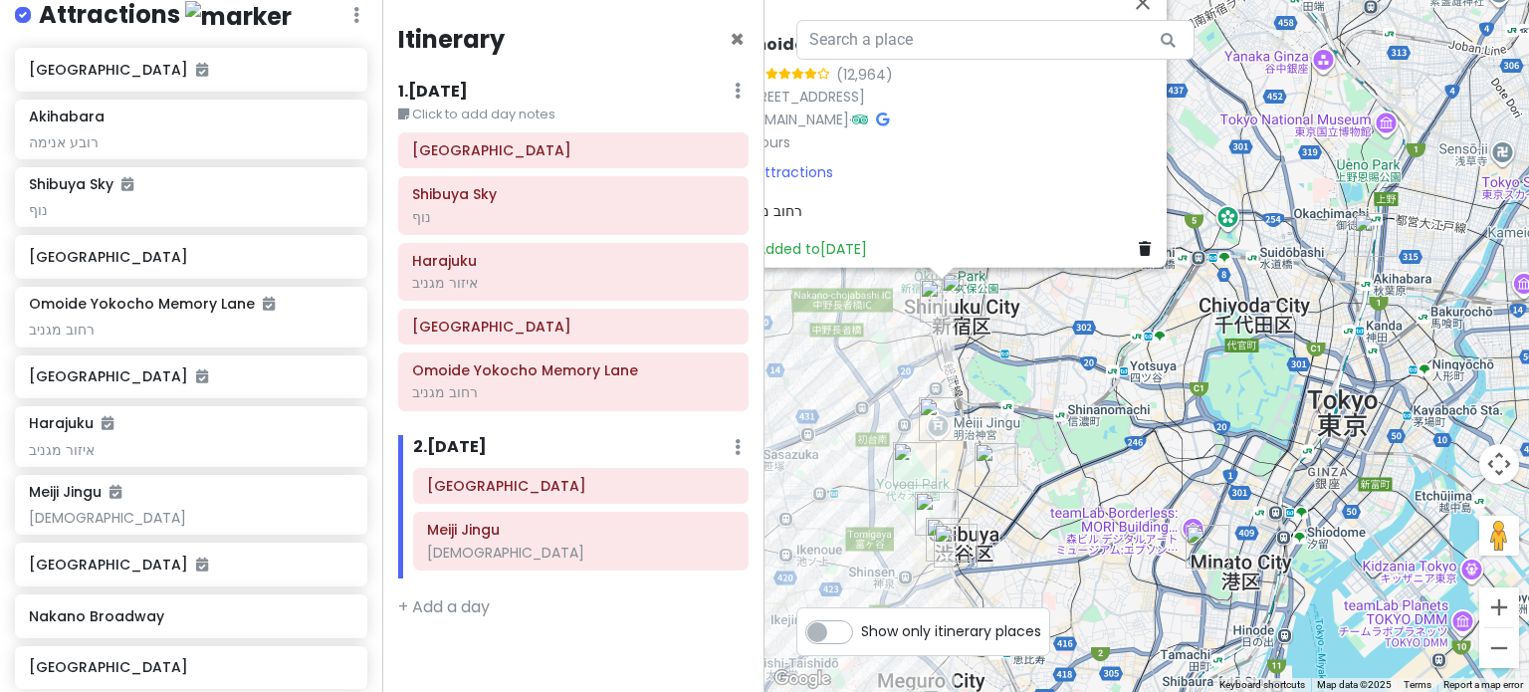
drag, startPoint x: 1255, startPoint y: 493, endPoint x: 1063, endPoint y: 488, distance: 191.2
click at [1063, 488] on div "Omoide Yokocho Memory Lane 4.2 (12,964) [STREET_ADDRESS] [DOMAIN_NAME] · Hours …" at bounding box center [1147, 346] width 765 height 692
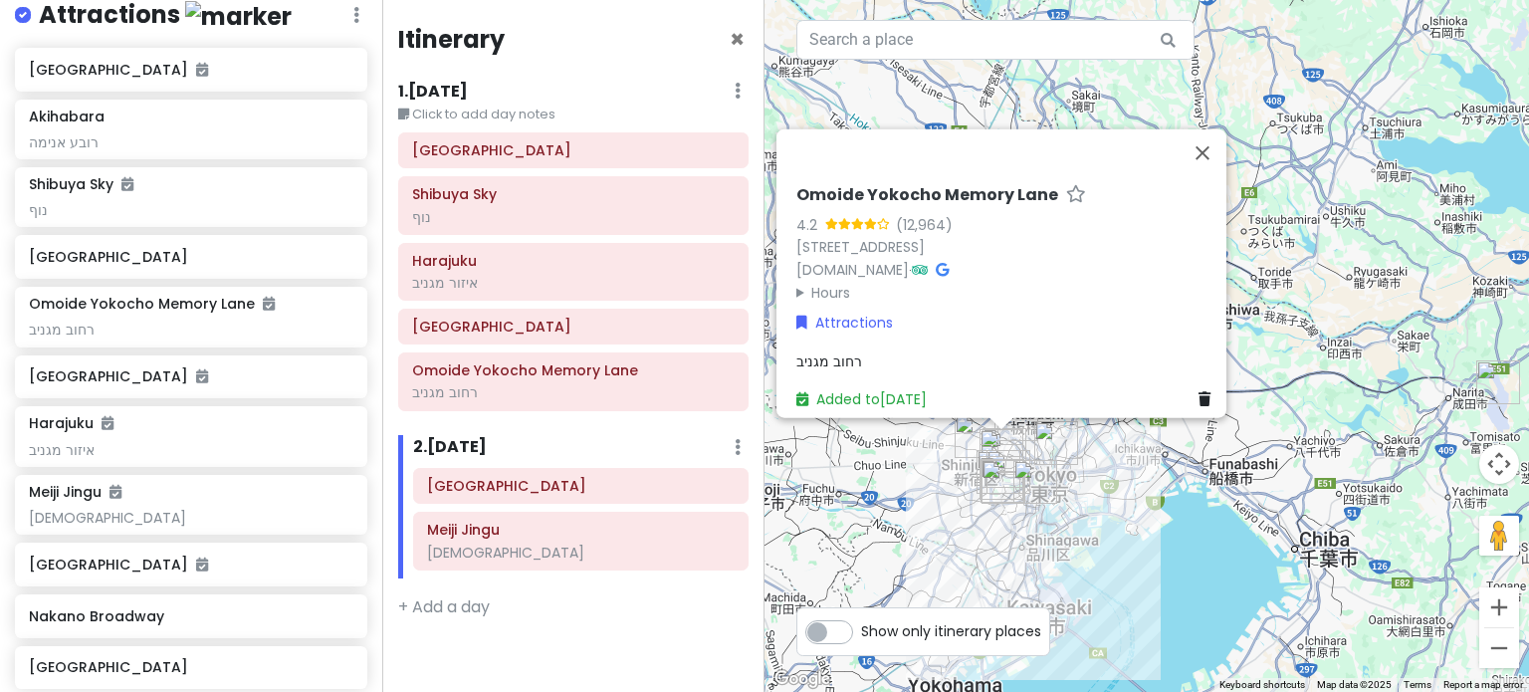
drag, startPoint x: 1008, startPoint y: 254, endPoint x: 1171, endPoint y: 449, distance: 254.5
click at [1171, 449] on div "Omoide Yokocho Memory Lane 4.2 (12,964) [STREET_ADDRESS] [DOMAIN_NAME] · Hours …" at bounding box center [1147, 346] width 765 height 692
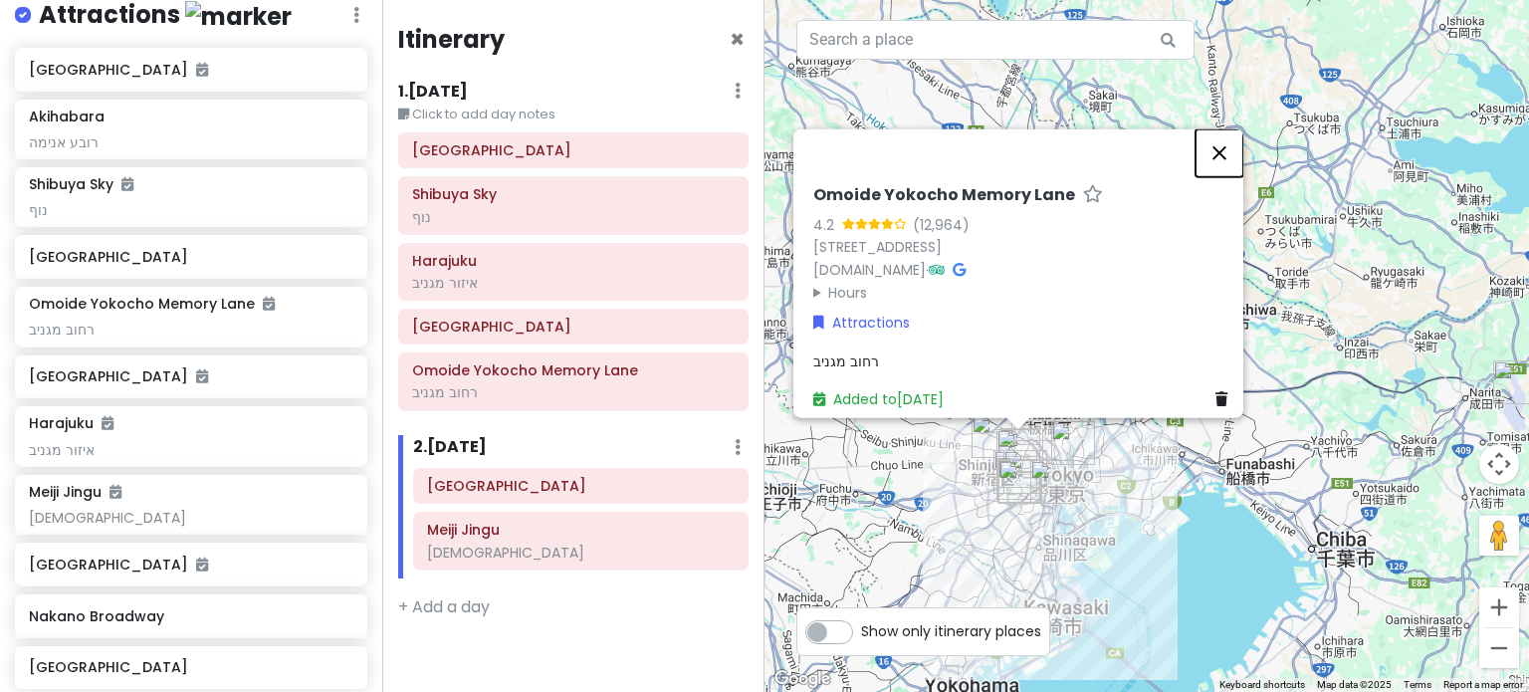
click at [1214, 128] on button "Close" at bounding box center [1220, 152] width 48 height 48
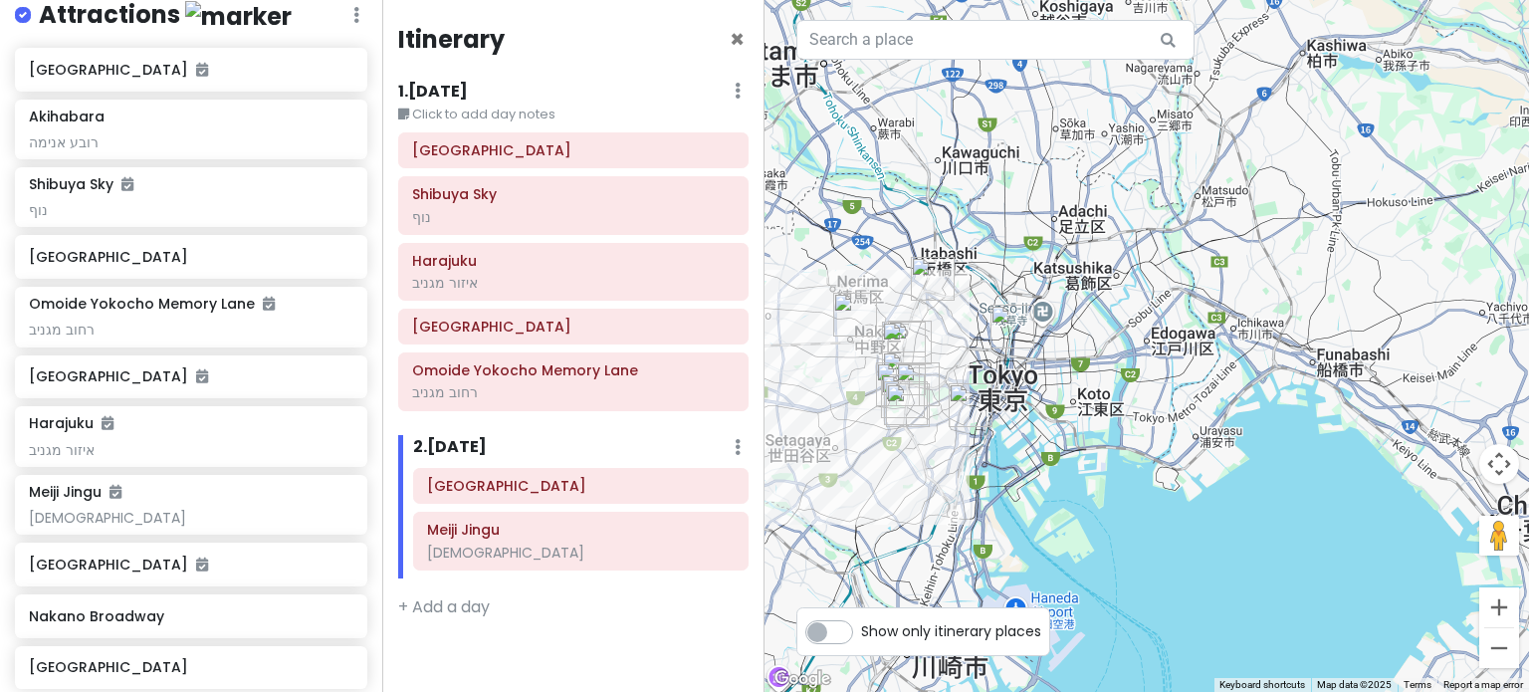
drag, startPoint x: 1056, startPoint y: 484, endPoint x: 1107, endPoint y: 197, distance: 291.2
click at [1107, 197] on div at bounding box center [1147, 346] width 765 height 692
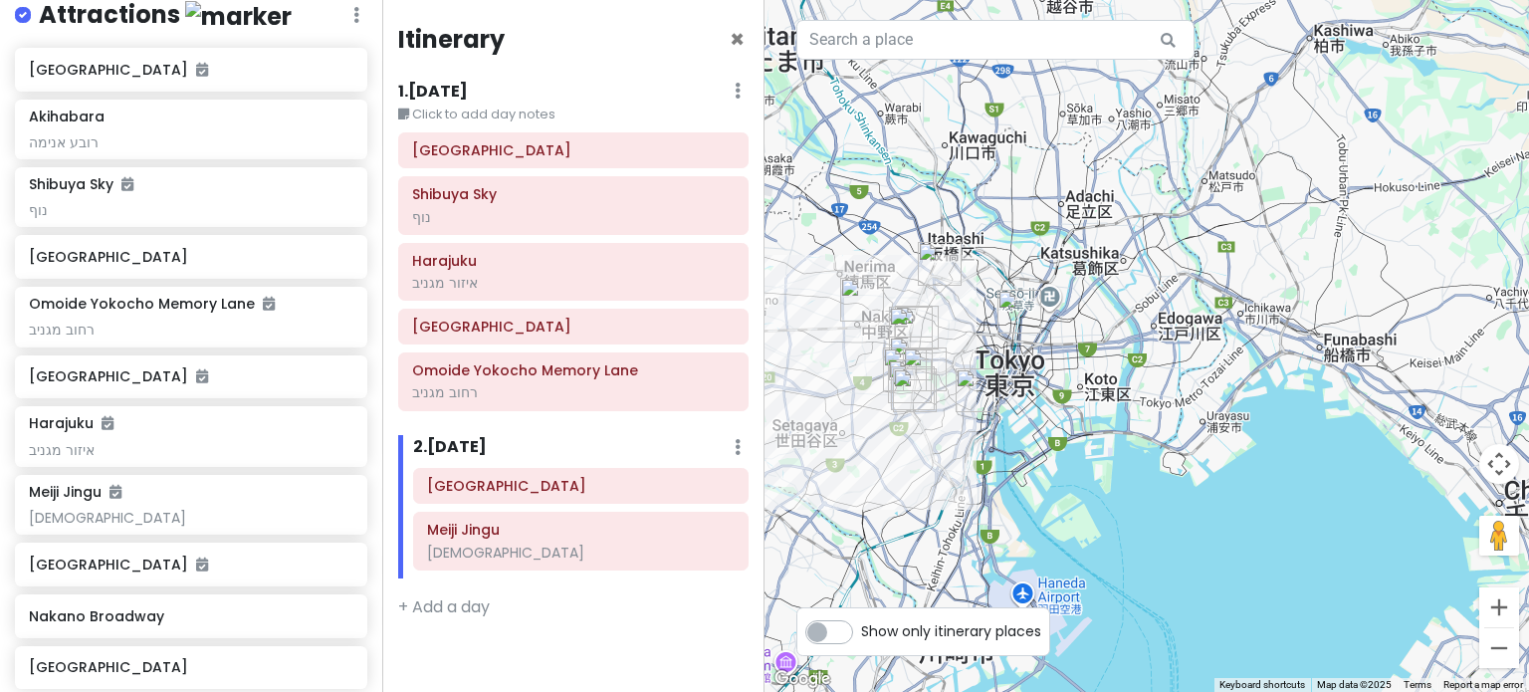
click at [1021, 301] on img "Akihabara" at bounding box center [1020, 312] width 44 height 44
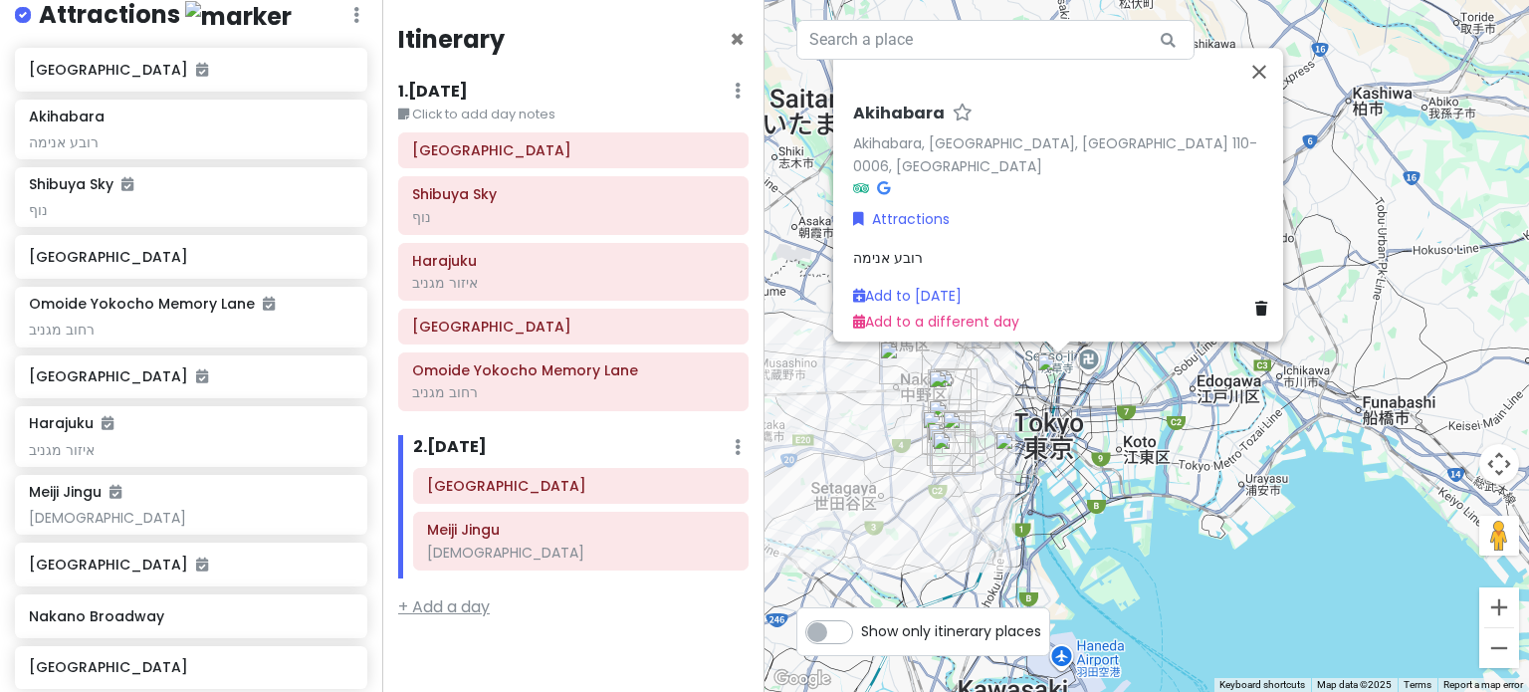
click at [472, 595] on link "+ Add a day" at bounding box center [444, 606] width 92 height 23
click at [735, 598] on icon at bounding box center [738, 606] width 6 height 16
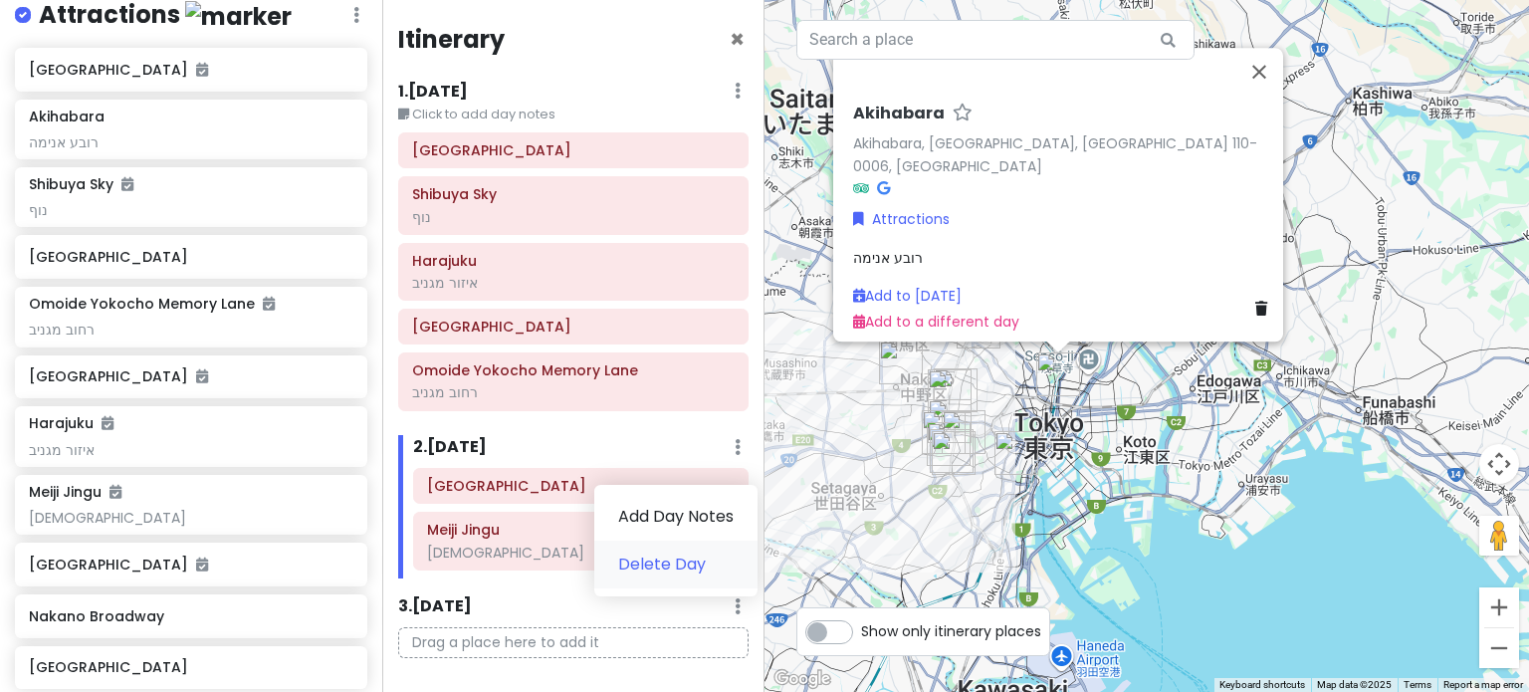
click at [663, 563] on link "Delete Day" at bounding box center [675, 565] width 163 height 48
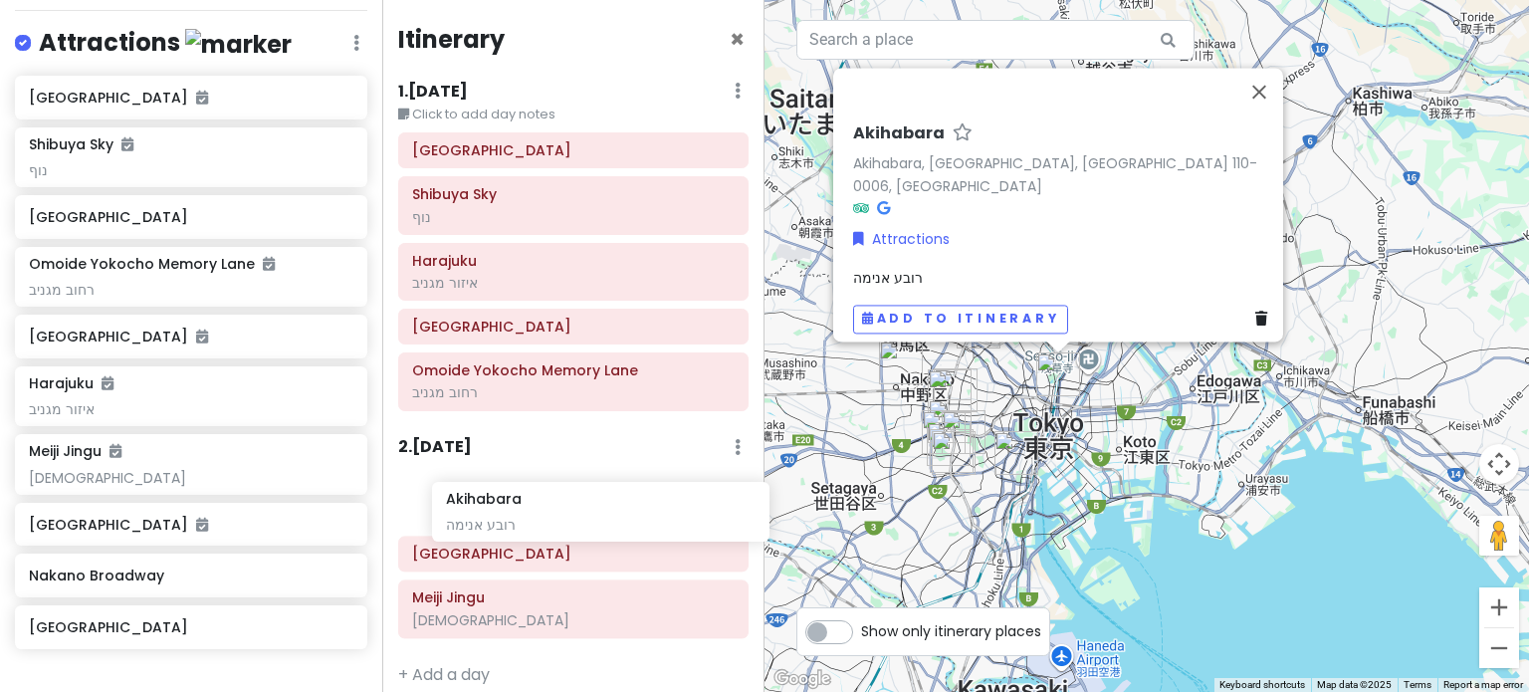
scroll to position [32, 0]
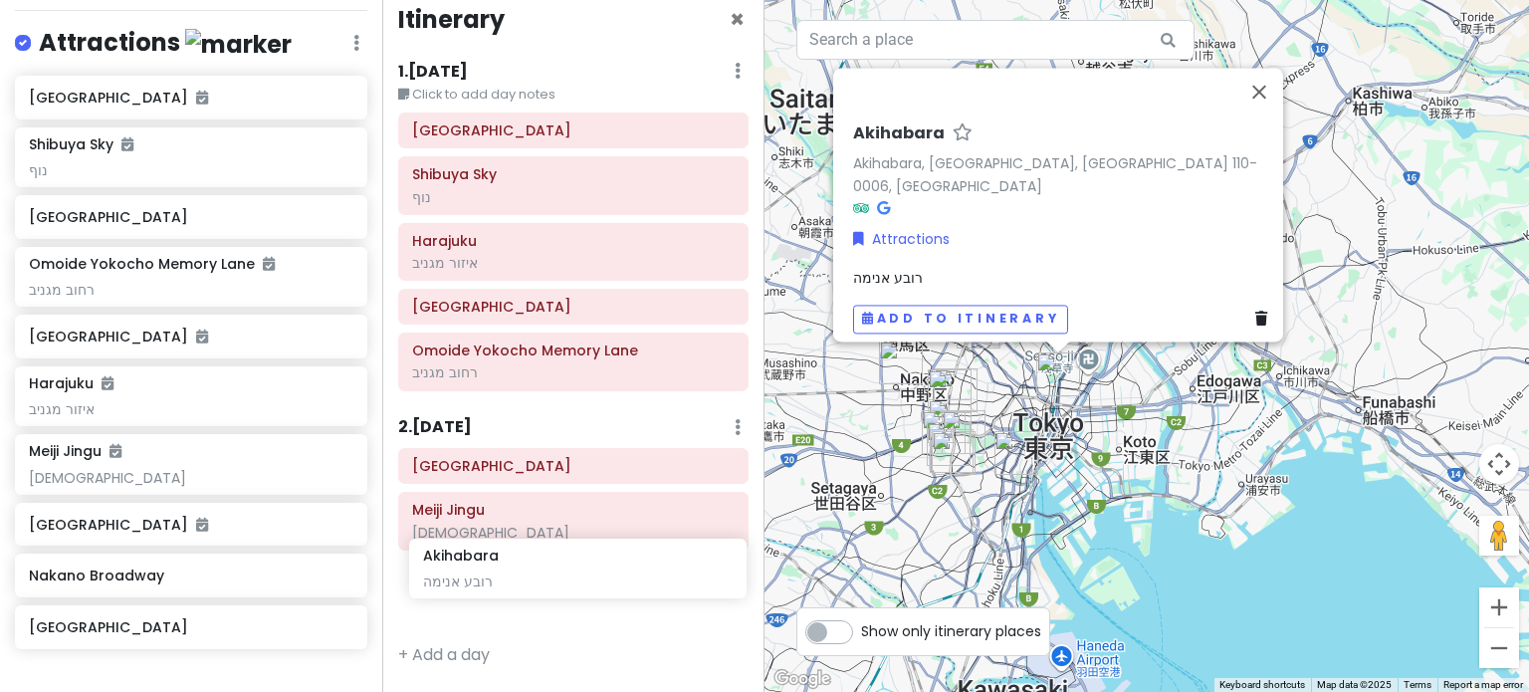
drag, startPoint x: 179, startPoint y: 134, endPoint x: 574, endPoint y: 576, distance: 592.4
click at [574, 576] on div "Tokyo Trip Private Change Dates Make a Copy Delete Trip Go Pro ⚡️ Give Feedback…" at bounding box center [764, 346] width 1529 height 692
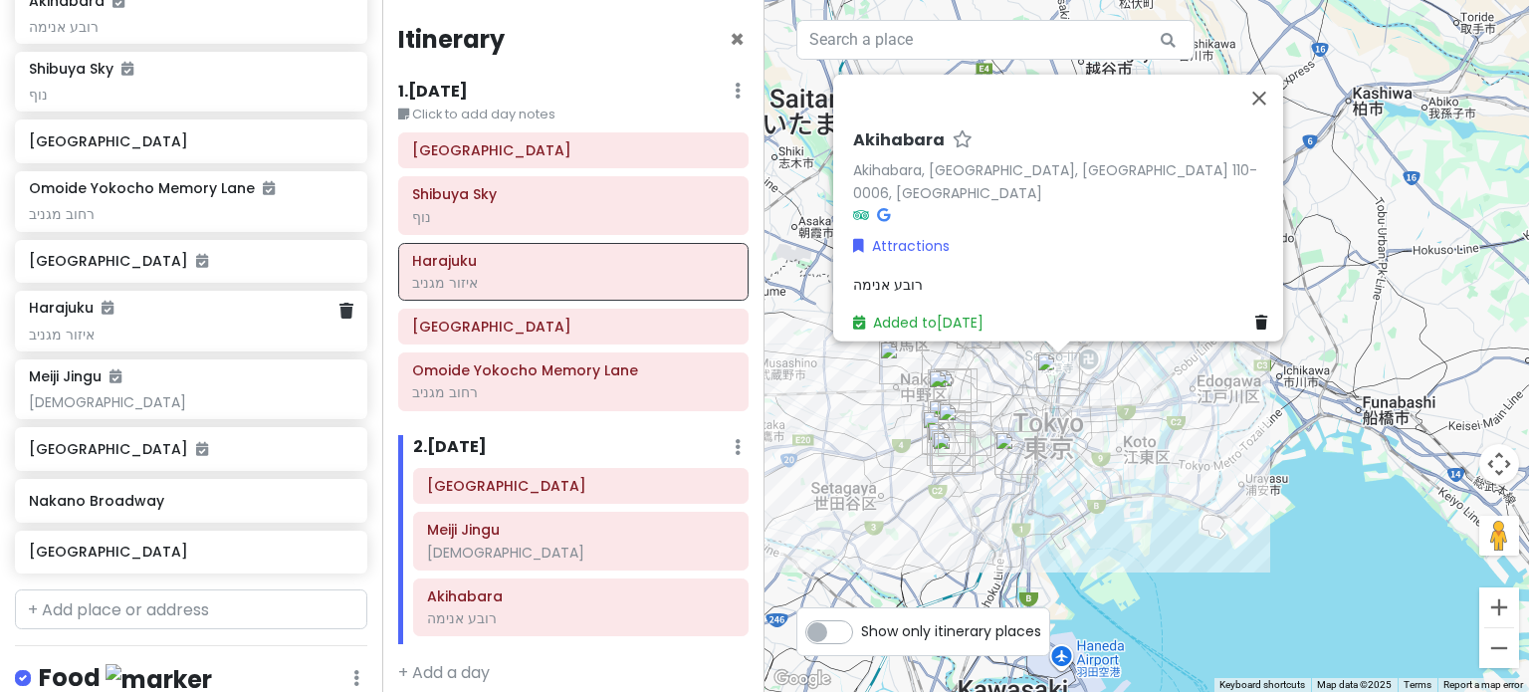
scroll to position [490, 0]
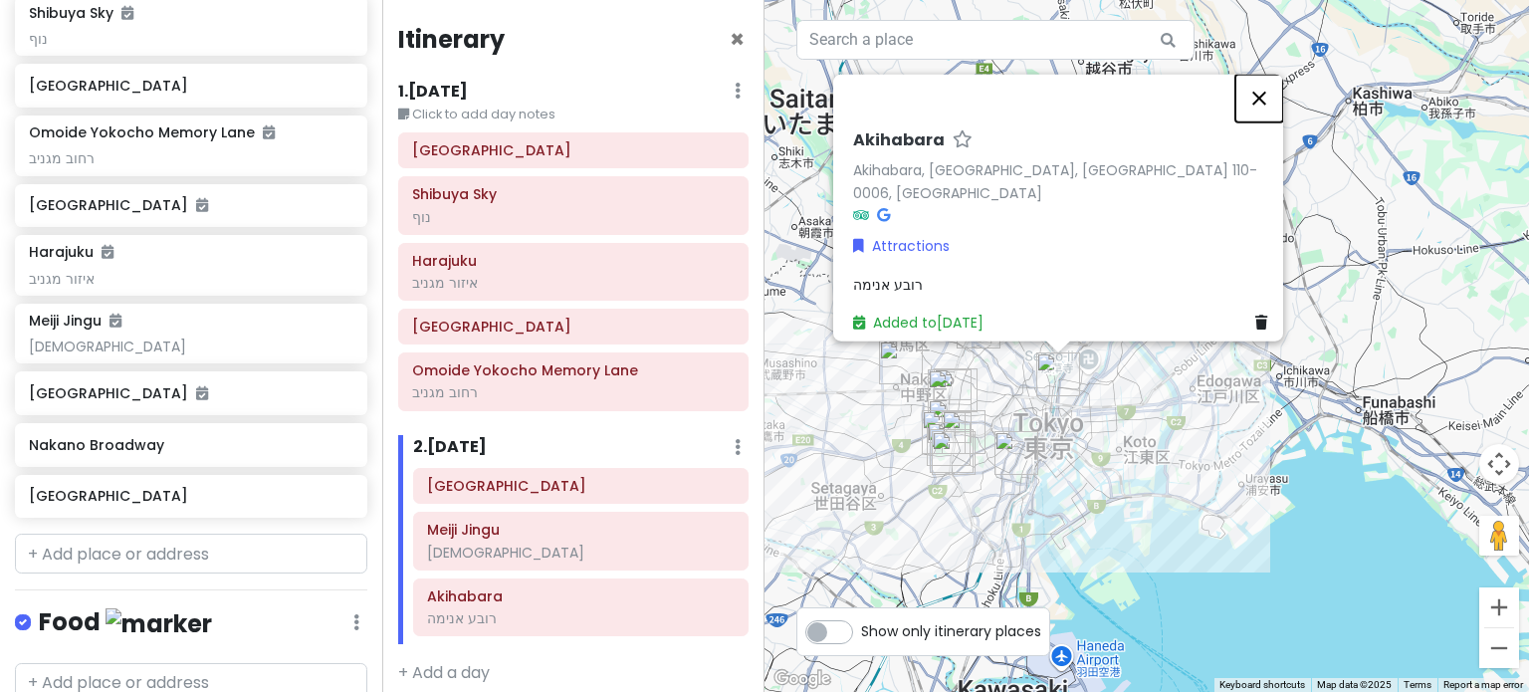
click at [1271, 113] on button "Close" at bounding box center [1260, 98] width 48 height 48
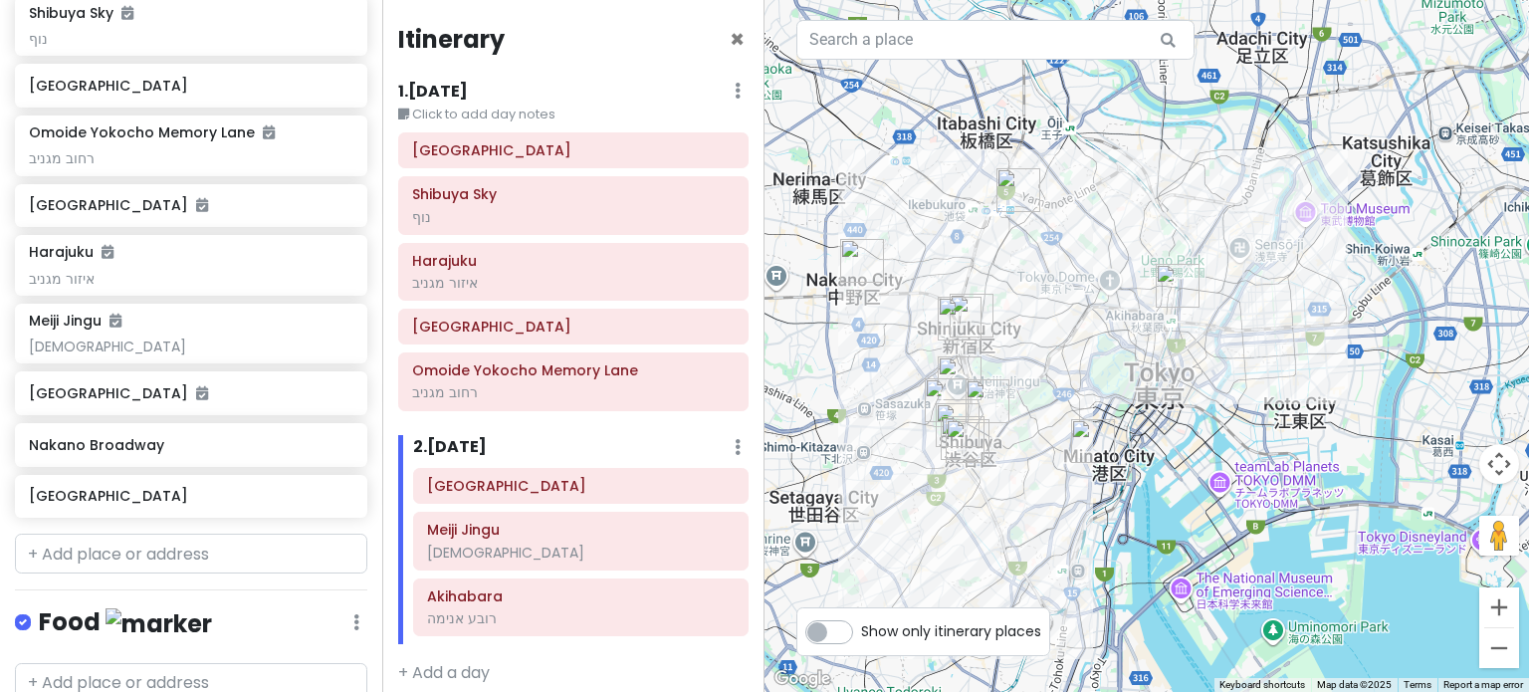
drag, startPoint x: 1051, startPoint y: 359, endPoint x: 1200, endPoint y: 219, distance: 204.3
click at [1200, 219] on div at bounding box center [1147, 346] width 765 height 692
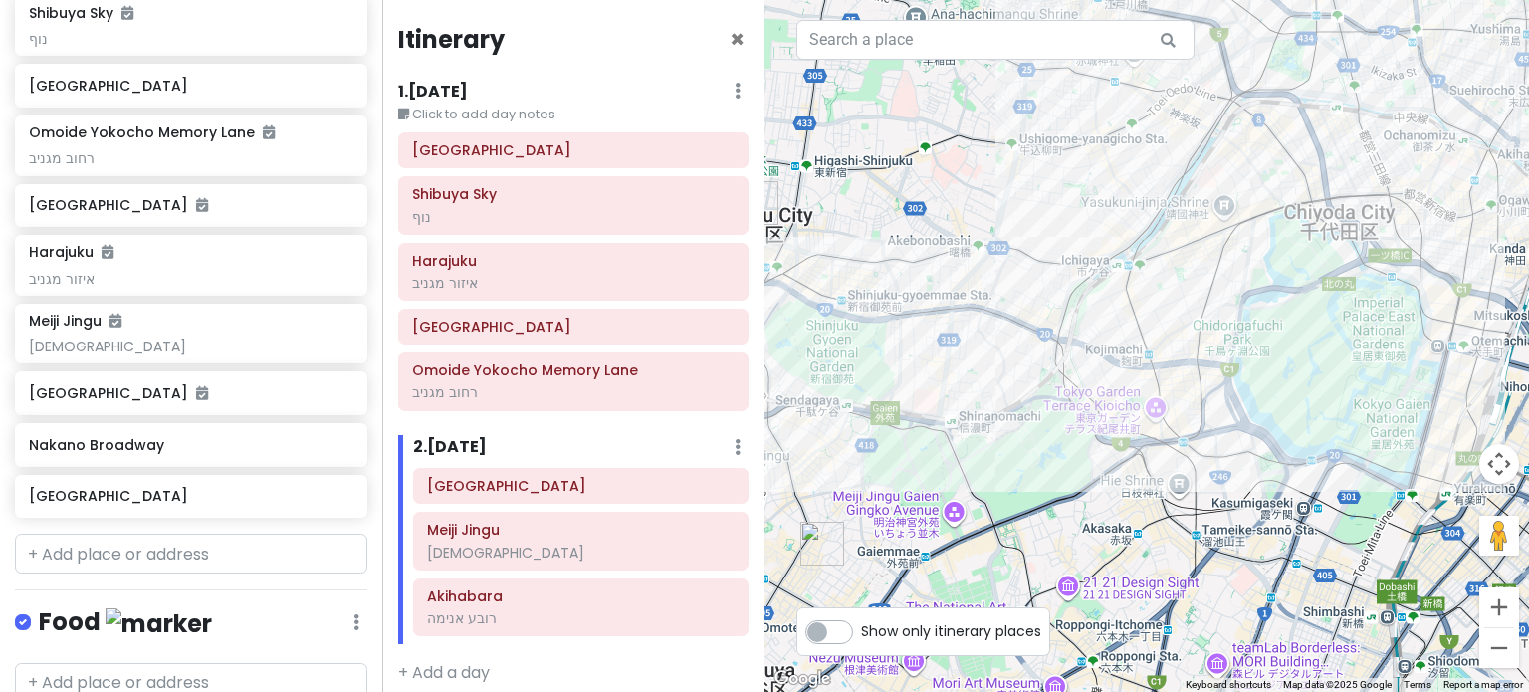
drag, startPoint x: 1057, startPoint y: 296, endPoint x: 1254, endPoint y: 12, distance: 345.0
click at [1254, 12] on div at bounding box center [1147, 346] width 765 height 692
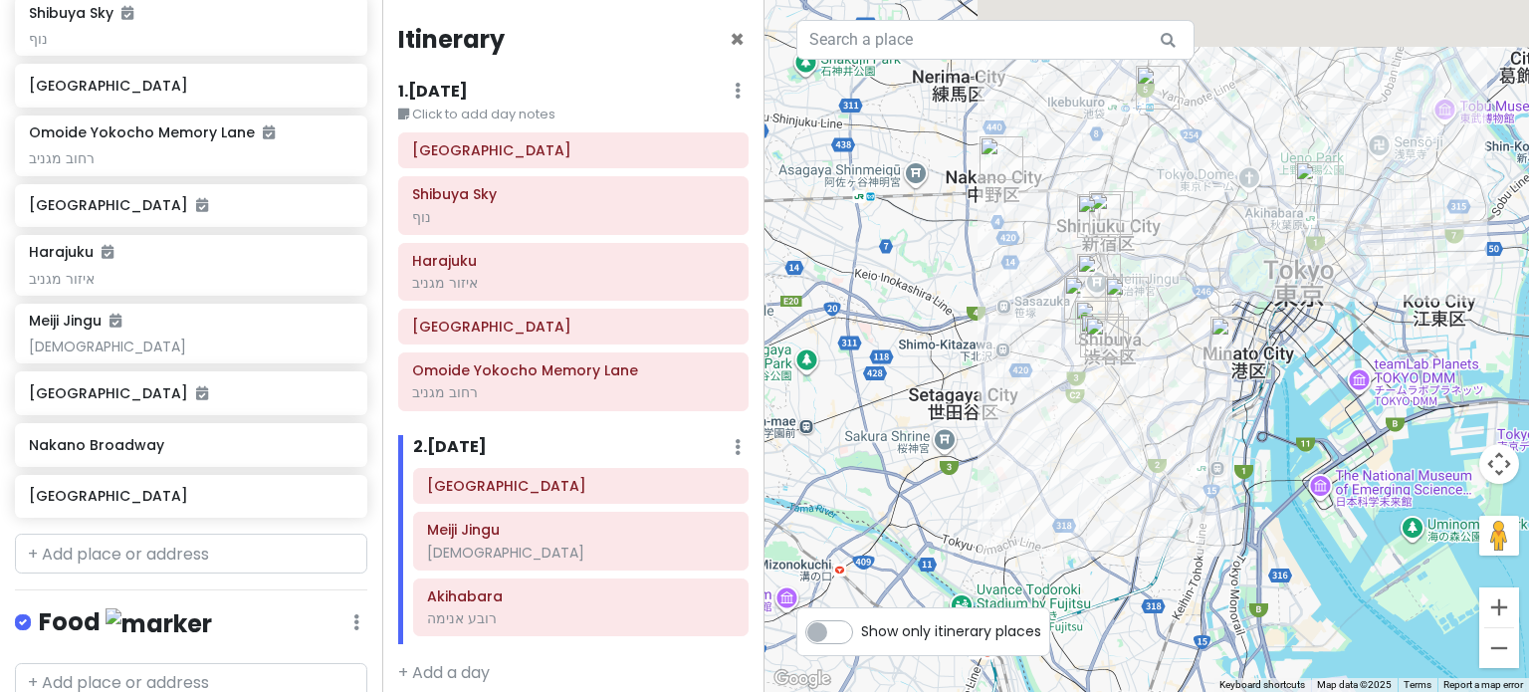
drag, startPoint x: 1255, startPoint y: 170, endPoint x: 1203, endPoint y: 357, distance: 194.2
click at [1203, 357] on div at bounding box center [1147, 346] width 765 height 692
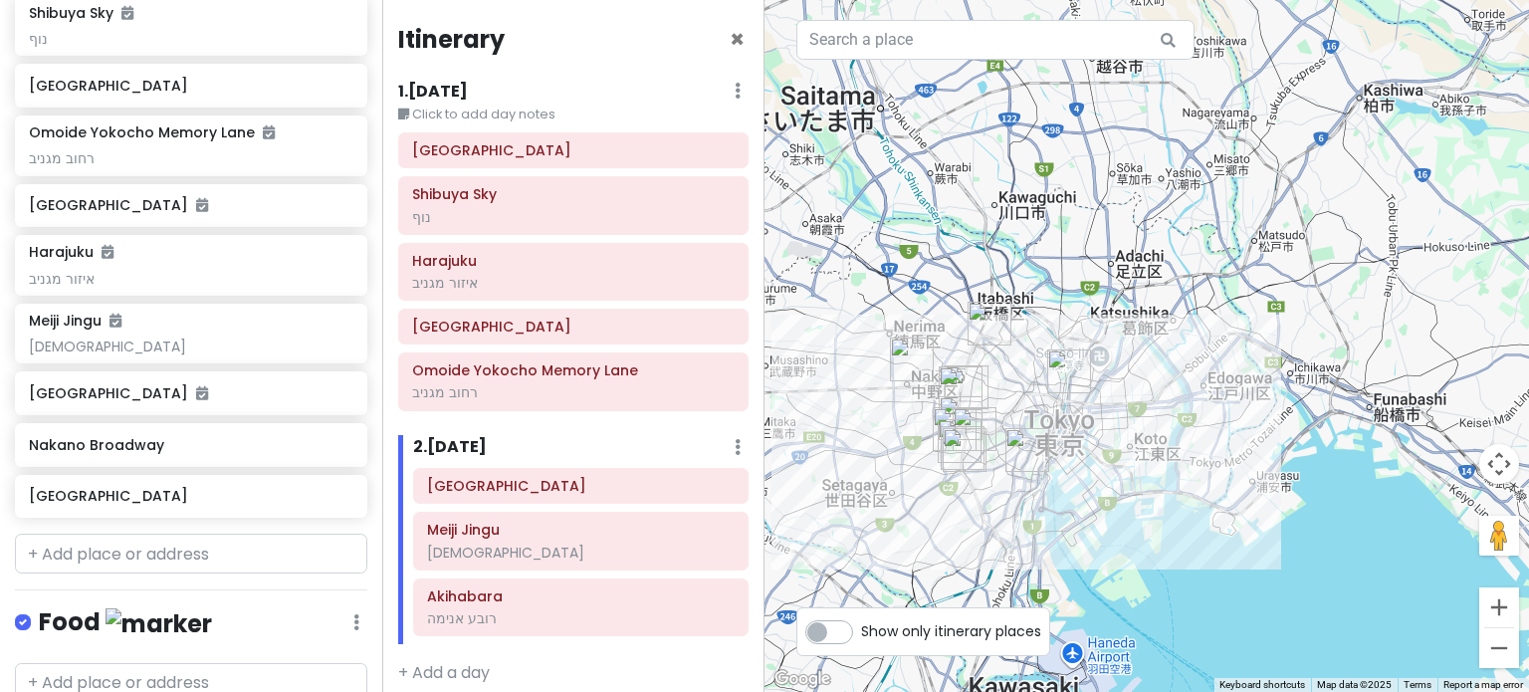
drag, startPoint x: 1212, startPoint y: 234, endPoint x: 1036, endPoint y: 329, distance: 200.0
click at [1036, 329] on div at bounding box center [1147, 346] width 765 height 692
drag, startPoint x: 1364, startPoint y: 338, endPoint x: 1363, endPoint y: 351, distance: 14.0
click at [1364, 350] on div at bounding box center [1147, 346] width 765 height 692
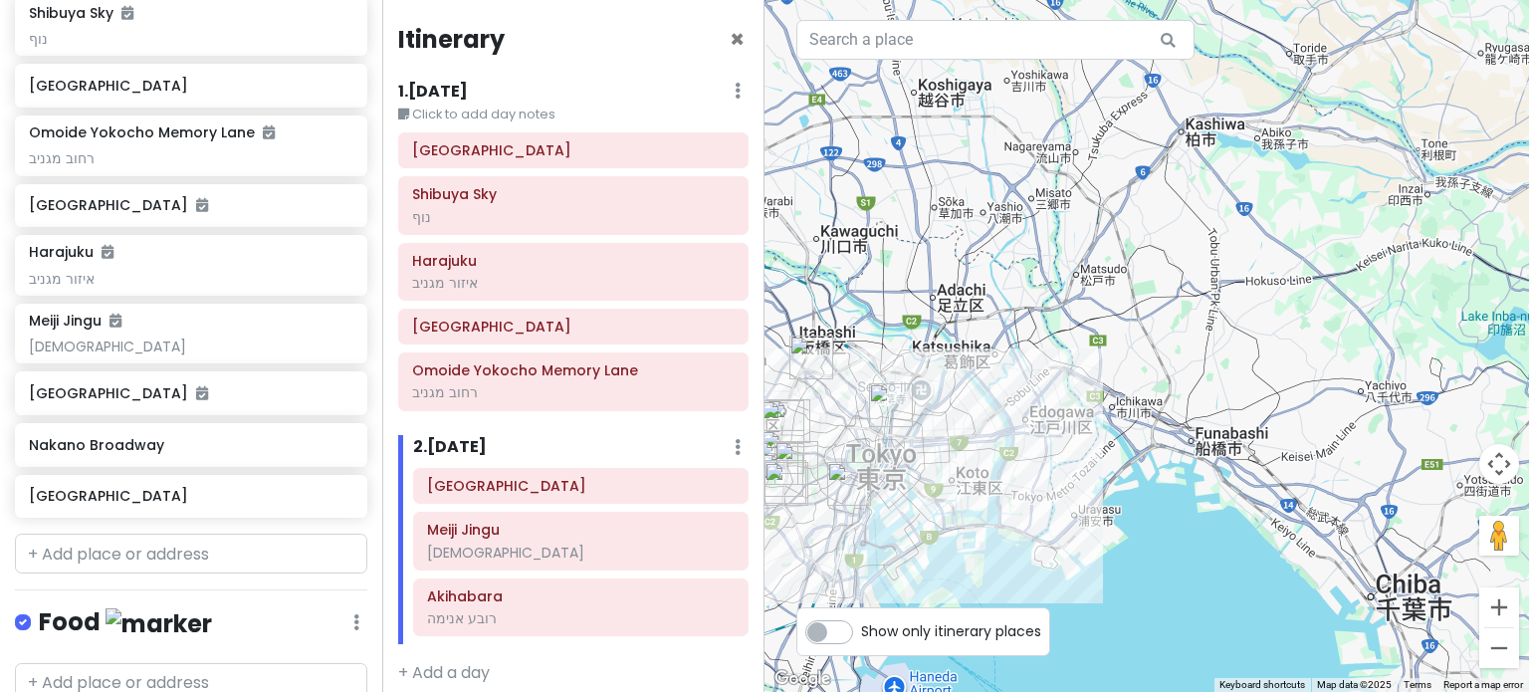
drag, startPoint x: 1363, startPoint y: 351, endPoint x: 1148, endPoint y: 379, distance: 216.9
click at [1148, 379] on div at bounding box center [1147, 346] width 765 height 692
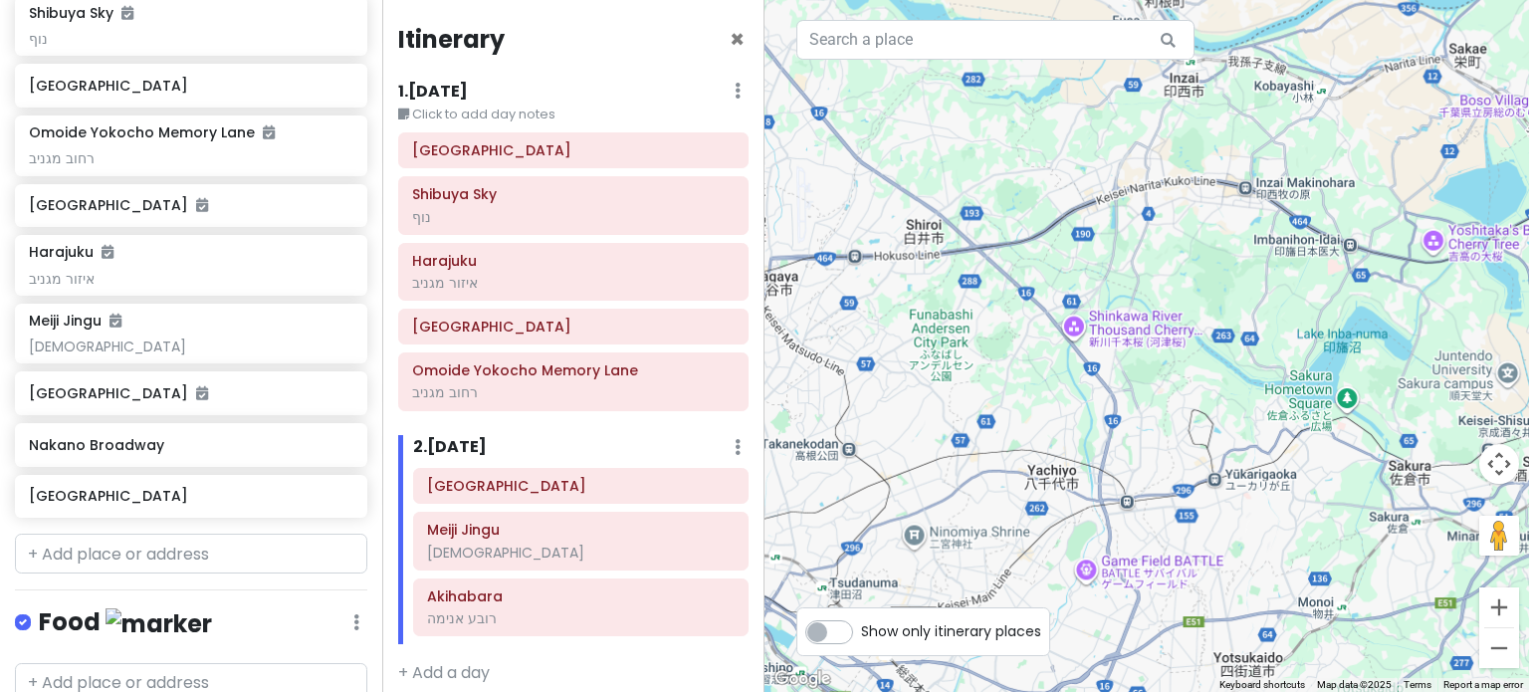
drag, startPoint x: 1067, startPoint y: 429, endPoint x: 1528, endPoint y: 262, distance: 490.4
click at [1528, 262] on div at bounding box center [1147, 346] width 765 height 692
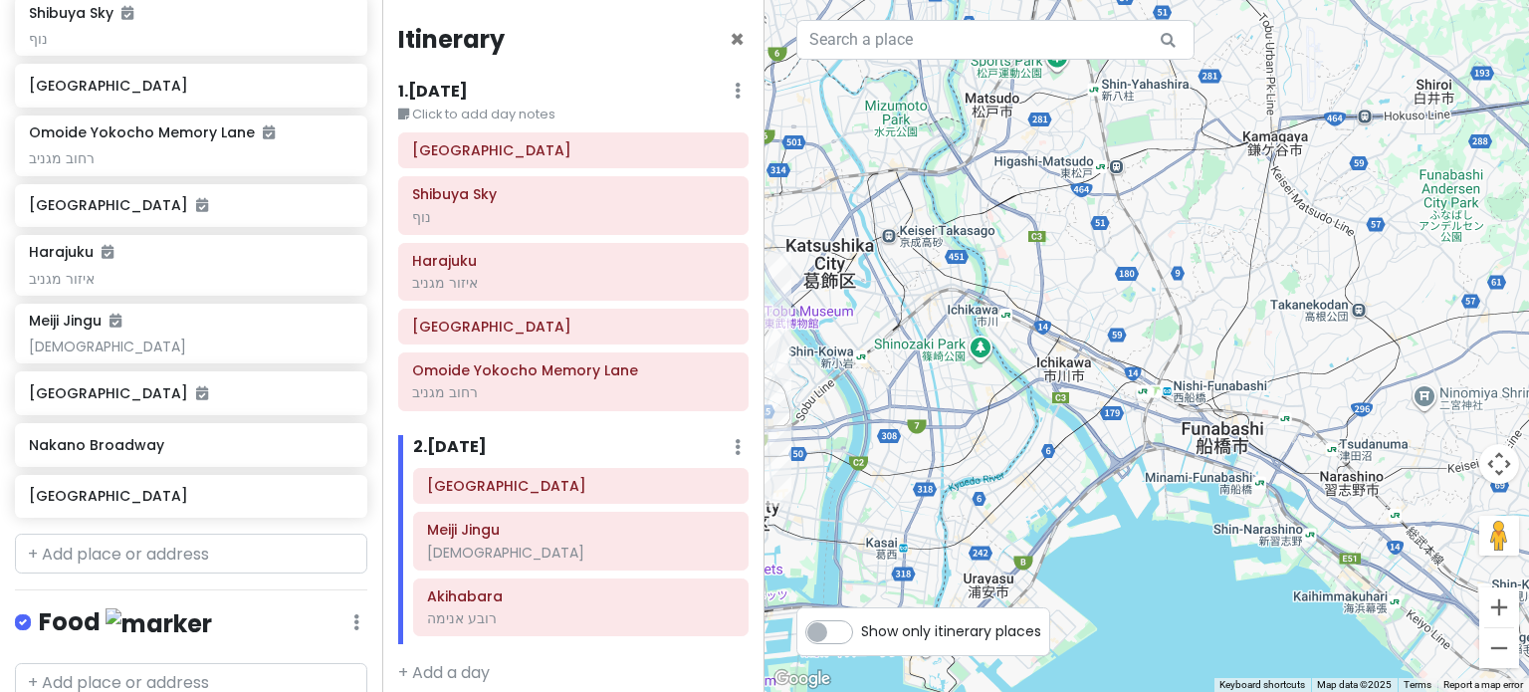
drag, startPoint x: 863, startPoint y: 426, endPoint x: 1376, endPoint y: 307, distance: 526.5
click at [1376, 307] on div at bounding box center [1147, 346] width 765 height 692
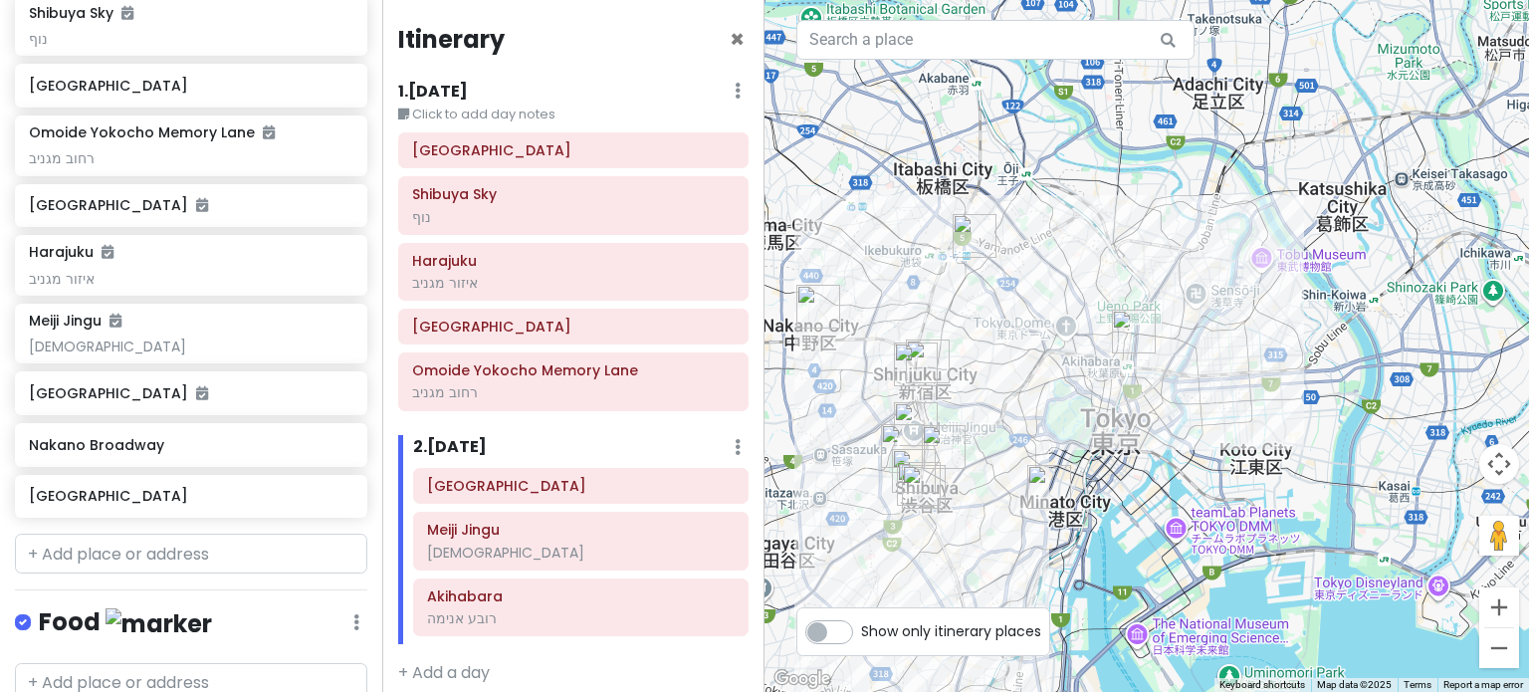
drag, startPoint x: 956, startPoint y: 370, endPoint x: 1472, endPoint y: 314, distance: 518.9
click at [1472, 314] on div at bounding box center [1147, 346] width 765 height 692
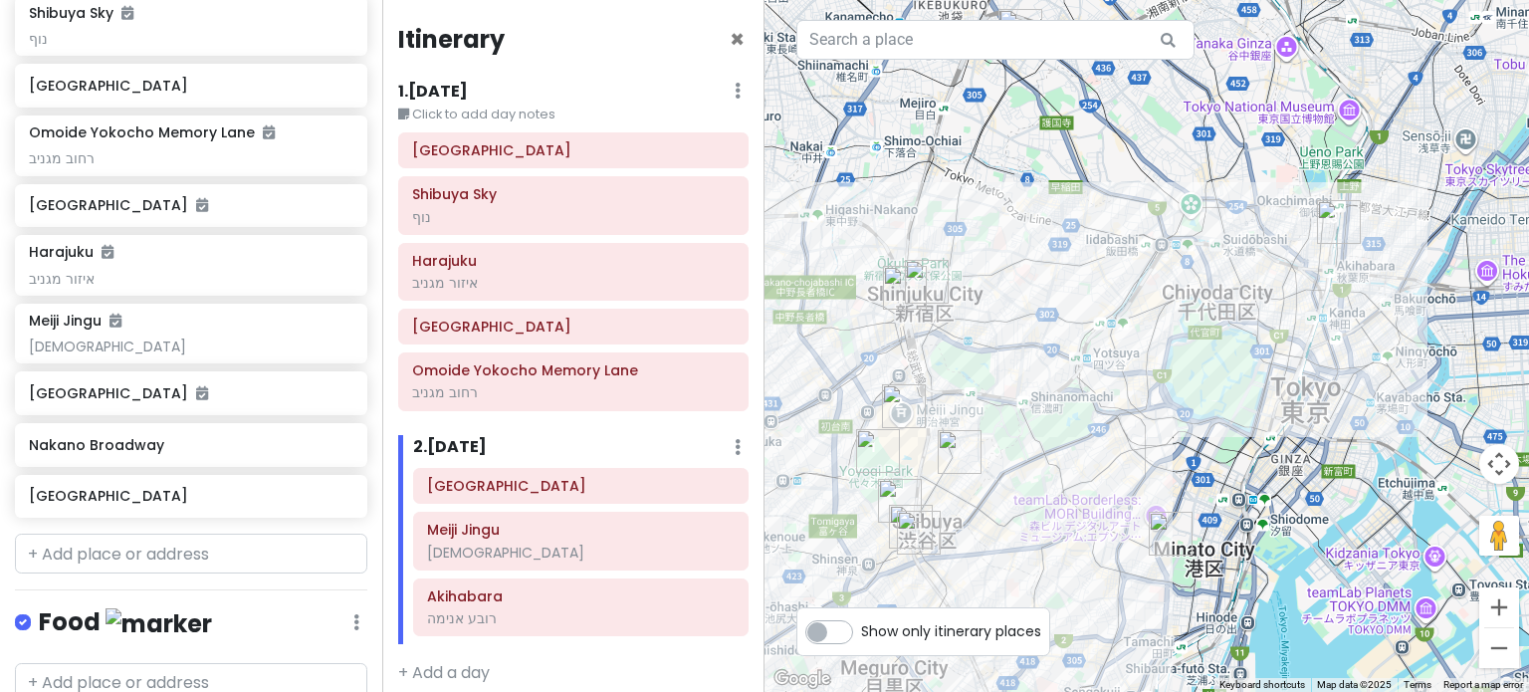
click at [524, 90] on div "1 . [DATE] Edit Day Notes Delete Day" at bounding box center [573, 96] width 350 height 34
click at [447, 89] on h6 "1 . [DATE]" at bounding box center [433, 92] width 70 height 21
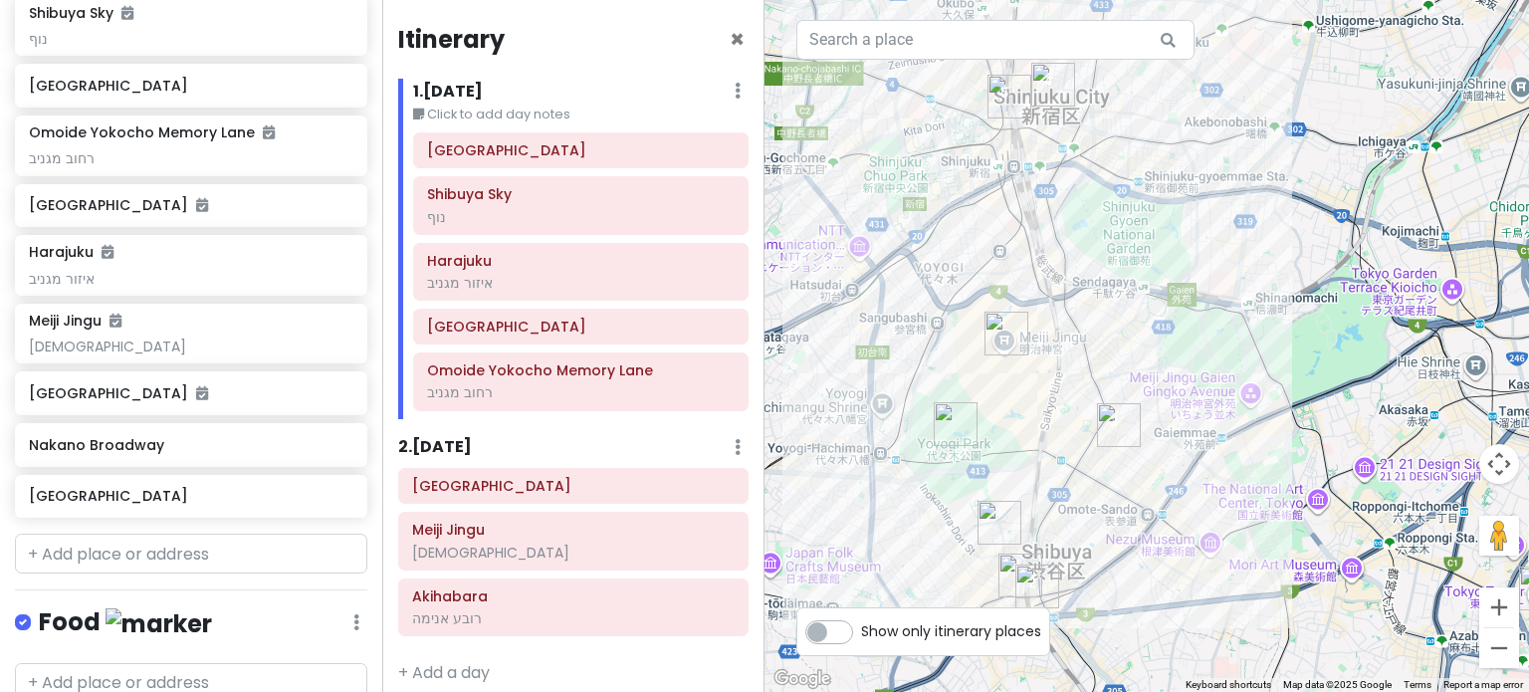
drag, startPoint x: 1086, startPoint y: 428, endPoint x: 1255, endPoint y: 342, distance: 189.3
click at [1255, 342] on div at bounding box center [1147, 346] width 765 height 692
click at [1004, 82] on img "Omoide Yokocho Memory Lane" at bounding box center [1010, 97] width 44 height 44
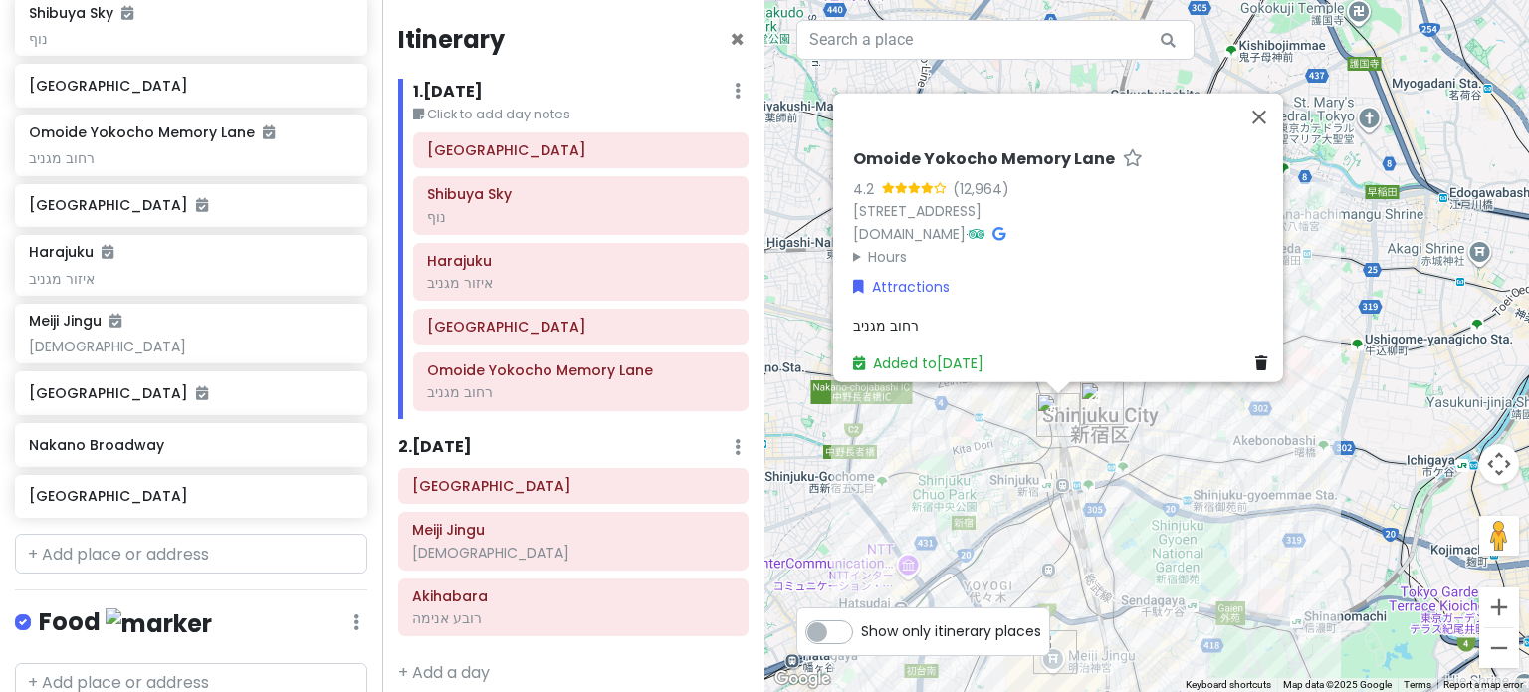
drag, startPoint x: 1099, startPoint y: 394, endPoint x: 1086, endPoint y: 385, distance: 15.7
click at [1100, 393] on img "Shinjuku City" at bounding box center [1102, 403] width 44 height 44
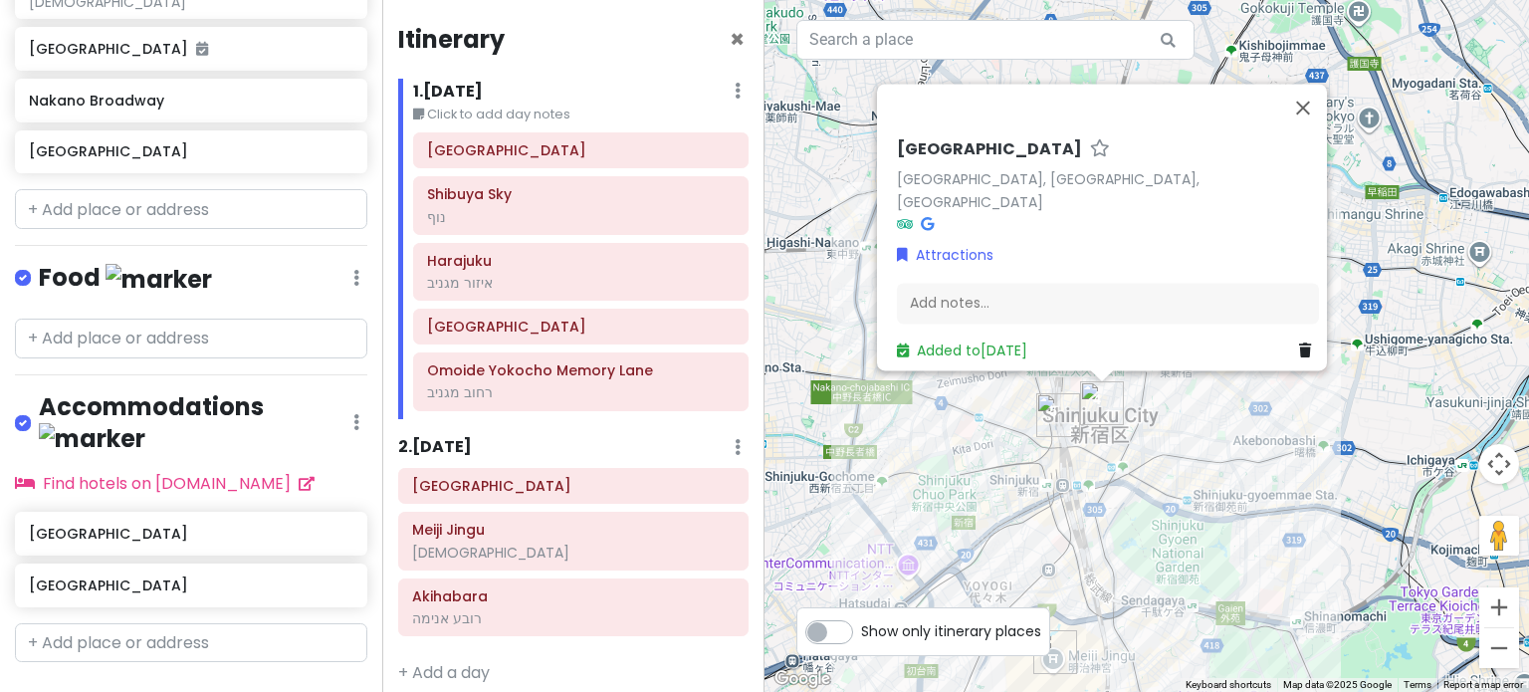
scroll to position [840, 0]
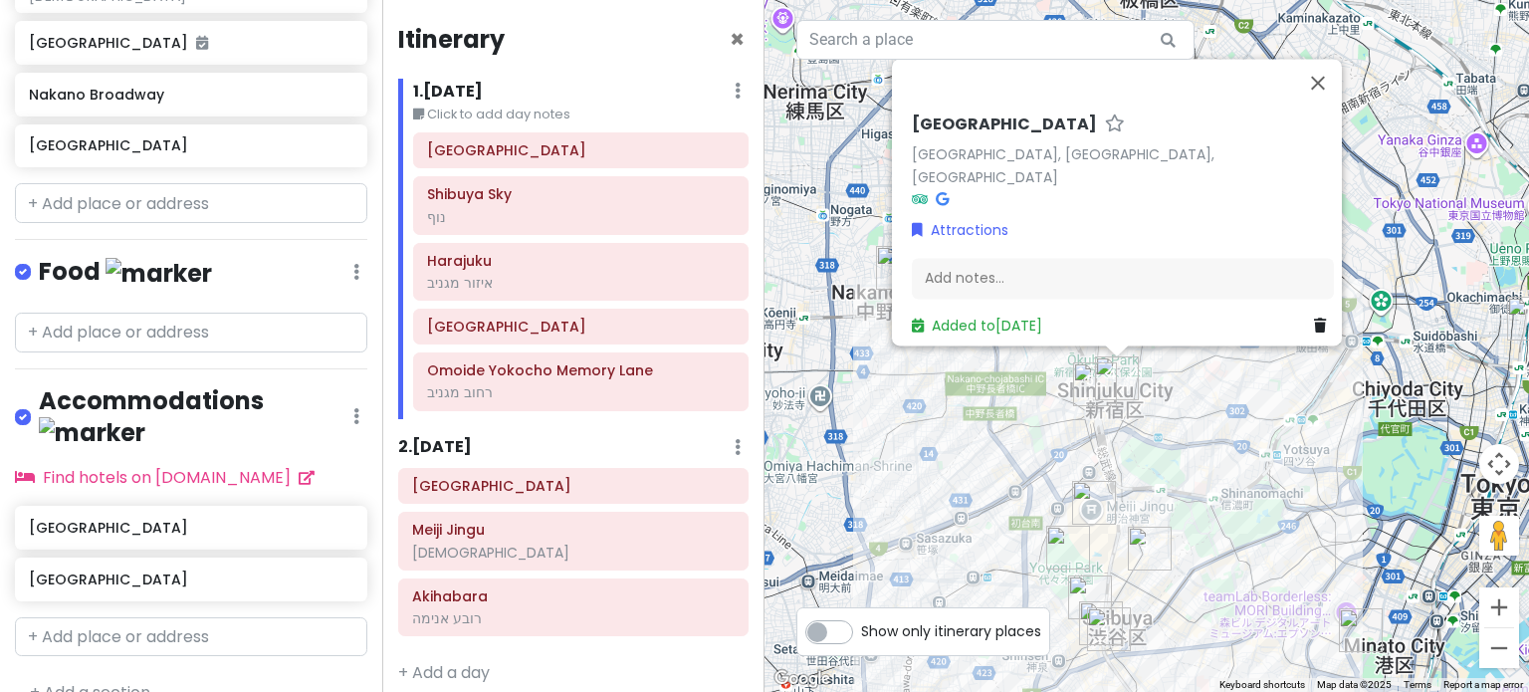
drag, startPoint x: 1161, startPoint y: 539, endPoint x: 1167, endPoint y: 448, distance: 90.8
click at [1167, 448] on div "[GEOGRAPHIC_DATA], [GEOGRAPHIC_DATA], [GEOGRAPHIC_DATA] Attractions Add notes..…" at bounding box center [1147, 346] width 765 height 692
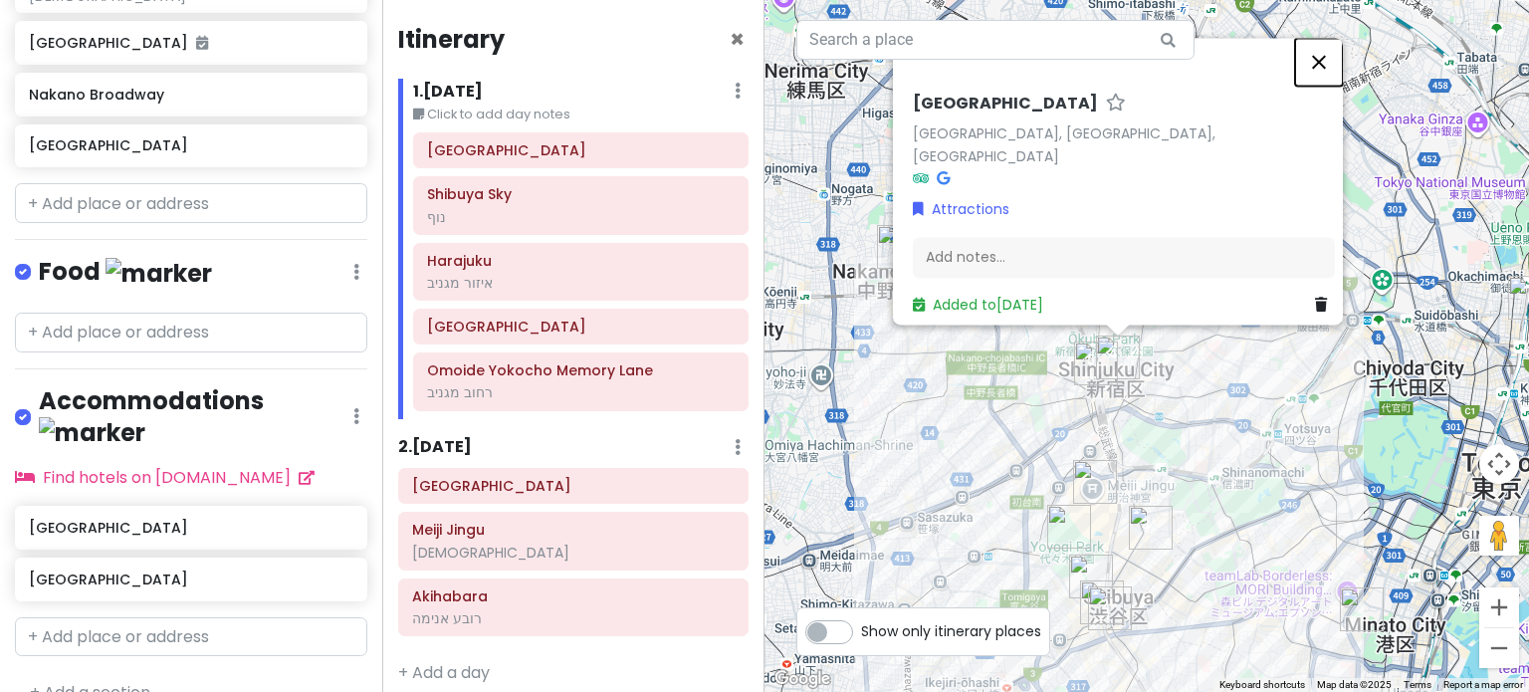
click at [1334, 82] on button "Close" at bounding box center [1319, 62] width 48 height 48
